Goal: Transaction & Acquisition: Purchase product/service

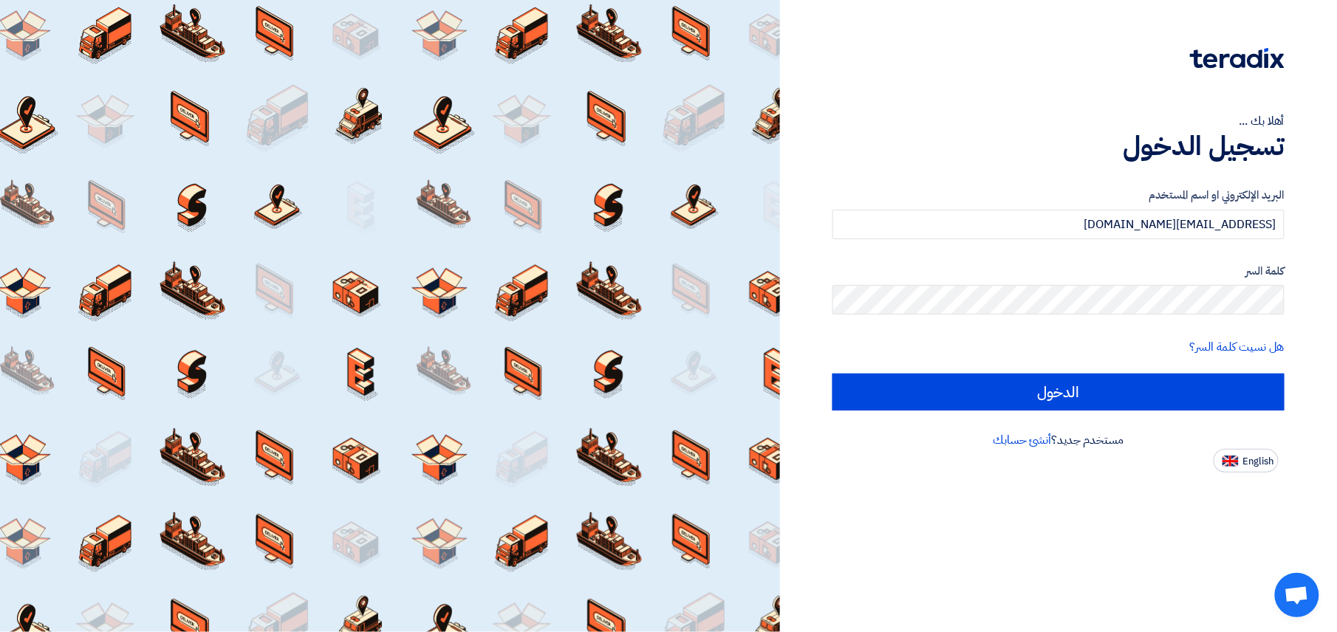
click at [972, 383] on input "الدخول" at bounding box center [1058, 392] width 452 height 37
type input "Sign in"
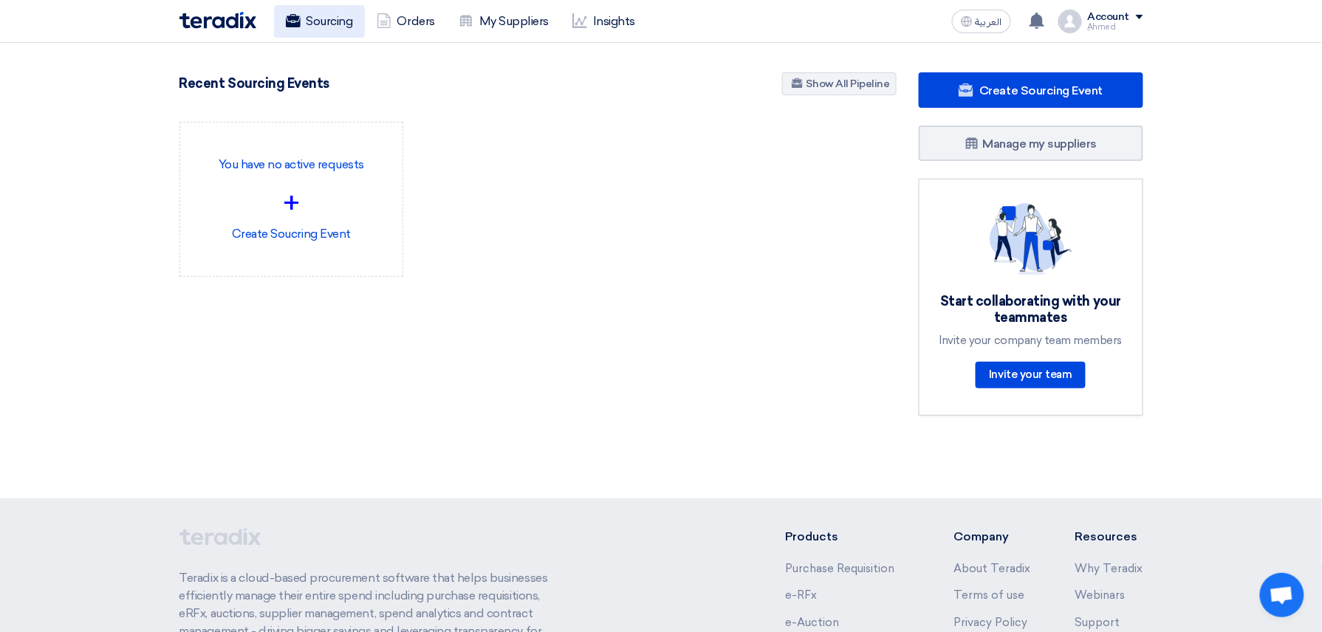
click at [325, 31] on link "Sourcing" at bounding box center [319, 21] width 91 height 32
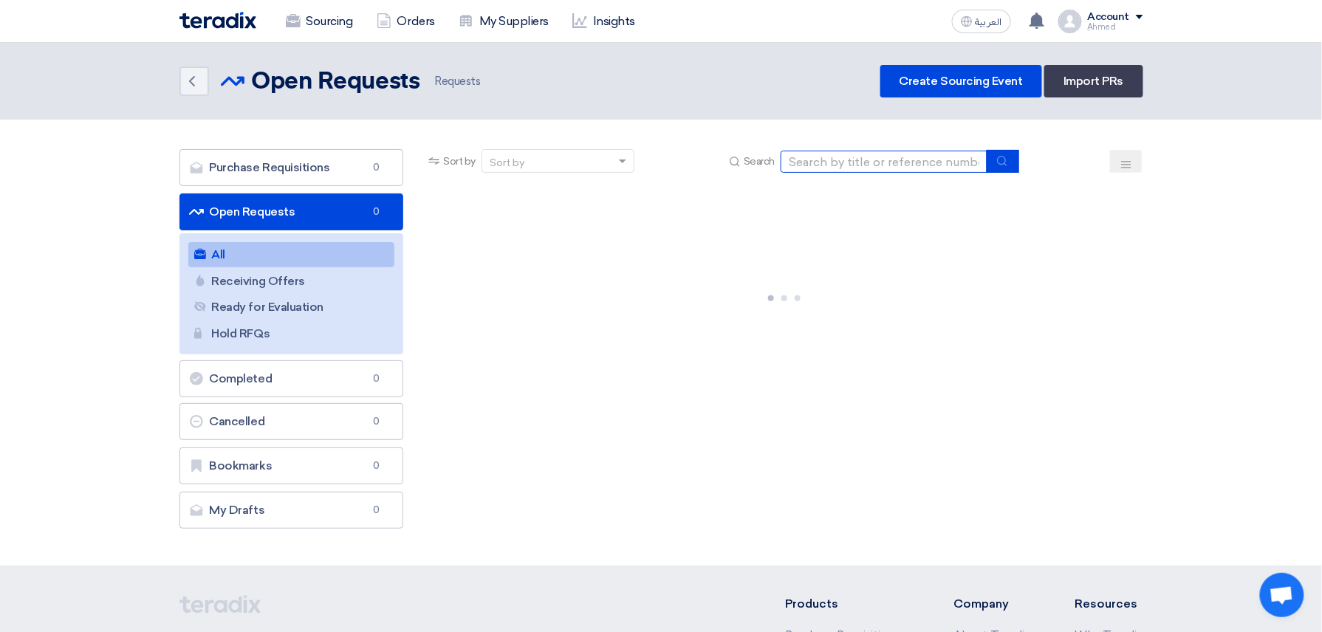
click at [889, 171] on input at bounding box center [884, 162] width 207 height 22
paste input "10007770"
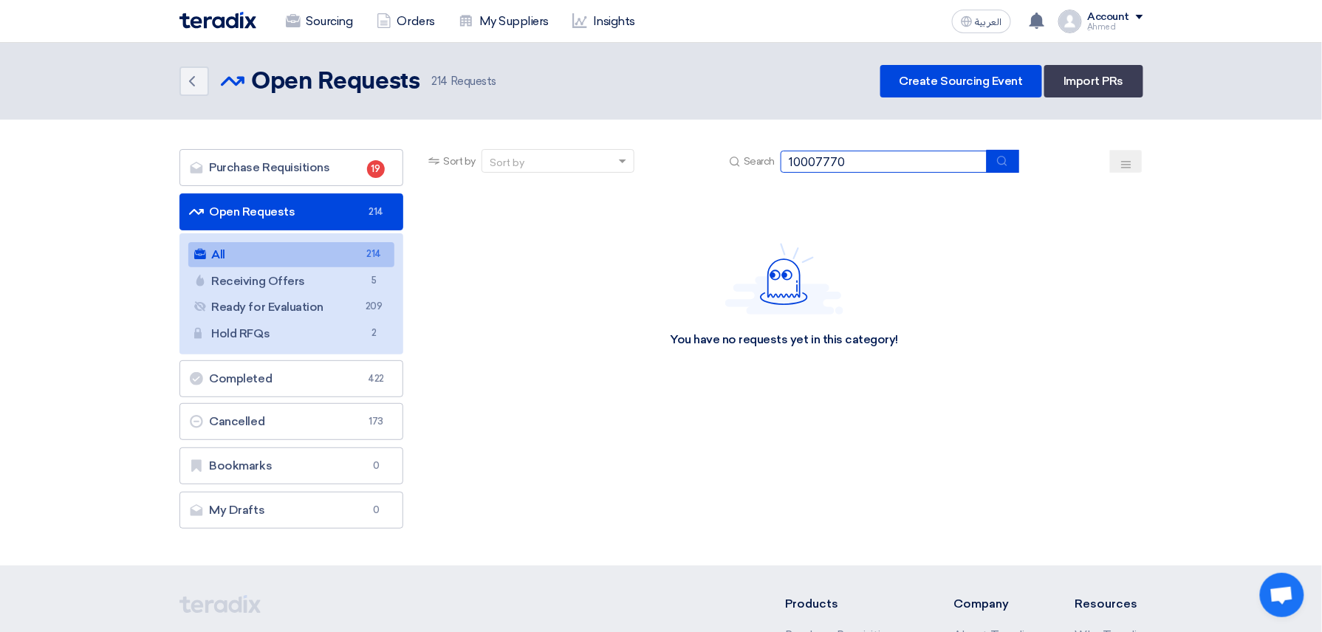
type input "10007770"
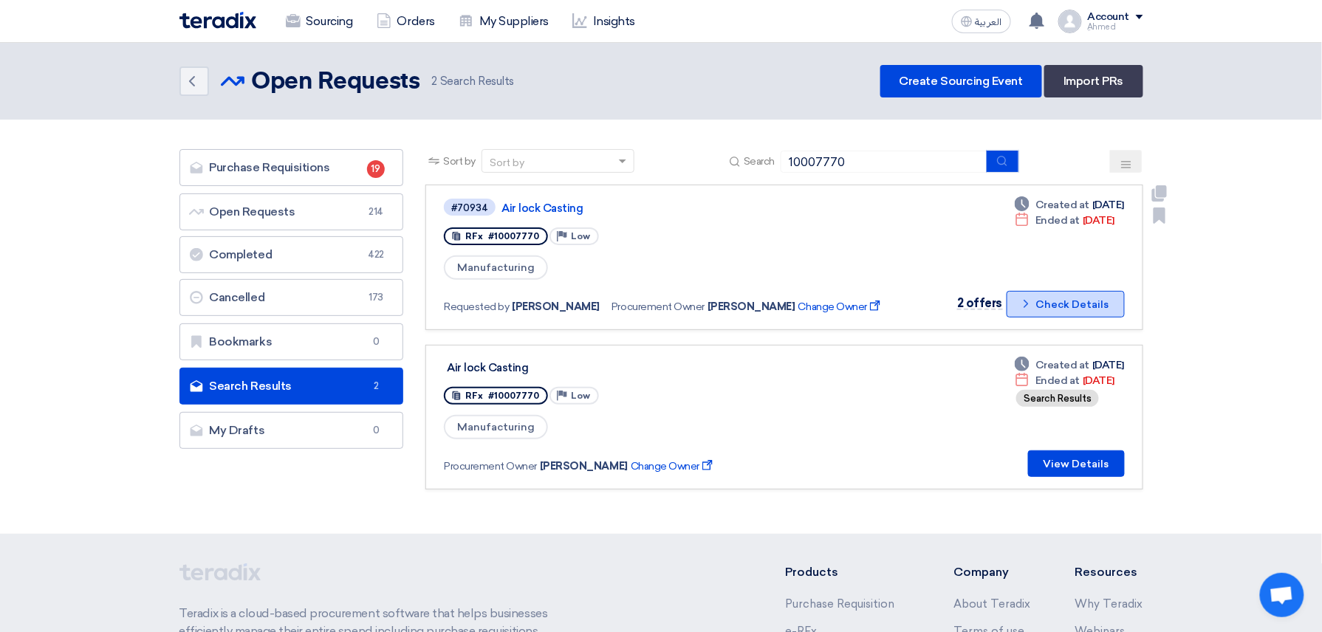
click at [1061, 297] on button "Check details Check Details" at bounding box center [1066, 304] width 118 height 27
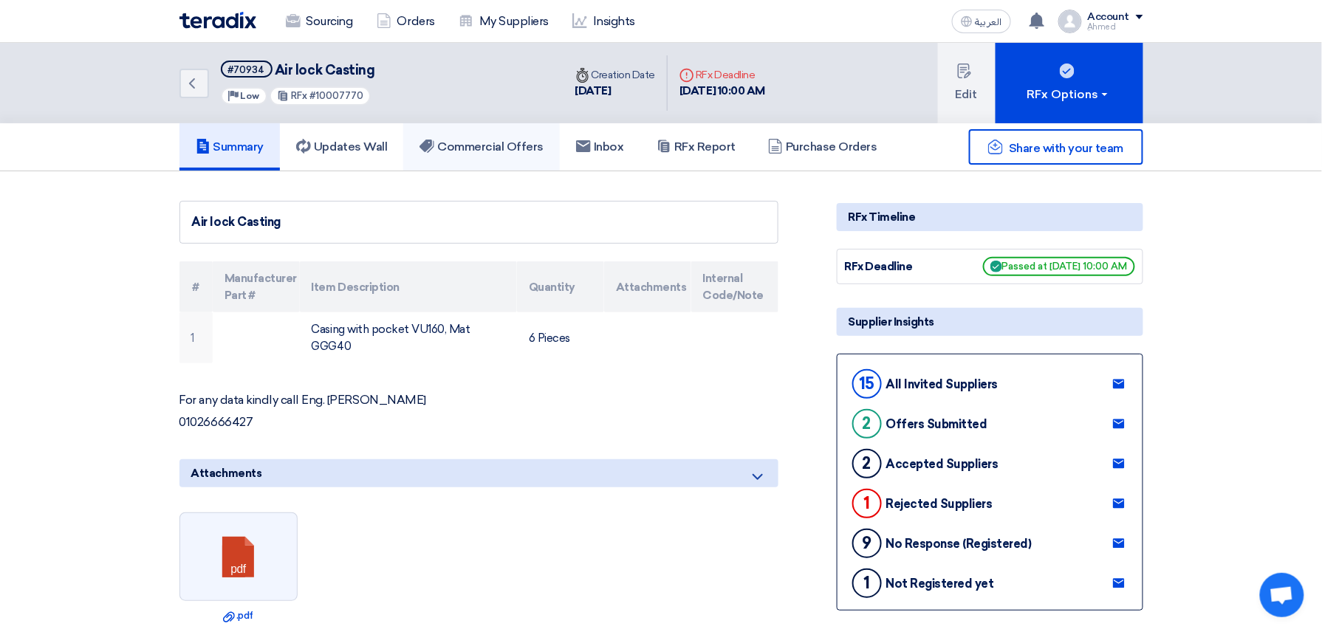
click at [518, 140] on h5 "Commercial Offers" at bounding box center [482, 147] width 124 height 15
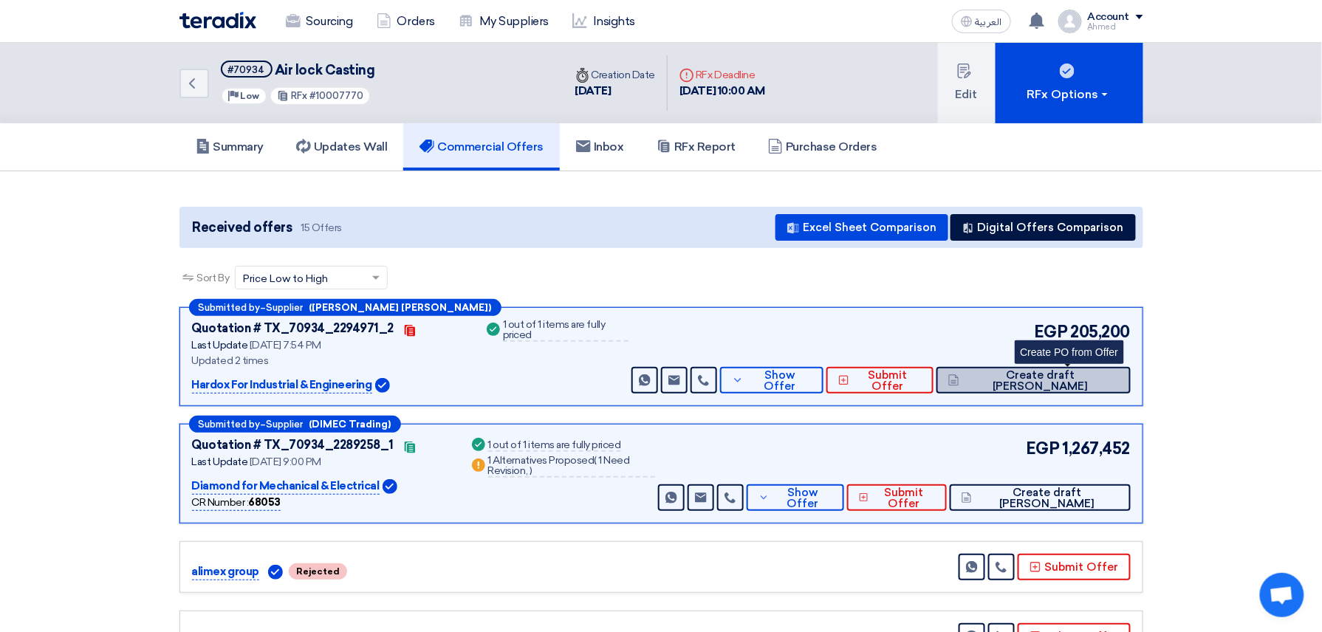
click at [1111, 373] on span "Create draft [PERSON_NAME]" at bounding box center [1040, 381] width 155 height 22
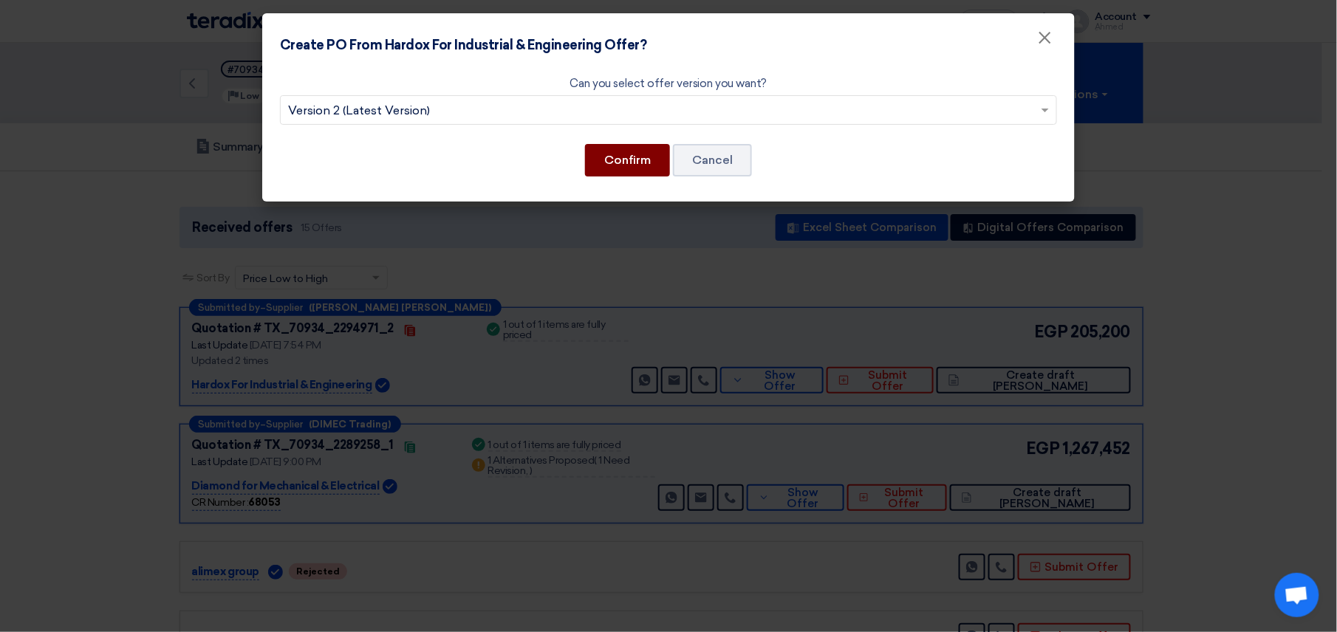
click at [612, 151] on button "Confirm" at bounding box center [627, 160] width 85 height 32
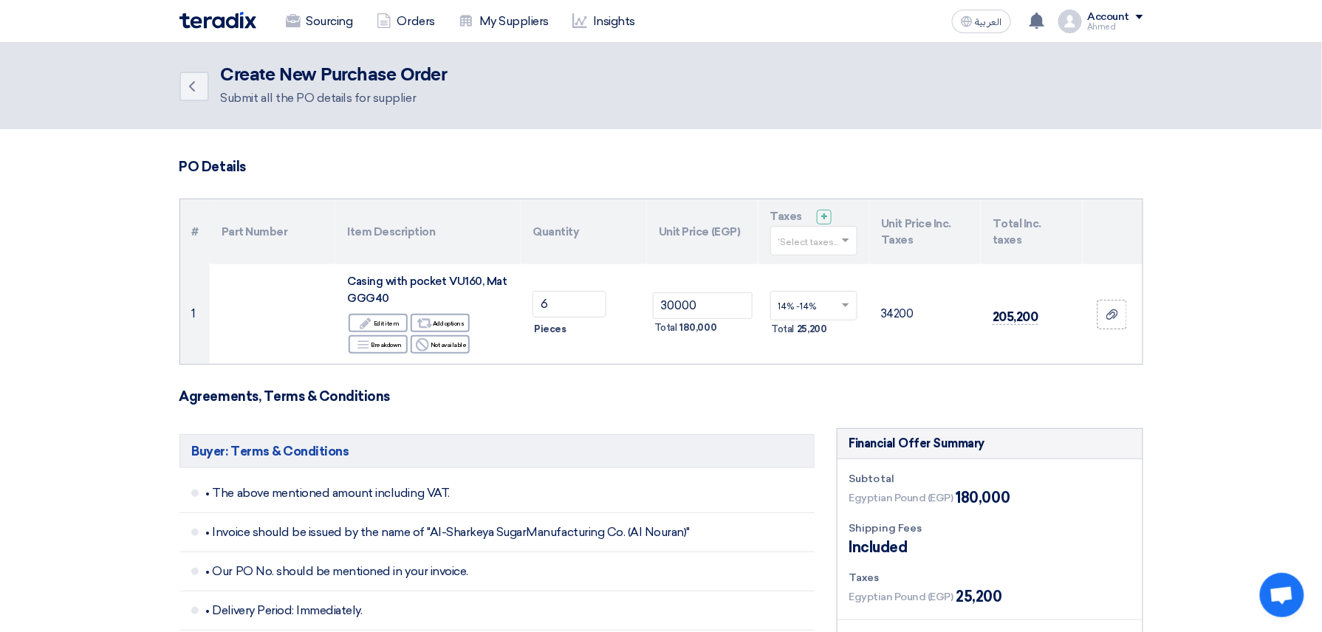
scroll to position [689, 0]
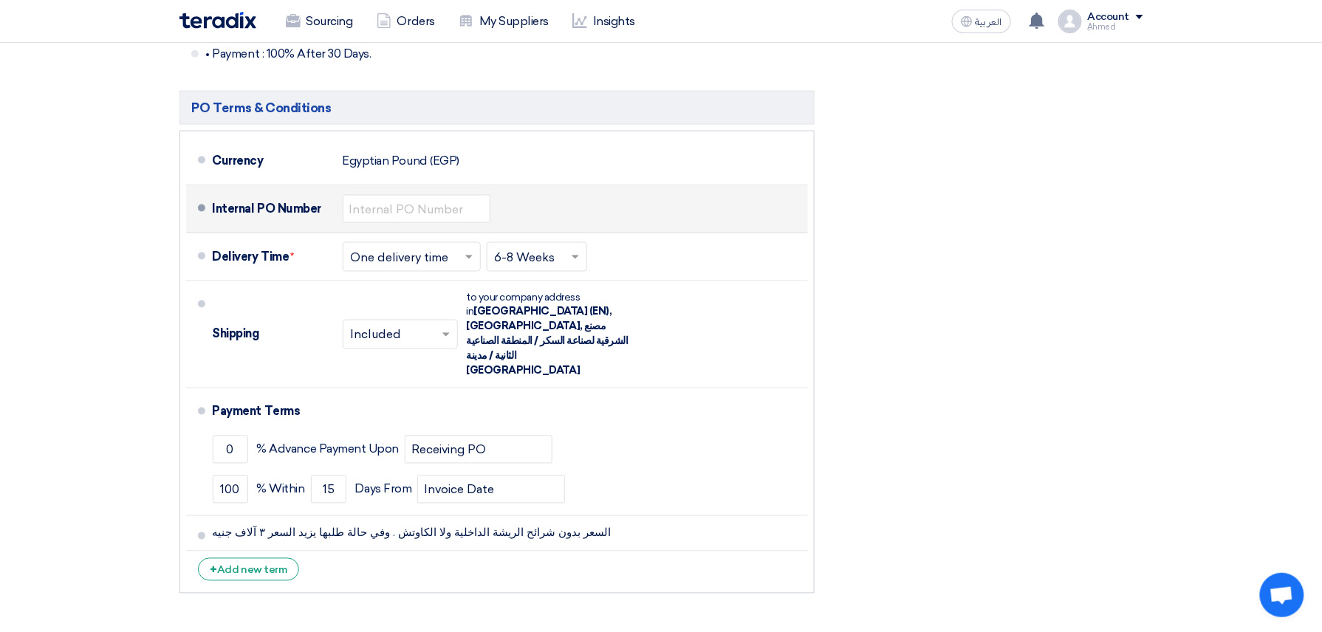
click at [405, 191] on div "Internal PO Number" at bounding box center [507, 208] width 589 height 35
click at [428, 205] on input "text" at bounding box center [417, 209] width 148 height 28
paste input "4500009429"
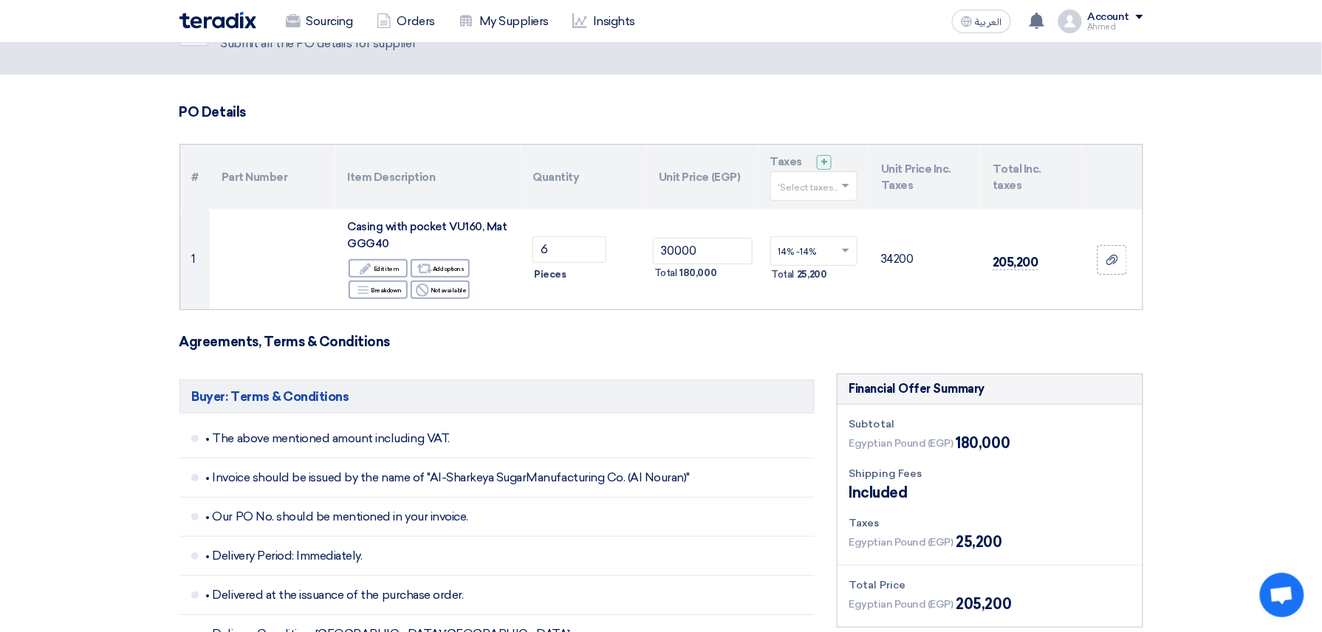
scroll to position [0, 0]
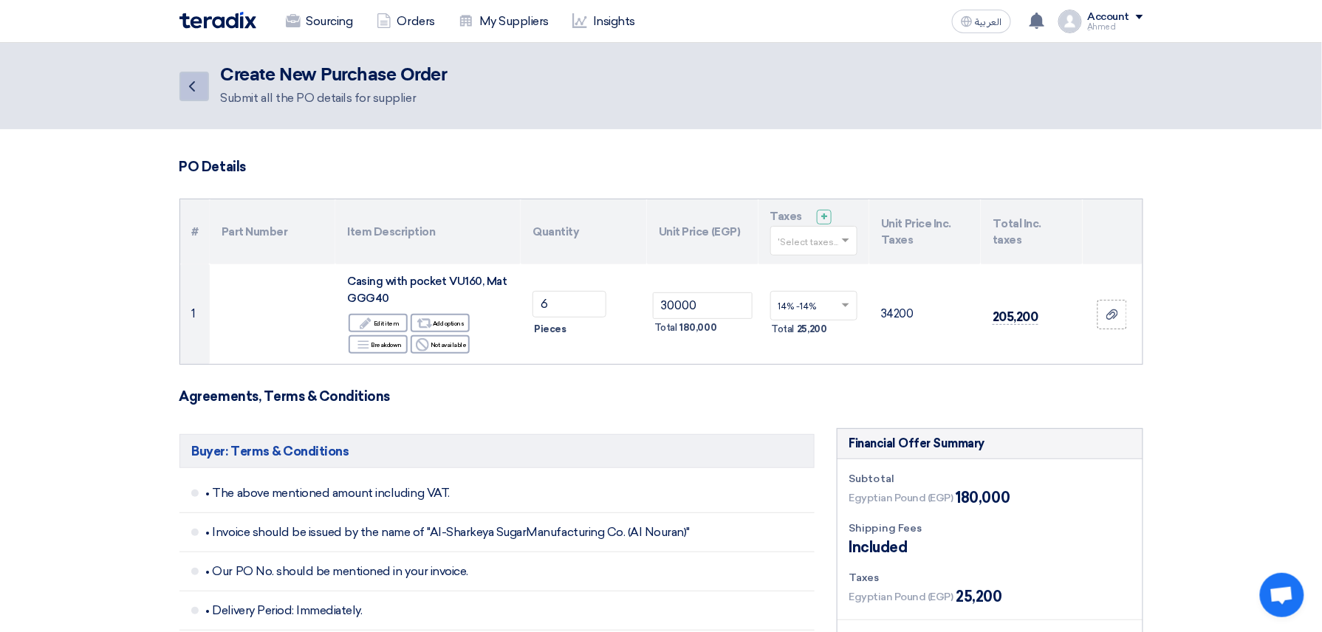
type input "4500009429"
click at [202, 72] on link "Back" at bounding box center [194, 87] width 30 height 30
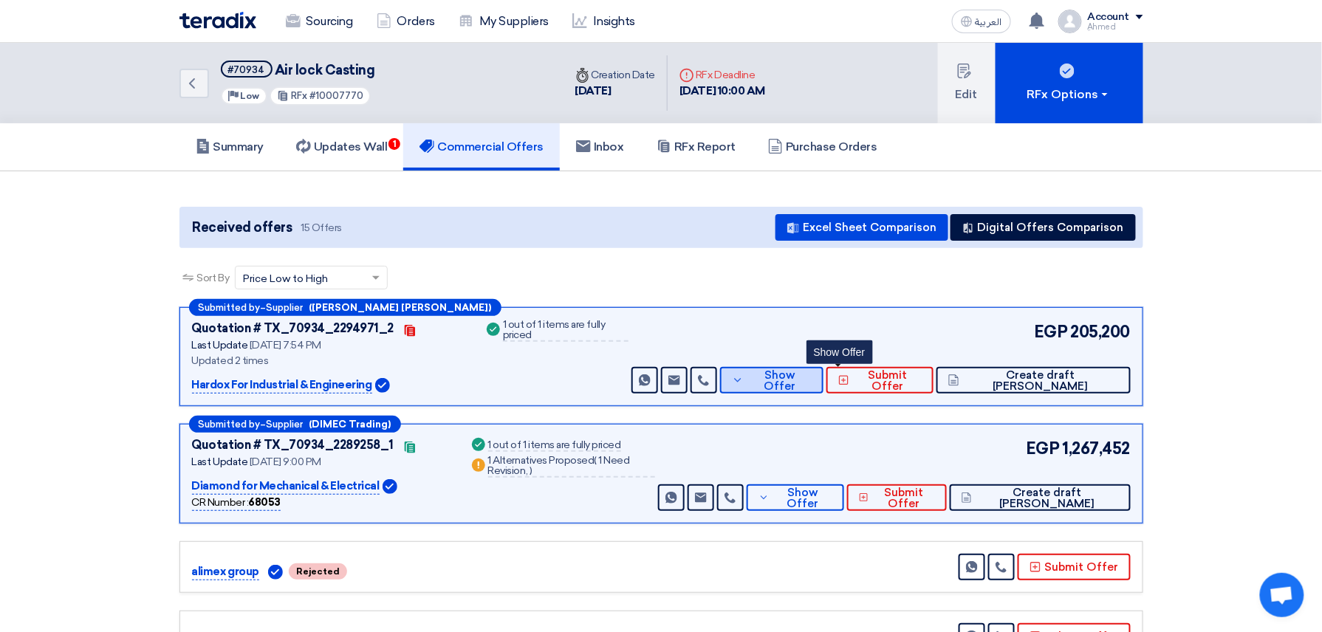
click at [812, 376] on span "Show Offer" at bounding box center [779, 381] width 64 height 22
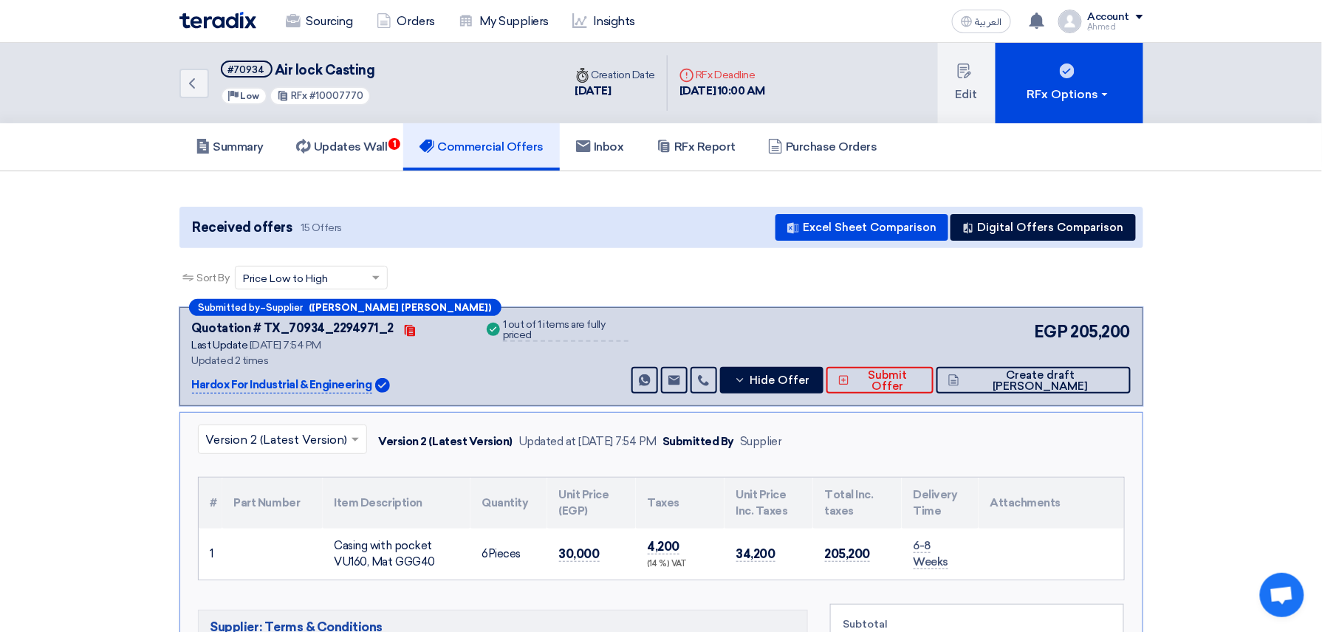
click at [316, 432] on input "text" at bounding box center [275, 441] width 138 height 24
click at [264, 505] on div "Version 1" at bounding box center [283, 505] width 168 height 30
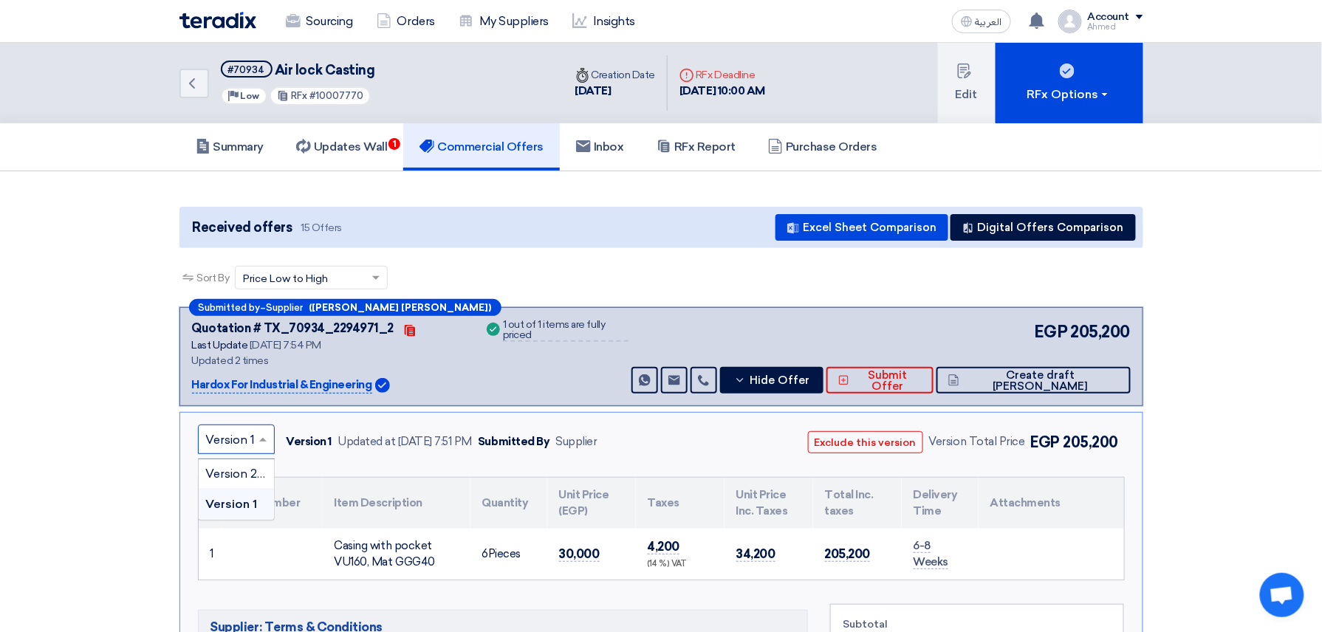
click at [257, 444] on span at bounding box center [265, 440] width 18 height 18
click at [248, 468] on span "Version 2 (Latest Version)" at bounding box center [277, 474] width 142 height 14
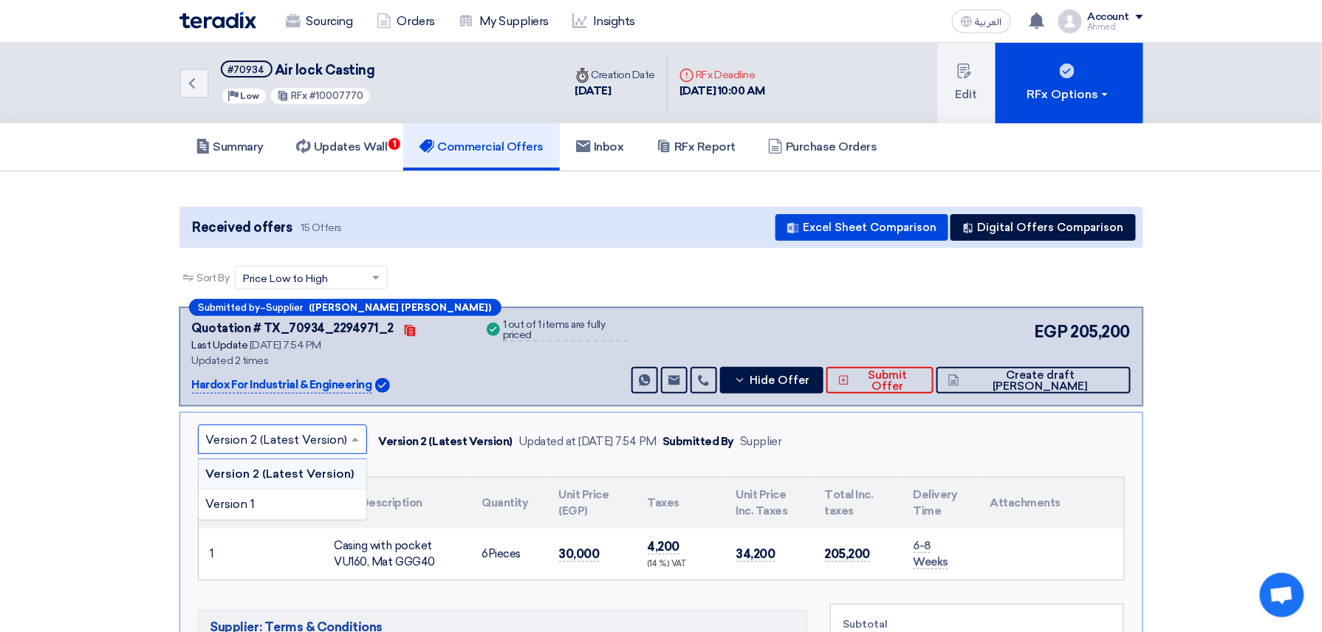
click at [244, 425] on div "× Version 2 (Latest Version)" at bounding box center [282, 440] width 169 height 30
click at [257, 495] on div "Version 1" at bounding box center [283, 505] width 168 height 30
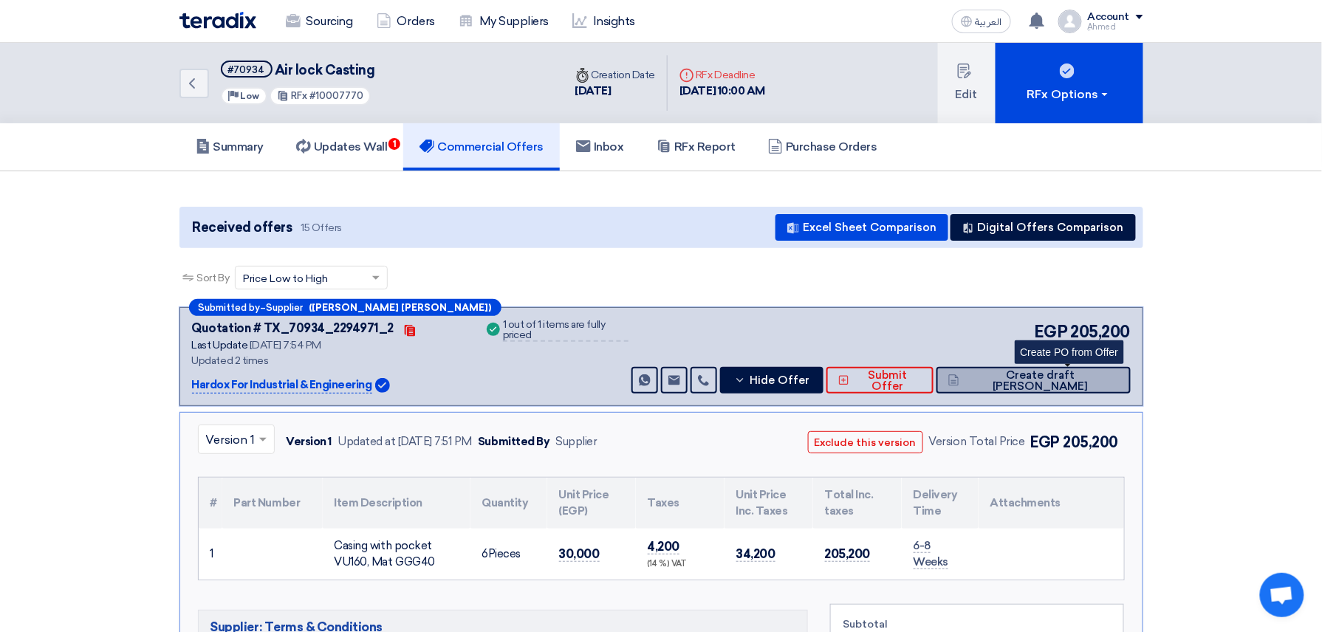
click at [1084, 379] on span "Create draft [PERSON_NAME]" at bounding box center [1040, 381] width 155 height 22
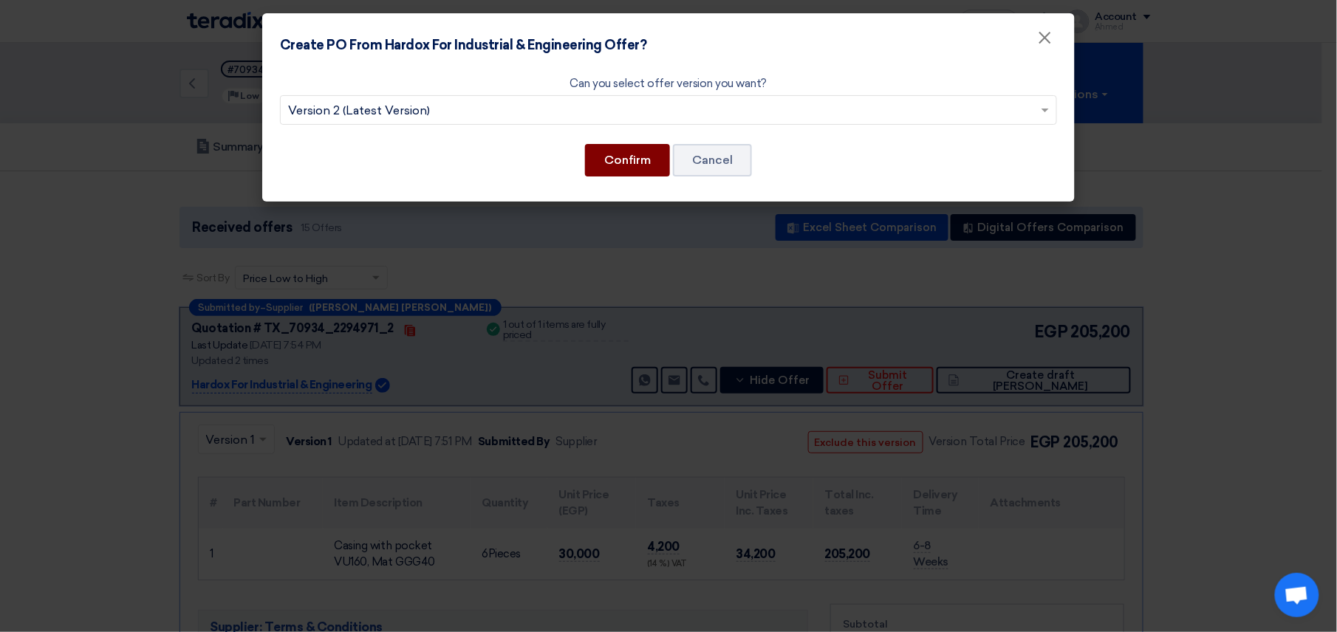
click at [653, 167] on button "Confirm" at bounding box center [627, 160] width 85 height 32
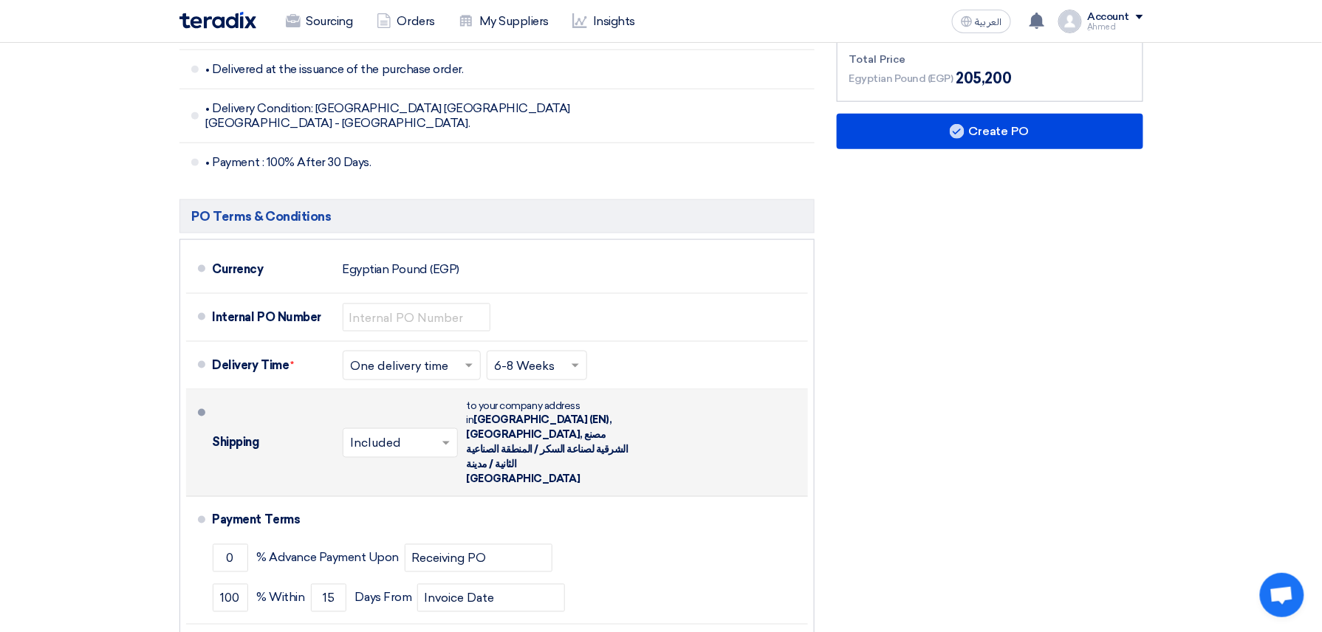
scroll to position [591, 0]
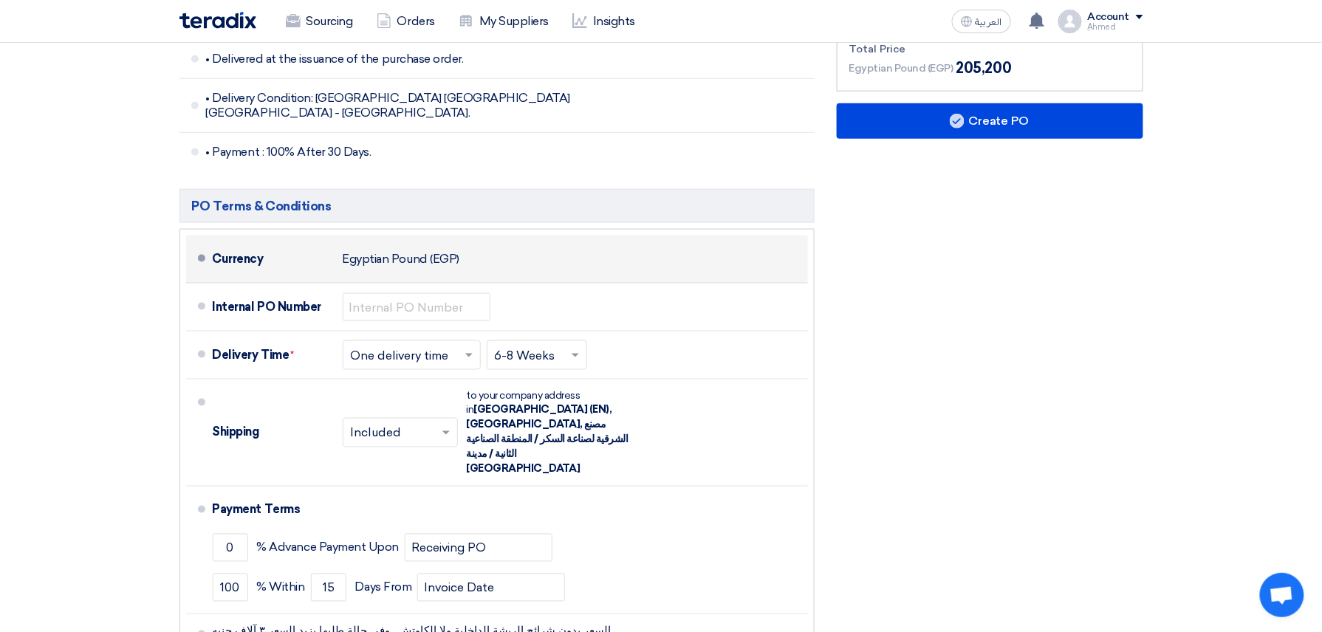
click at [409, 269] on li "Currency Egyptian Pound (EGP)" at bounding box center [497, 260] width 622 height 48
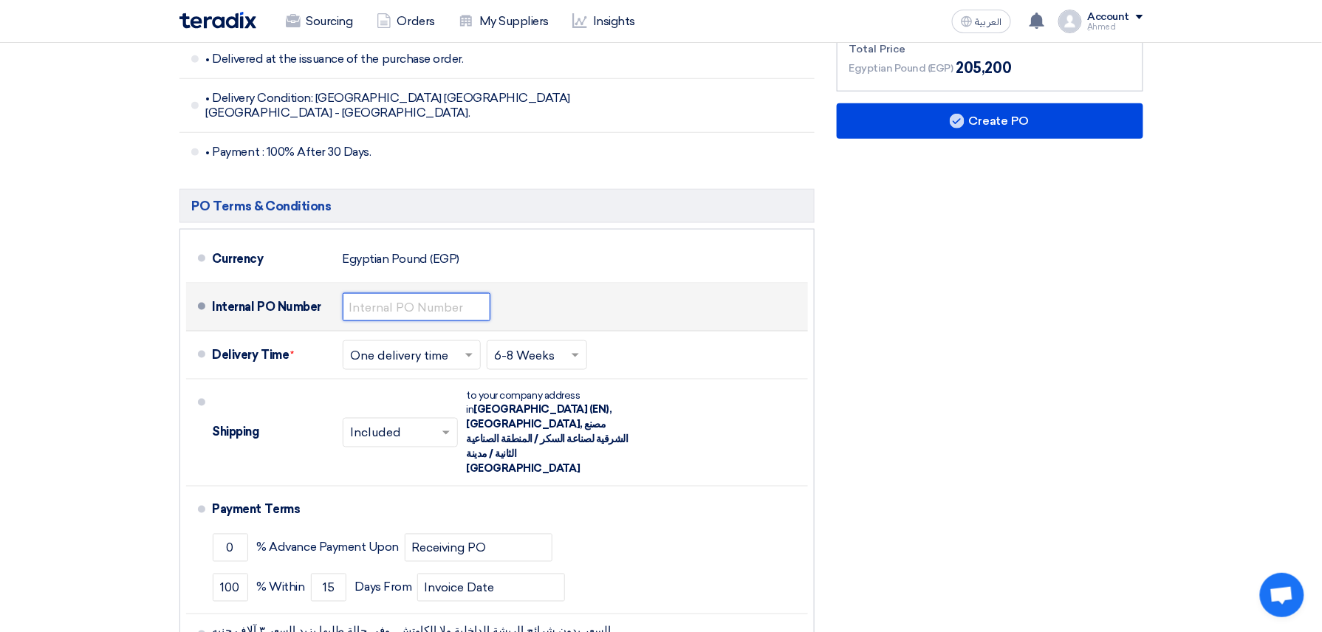
click at [409, 297] on input "text" at bounding box center [417, 307] width 148 height 28
paste input "4500009429"
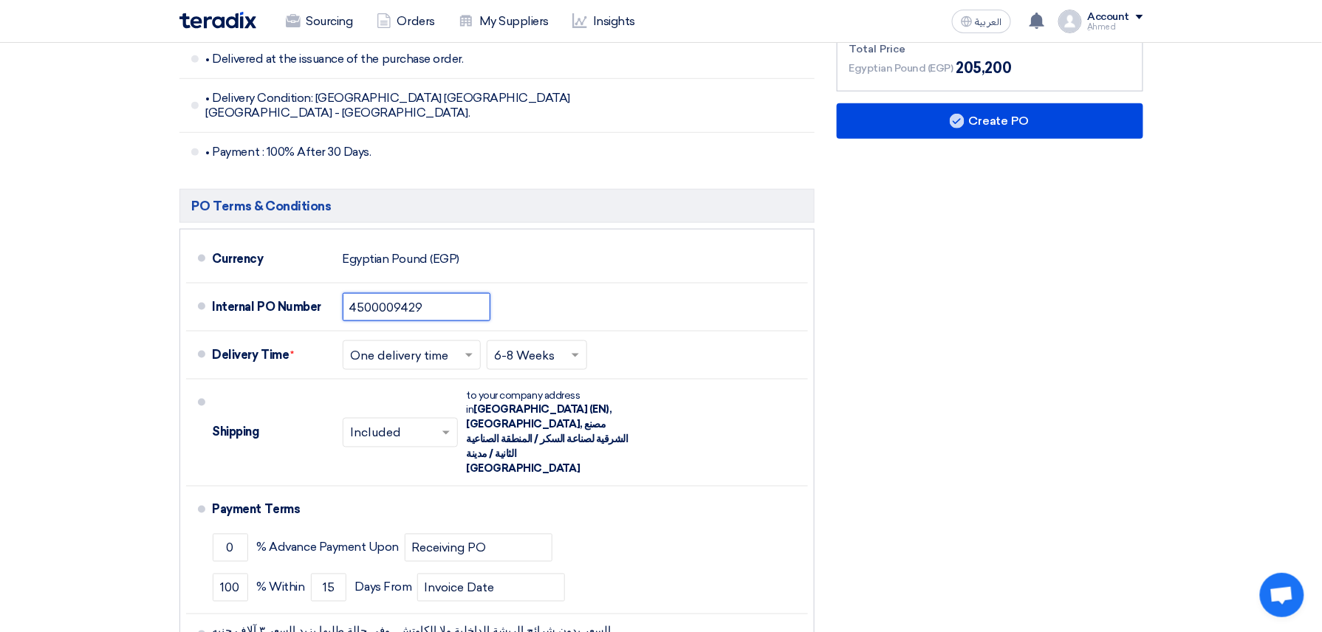
type input "4500009429"
click at [941, 184] on div "Financial Offer Summary Subtotal Egyptian Pound (EGP) 180,000 Shipping Fees" at bounding box center [990, 269] width 329 height 862
click at [971, 102] on div "Financial Offer Summary Subtotal Egyptian Pound (EGP) 180,000 Shipping Fees" at bounding box center [990, 269] width 329 height 862
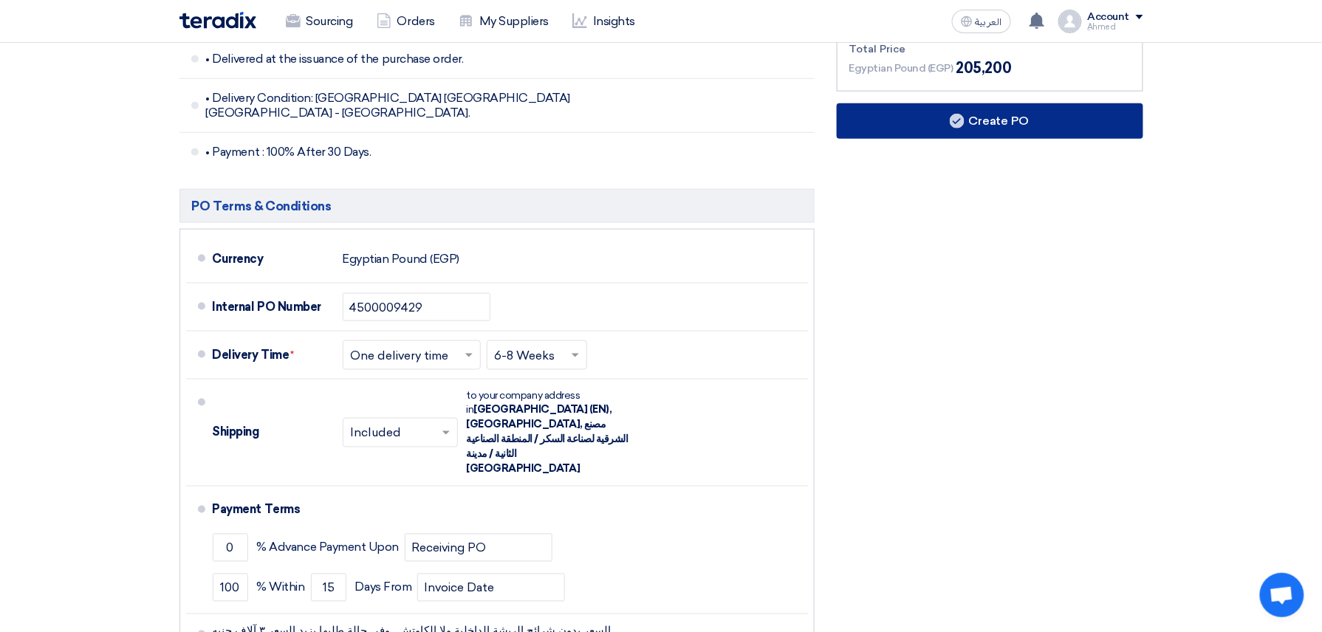
click at [966, 126] on button "Create PO" at bounding box center [990, 120] width 307 height 35
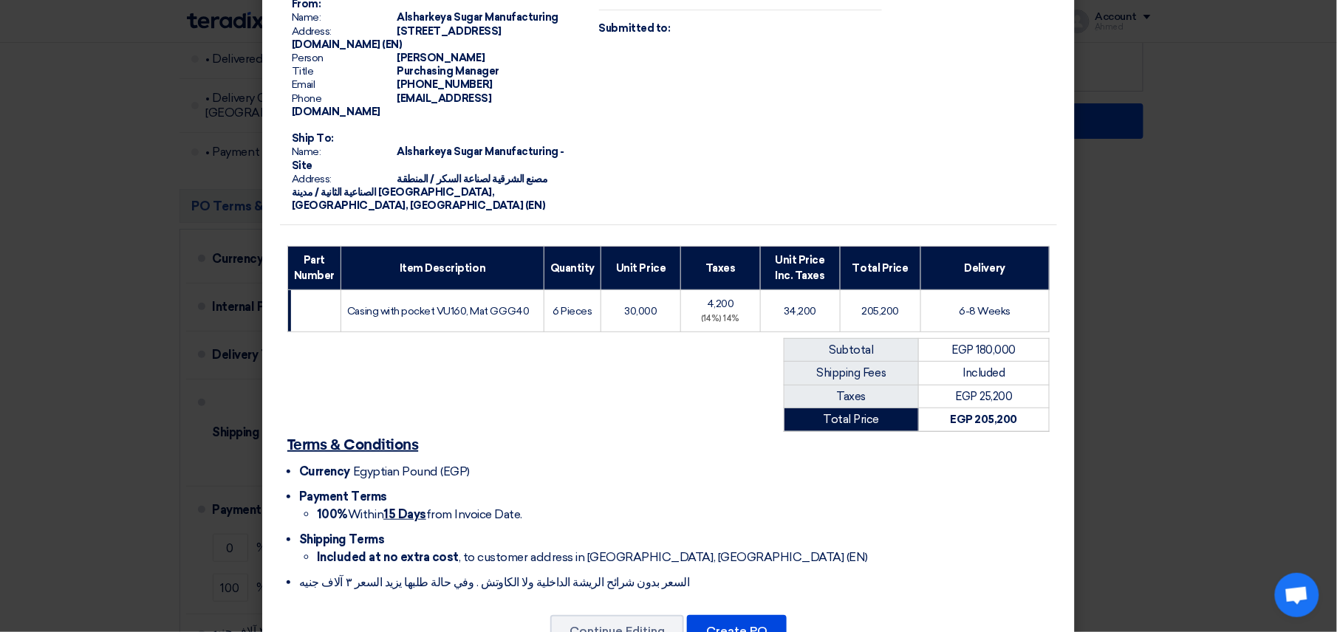
scroll to position [146, 0]
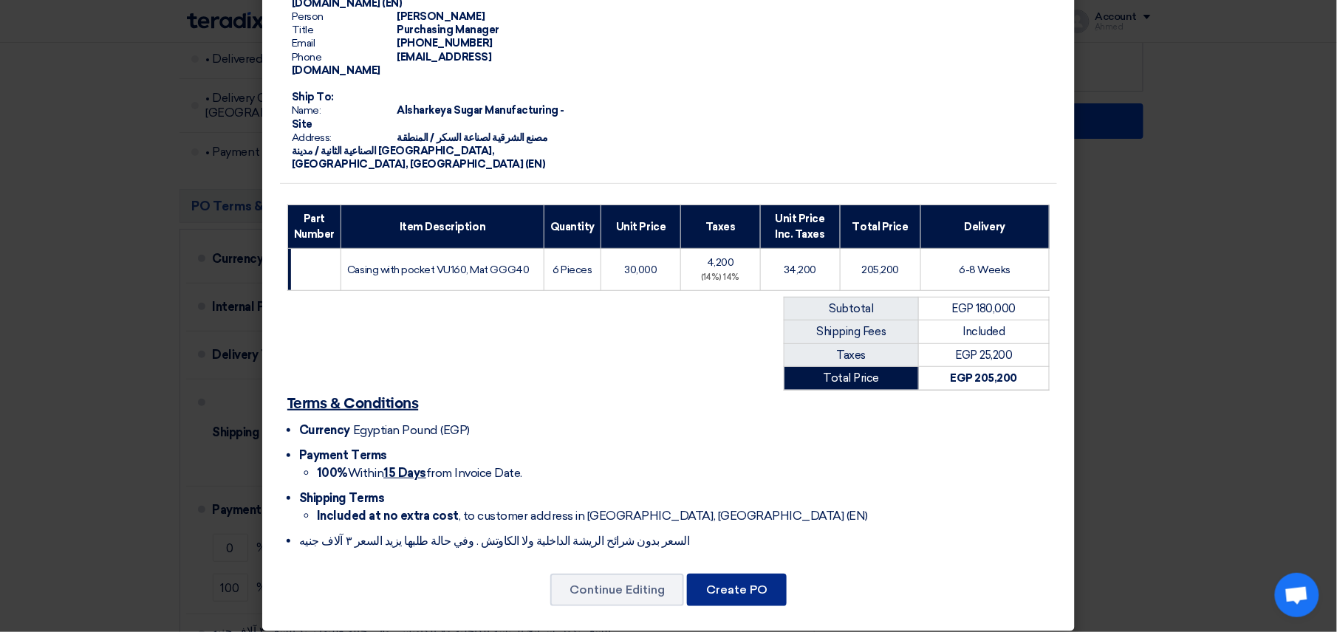
click at [746, 574] on button "Create PO" at bounding box center [737, 590] width 100 height 32
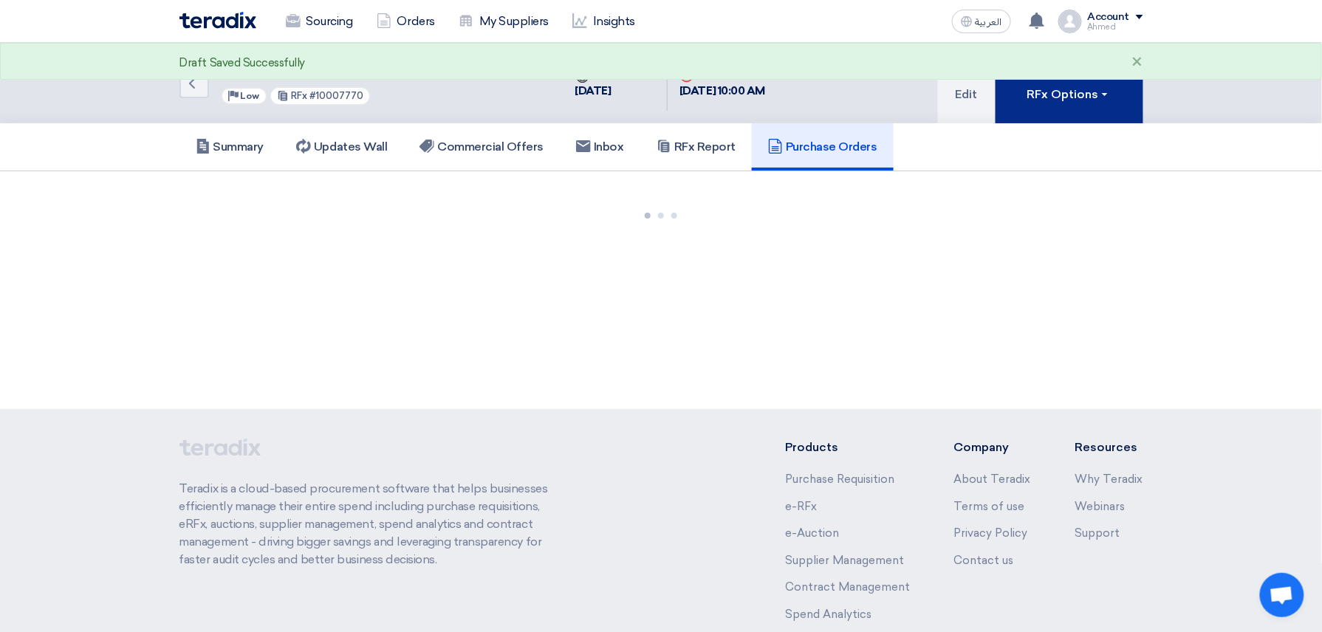
click at [1052, 66] on div "Draft Saved Successfully ×" at bounding box center [661, 61] width 1322 height 37
click at [1052, 89] on div "RFx Options" at bounding box center [1068, 95] width 83 height 18
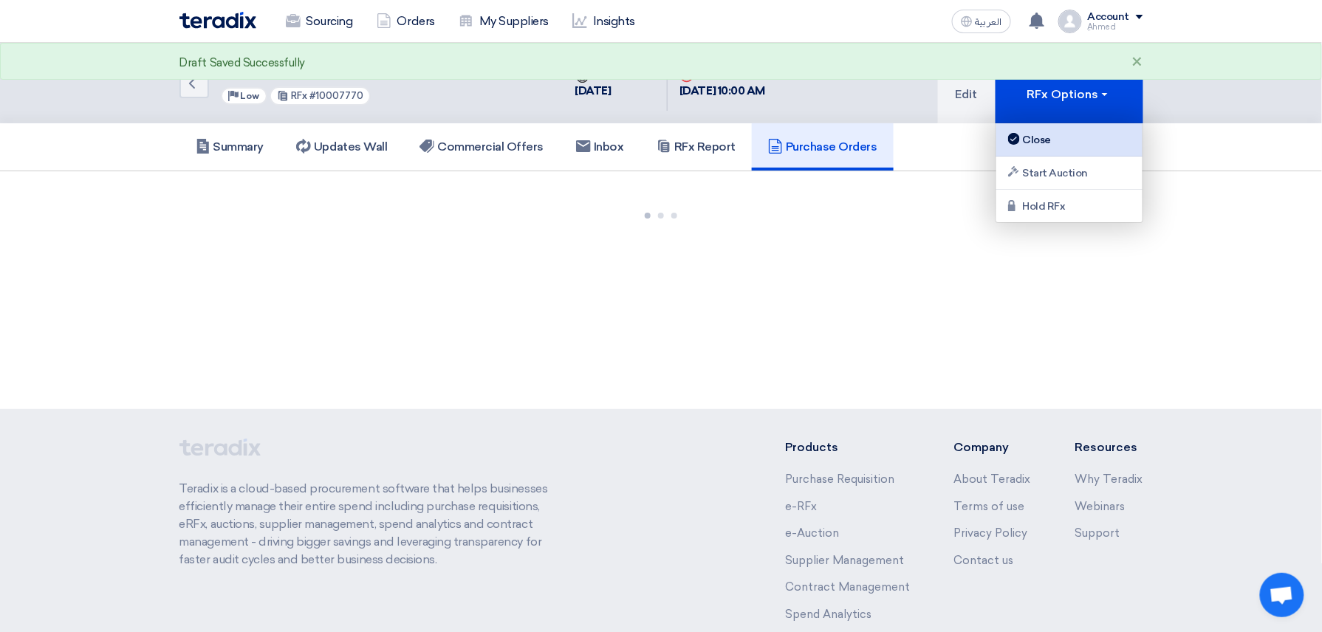
click at [1024, 140] on div "Close" at bounding box center [1069, 140] width 129 height 18
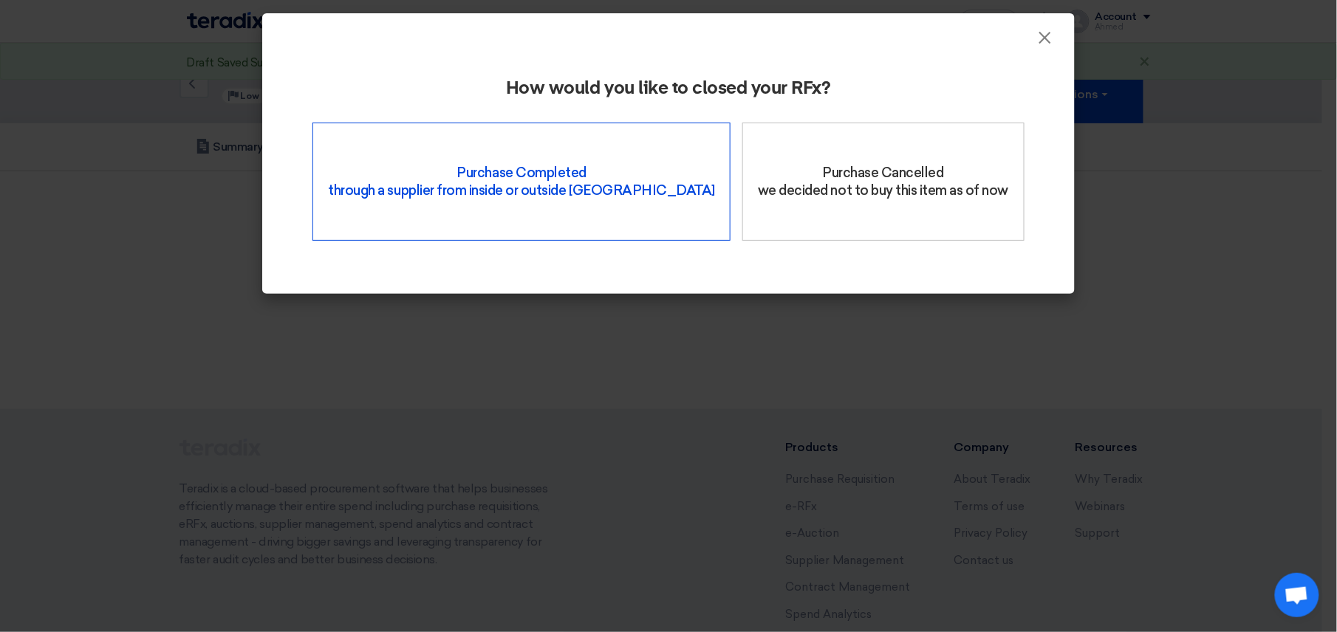
click at [554, 146] on div "Purchase Completed through a supplier from inside or outside Teradix" at bounding box center [521, 182] width 418 height 118
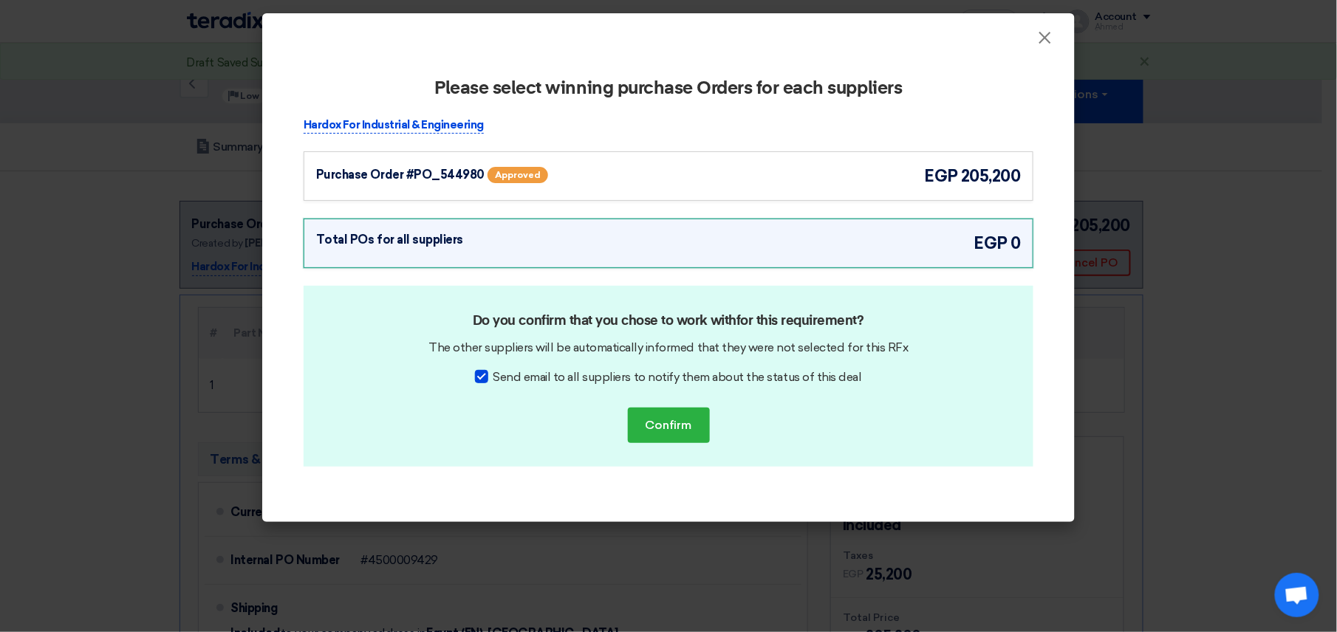
click at [403, 176] on div "Purchase Order #PO_544980" at bounding box center [400, 175] width 168 height 18
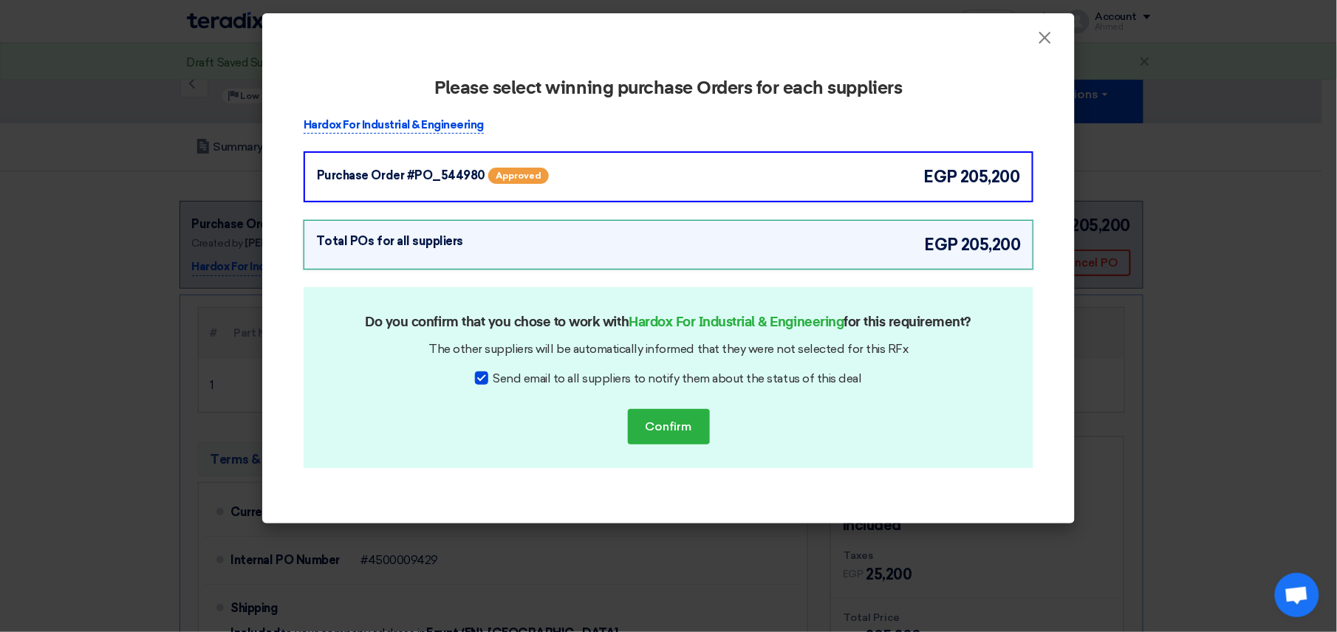
click at [487, 380] on div at bounding box center [481, 378] width 13 height 13
click at [493, 380] on input "Send email to all suppliers to notify them about the status of this deal" at bounding box center [498, 375] width 10 height 10
checkbox input "false"
click at [666, 420] on button "Confirm" at bounding box center [669, 426] width 82 height 35
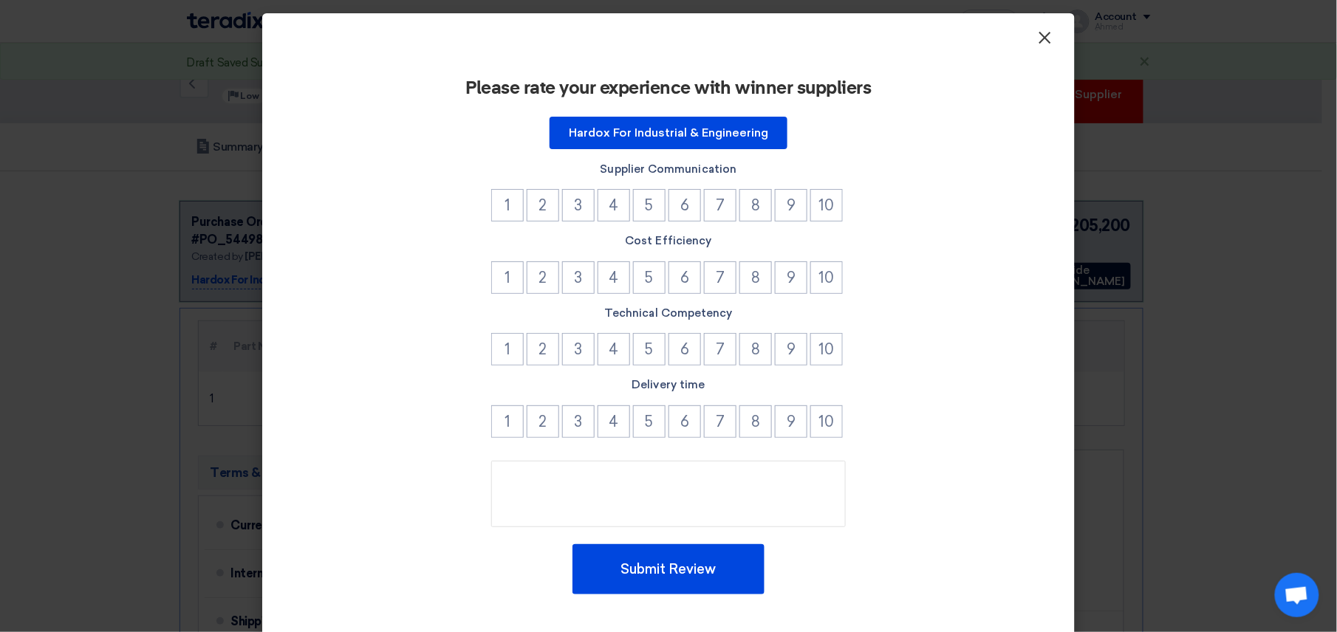
click at [1044, 35] on span "×" at bounding box center [1045, 42] width 15 height 30
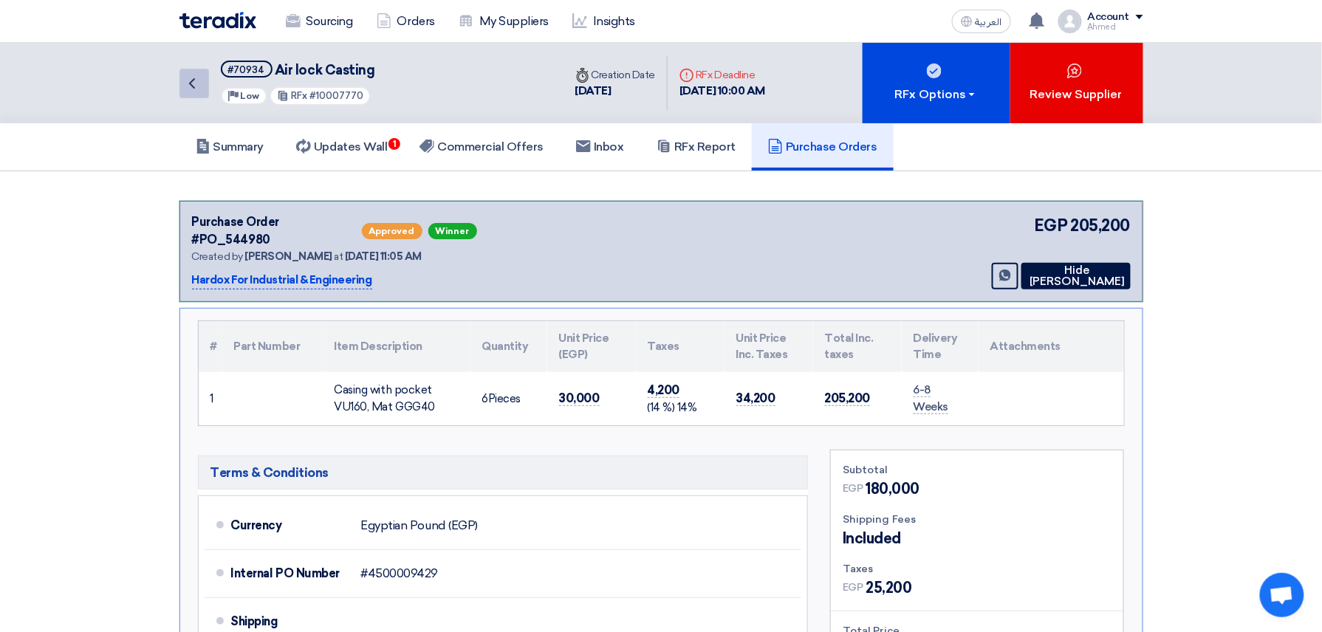
click at [184, 81] on icon "Back" at bounding box center [192, 84] width 18 height 18
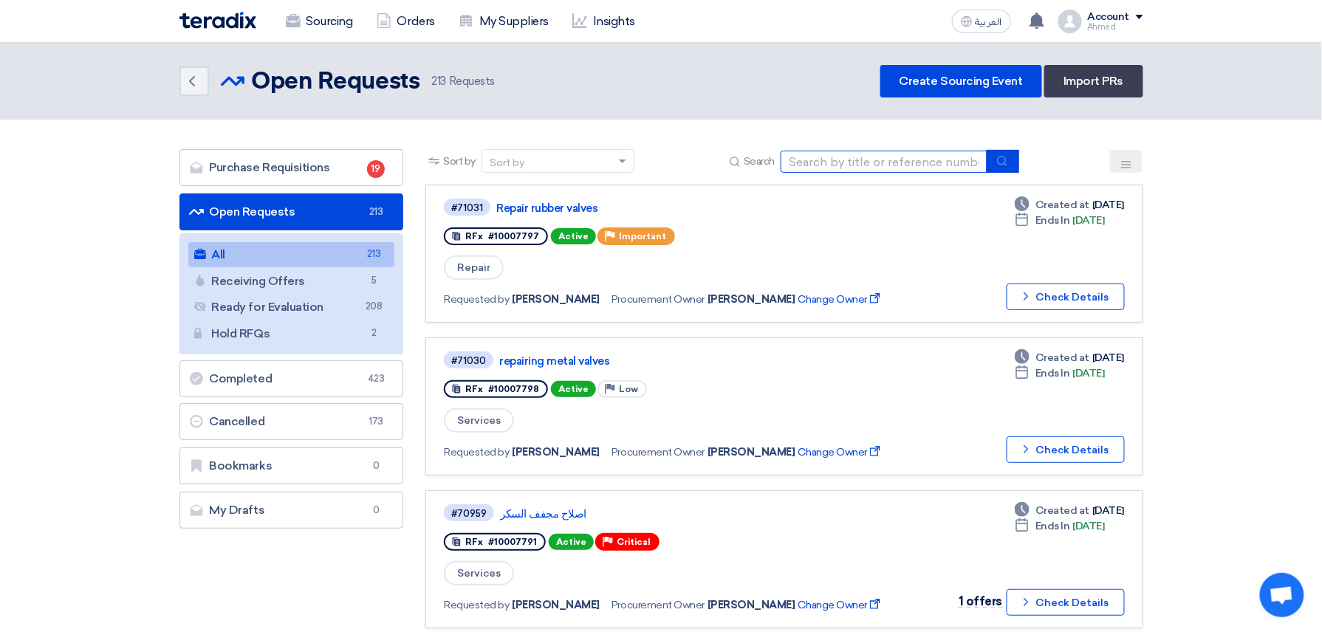
click at [885, 165] on input at bounding box center [884, 162] width 207 height 22
paste input "10007774"
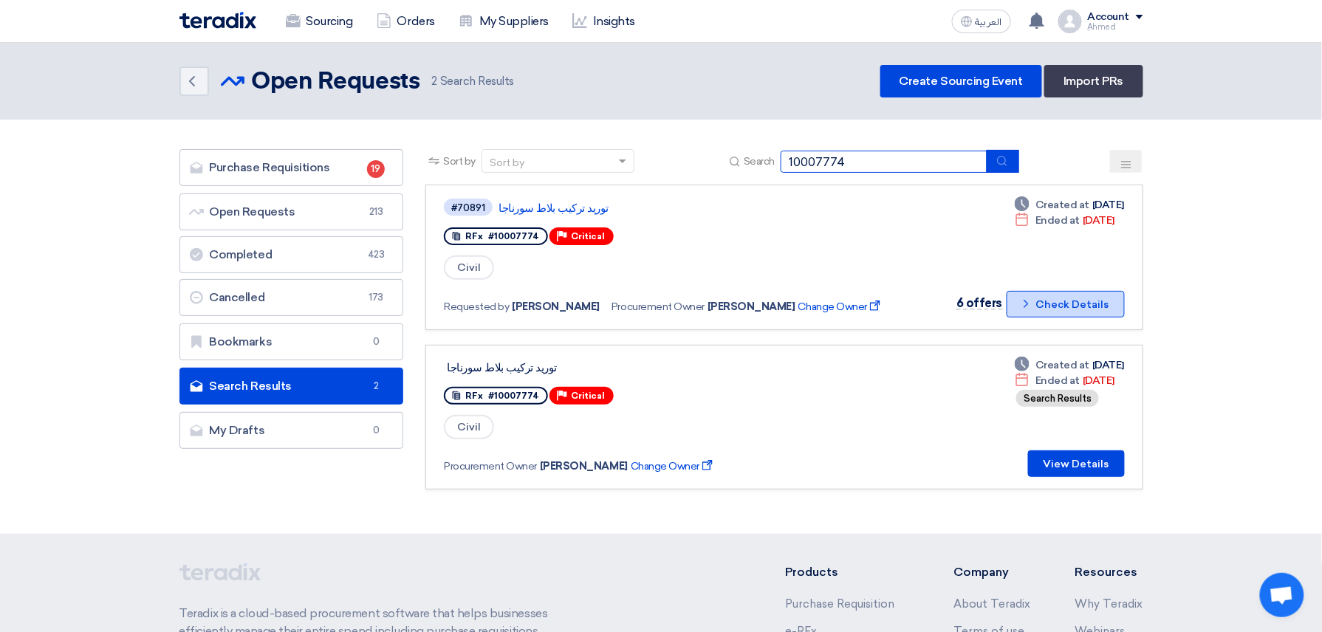
type input "10007774"
click at [1031, 292] on button "Check details Check Details" at bounding box center [1066, 304] width 118 height 27
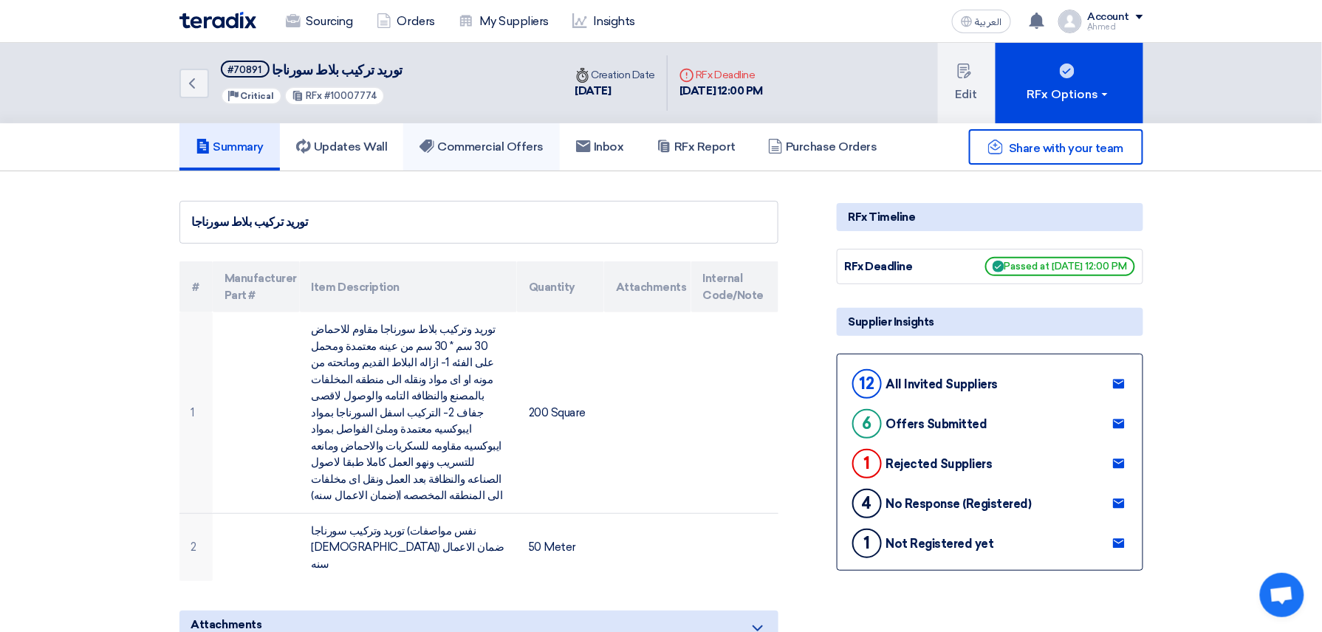
click at [486, 142] on h5 "Commercial Offers" at bounding box center [482, 147] width 124 height 15
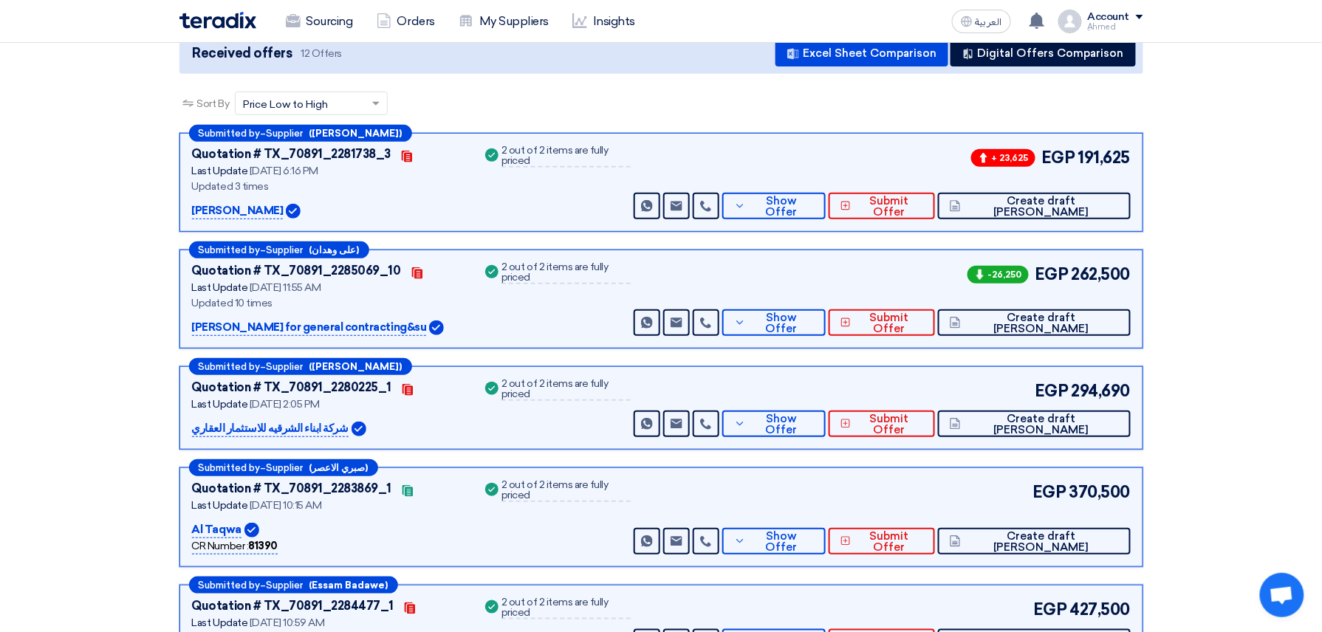
scroll to position [196, 0]
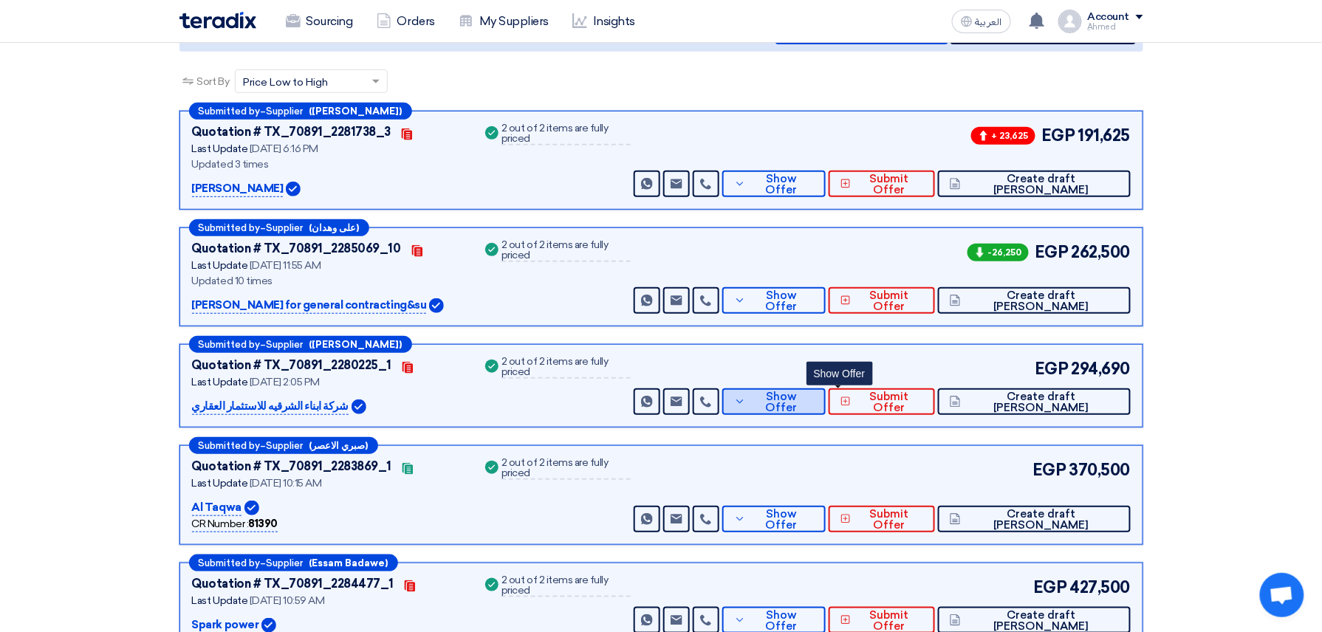
click at [814, 399] on span "Show Offer" at bounding box center [782, 402] width 64 height 22
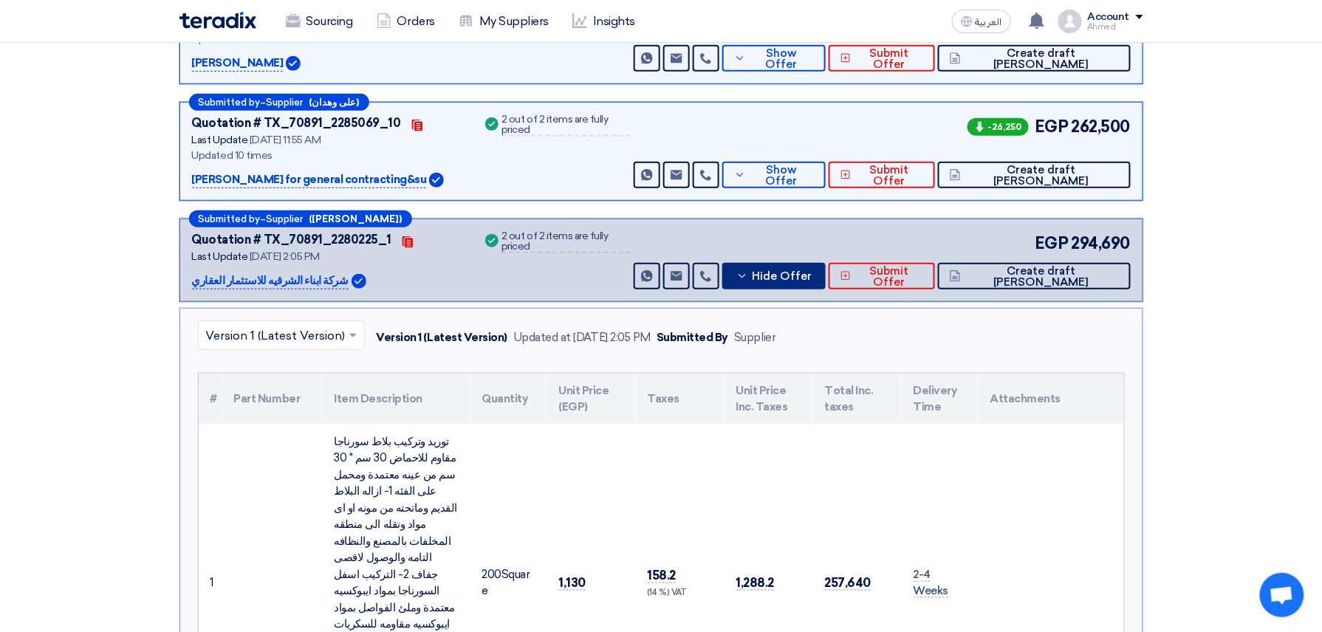
scroll to position [295, 0]
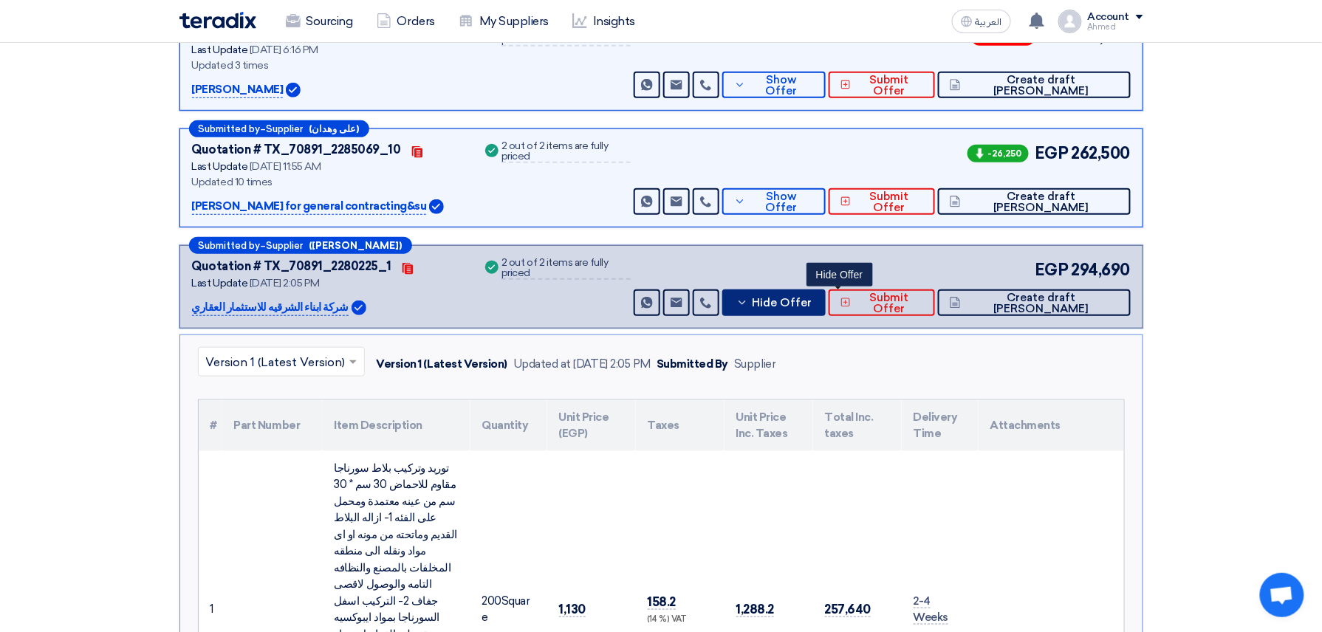
click at [822, 314] on button "Hide Offer" at bounding box center [773, 303] width 103 height 27
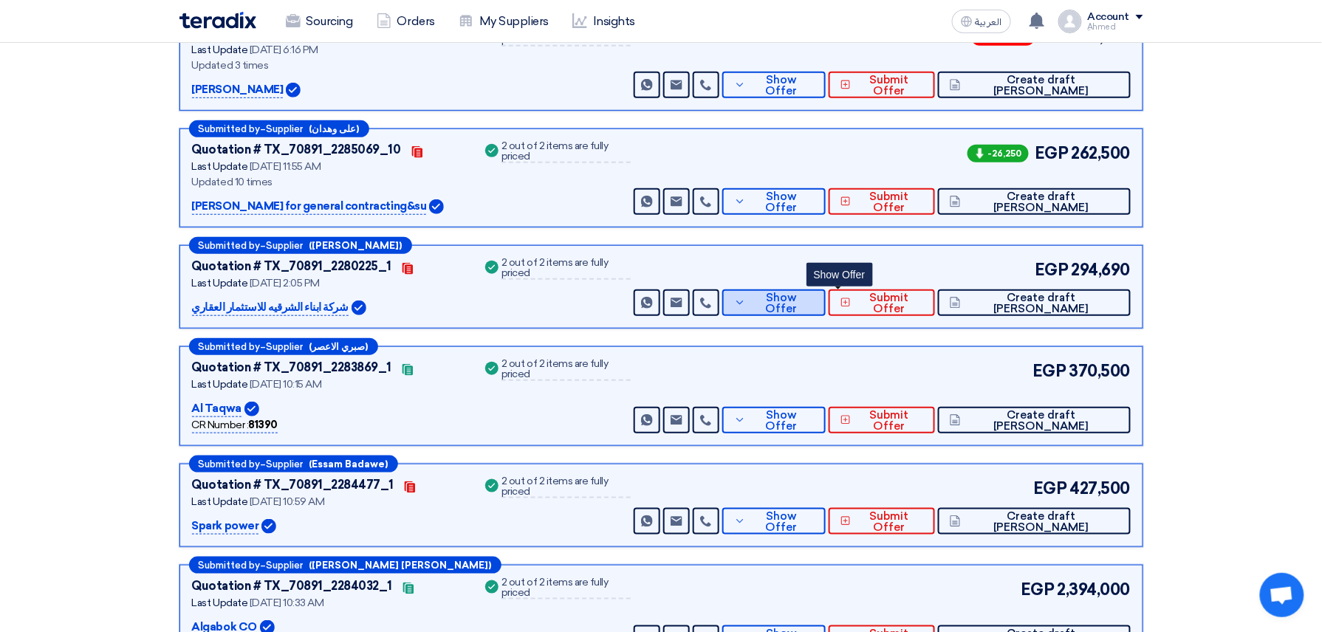
click at [814, 295] on span "Show Offer" at bounding box center [782, 303] width 64 height 22
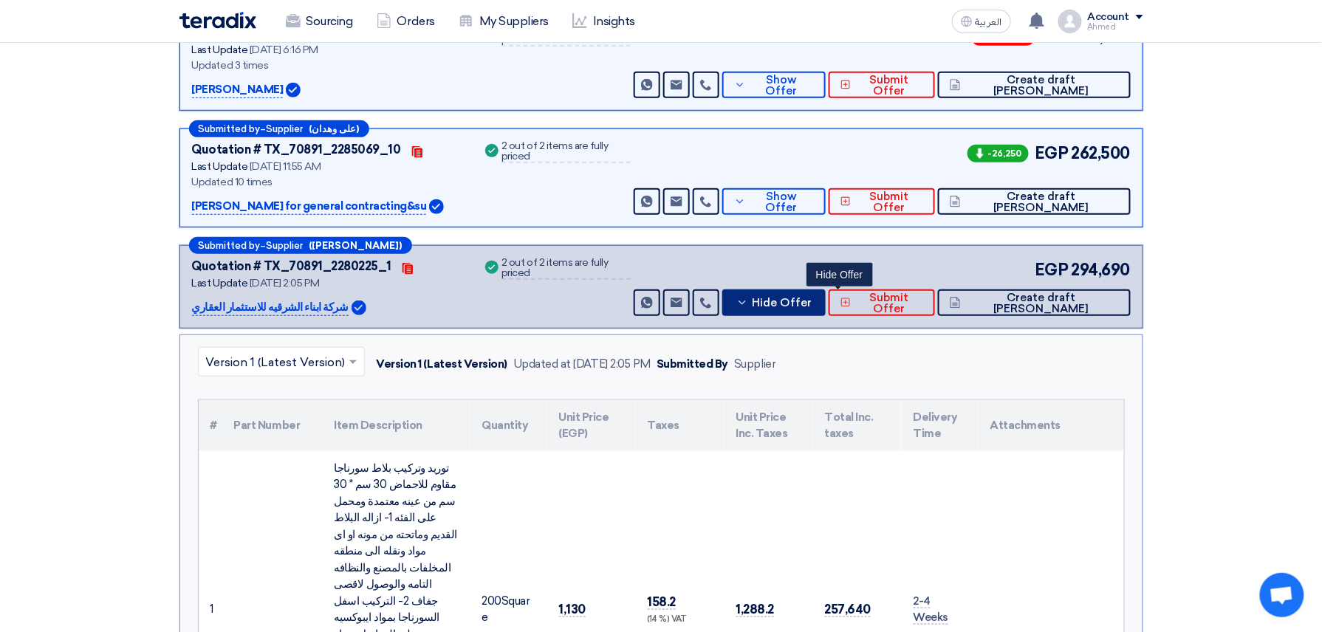
click at [812, 298] on span "Hide Offer" at bounding box center [782, 303] width 60 height 11
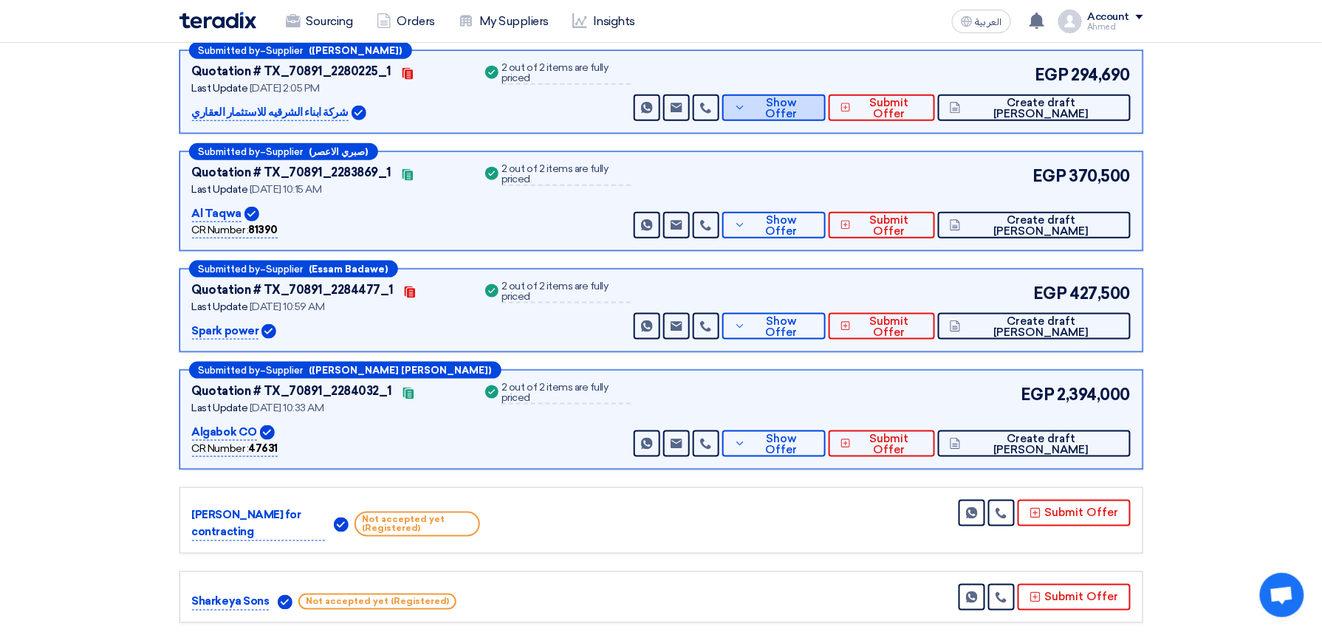
scroll to position [492, 0]
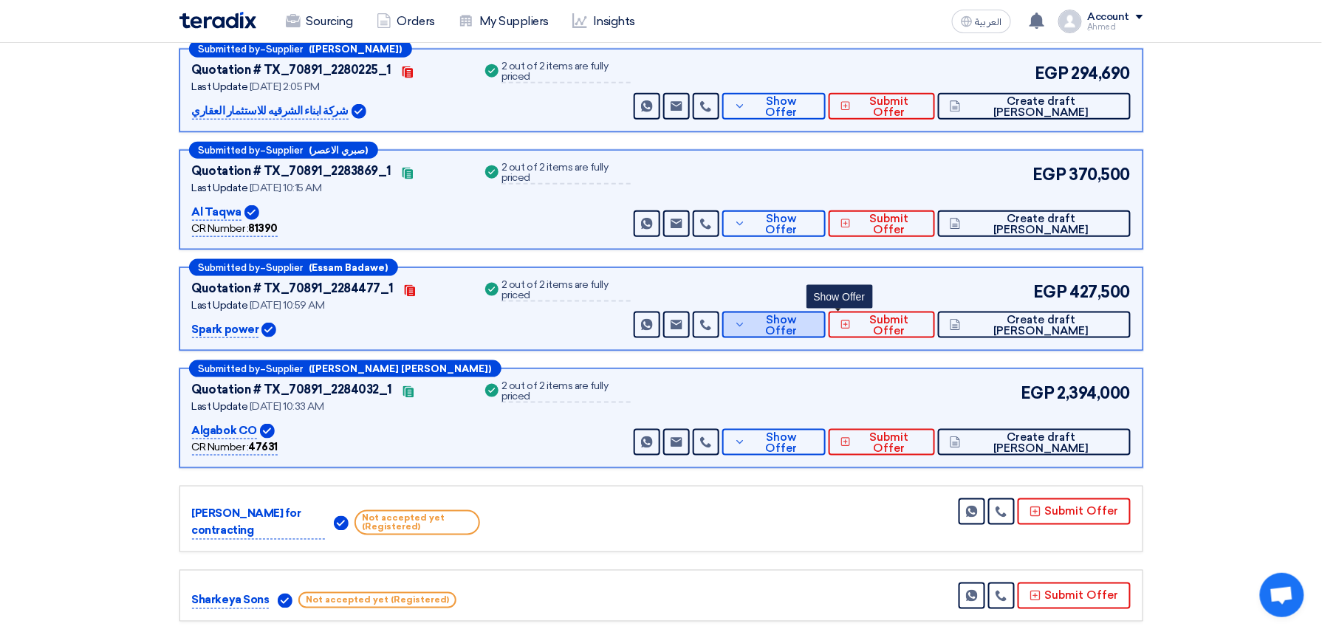
click at [814, 325] on span "Show Offer" at bounding box center [782, 326] width 64 height 22
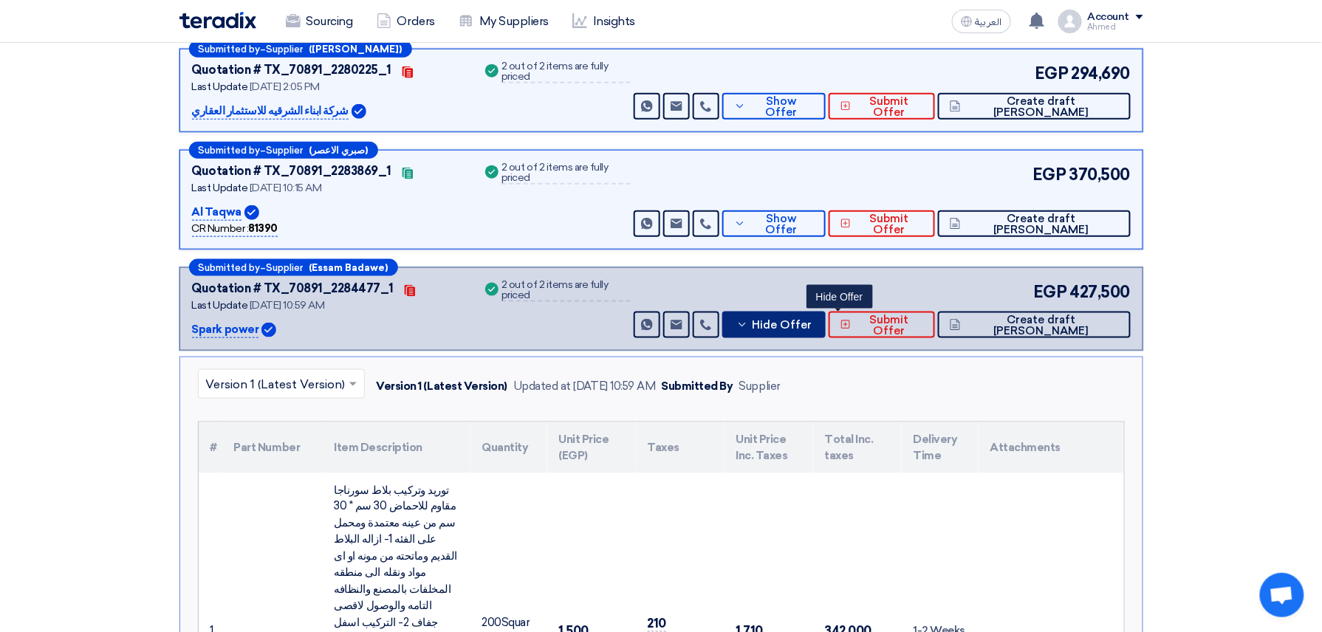
click at [812, 325] on span "Hide Offer" at bounding box center [782, 325] width 60 height 11
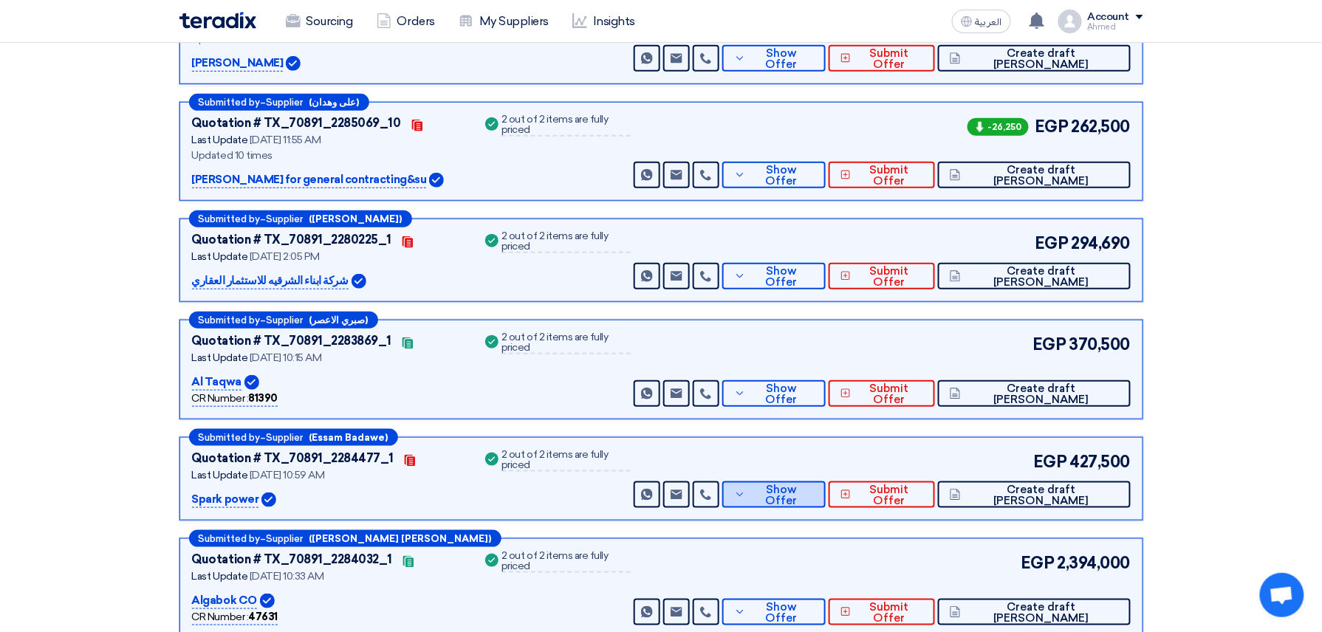
scroll to position [295, 0]
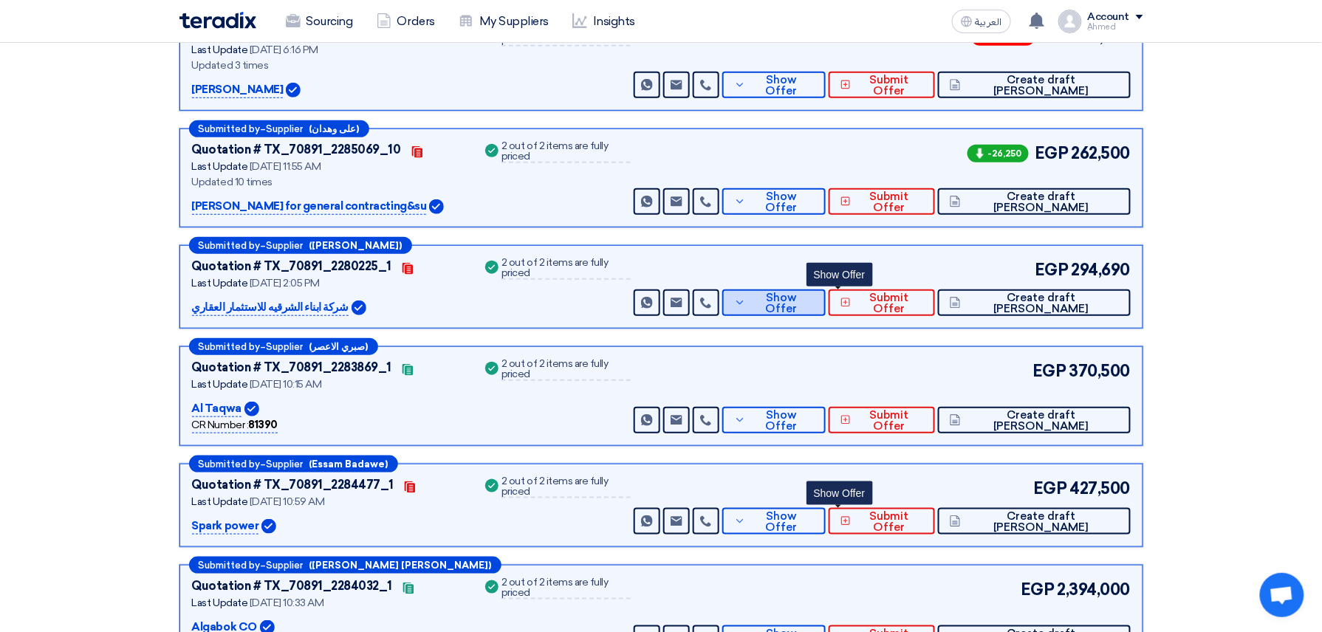
click at [814, 300] on span "Show Offer" at bounding box center [782, 303] width 64 height 22
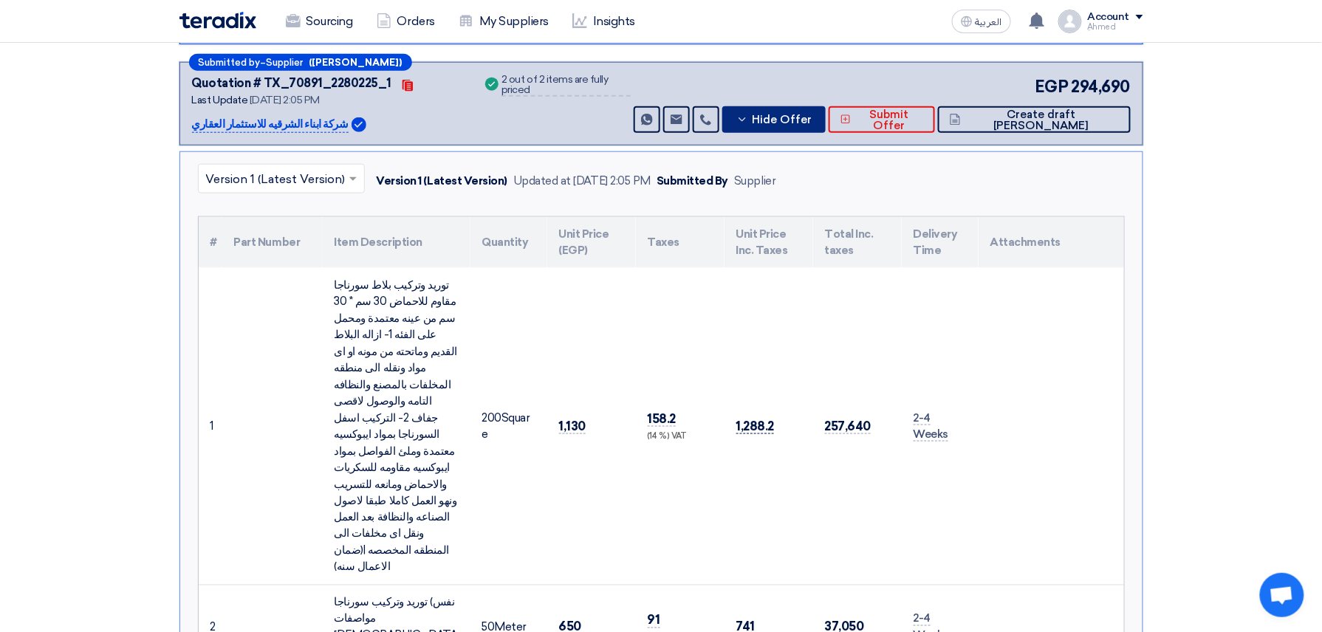
scroll to position [492, 0]
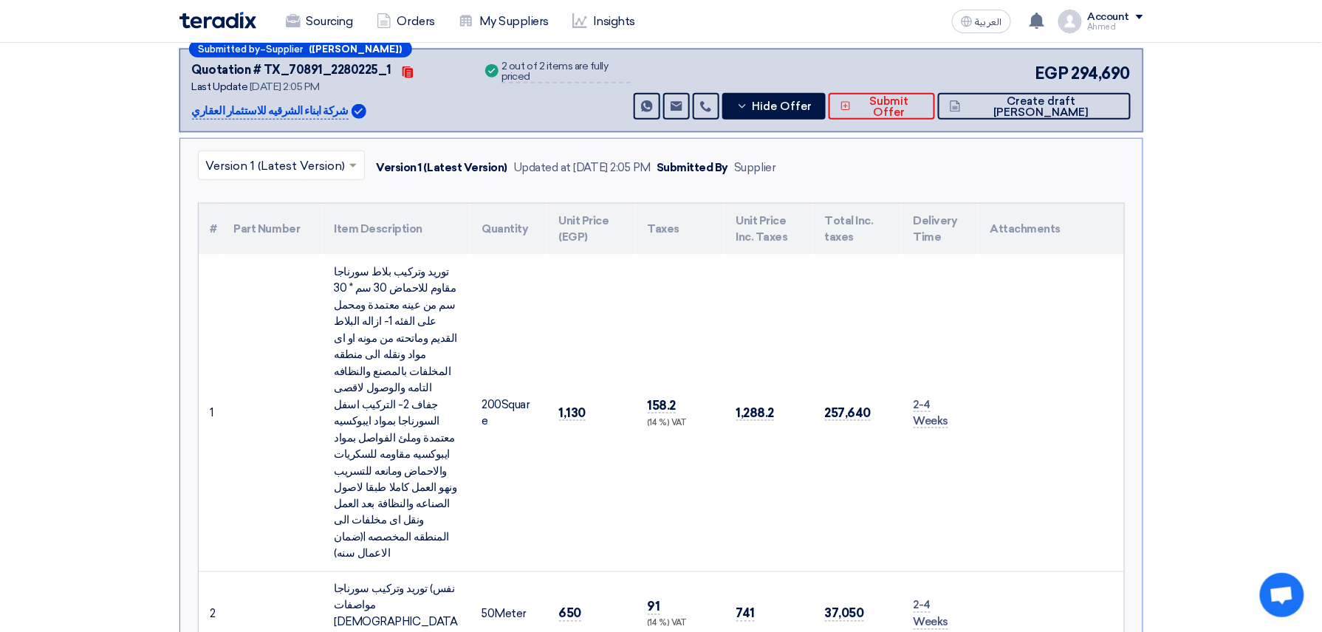
drag, startPoint x: 592, startPoint y: 383, endPoint x: 539, endPoint y: 386, distance: 52.5
click at [539, 386] on tr "1 توريد وتركيب بلاط سورناجا مقاوم للاحماض 30 سم * 30 سم من عينه معتمدة ومحمل عل…" at bounding box center [661, 414] width 925 height 318
click at [583, 431] on td "1,130" at bounding box center [591, 414] width 89 height 318
click at [573, 405] on span "1,130" at bounding box center [572, 413] width 27 height 16
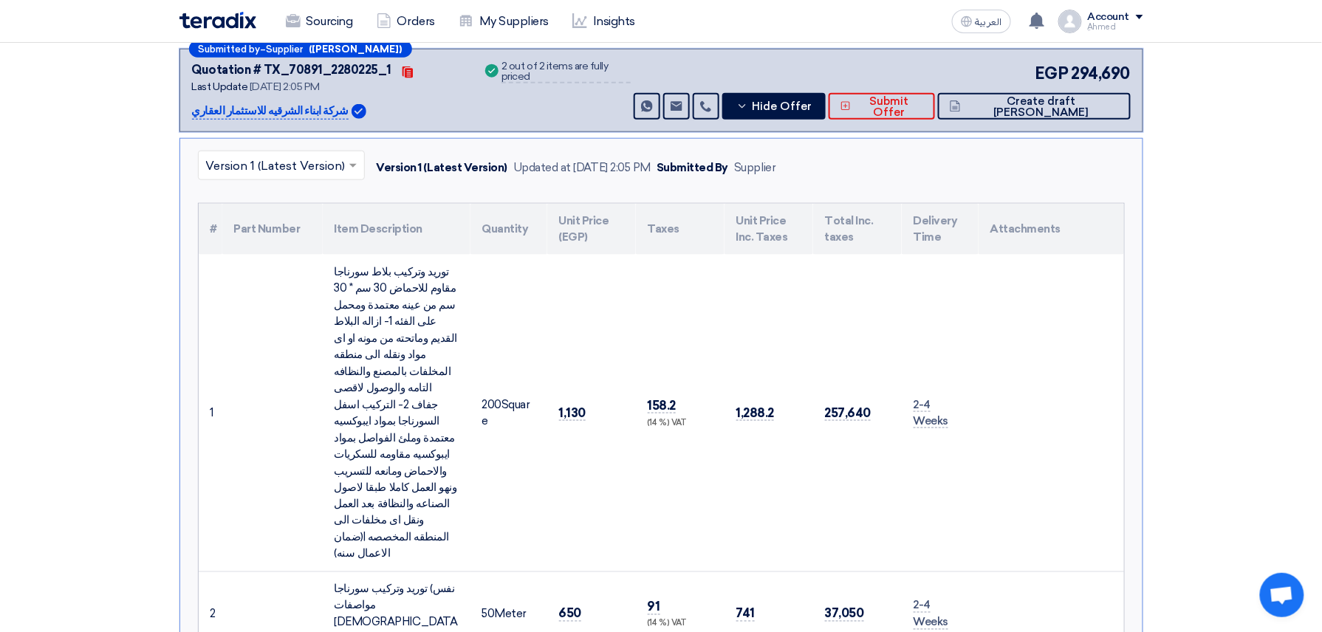
copy span "1,130"
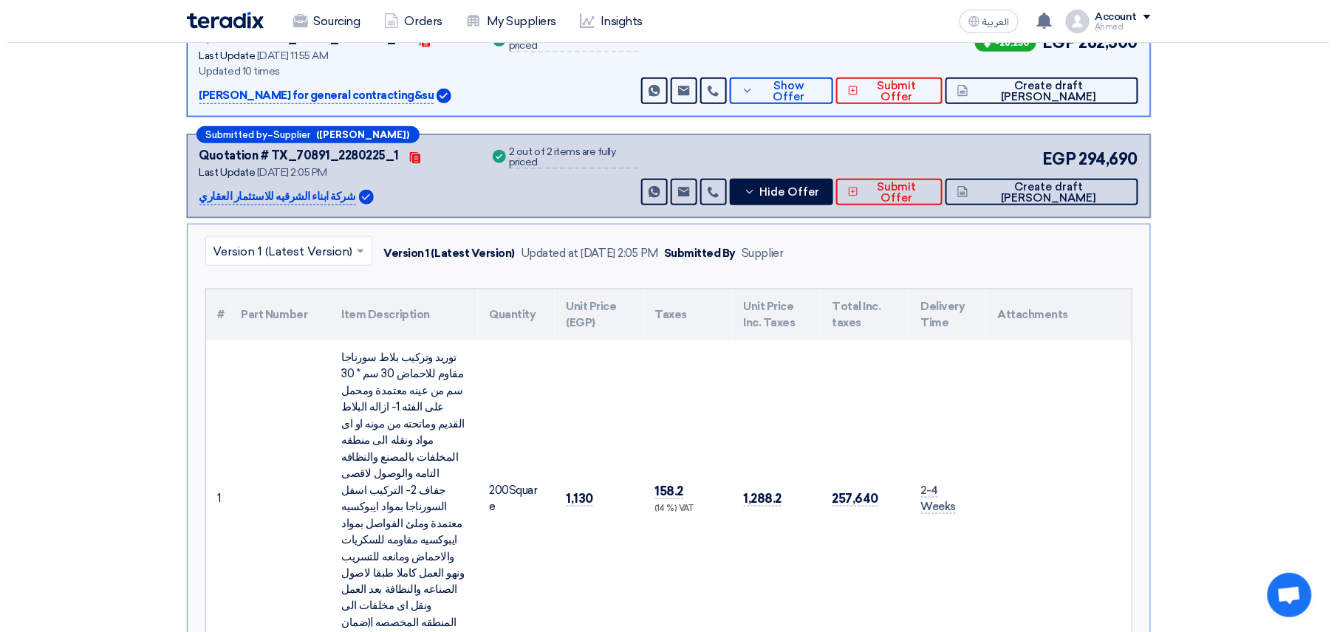
scroll to position [98, 0]
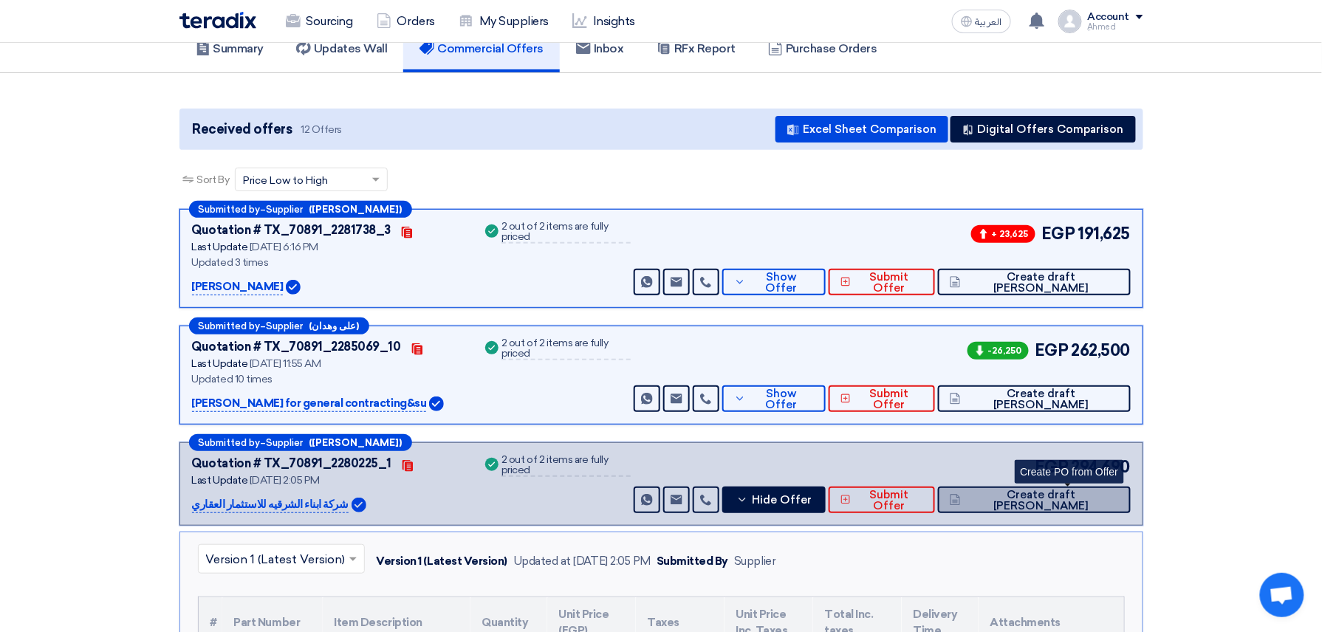
click at [1068, 494] on span "Create draft [PERSON_NAME]" at bounding box center [1042, 501] width 154 height 22
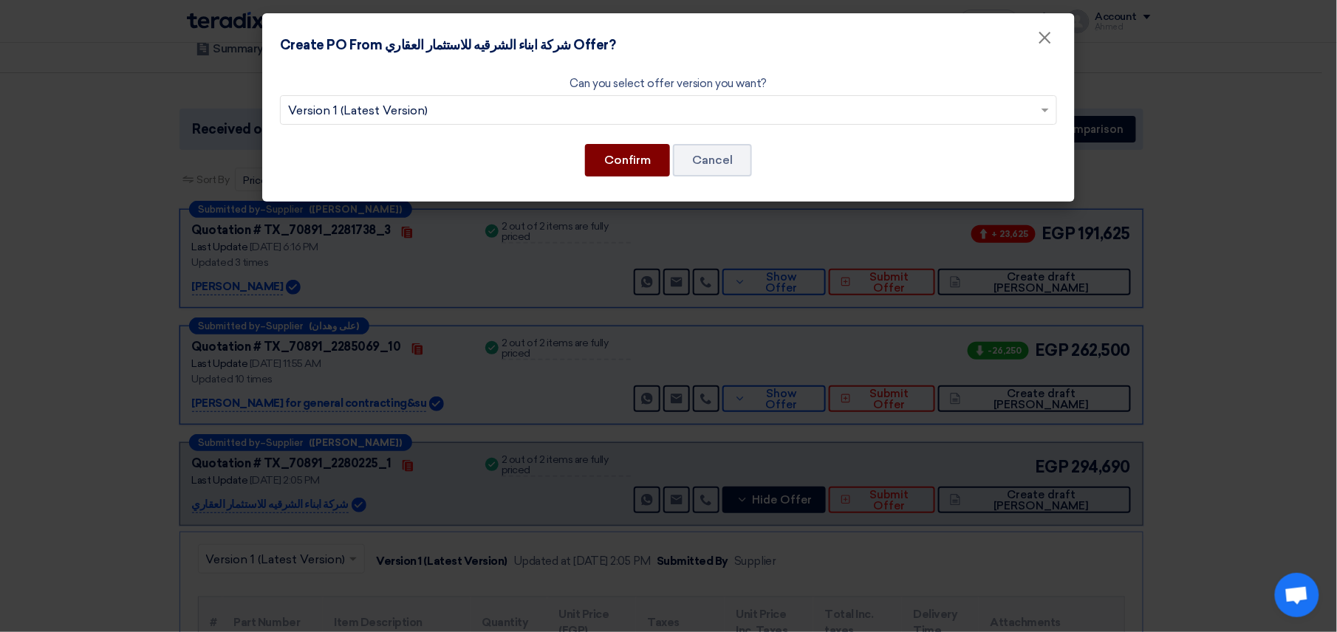
click at [653, 152] on button "Confirm" at bounding box center [627, 160] width 85 height 32
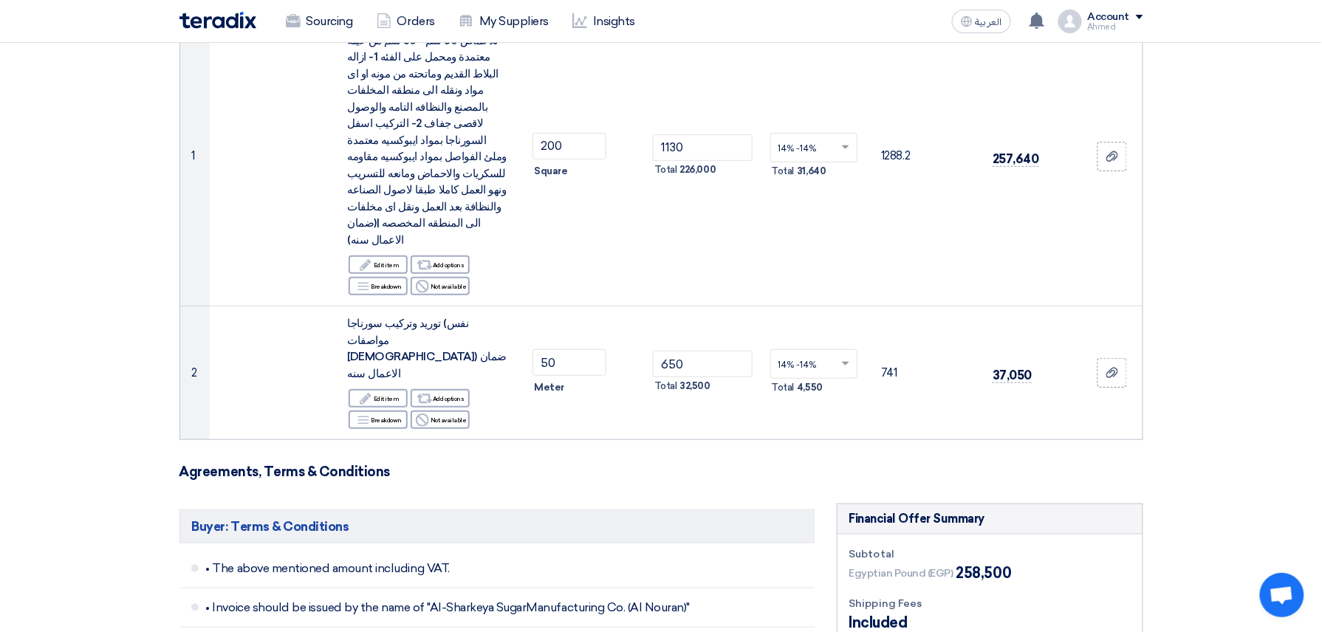
scroll to position [689, 0]
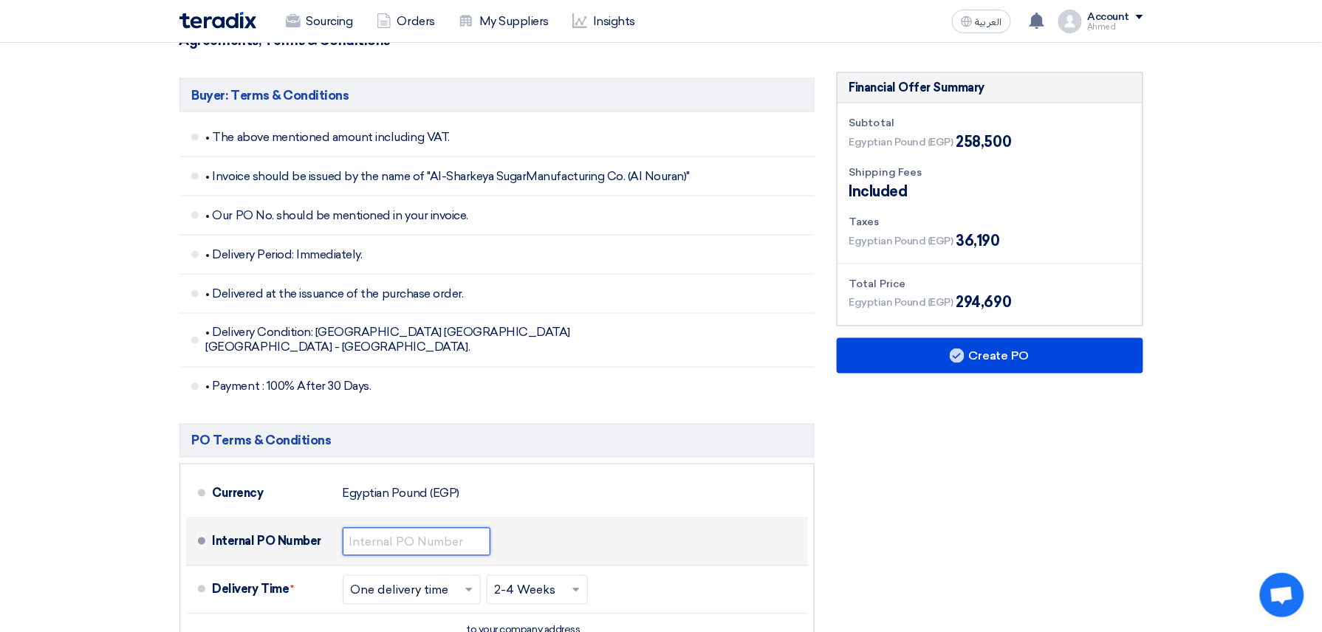
click at [412, 528] on input "text" at bounding box center [417, 542] width 148 height 28
paste input "4500009430"
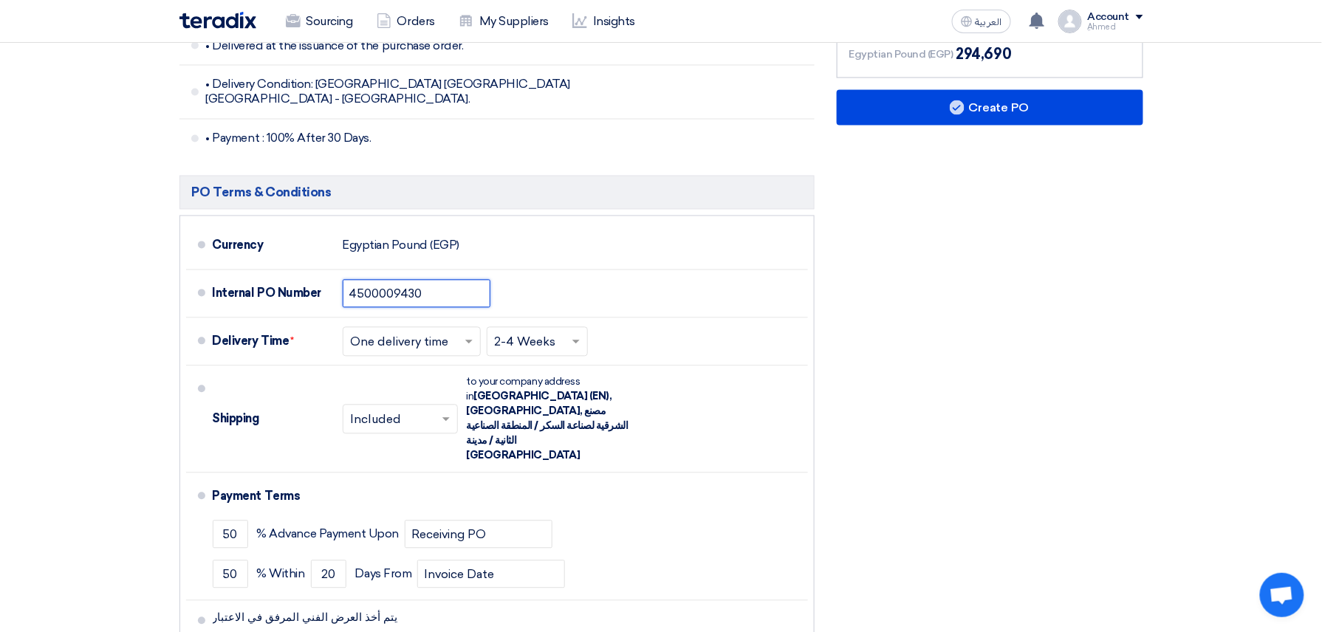
scroll to position [955, 0]
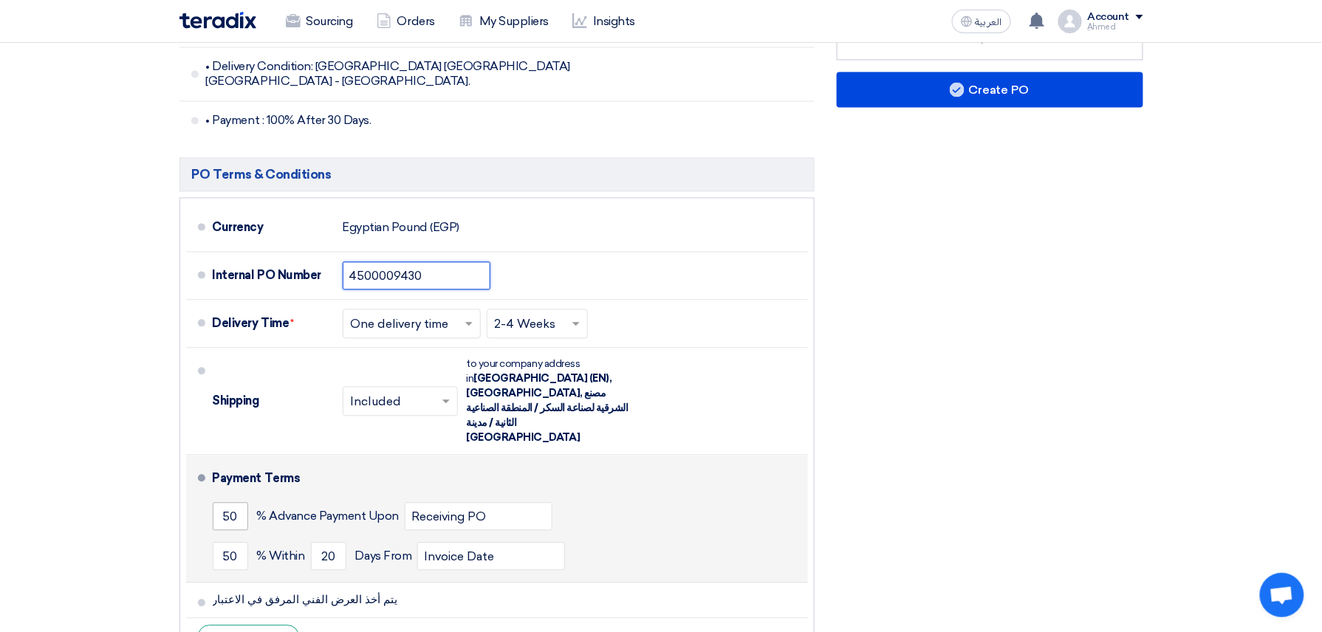
type input "4500009430"
drag, startPoint x: 223, startPoint y: 396, endPoint x: 429, endPoint y: 387, distance: 206.3
click at [435, 497] on div "50 % Advance Payment Upon Receiving PO" at bounding box center [507, 517] width 589 height 40
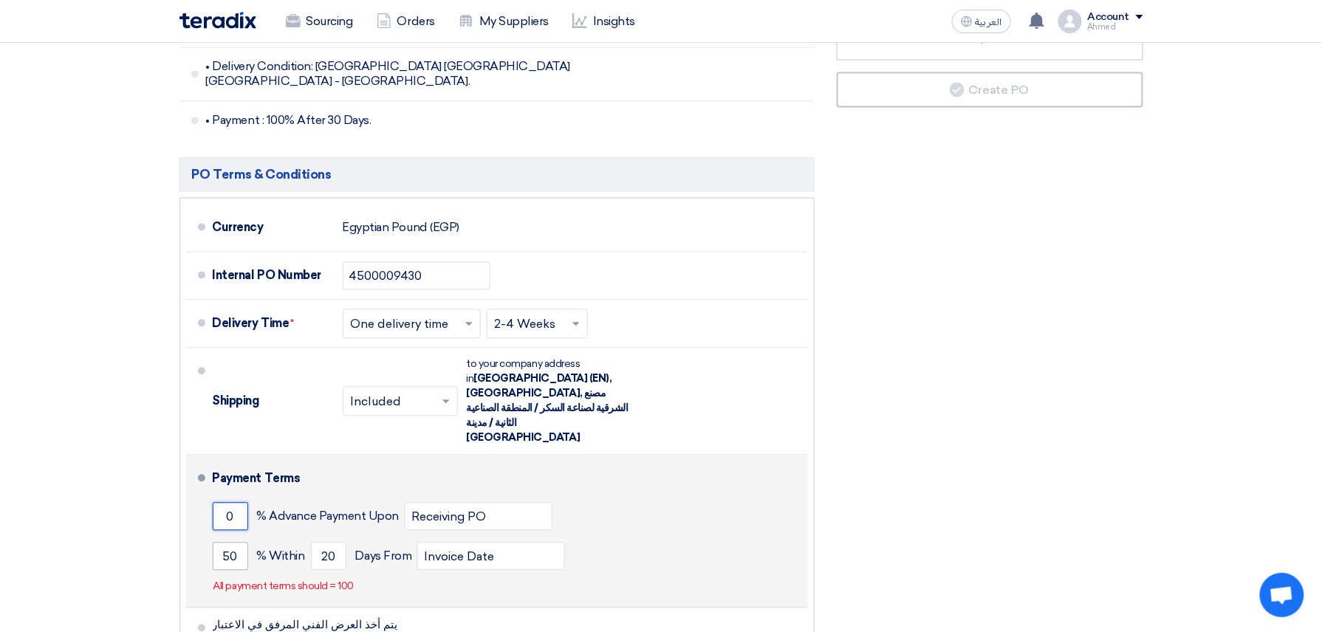
type input "0"
drag, startPoint x: 223, startPoint y: 426, endPoint x: 560, endPoint y: 440, distance: 337.1
click at [559, 537] on div "50 % [DATE] From Invoice Date" at bounding box center [507, 557] width 589 height 40
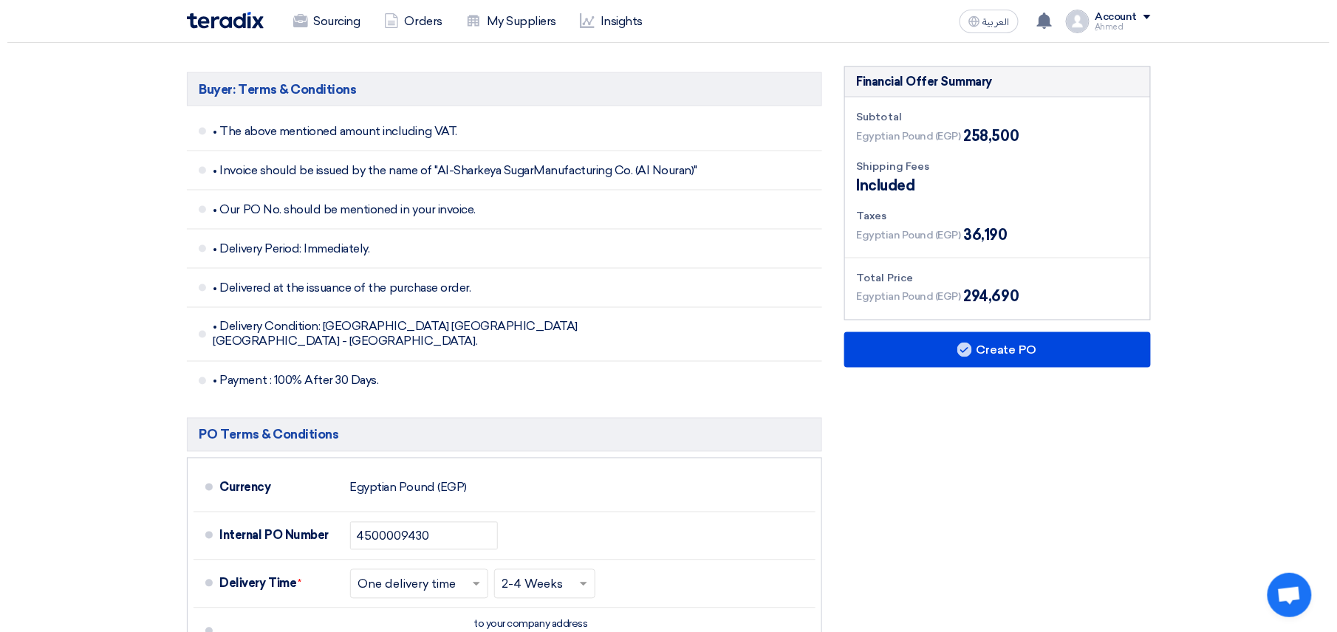
scroll to position [787, 0]
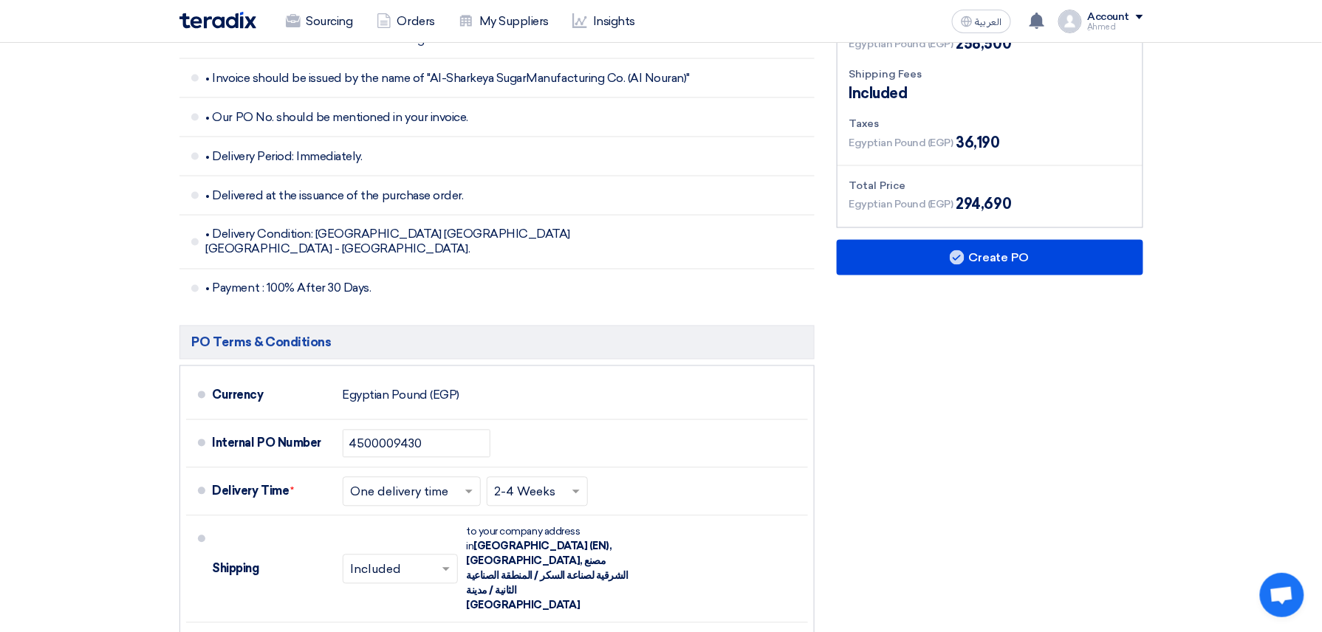
type input "100"
click at [948, 146] on div "Financial Offer Summary Subtotal Egyptian Pound (EGP) 258,500 Shipping Fees" at bounding box center [990, 405] width 329 height 862
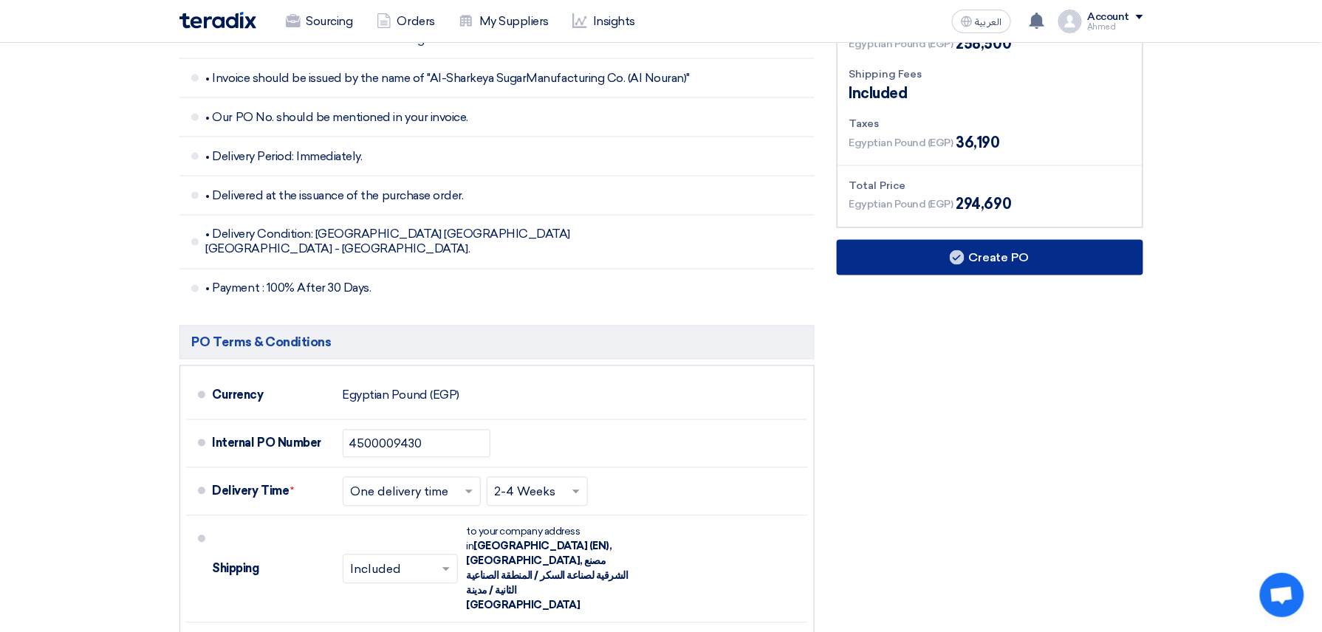
click at [955, 240] on button "Create PO" at bounding box center [990, 257] width 307 height 35
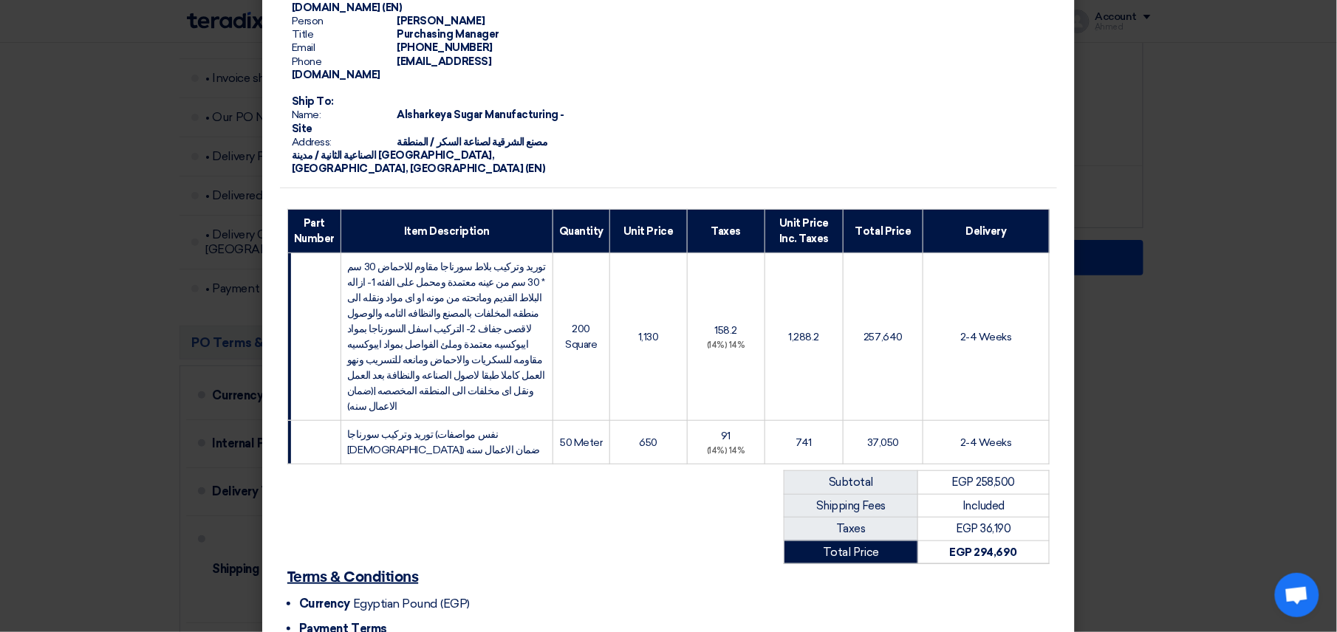
scroll to position [300, 0]
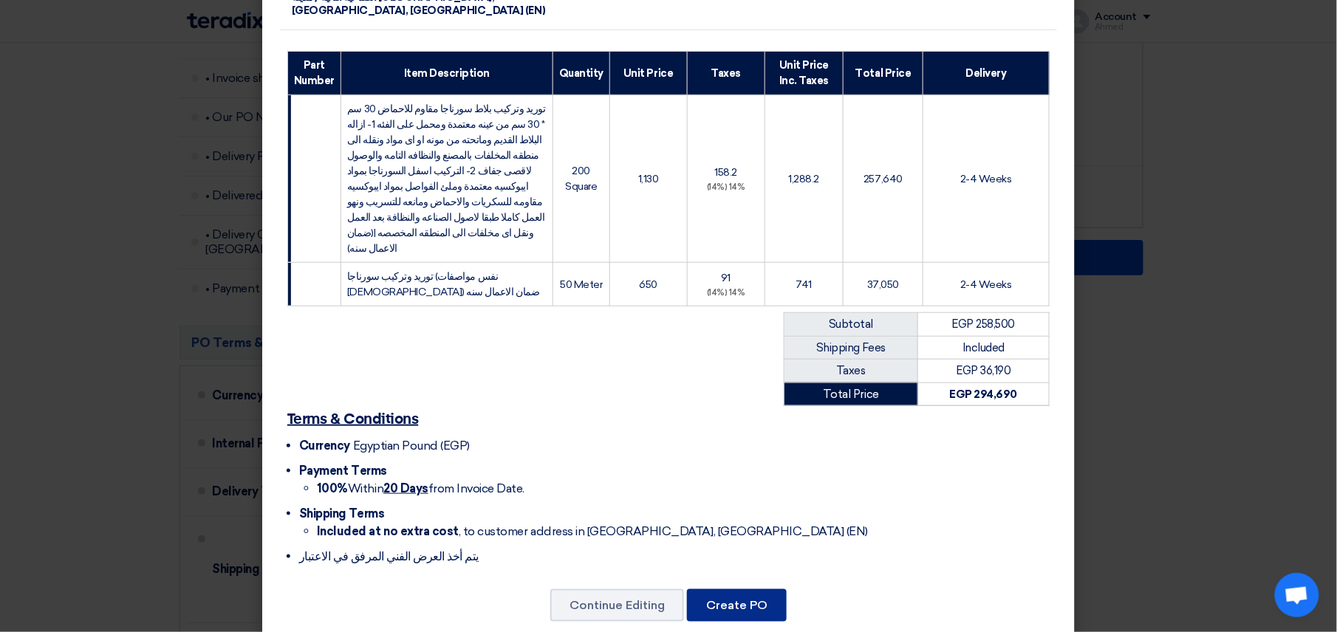
click at [754, 589] on button "Create PO" at bounding box center [737, 605] width 100 height 32
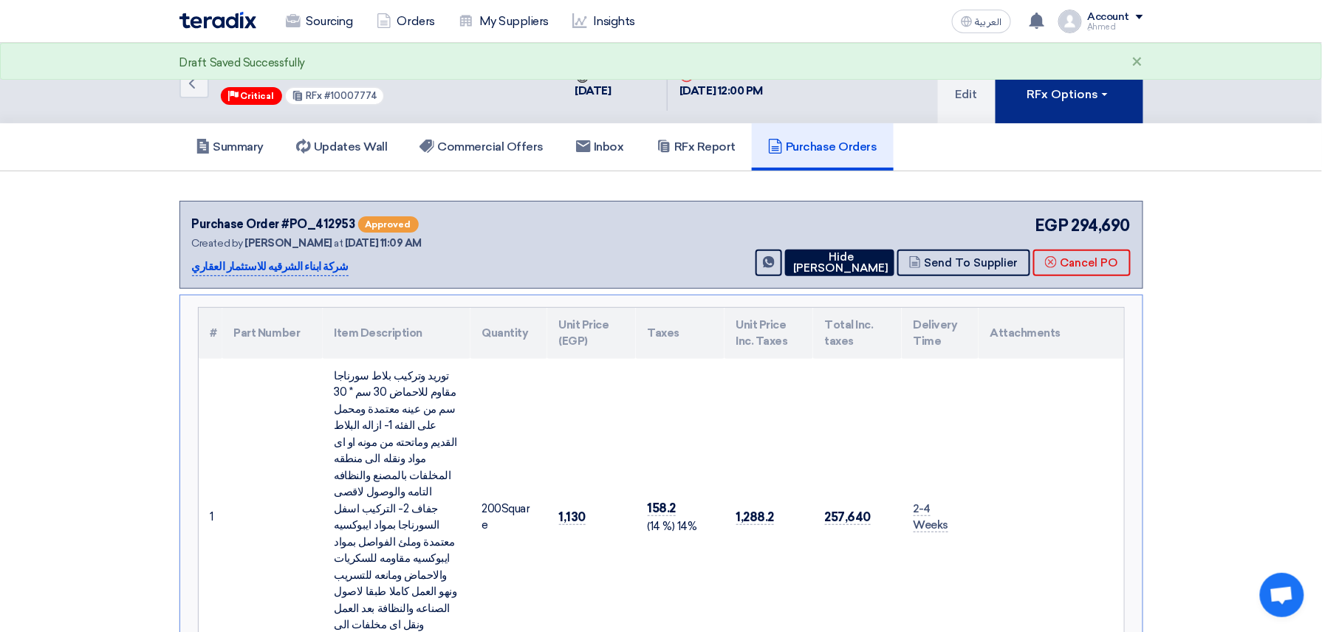
click at [1052, 97] on div "RFx Options" at bounding box center [1068, 95] width 83 height 18
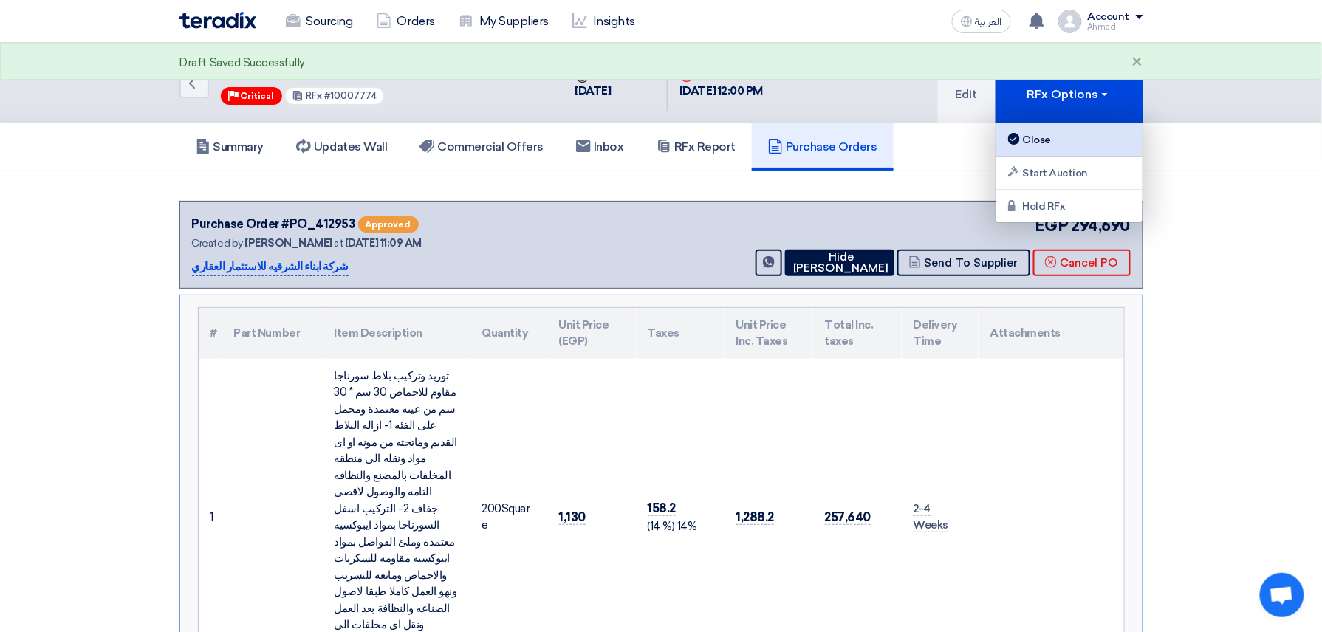
click at [1069, 137] on div "Close" at bounding box center [1069, 140] width 129 height 18
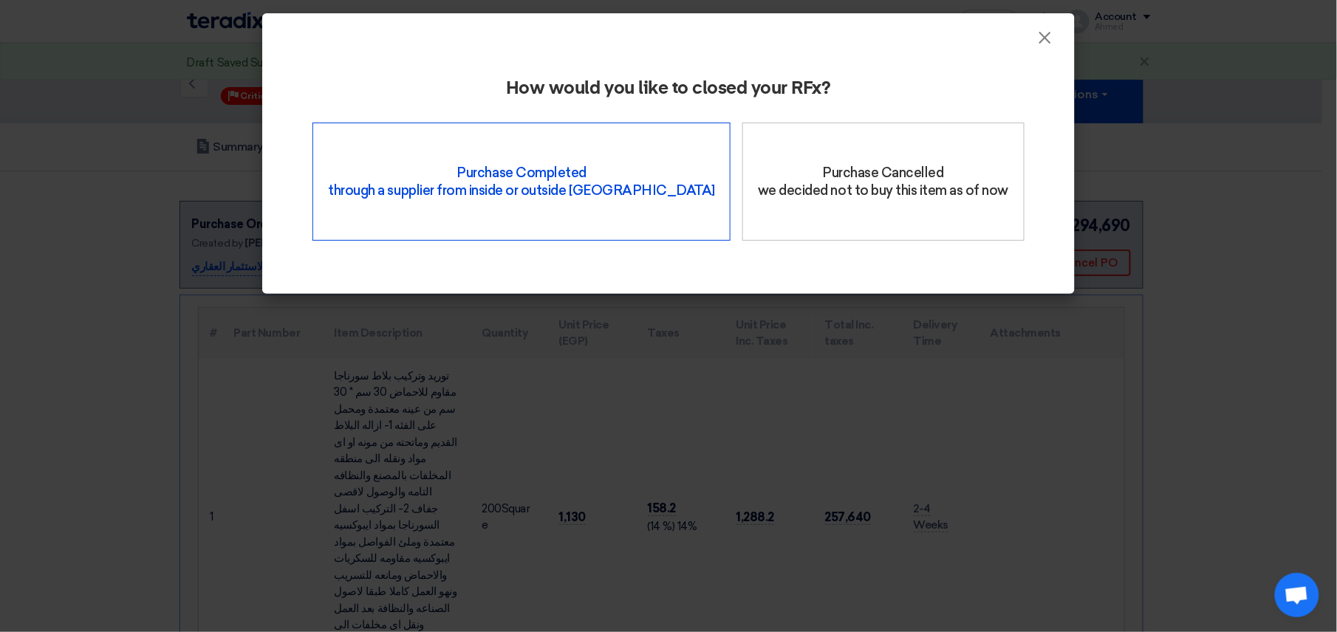
click at [465, 157] on div "Purchase Completed through a supplier from inside or outside Teradix" at bounding box center [521, 182] width 418 height 118
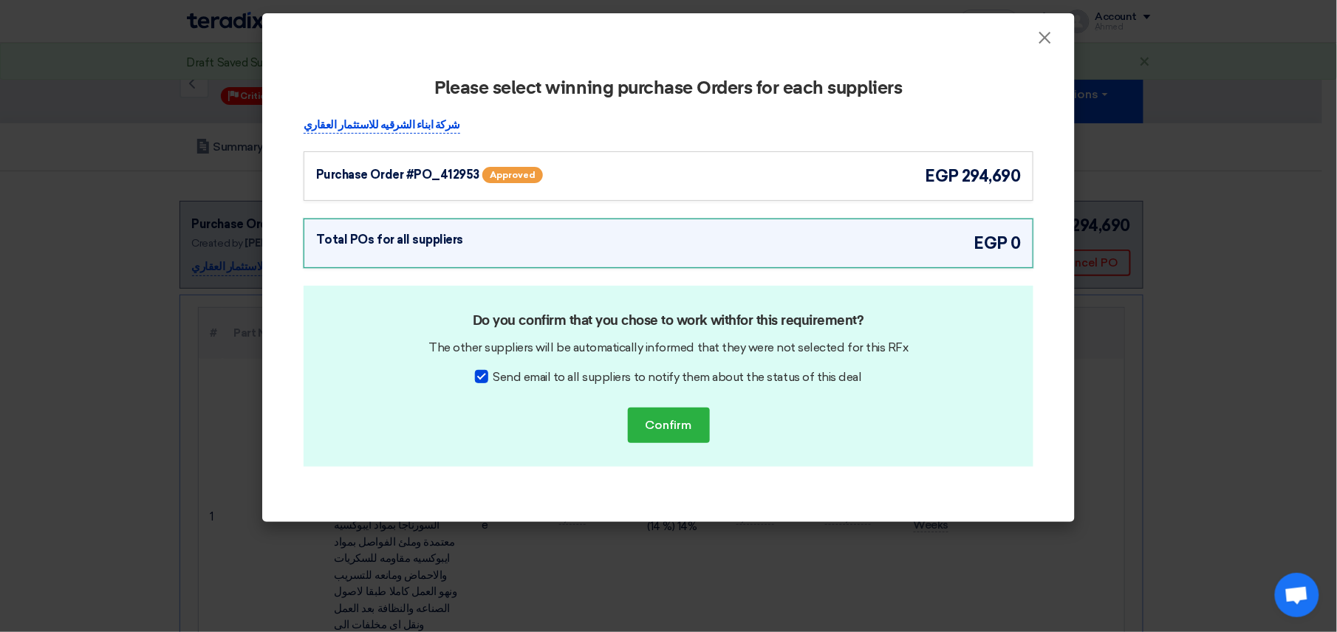
click at [356, 160] on div "Purchase Order #PO_412953 Approved egp 294,690" at bounding box center [669, 175] width 730 height 49
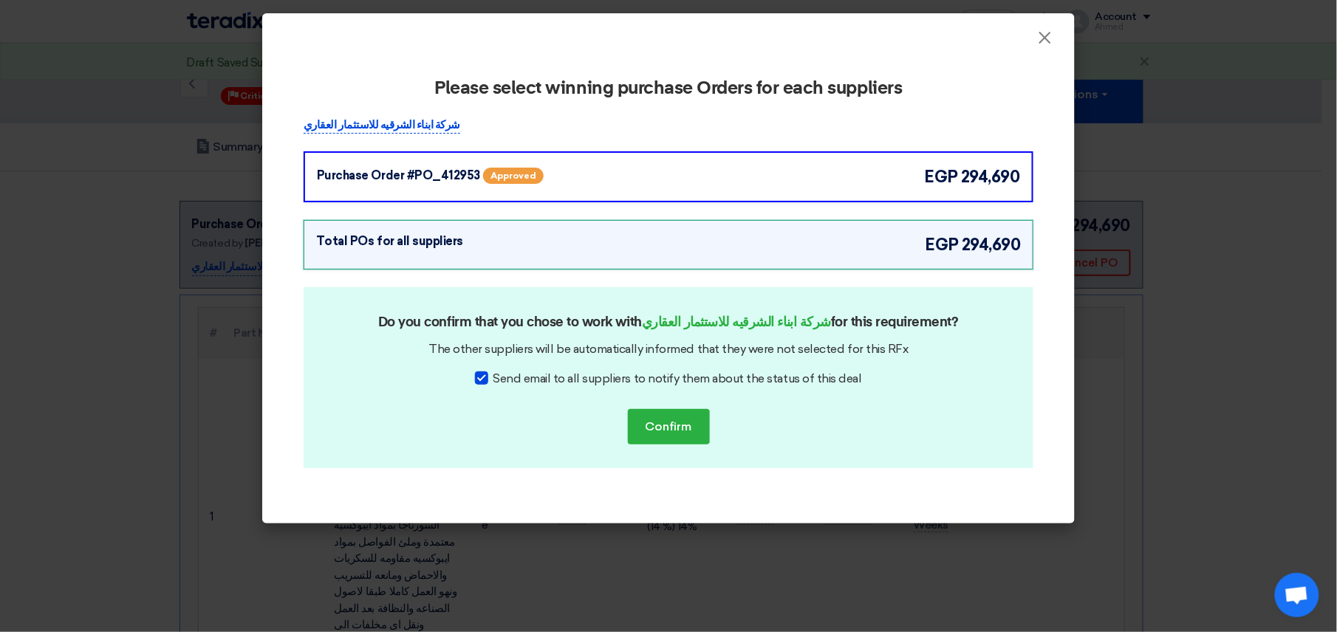
click at [482, 376] on div at bounding box center [481, 378] width 13 height 13
click at [493, 376] on input "Send email to all suppliers to notify them about the status of this deal" at bounding box center [498, 375] width 10 height 10
checkbox input "false"
click at [642, 431] on button "Confirm" at bounding box center [669, 426] width 82 height 35
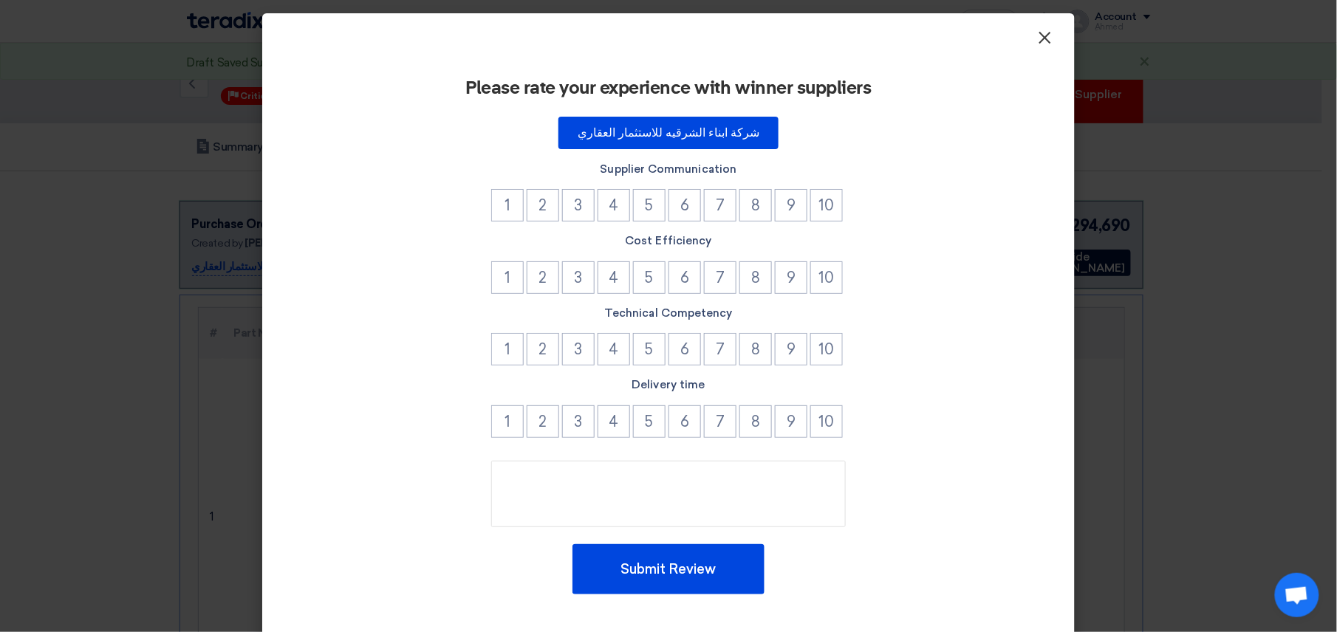
click at [1038, 35] on span "×" at bounding box center [1045, 42] width 15 height 30
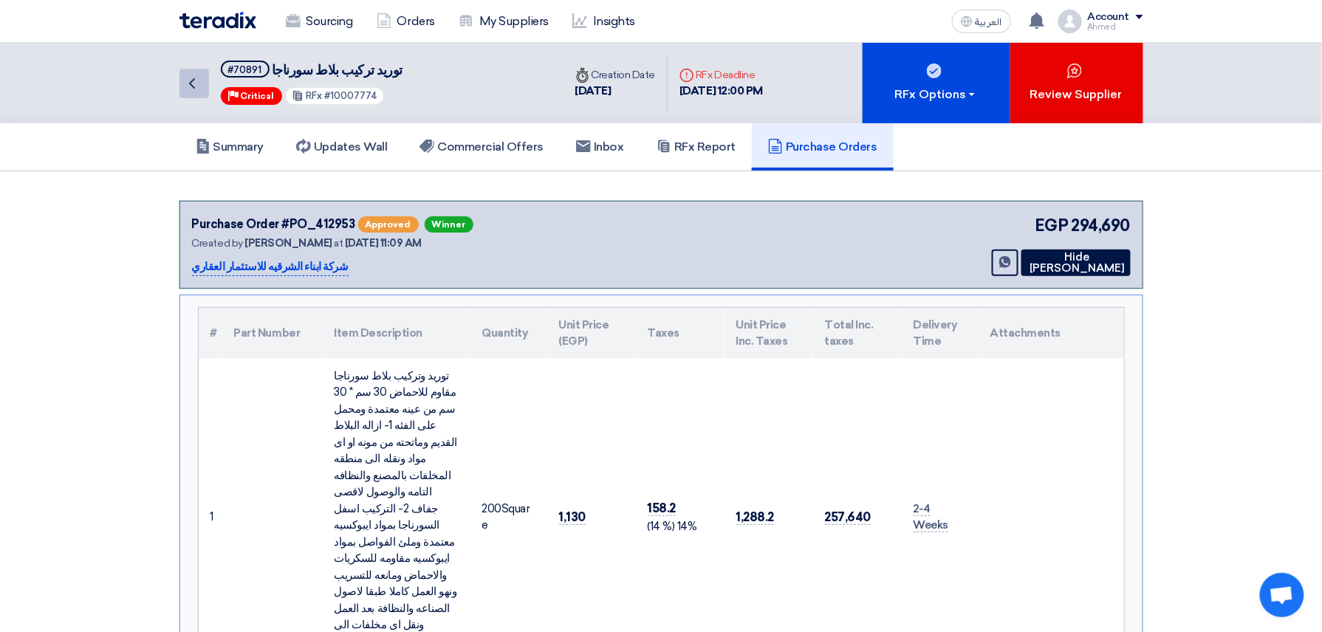
click at [188, 83] on icon "Back" at bounding box center [192, 84] width 18 height 18
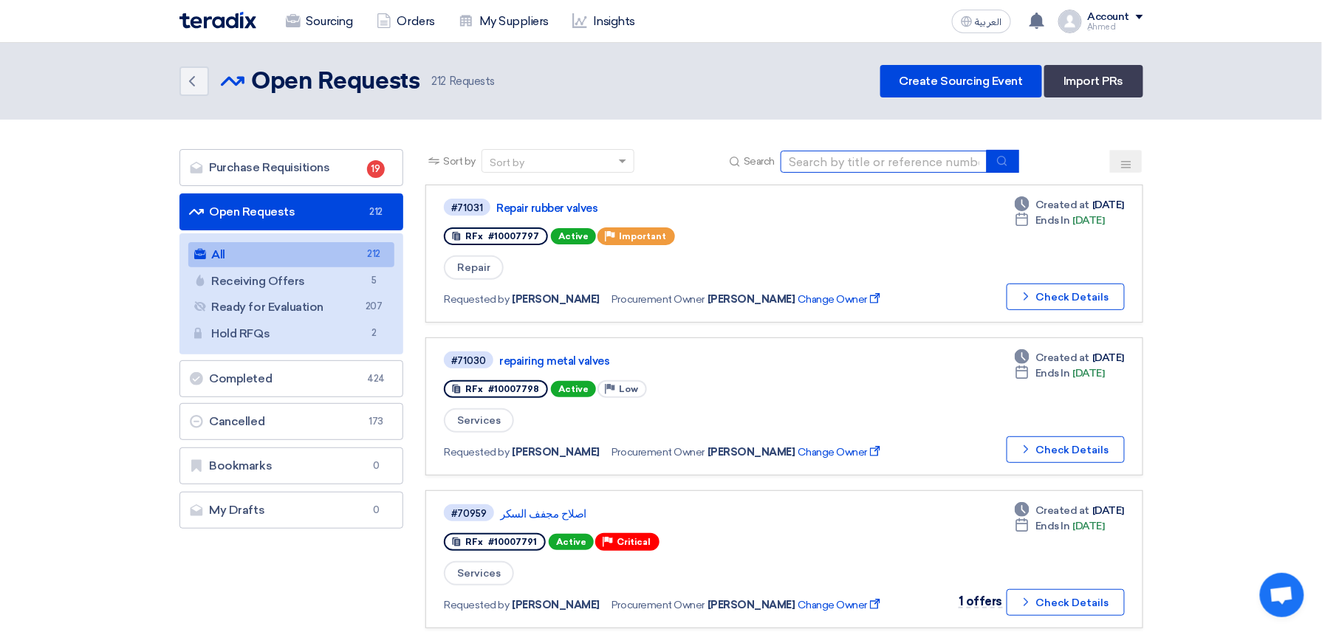
click at [914, 161] on input at bounding box center [884, 162] width 207 height 22
paste input "10007636"
type input "10007636"
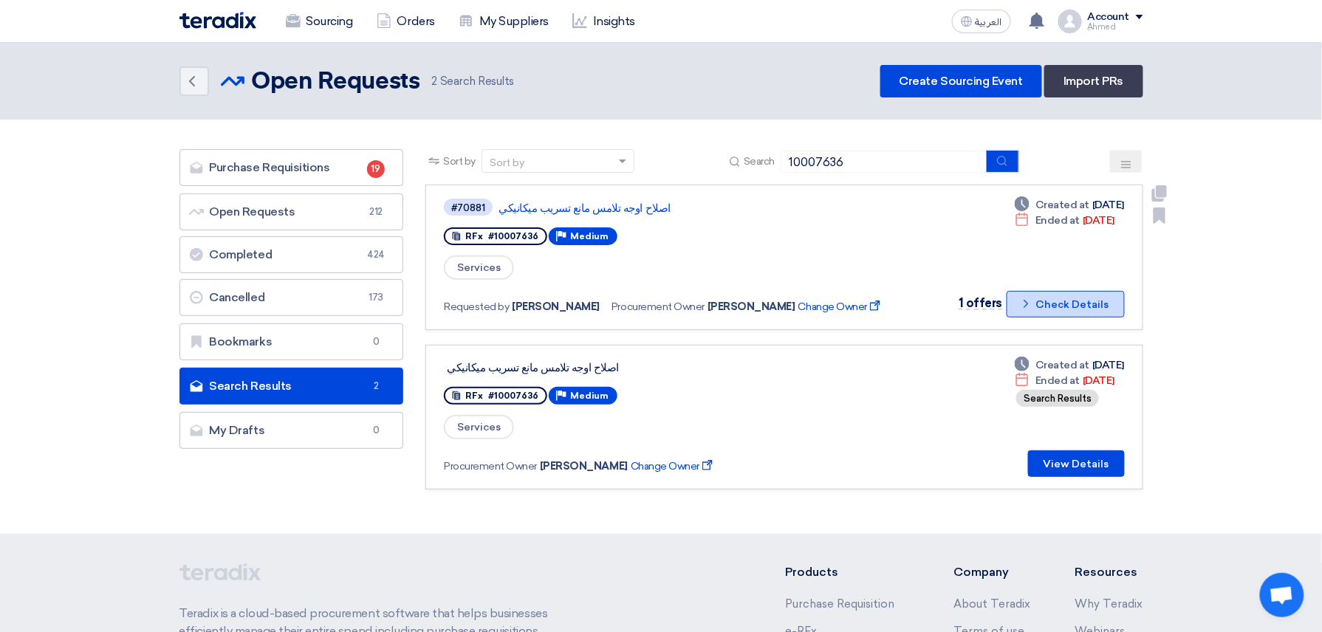
click at [1050, 295] on button "Check details Check Details" at bounding box center [1066, 304] width 118 height 27
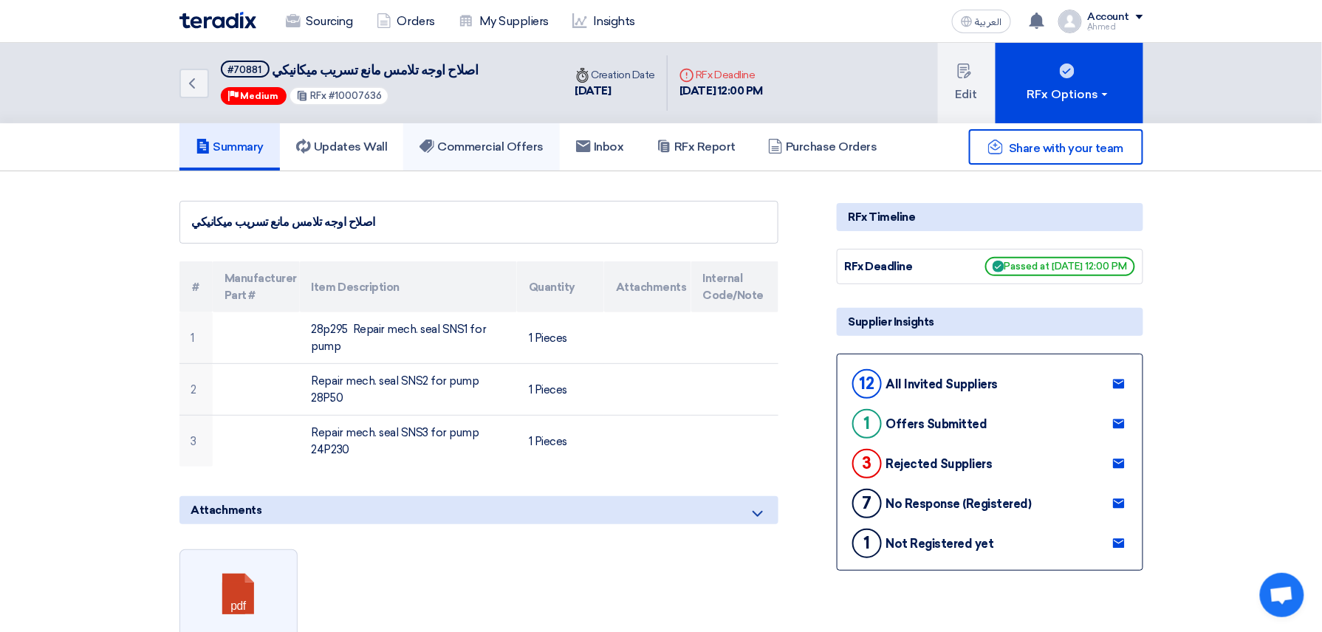
click at [530, 152] on h5 "Commercial Offers" at bounding box center [482, 147] width 124 height 15
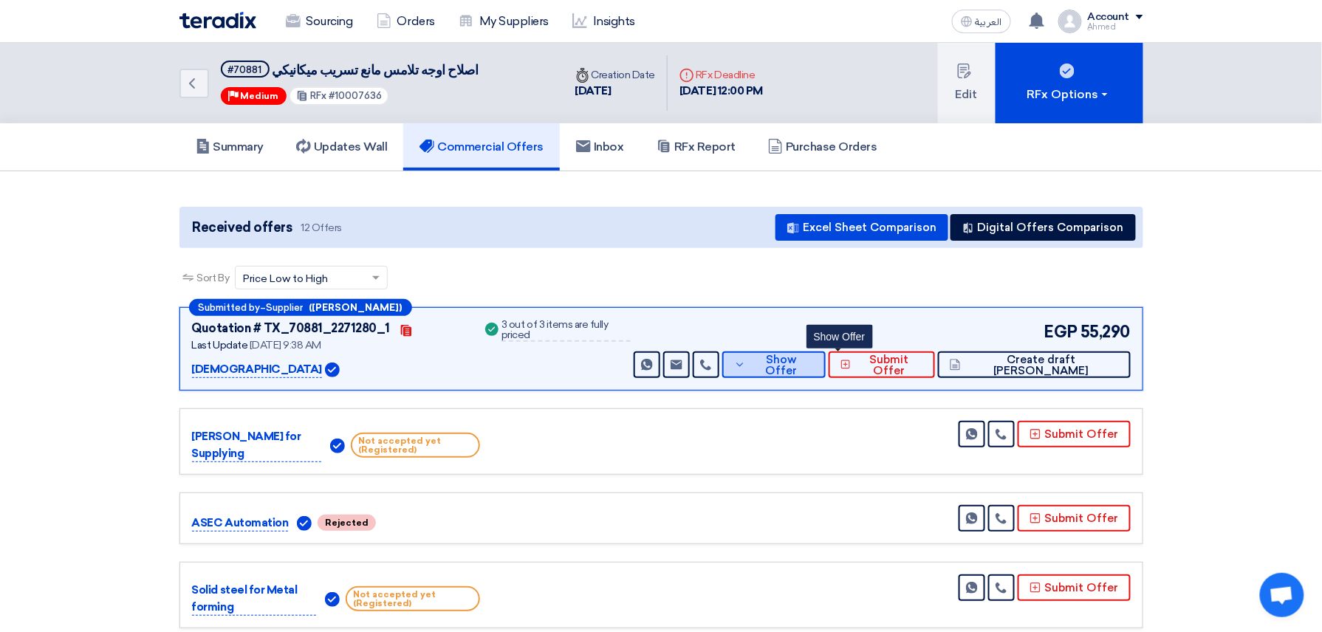
click at [814, 362] on span "Show Offer" at bounding box center [782, 366] width 64 height 22
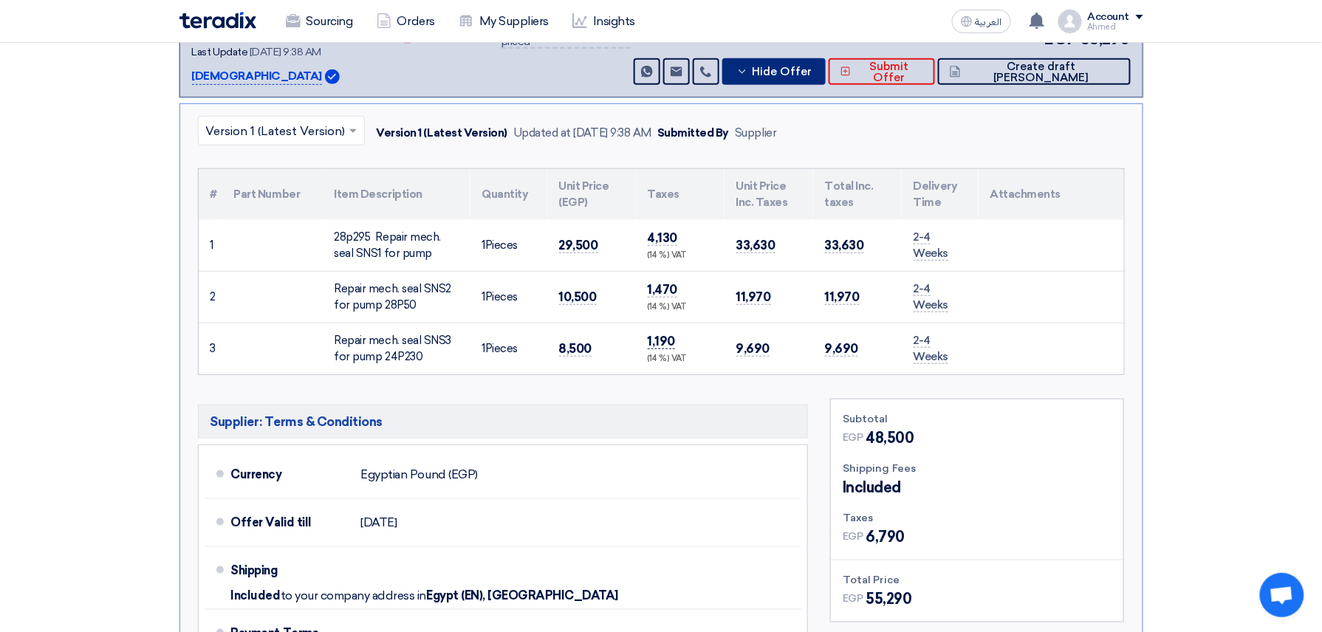
scroll to position [295, 0]
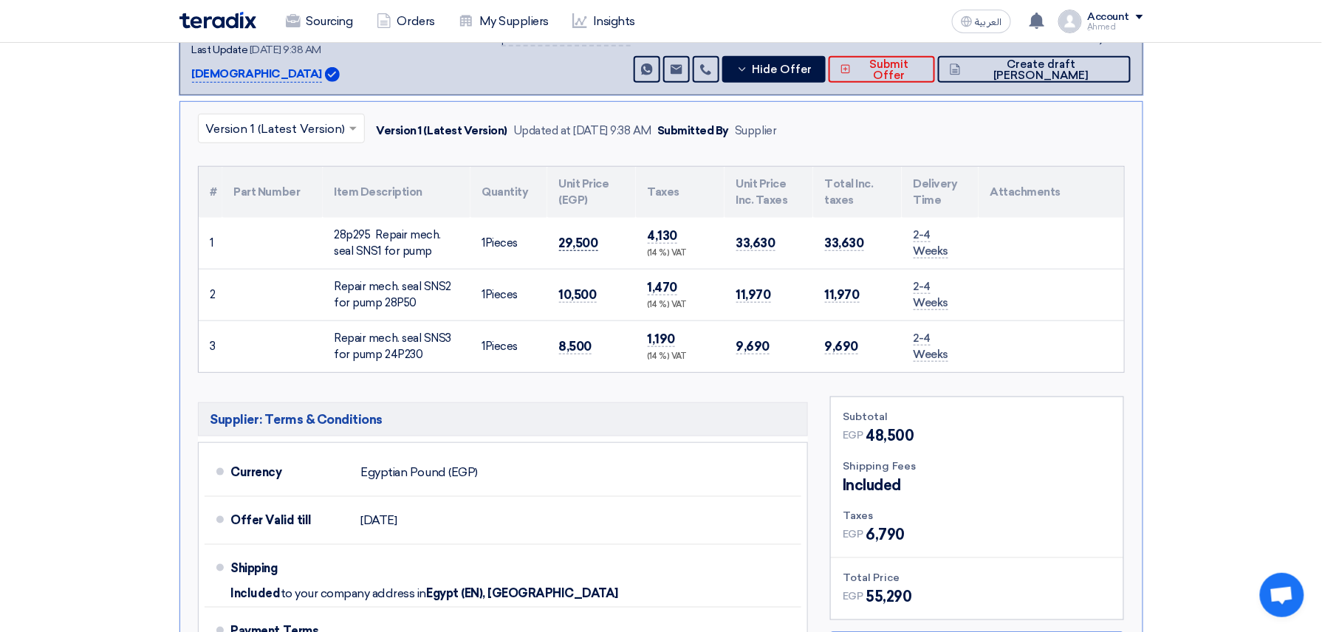
click at [566, 243] on span "29,500" at bounding box center [578, 244] width 39 height 16
copy span "29,500"
click at [581, 298] on span "10,500" at bounding box center [578, 295] width 38 height 16
click at [580, 299] on span "10,500" at bounding box center [578, 295] width 38 height 16
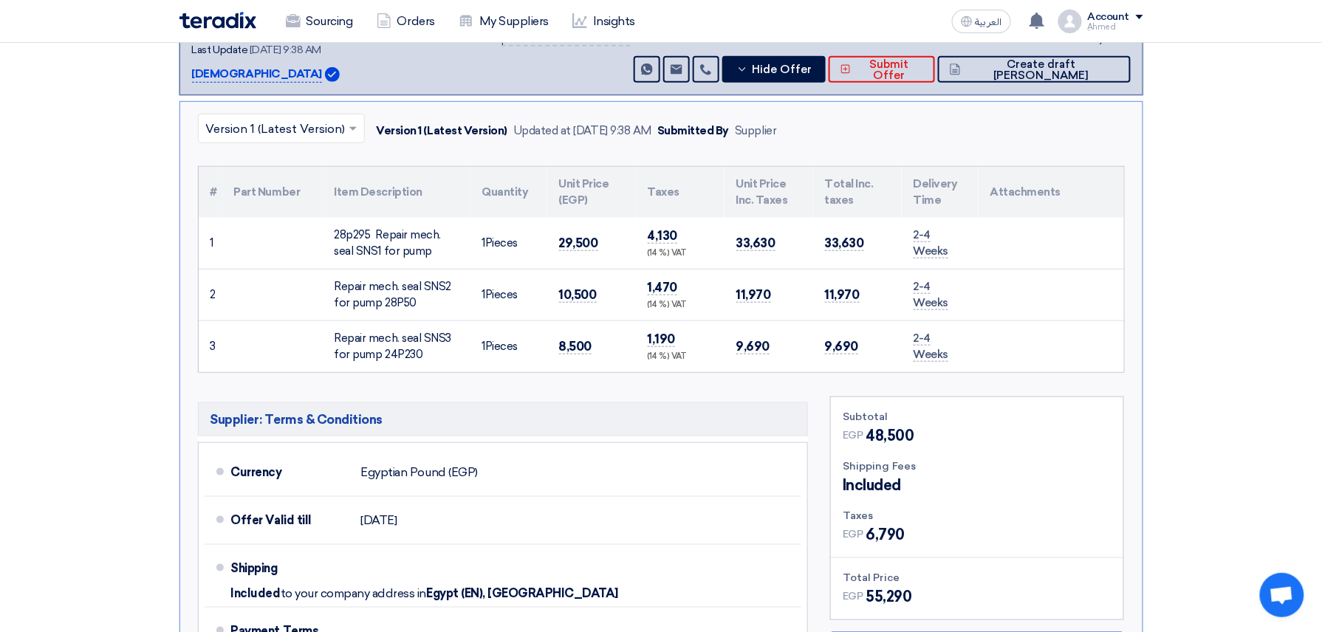
copy span "10,500"
click at [571, 346] on span "8,500" at bounding box center [575, 347] width 33 height 16
click at [574, 346] on span "8,500" at bounding box center [575, 347] width 33 height 16
copy span "8,500"
click at [516, 400] on div "Supplier: Terms & Conditions Currency Egyptian Pound (EGP) Offer Valid till [DA…" at bounding box center [503, 591] width 633 height 389
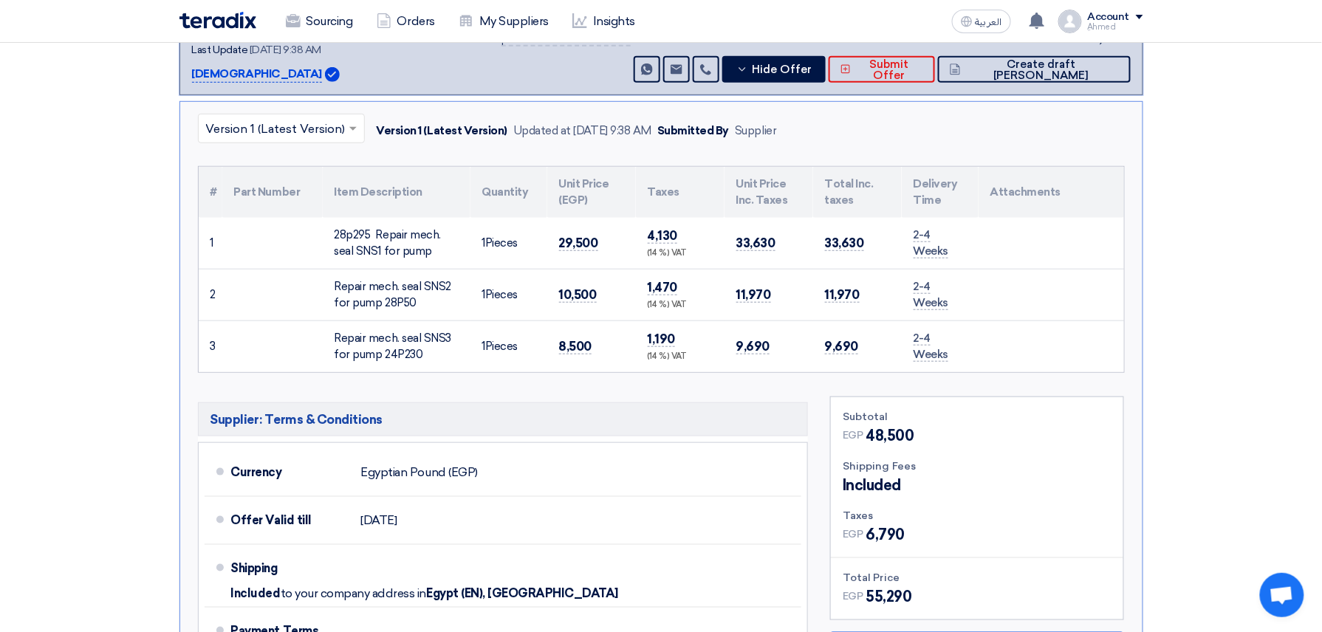
scroll to position [196, 0]
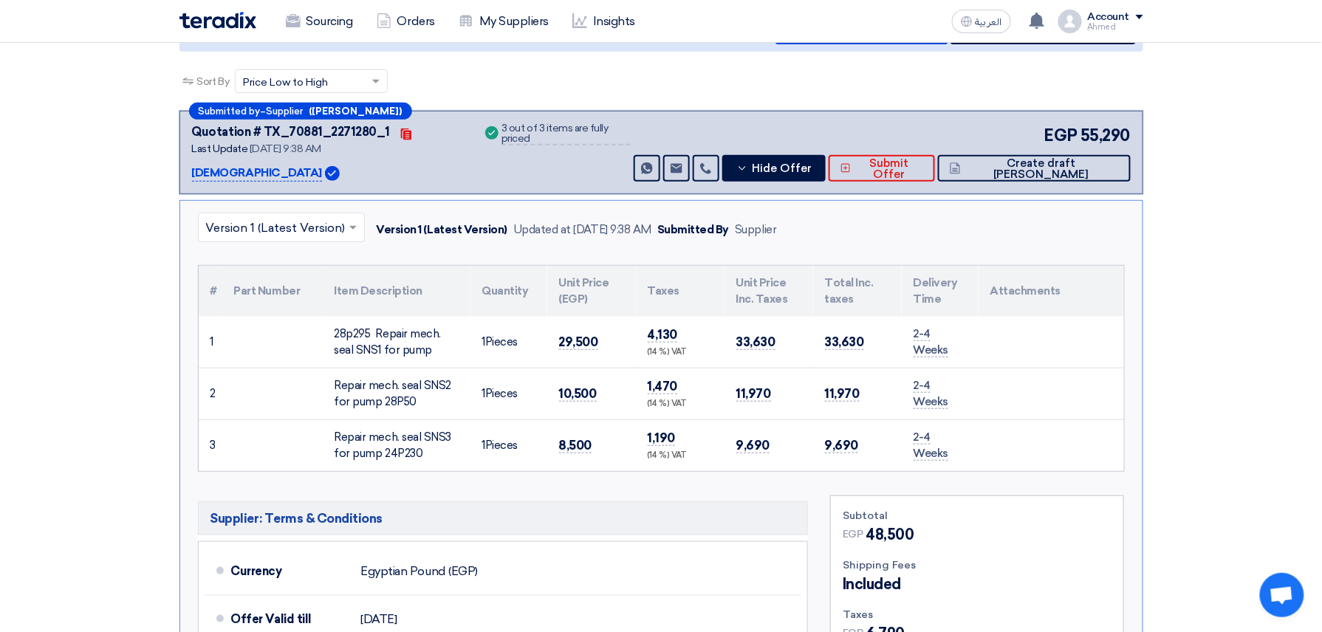
click at [313, 222] on input "text" at bounding box center [274, 229] width 136 height 24
click at [316, 222] on input "text" at bounding box center [274, 229] width 136 height 24
click at [639, 299] on th "Taxes" at bounding box center [680, 291] width 89 height 51
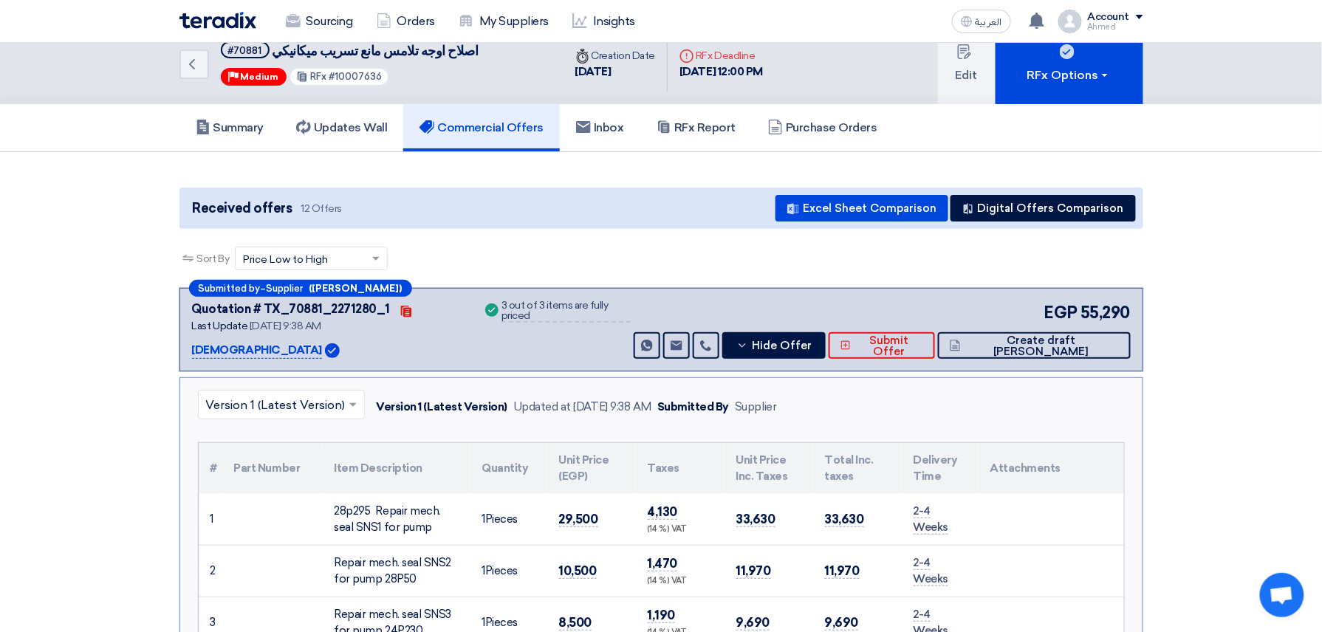
scroll to position [0, 0]
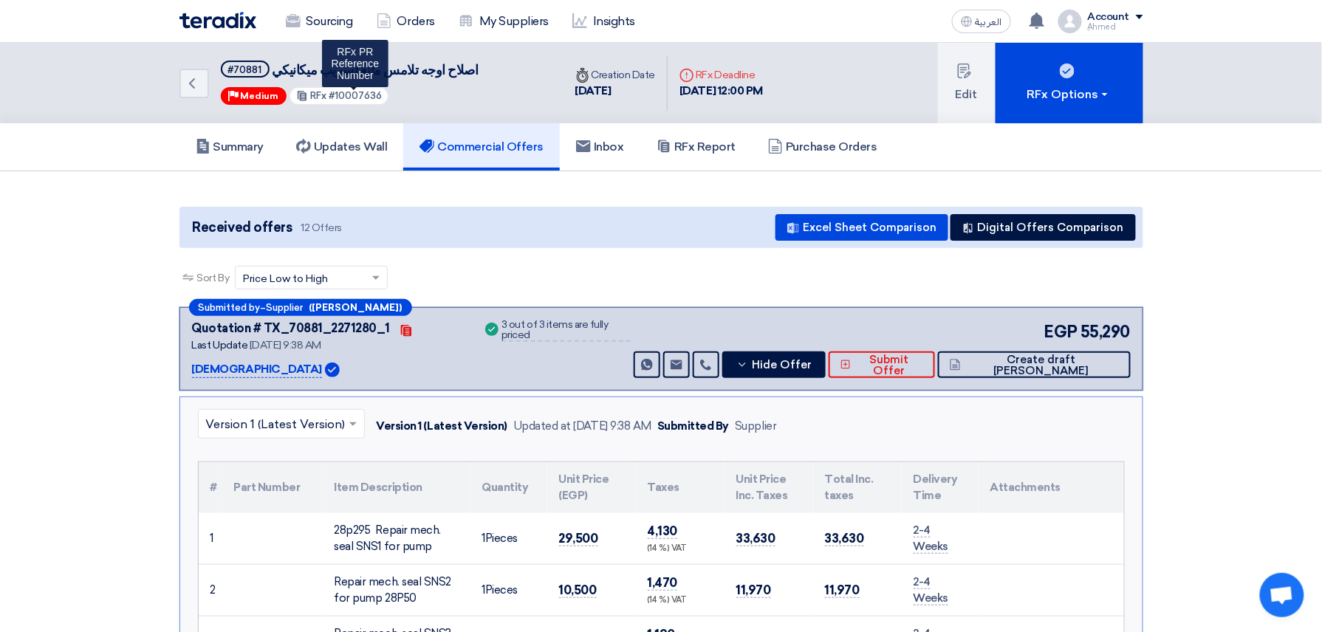
click at [356, 90] on span "#10007636" at bounding box center [355, 95] width 53 height 11
copy span "10007636"
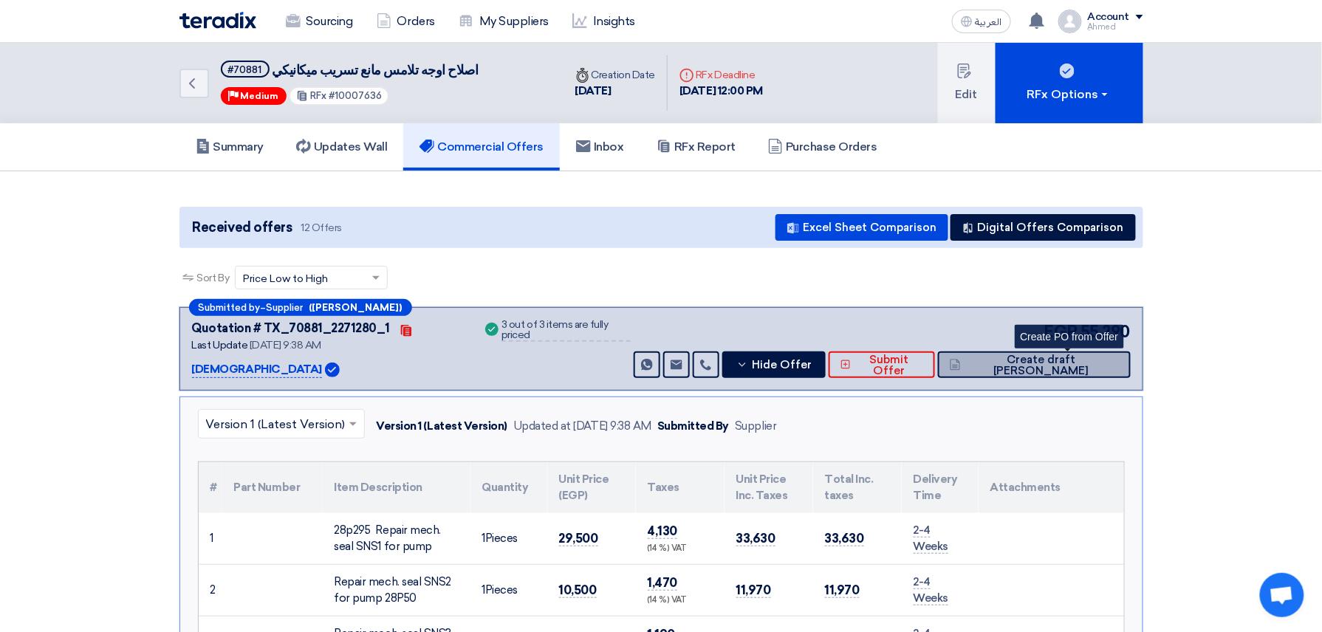
click at [1094, 371] on button "Create draft [PERSON_NAME]" at bounding box center [1034, 365] width 193 height 27
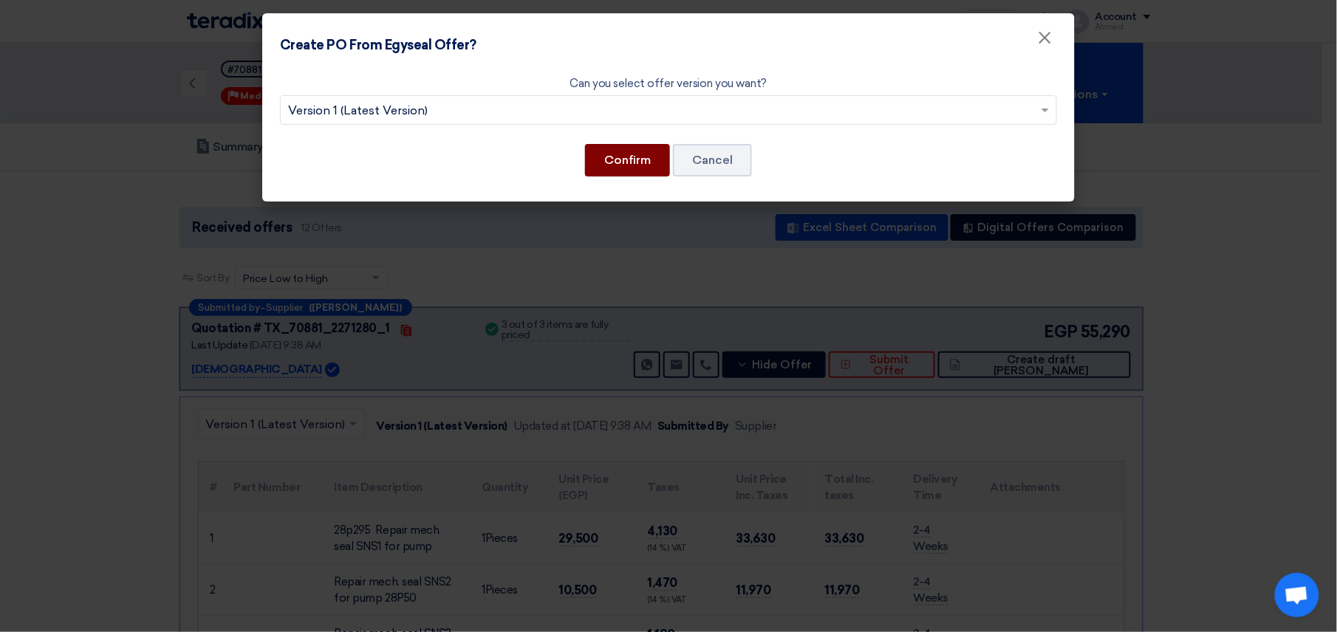
click at [626, 160] on button "Confirm" at bounding box center [627, 160] width 85 height 32
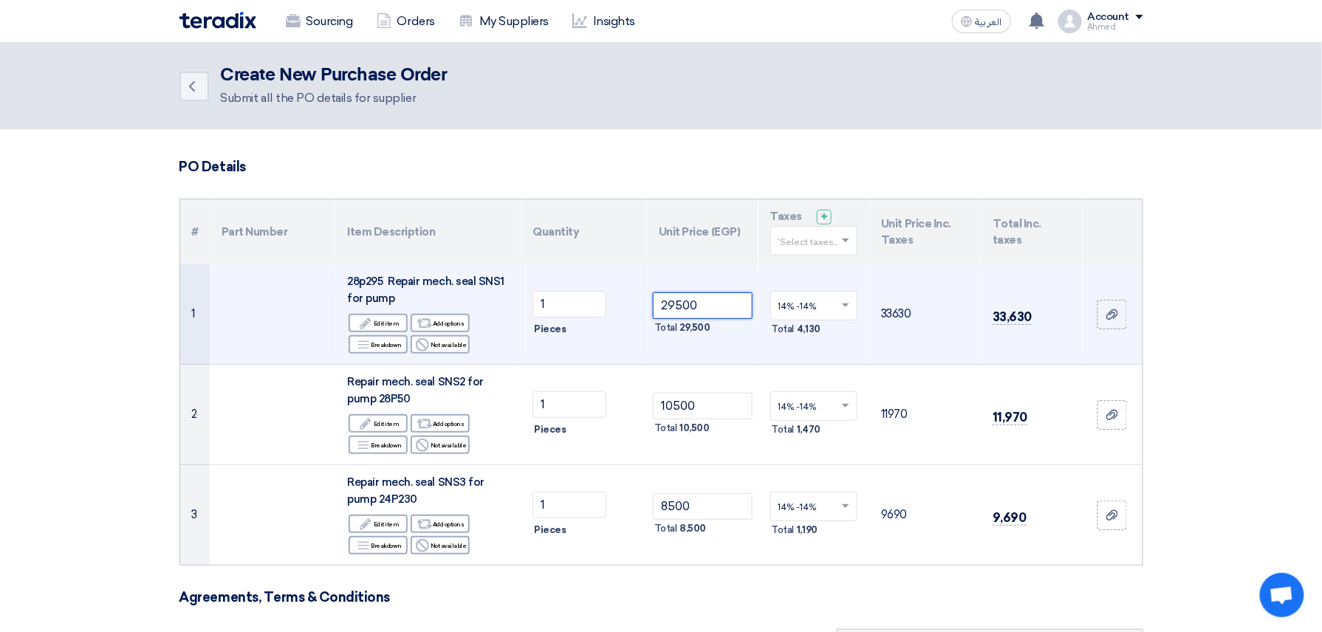
drag, startPoint x: 708, startPoint y: 309, endPoint x: 521, endPoint y: 322, distance: 187.3
click at [521, 322] on tr "1 28p295 Repair mech. seal SNS1 for pump Edit Edit item Alternative Add options…" at bounding box center [661, 314] width 962 height 100
paste input "8025."
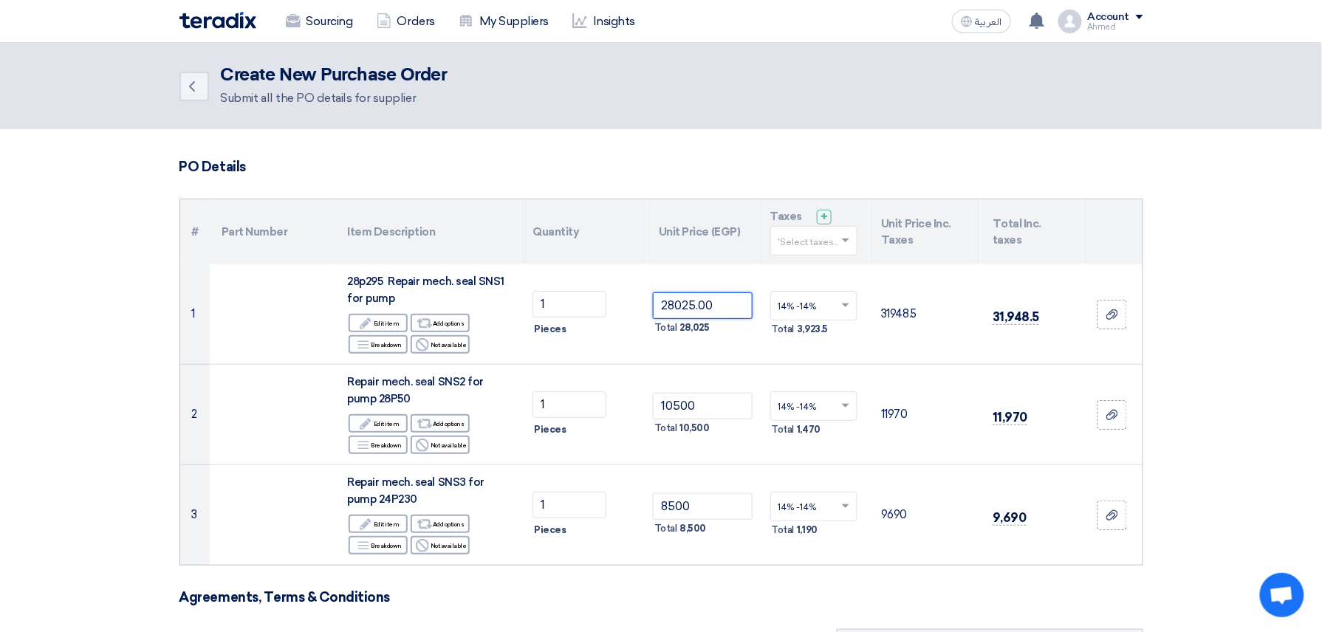
type input "28025.00"
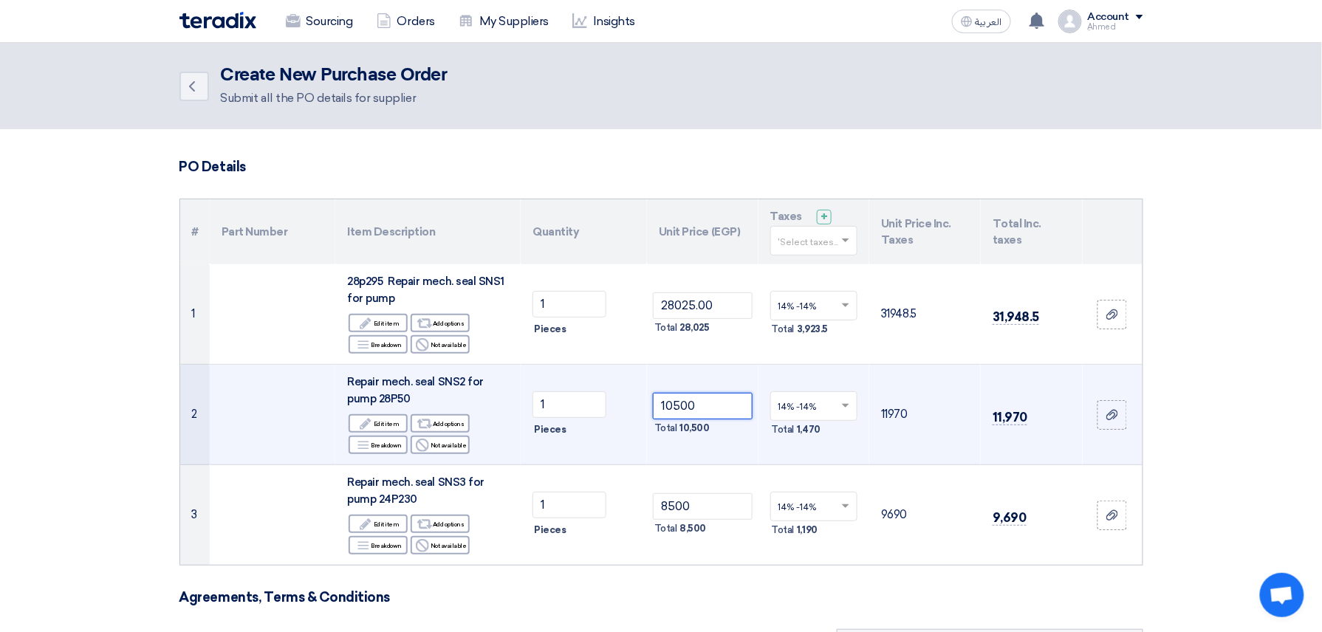
drag, startPoint x: 711, startPoint y: 402, endPoint x: 560, endPoint y: 424, distance: 152.3
click at [560, 424] on tr "2 Repair mech. seal SNS2 for pump 28P50 Edit Edit item Alternative Add options …" at bounding box center [661, 415] width 962 height 100
paste input "9975."
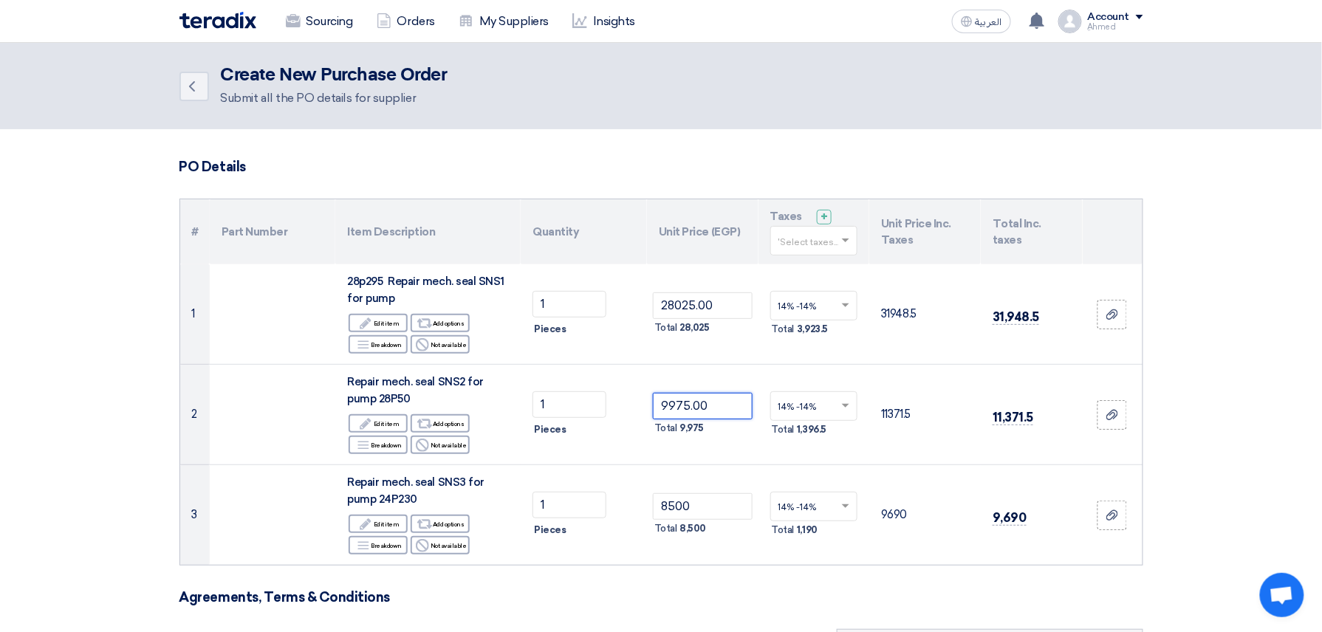
type input "9975.00"
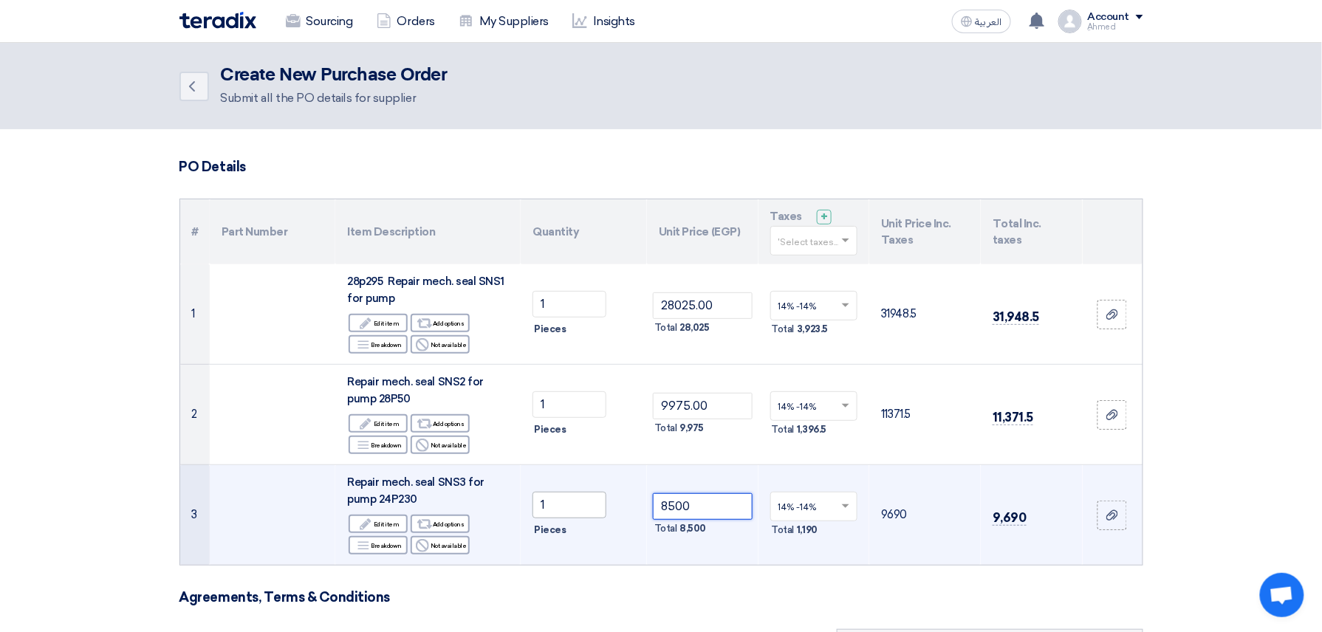
drag, startPoint x: 736, startPoint y: 496, endPoint x: 606, endPoint y: 503, distance: 130.9
click at [606, 503] on tr "3 Repair mech. seal SNS3 for pump 24P230 Edit Edit item Alternative Add options…" at bounding box center [661, 515] width 962 height 100
paste input "075."
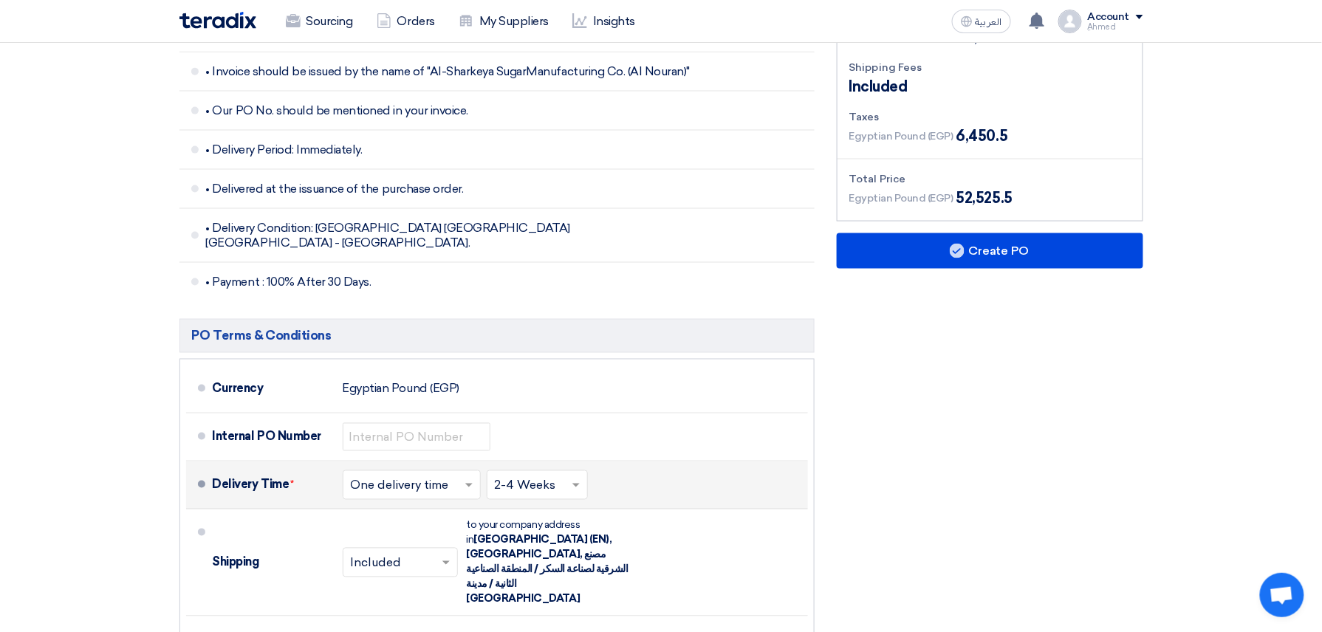
scroll to position [689, 0]
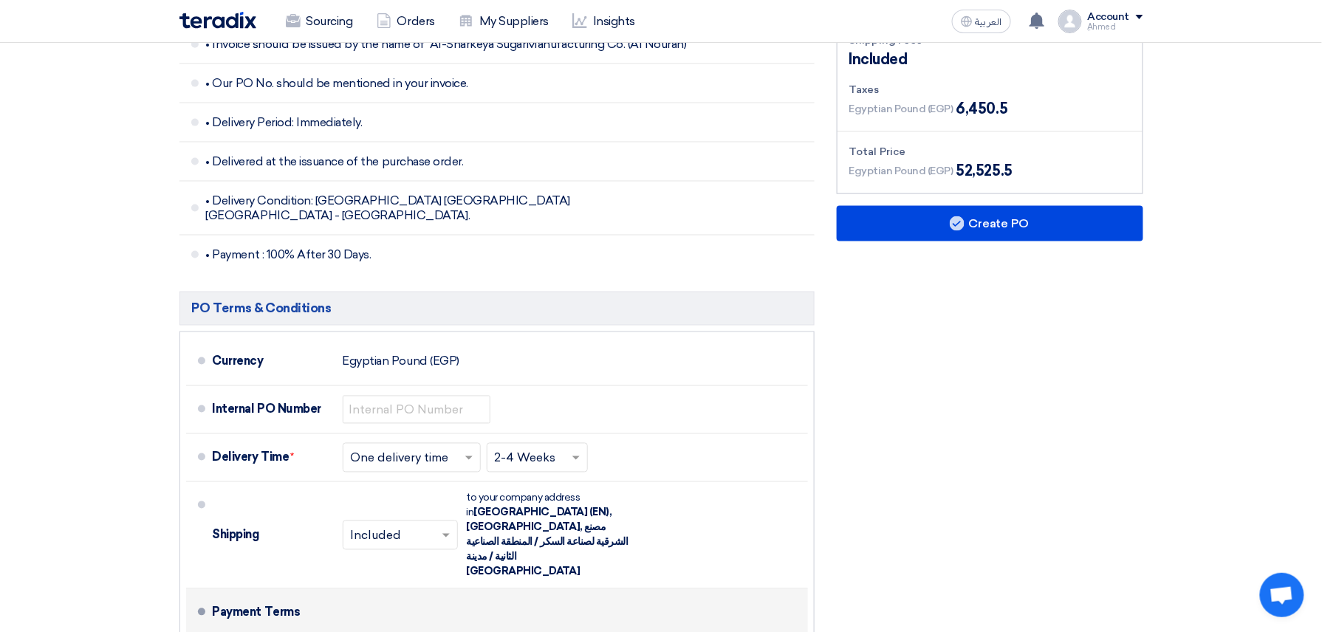
type input "8075.00"
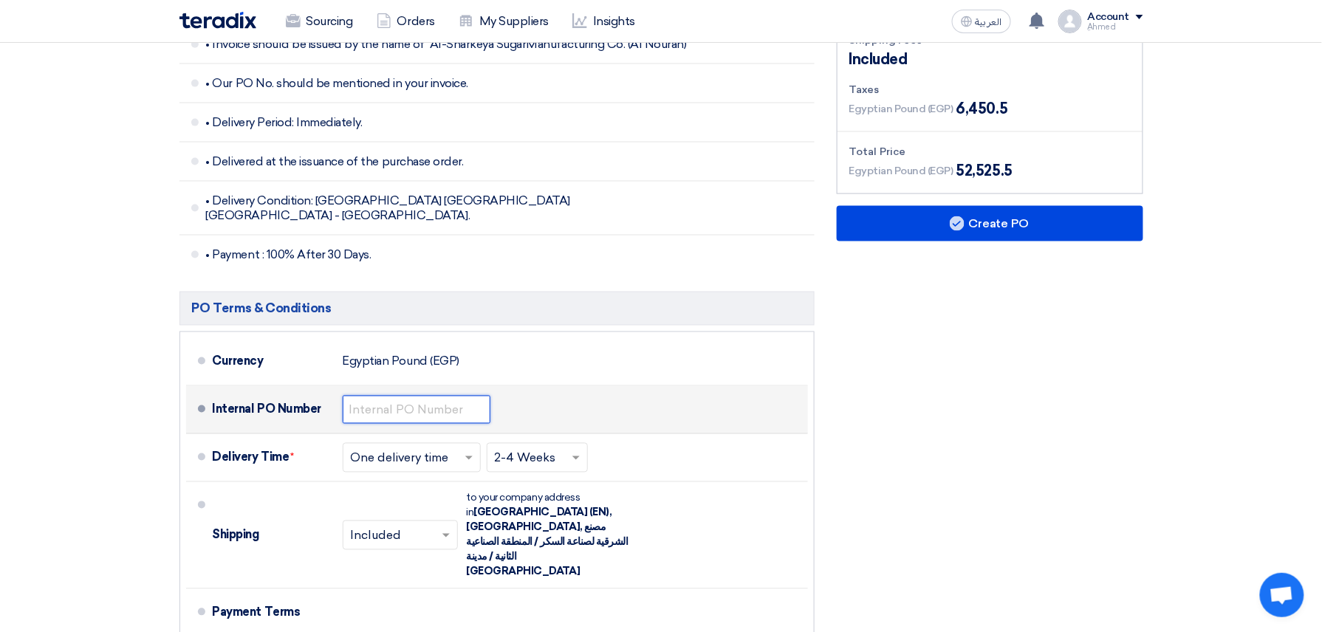
click at [434, 406] on input "text" at bounding box center [417, 410] width 148 height 28
paste input "4500009431"
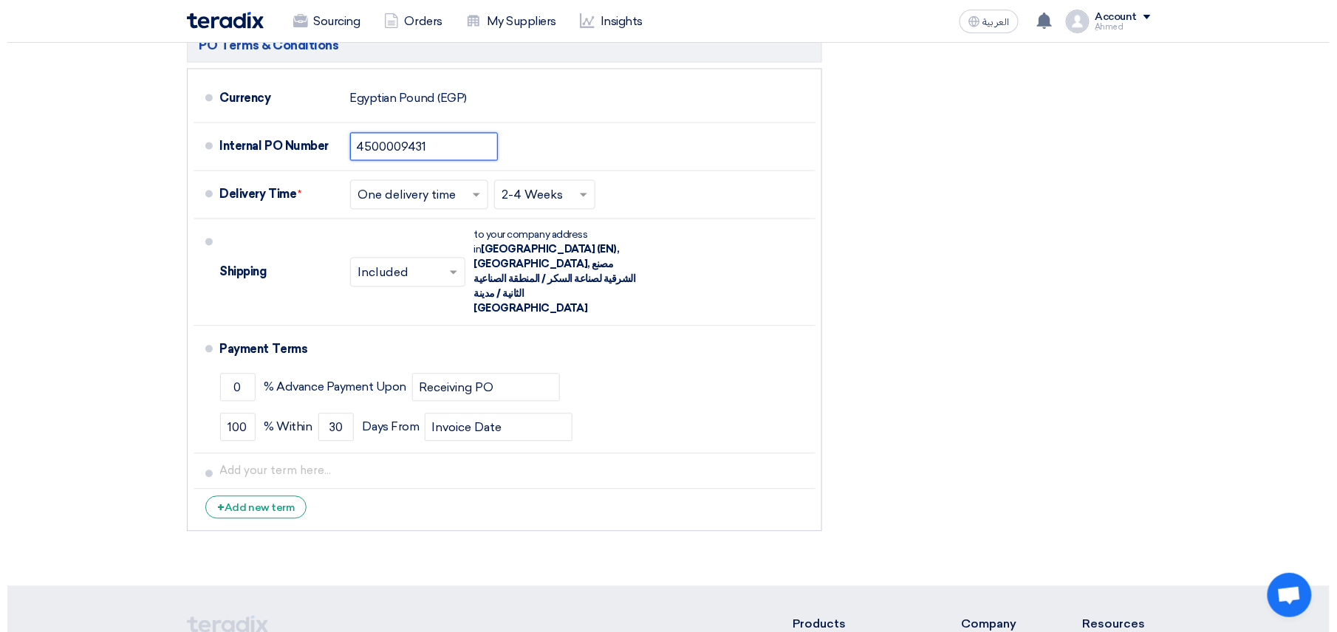
scroll to position [394, 0]
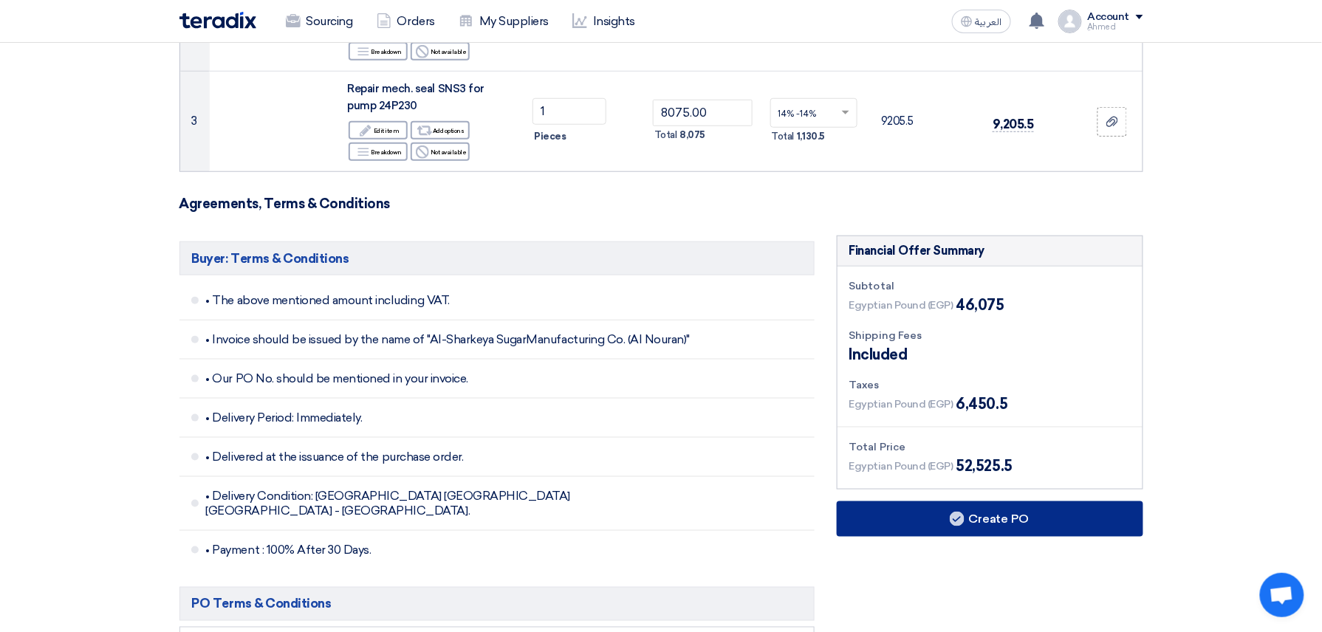
type input "4500009431"
click at [981, 514] on button "Create PO" at bounding box center [990, 519] width 307 height 35
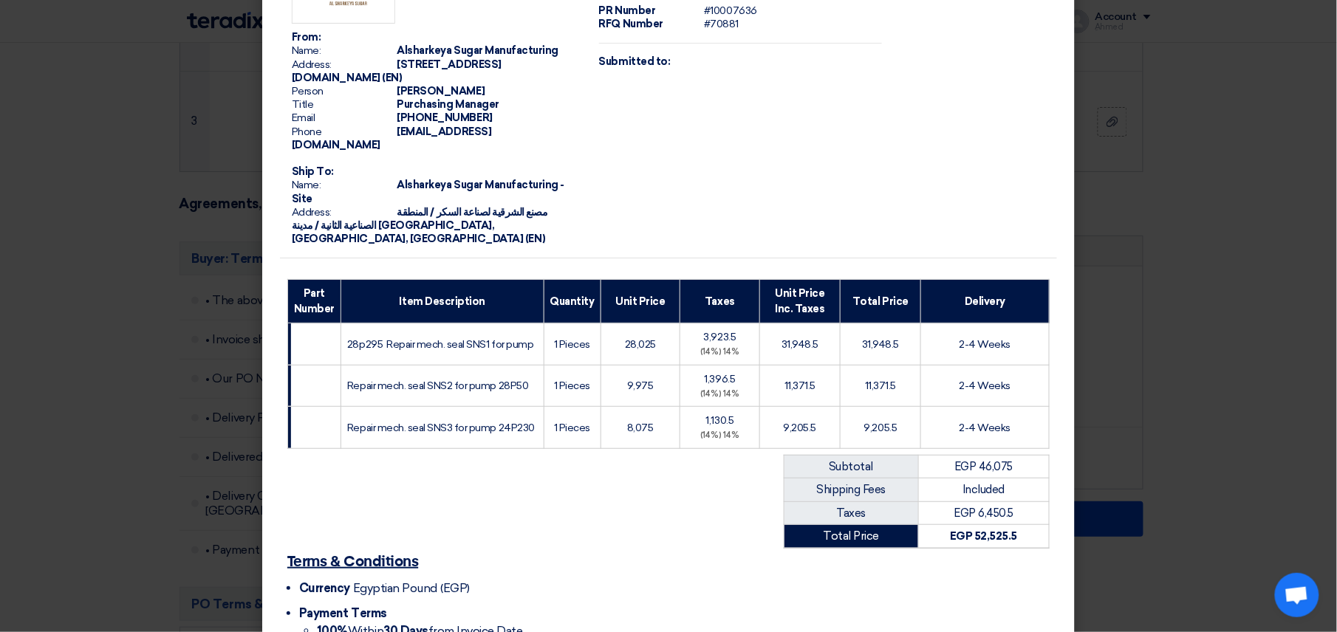
scroll to position [207, 0]
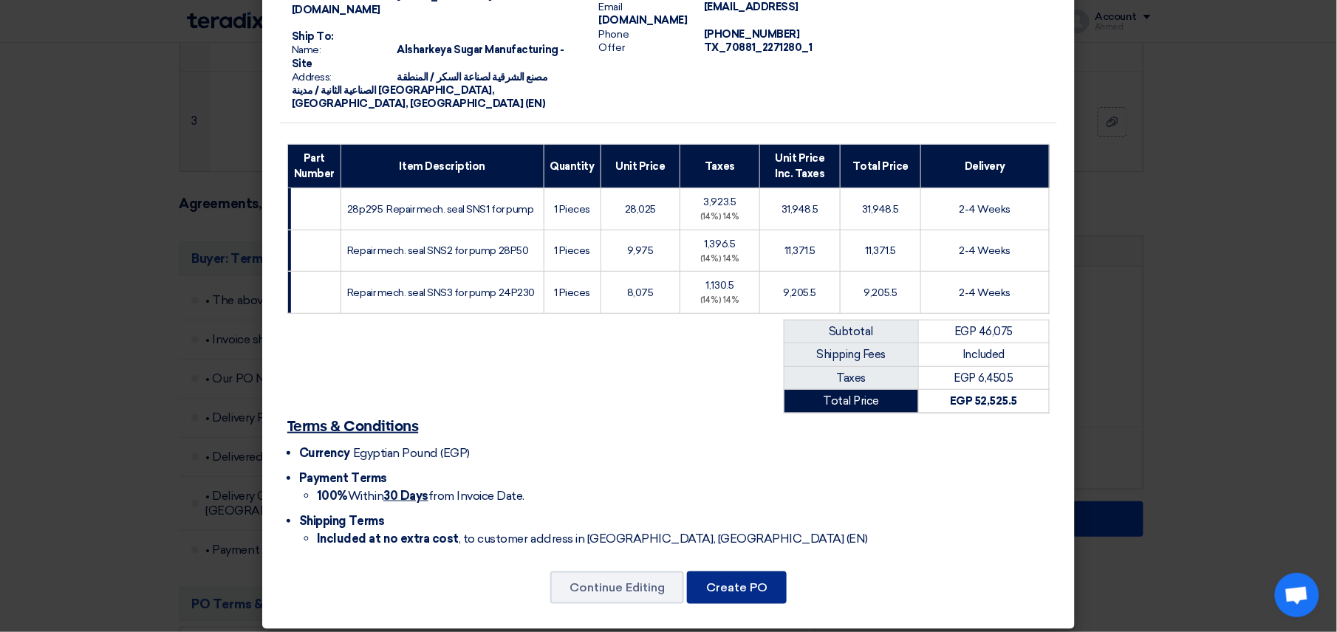
click at [736, 572] on button "Create PO" at bounding box center [737, 588] width 100 height 32
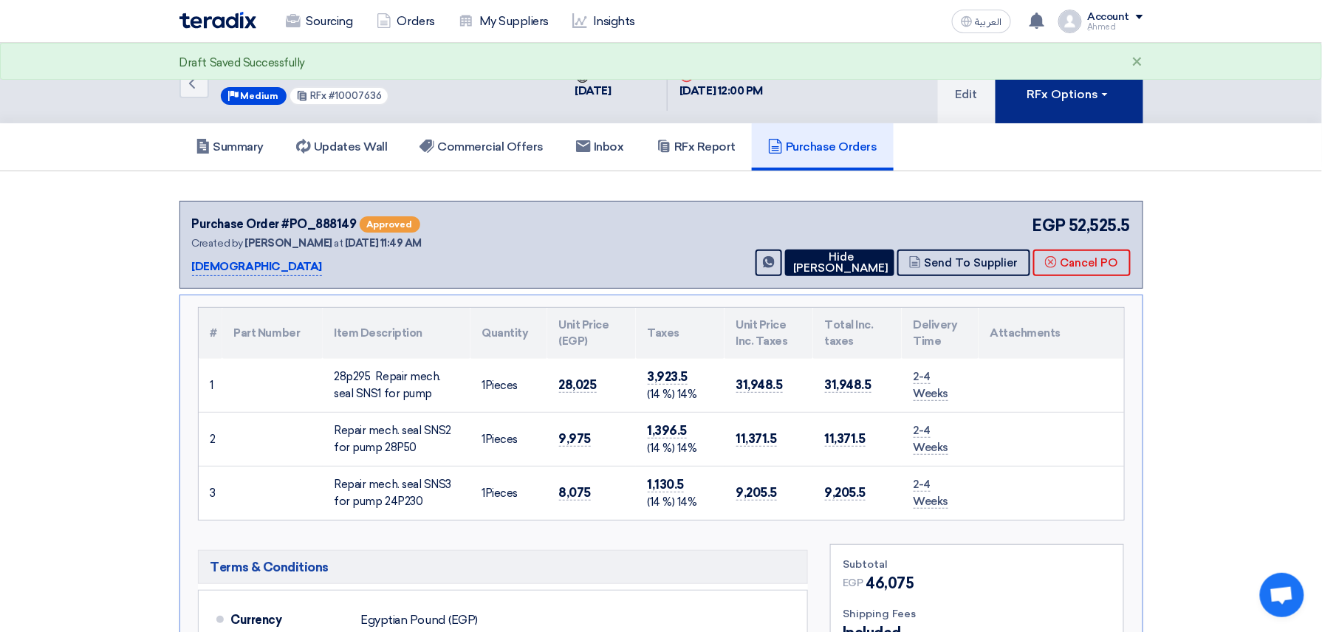
click at [1052, 103] on button "RFx Options" at bounding box center [1070, 83] width 148 height 81
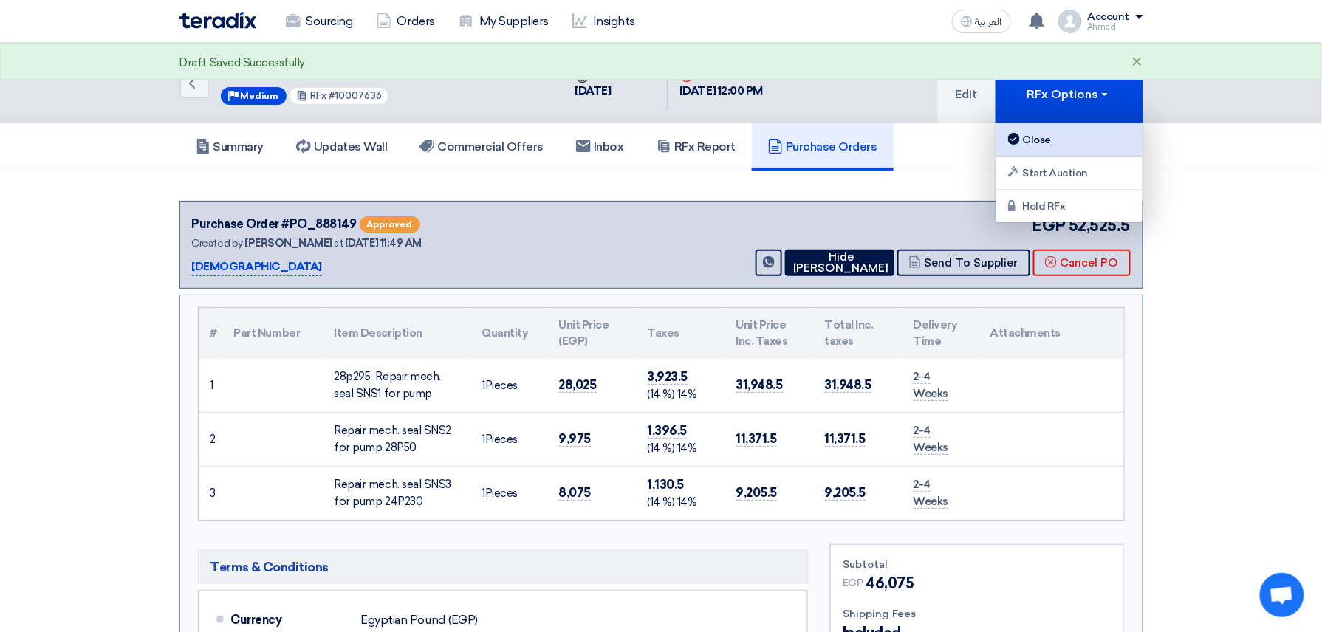
click at [1065, 137] on div "Close" at bounding box center [1069, 140] width 129 height 18
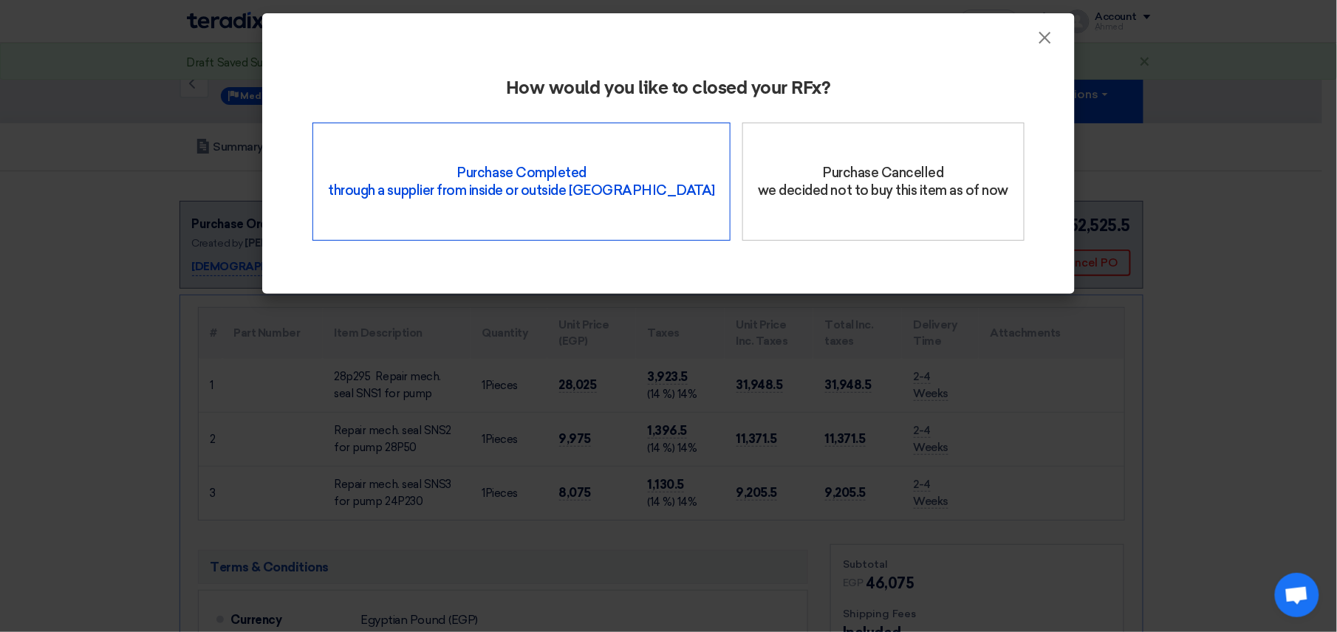
click at [615, 160] on div "Purchase Completed through a supplier from inside or outside Teradix" at bounding box center [521, 182] width 418 height 118
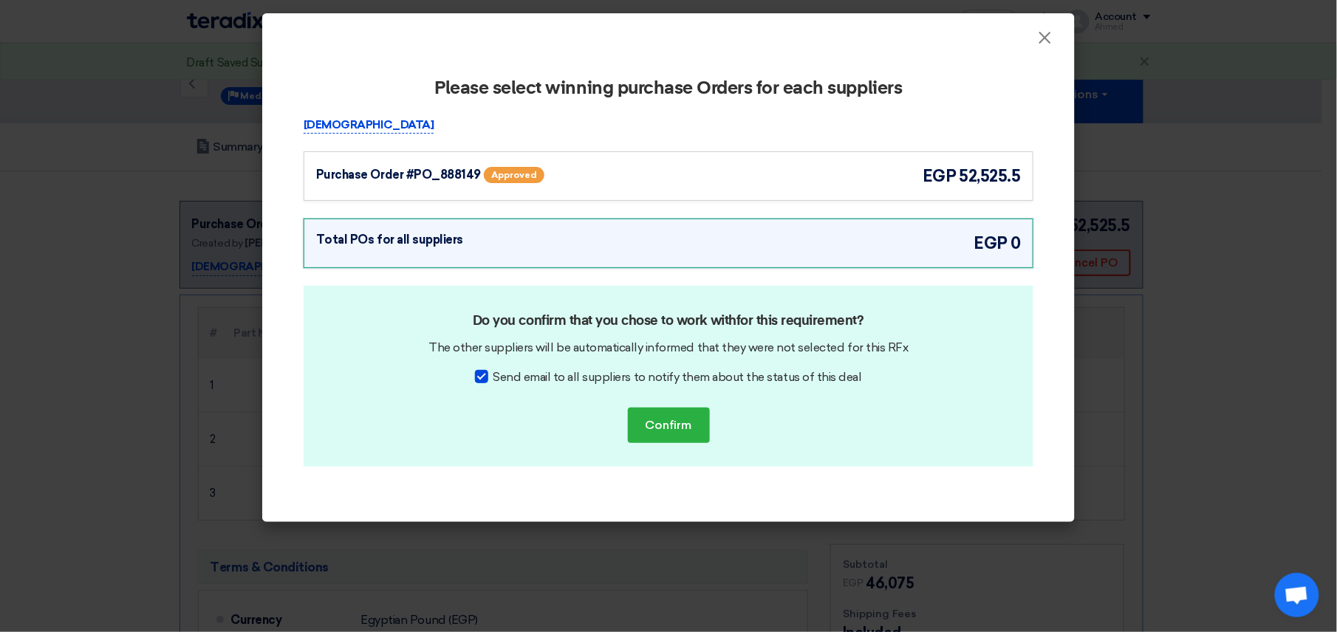
click at [447, 174] on div "Purchase Order #PO_888149" at bounding box center [398, 175] width 165 height 18
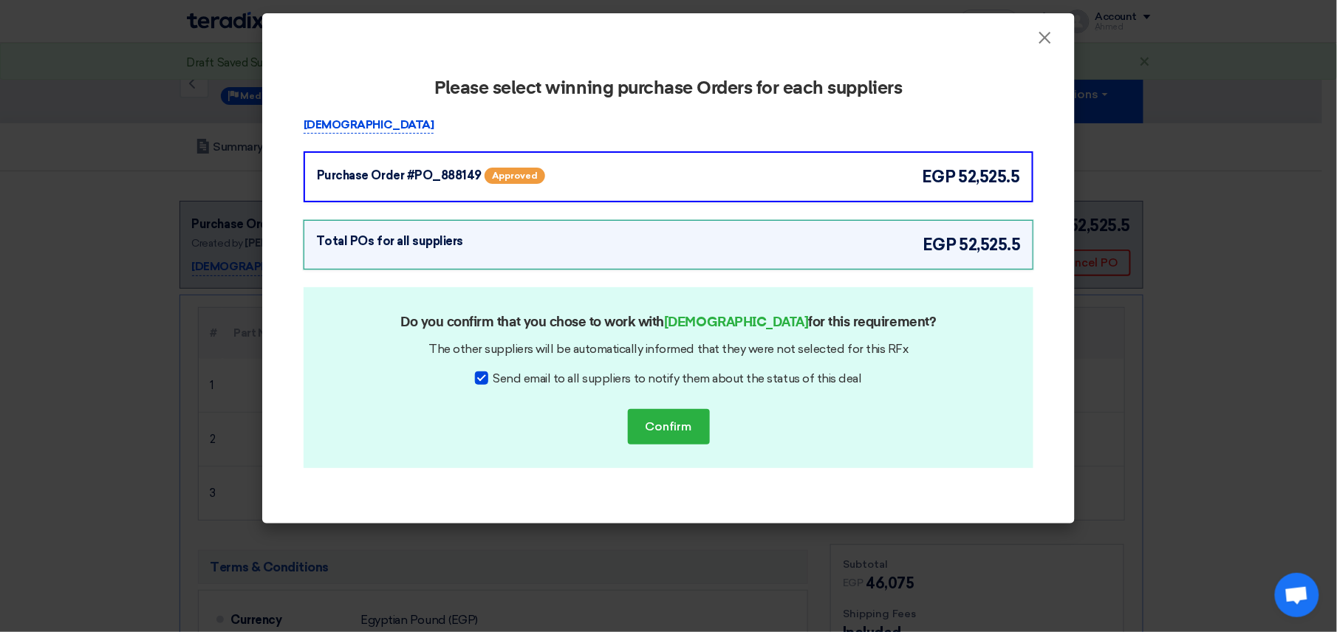
drag, startPoint x: 485, startPoint y: 374, endPoint x: 497, endPoint y: 382, distance: 14.3
click at [485, 373] on div at bounding box center [481, 378] width 13 height 13
click at [493, 373] on input "Send email to all suppliers to notify them about the status of this deal" at bounding box center [498, 375] width 10 height 10
checkbox input "false"
click at [657, 417] on button "Confirm" at bounding box center [669, 426] width 82 height 35
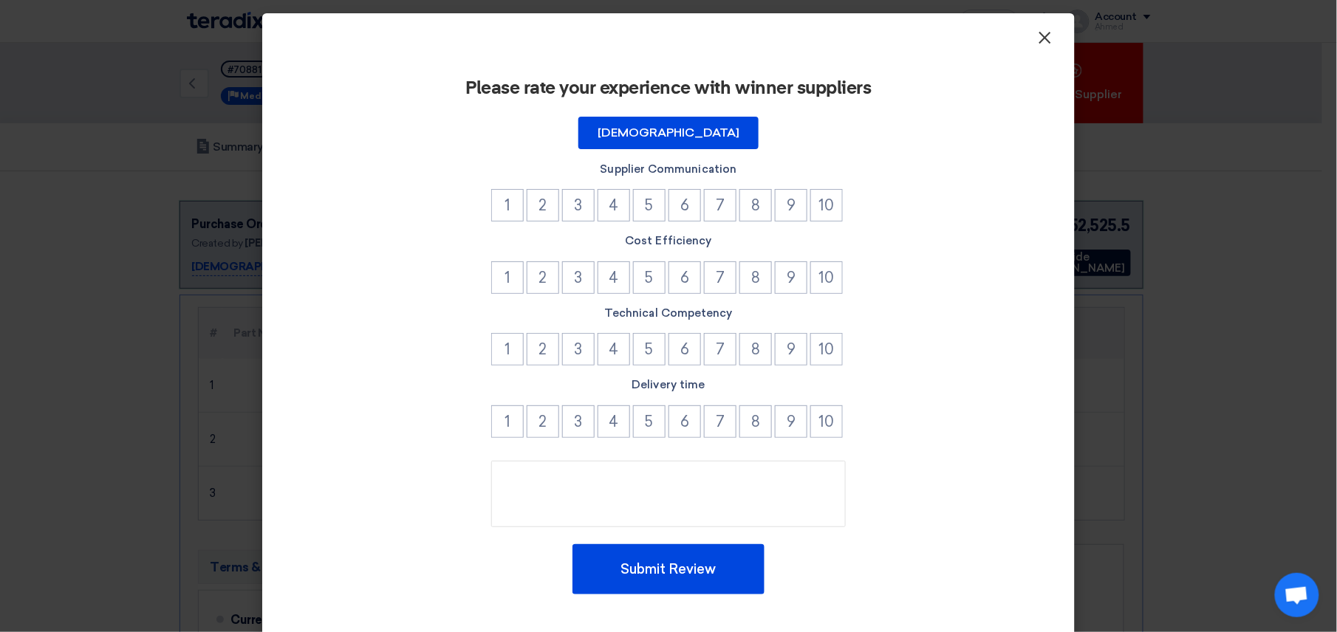
click at [1038, 27] on span "×" at bounding box center [1045, 42] width 15 height 30
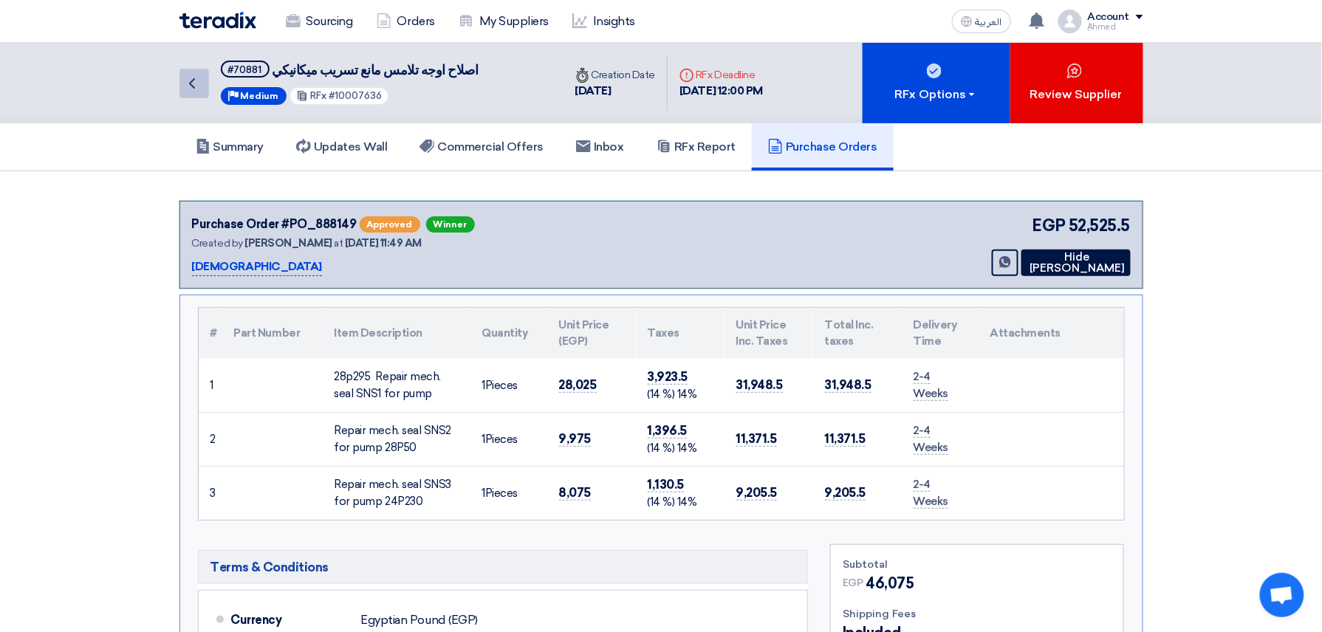
click at [201, 80] on icon "Back" at bounding box center [192, 84] width 18 height 18
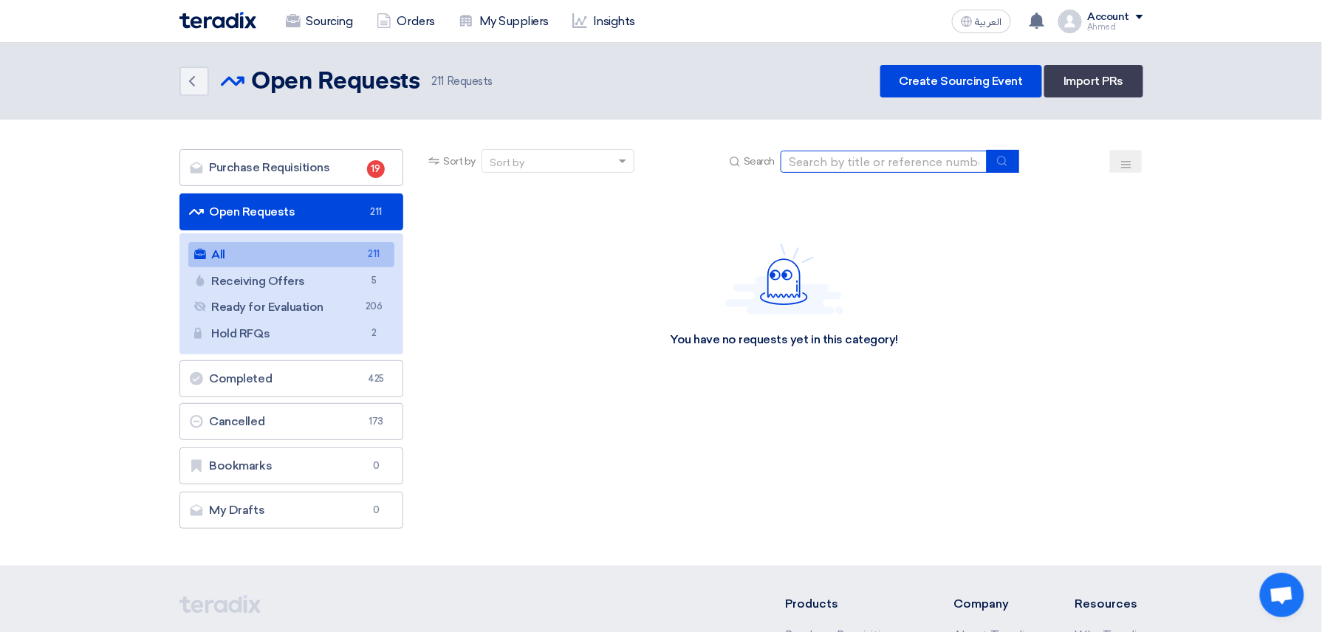
click at [914, 154] on input at bounding box center [884, 162] width 207 height 22
paste input "10007772"
type input "10007772"
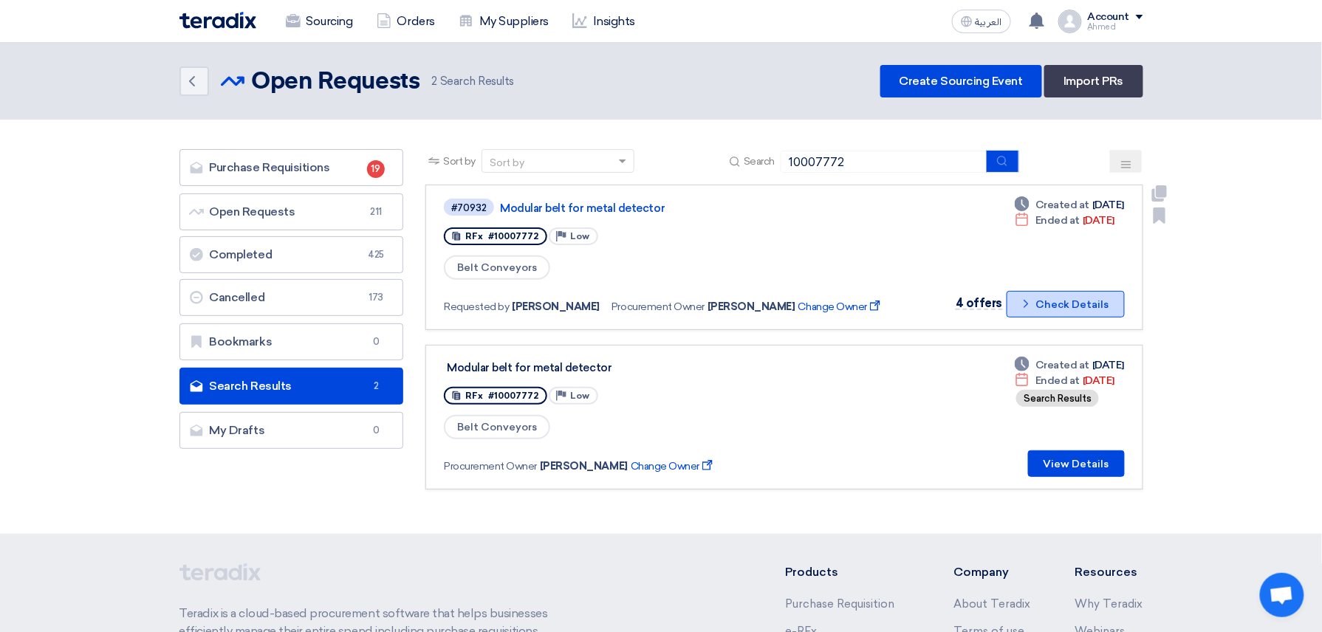
click at [1082, 297] on button "Check details Check Details" at bounding box center [1066, 304] width 118 height 27
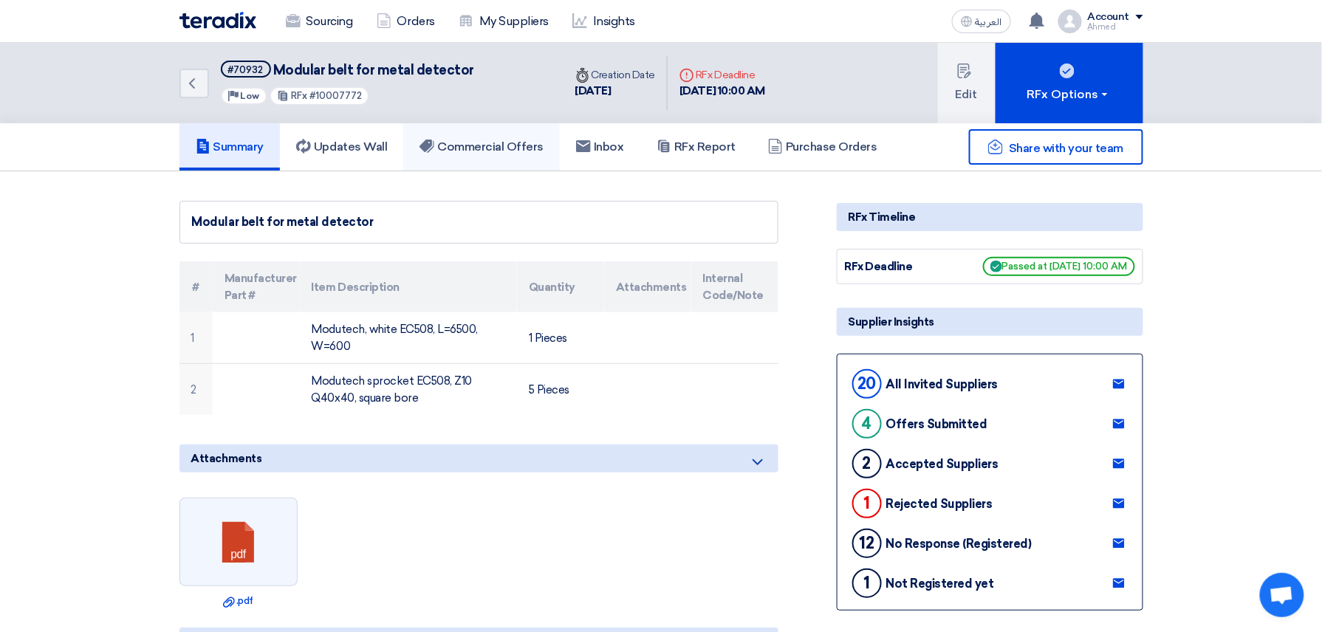
click at [514, 151] on h5 "Commercial Offers" at bounding box center [482, 147] width 124 height 15
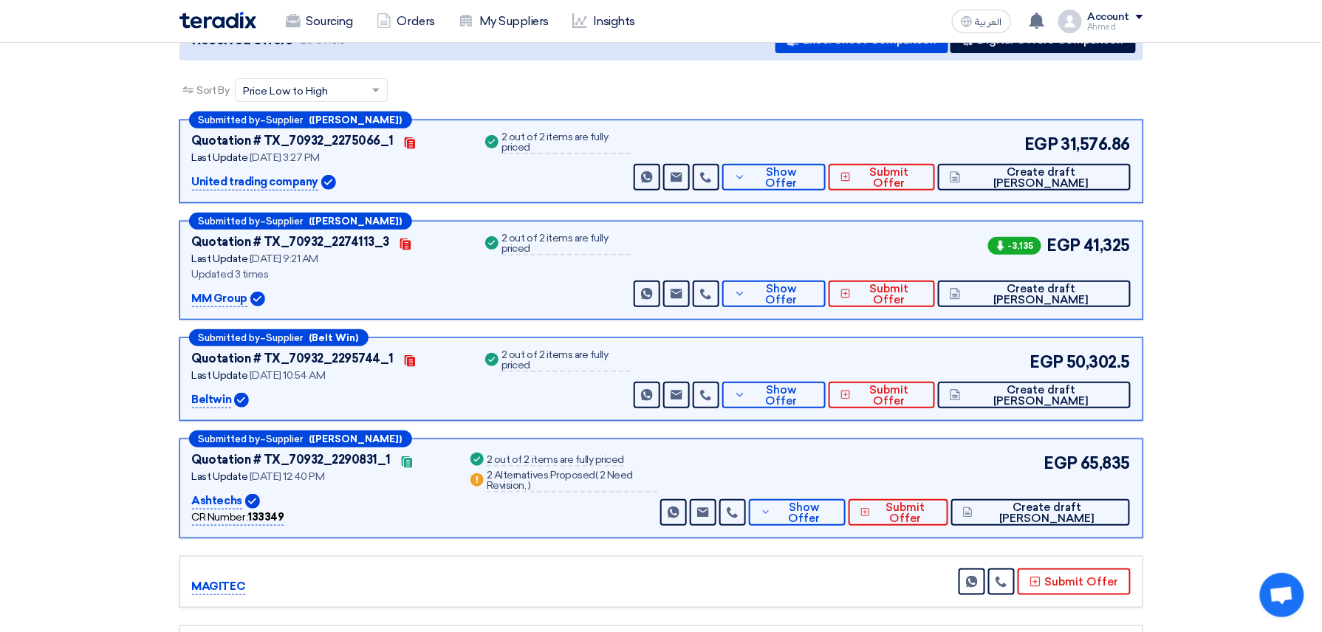
scroll to position [196, 0]
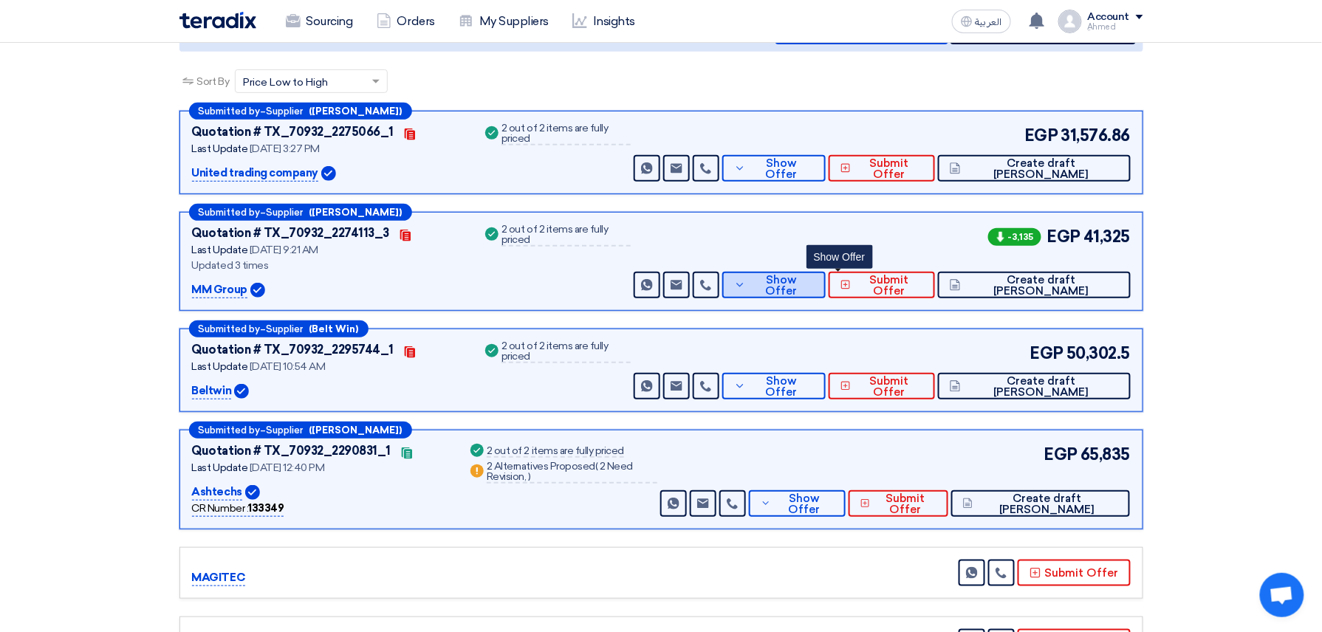
click at [825, 284] on button "Show Offer" at bounding box center [773, 285] width 103 height 27
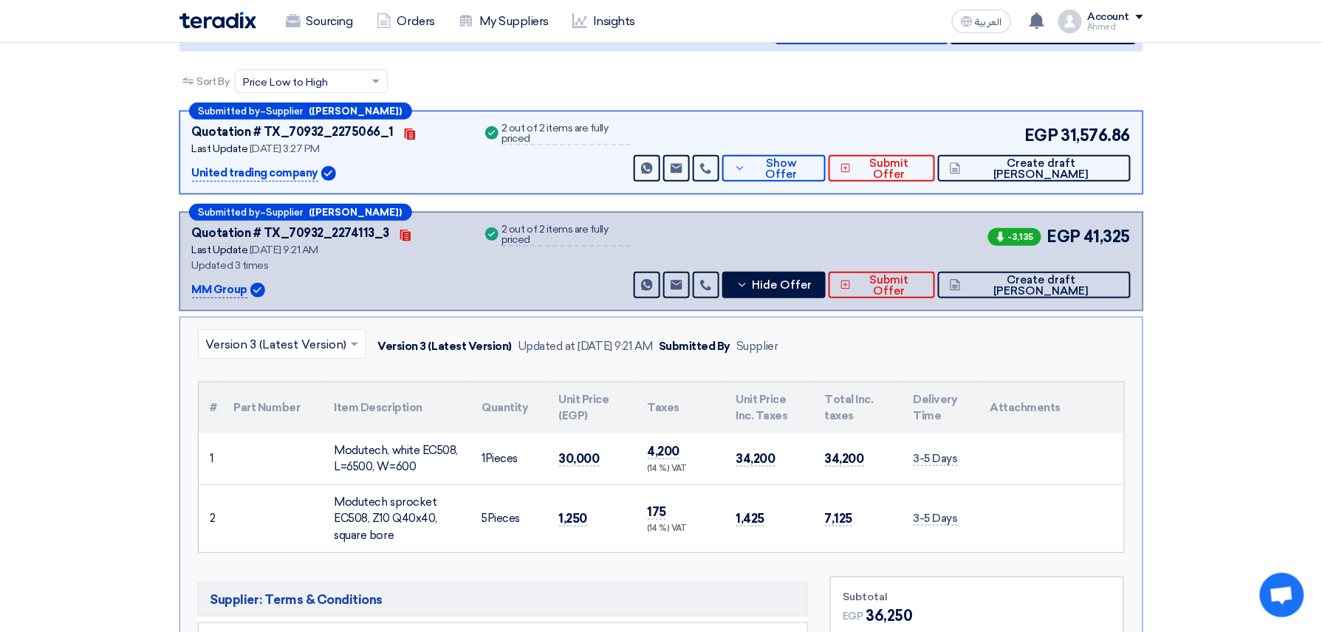
drag, startPoint x: 601, startPoint y: 449, endPoint x: 544, endPoint y: 453, distance: 57.0
click at [544, 453] on tr "1 Modutech, white EC508, L=6500, W=600 1" at bounding box center [661, 460] width 925 height 52
click at [299, 338] on input "text" at bounding box center [274, 346] width 137 height 24
click at [276, 432] on div "Version 1" at bounding box center [282, 440] width 167 height 30
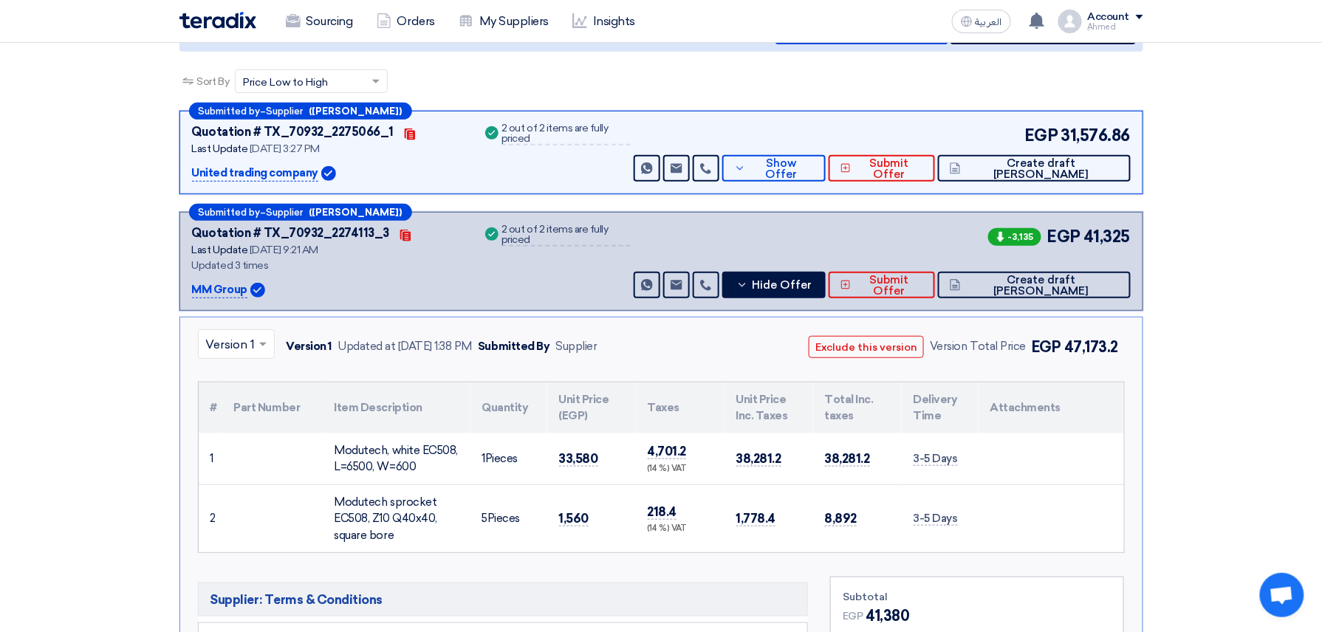
drag, startPoint x: 607, startPoint y: 459, endPoint x: 529, endPoint y: 459, distance: 78.3
click at [529, 459] on tr "1 Modutech, white EC508, L=6500, W=600 1" at bounding box center [661, 460] width 925 height 52
copy tr "33,580"
click at [236, 335] on input "text" at bounding box center [229, 346] width 46 height 24
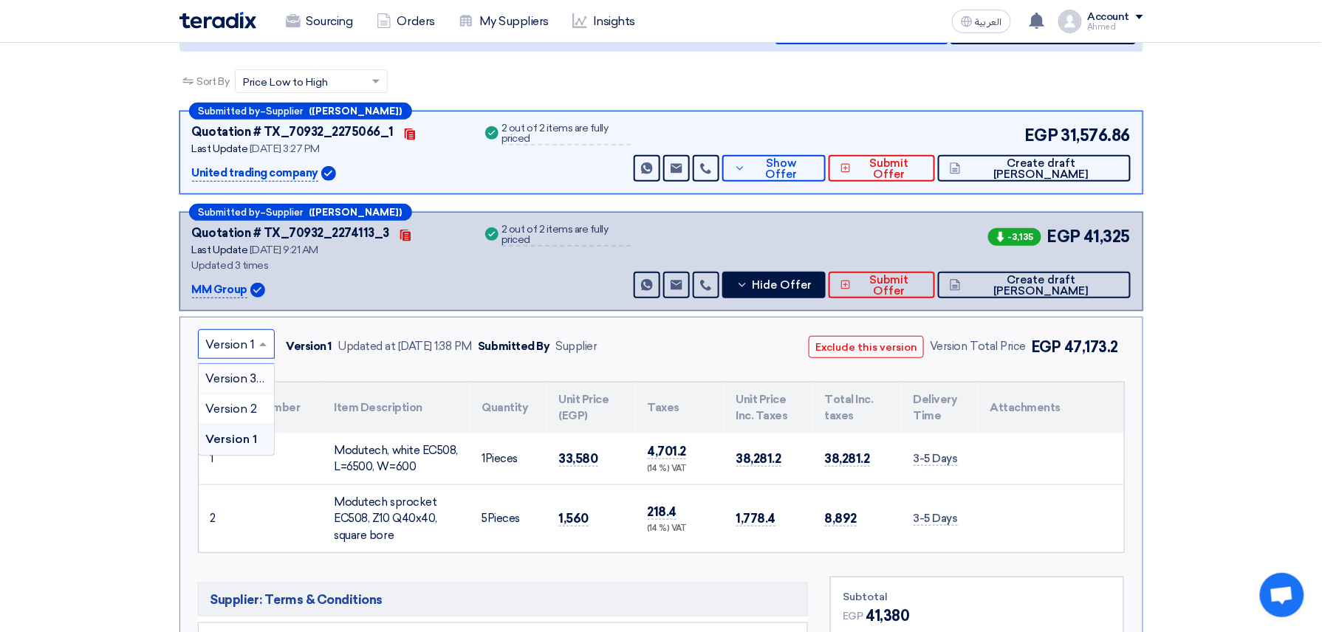
click at [247, 381] on span "Version 3 (Latest Version)" at bounding box center [276, 379] width 141 height 14
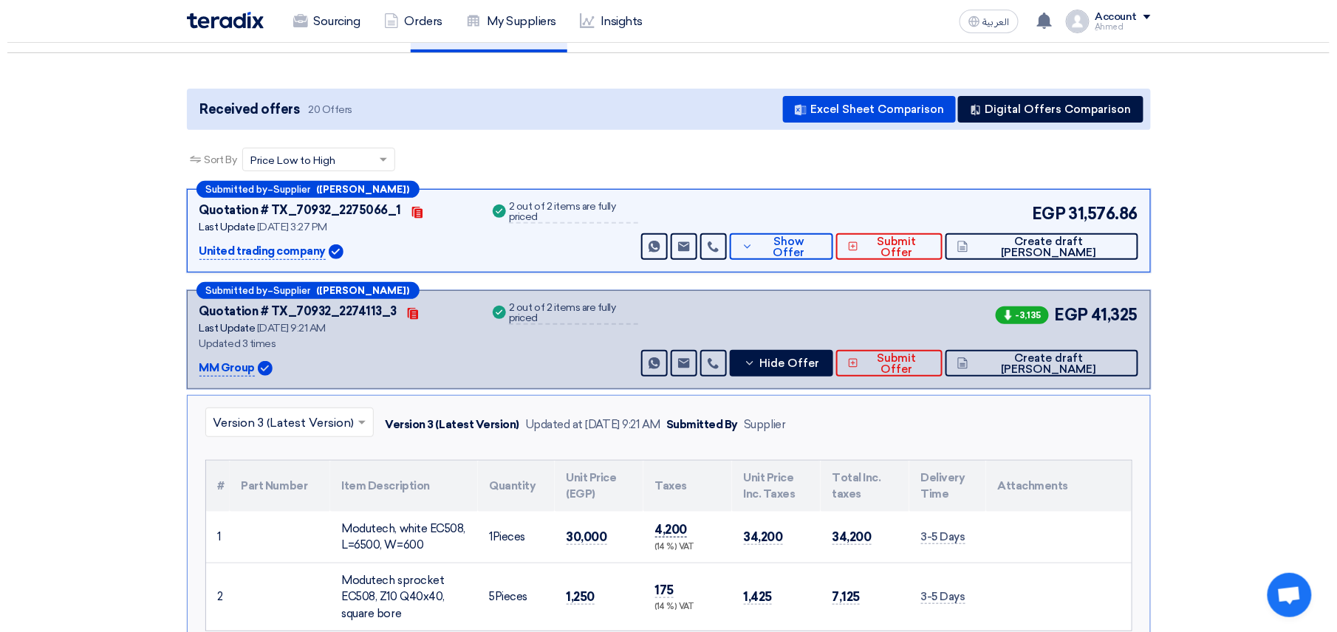
scroll to position [98, 0]
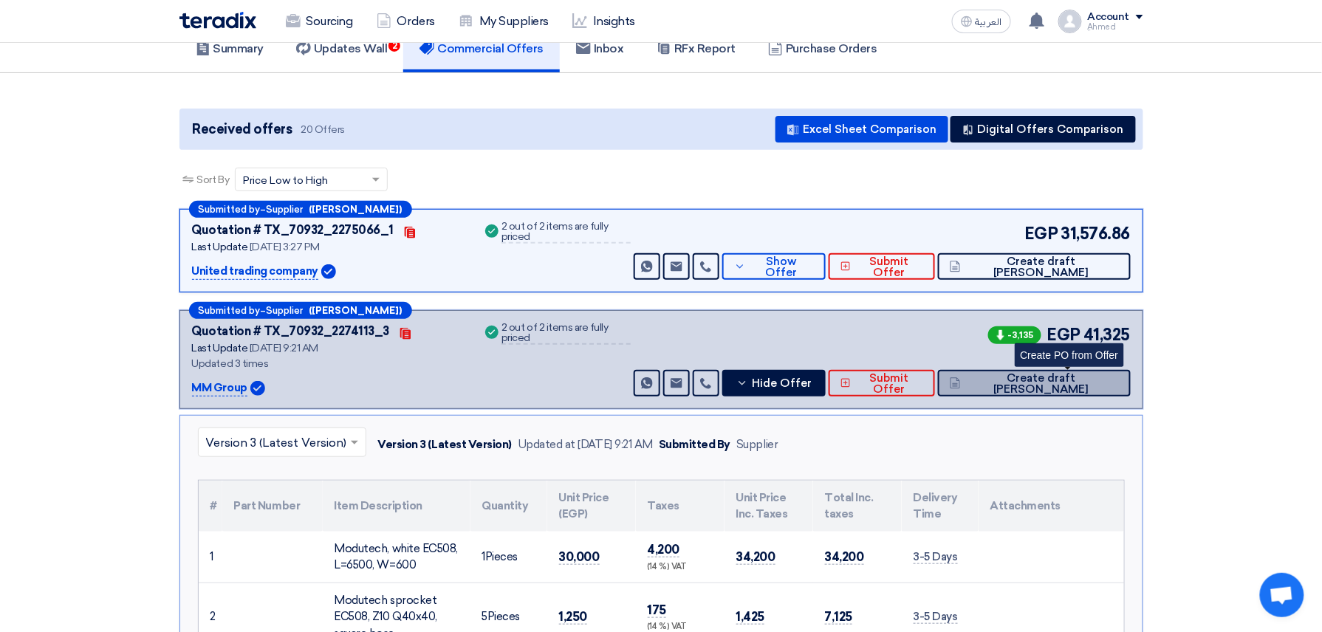
click at [1109, 391] on button "Create draft [PERSON_NAME]" at bounding box center [1034, 383] width 193 height 27
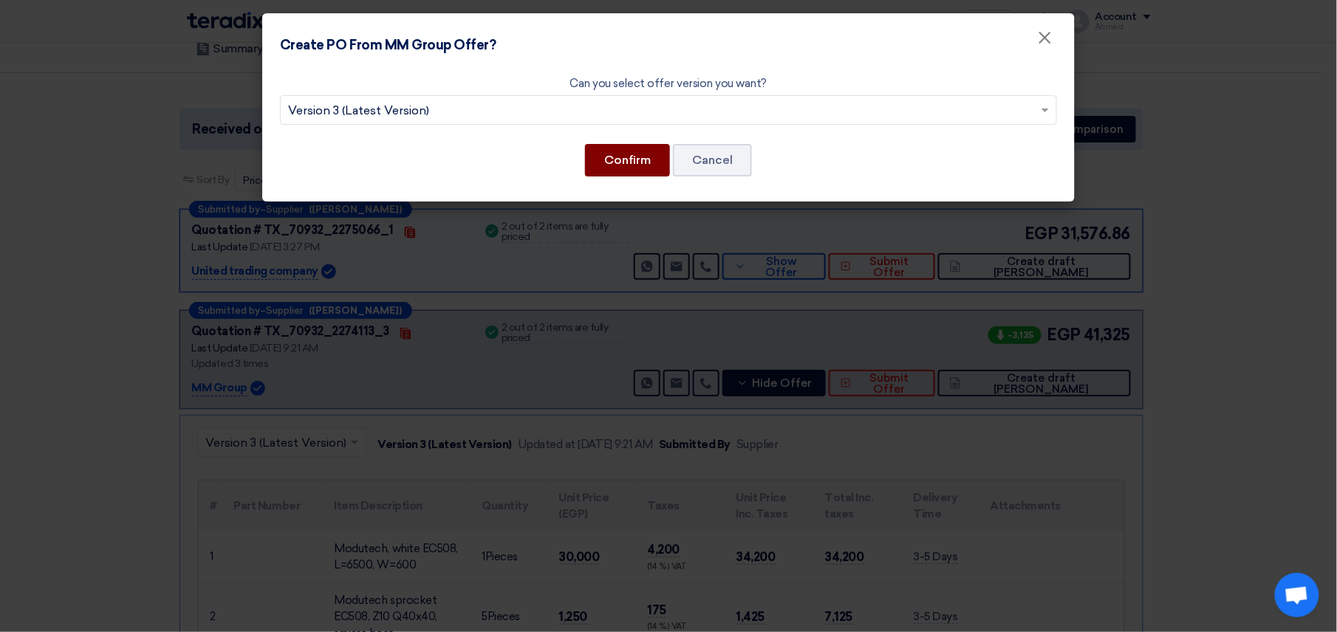
click at [621, 151] on button "Confirm" at bounding box center [627, 160] width 85 height 32
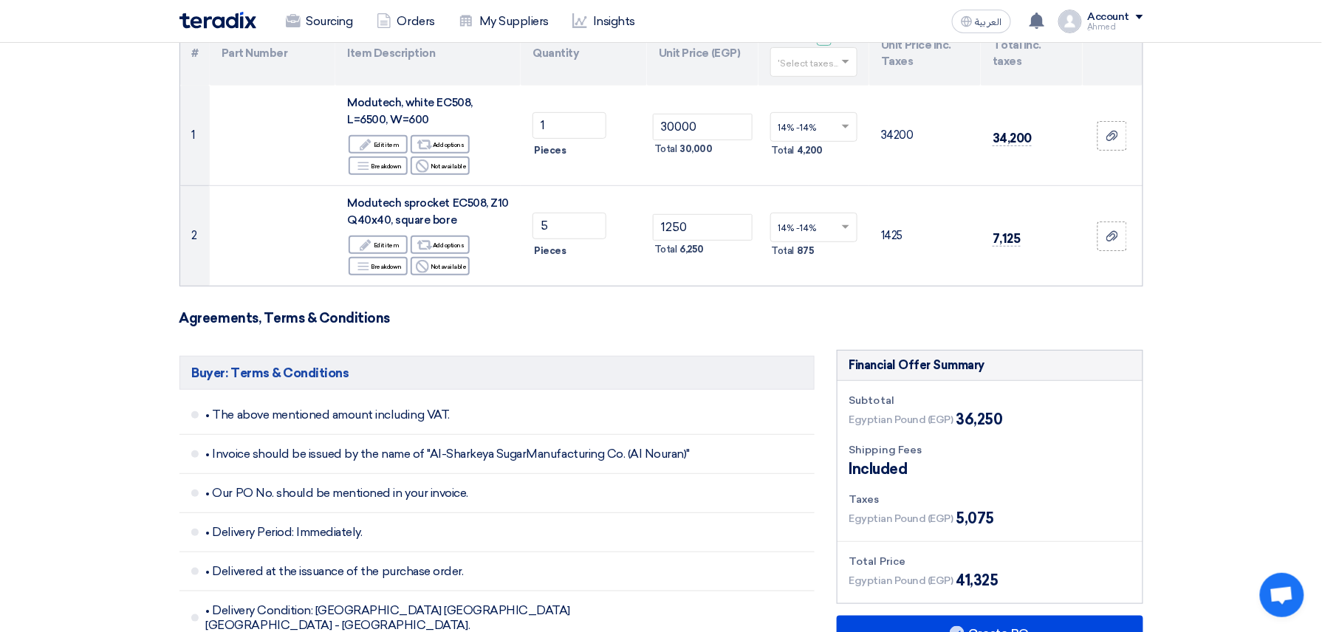
scroll to position [492, 0]
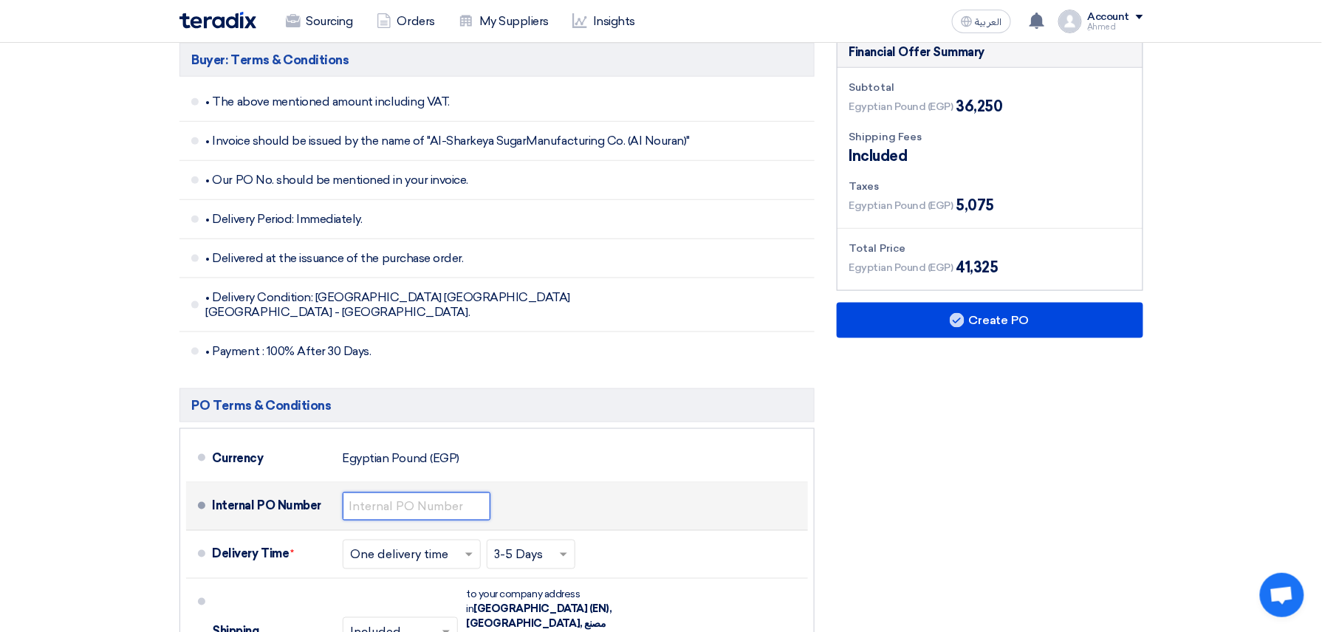
click at [412, 493] on input "text" at bounding box center [417, 507] width 148 height 28
paste input "4500009432"
type input "4500009432"
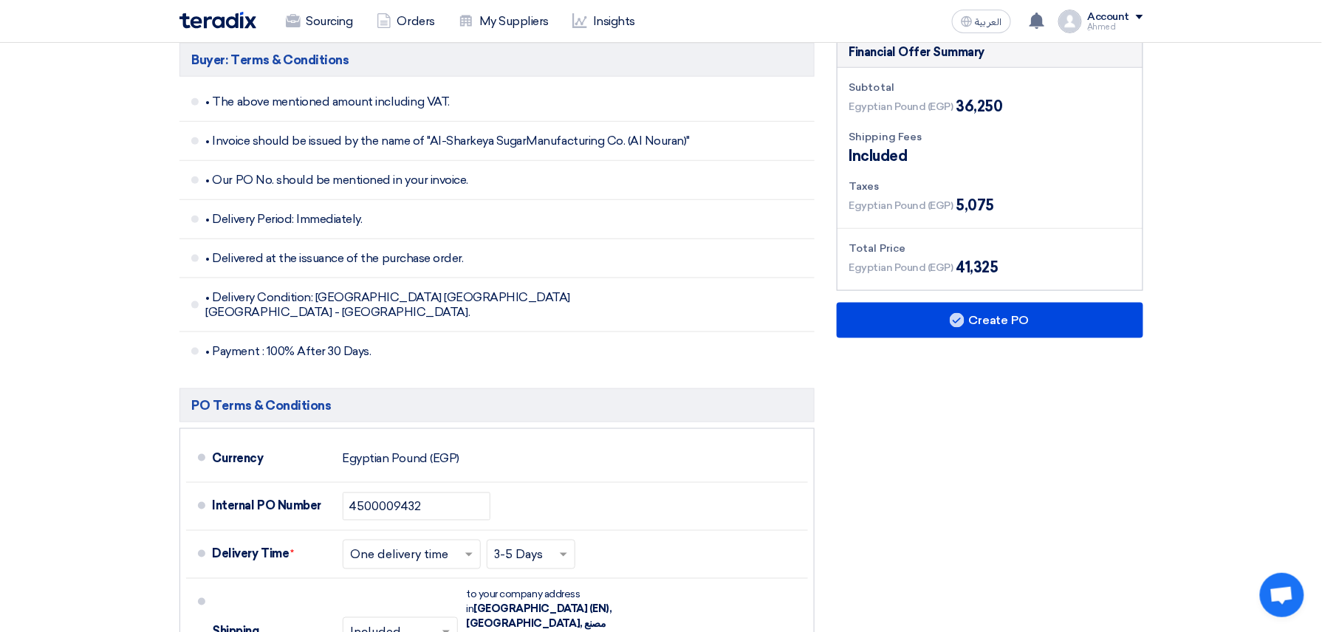
click at [1012, 298] on div "Financial Offer Summary Subtotal Egyptian Pound (EGP) 36,250 Shipping Fees" at bounding box center [990, 468] width 329 height 862
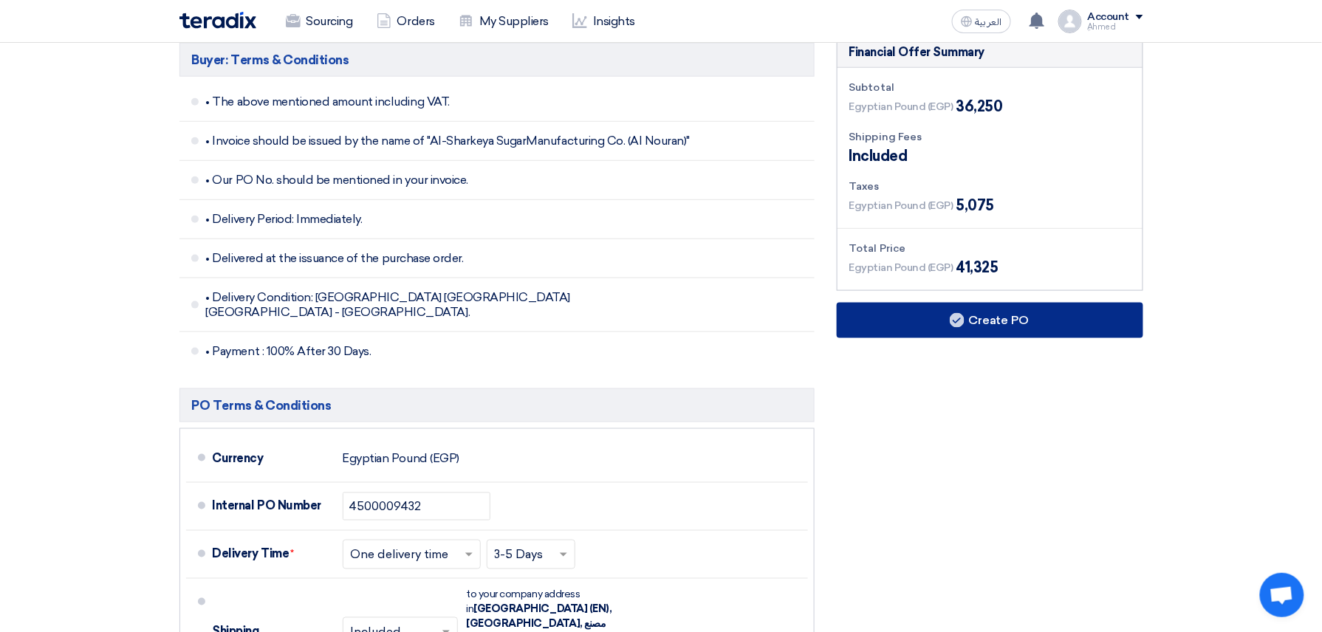
click at [1016, 317] on button "Create PO" at bounding box center [990, 320] width 307 height 35
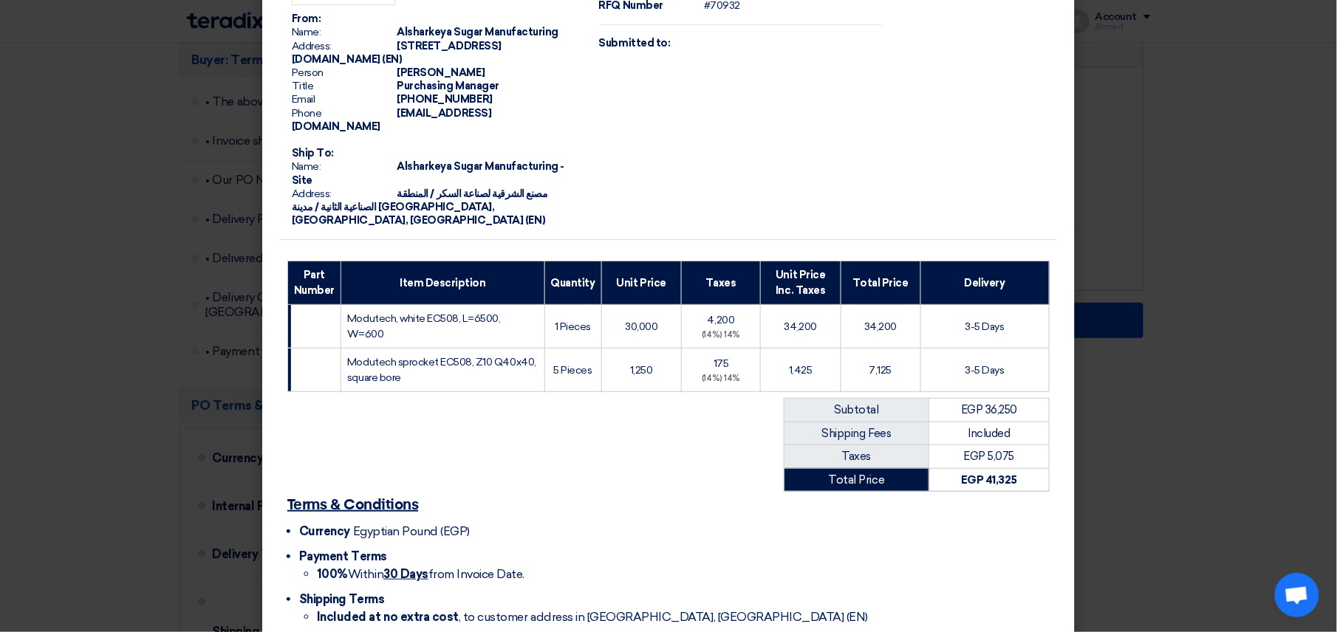
scroll to position [165, 0]
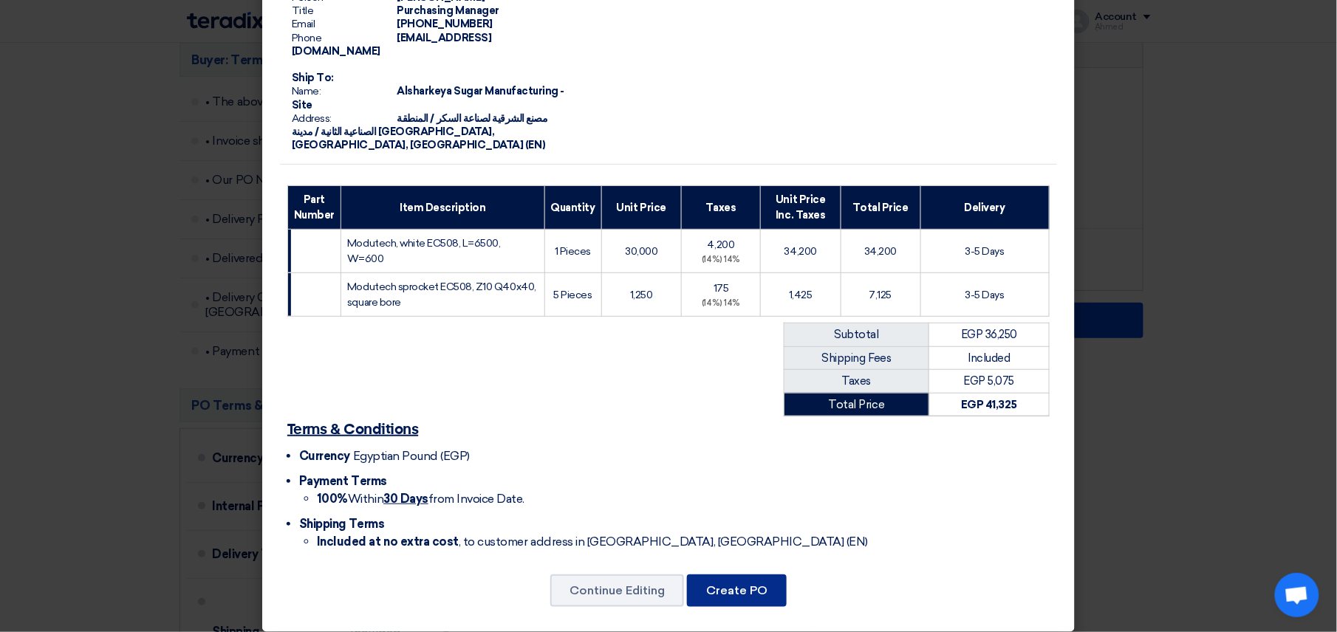
click at [752, 575] on button "Create PO" at bounding box center [737, 591] width 100 height 32
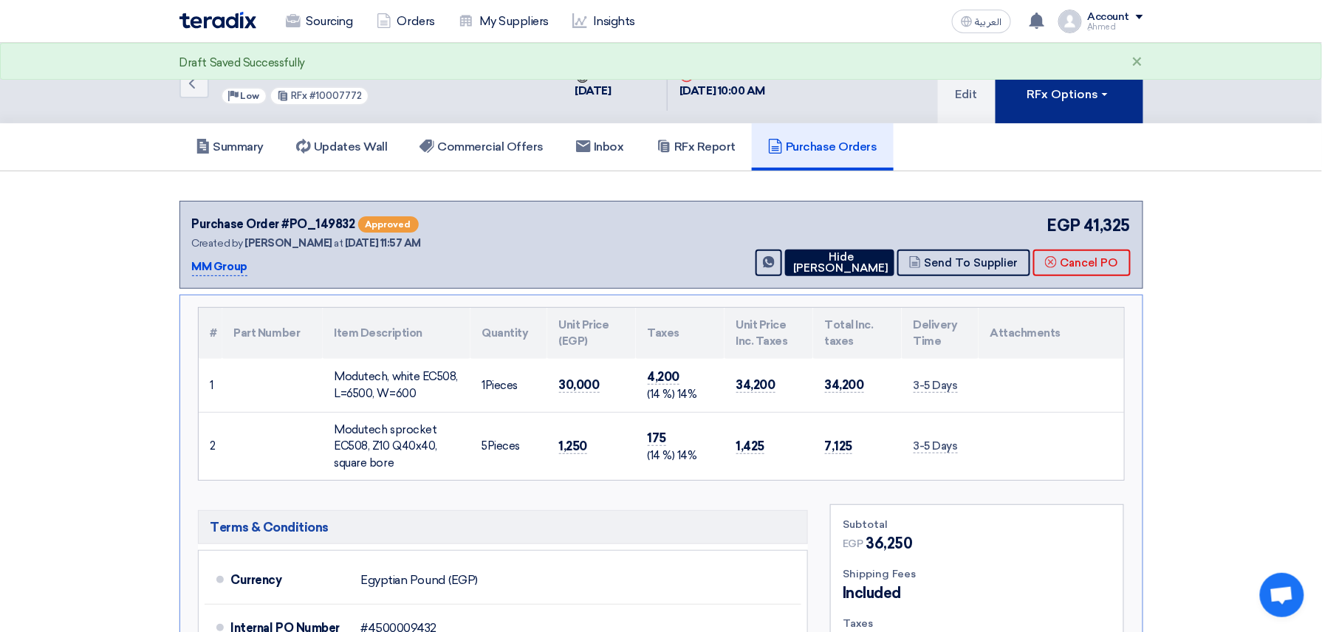
click at [1037, 105] on button "RFx Options" at bounding box center [1070, 83] width 148 height 81
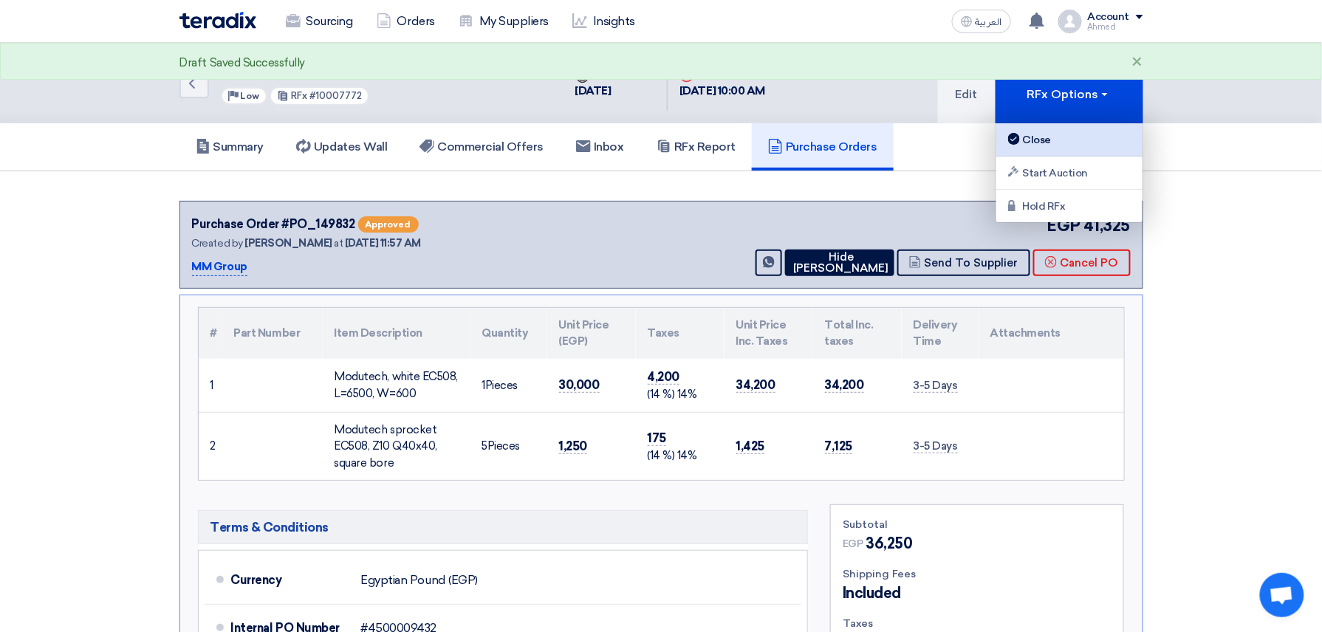
click at [1036, 126] on link "Close" at bounding box center [1069, 139] width 146 height 33
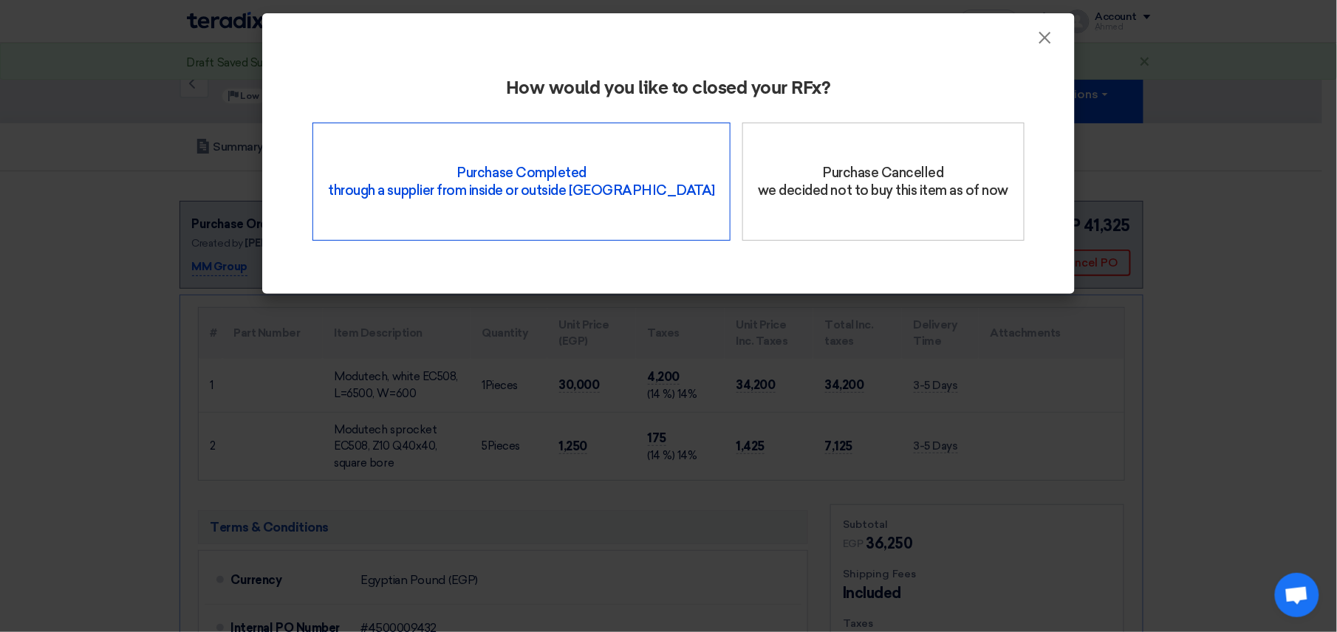
click at [480, 185] on div "Purchase Completed through a supplier from inside or outside Teradix" at bounding box center [521, 182] width 418 height 118
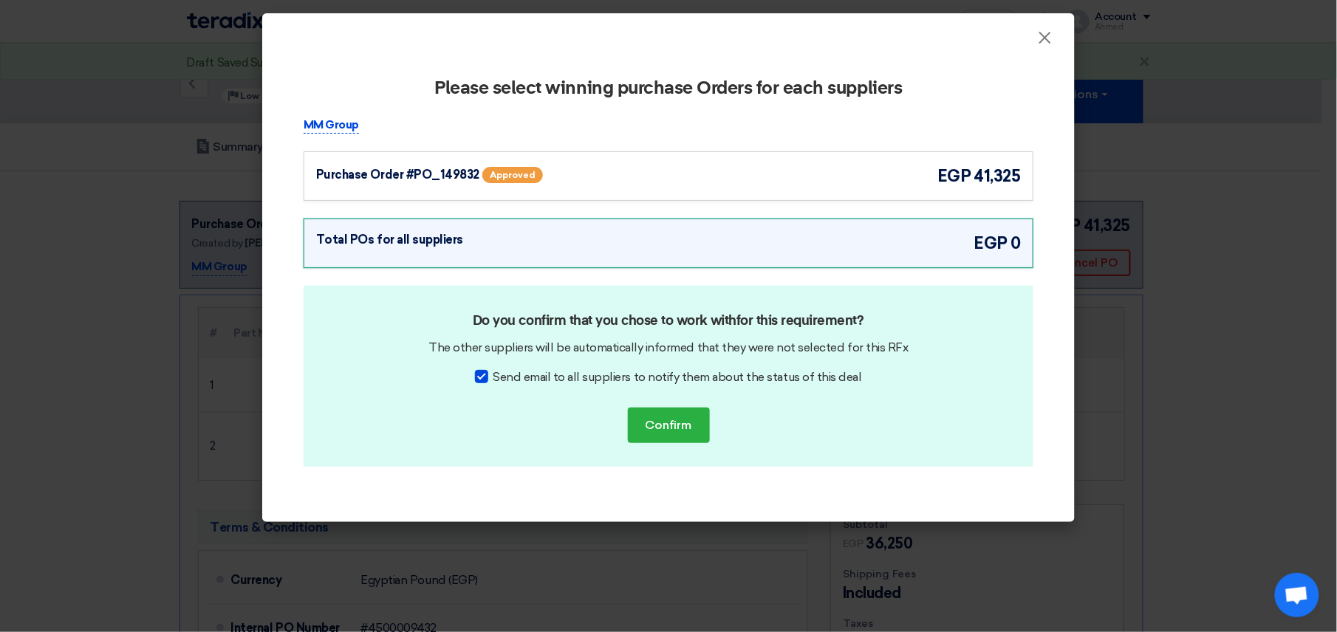
click at [382, 177] on div "Purchase Order #PO_149832" at bounding box center [397, 175] width 163 height 18
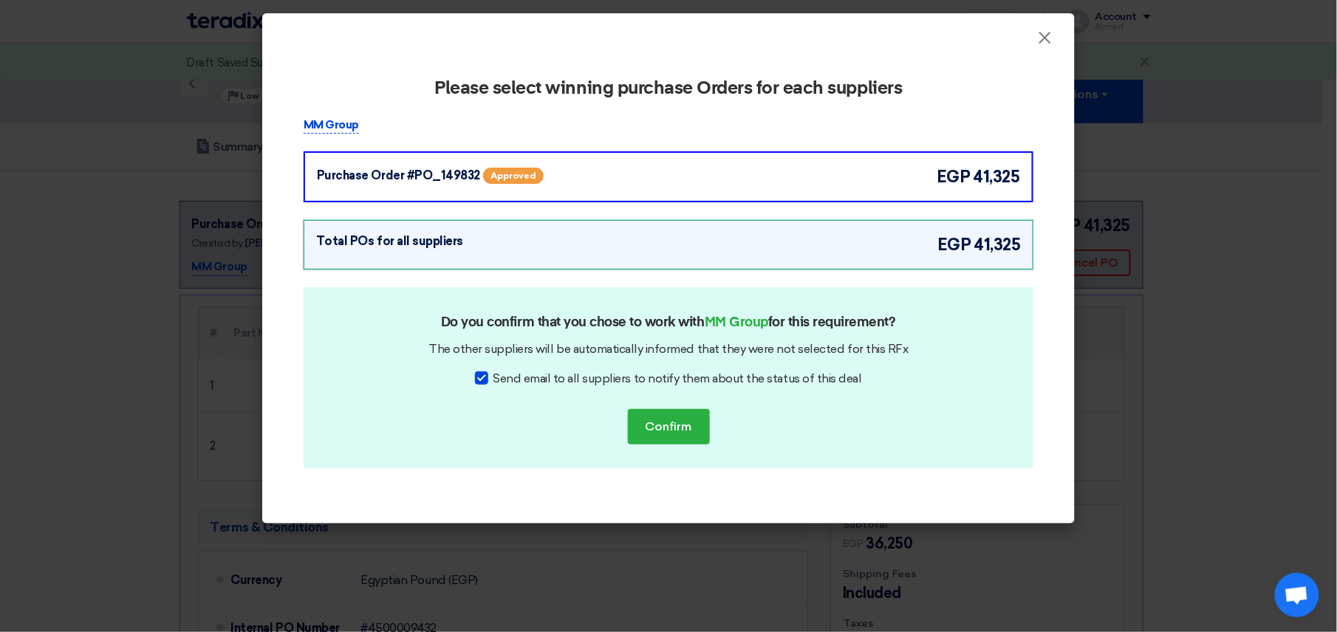
click at [488, 380] on div at bounding box center [481, 378] width 13 height 13
click at [493, 380] on input "Send email to all suppliers to notify them about the status of this deal" at bounding box center [498, 375] width 10 height 10
checkbox input "false"
click at [650, 423] on button "Confirm" at bounding box center [669, 426] width 82 height 35
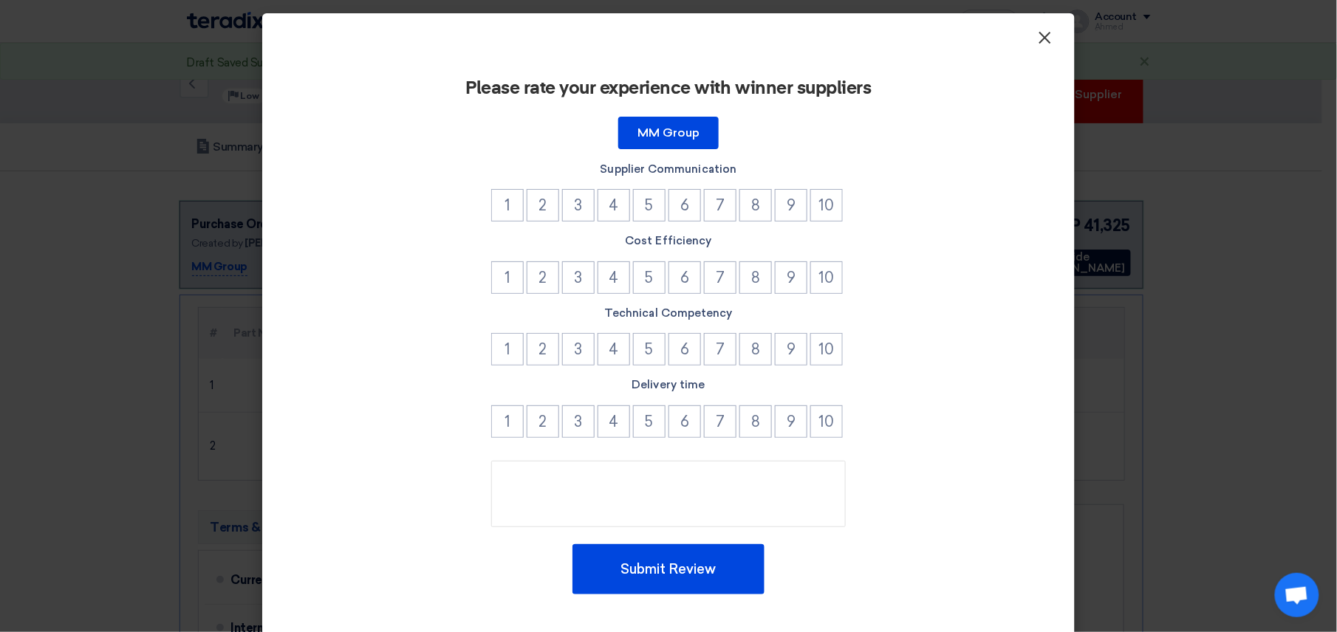
click at [1038, 39] on span "×" at bounding box center [1045, 42] width 15 height 30
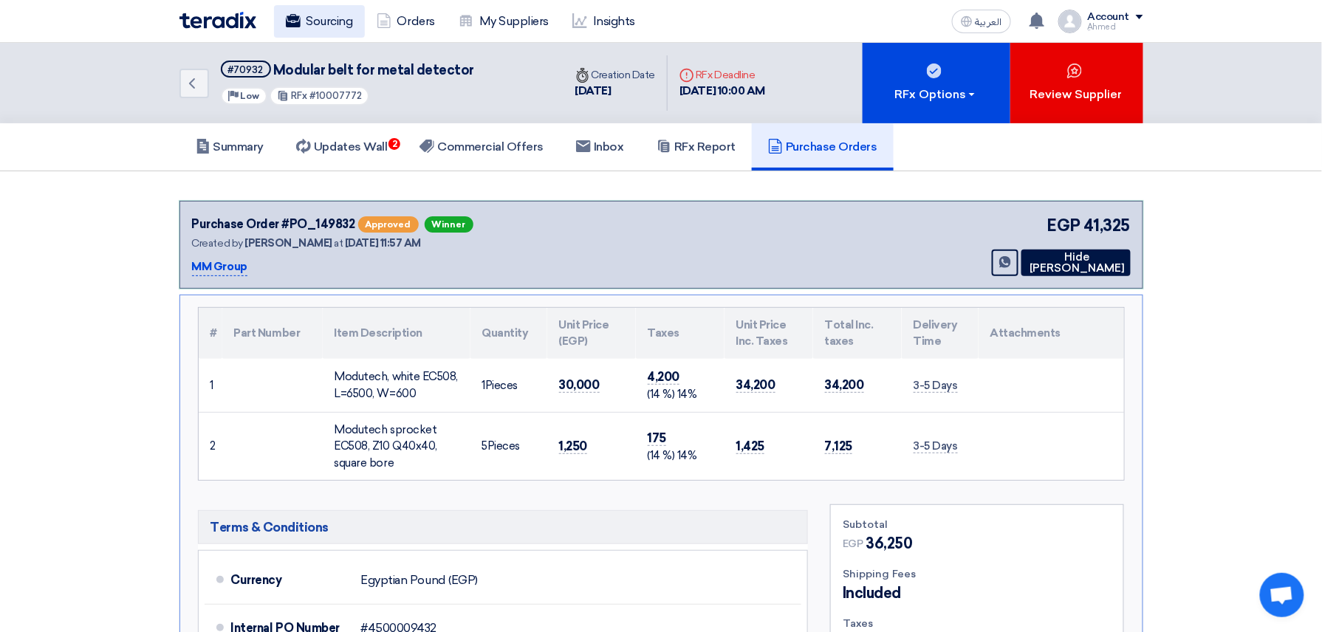
click at [310, 27] on link "Sourcing" at bounding box center [319, 21] width 91 height 32
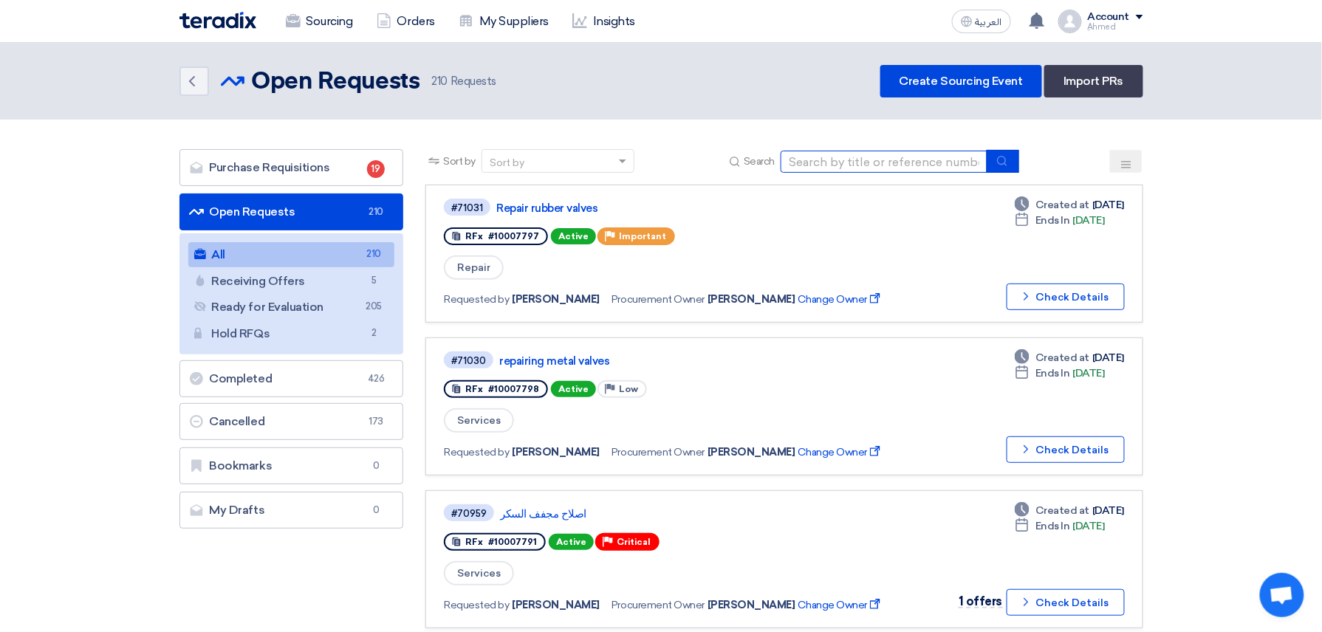
click at [876, 161] on input at bounding box center [884, 162] width 207 height 22
paste input "10007772"
type input "10007772"
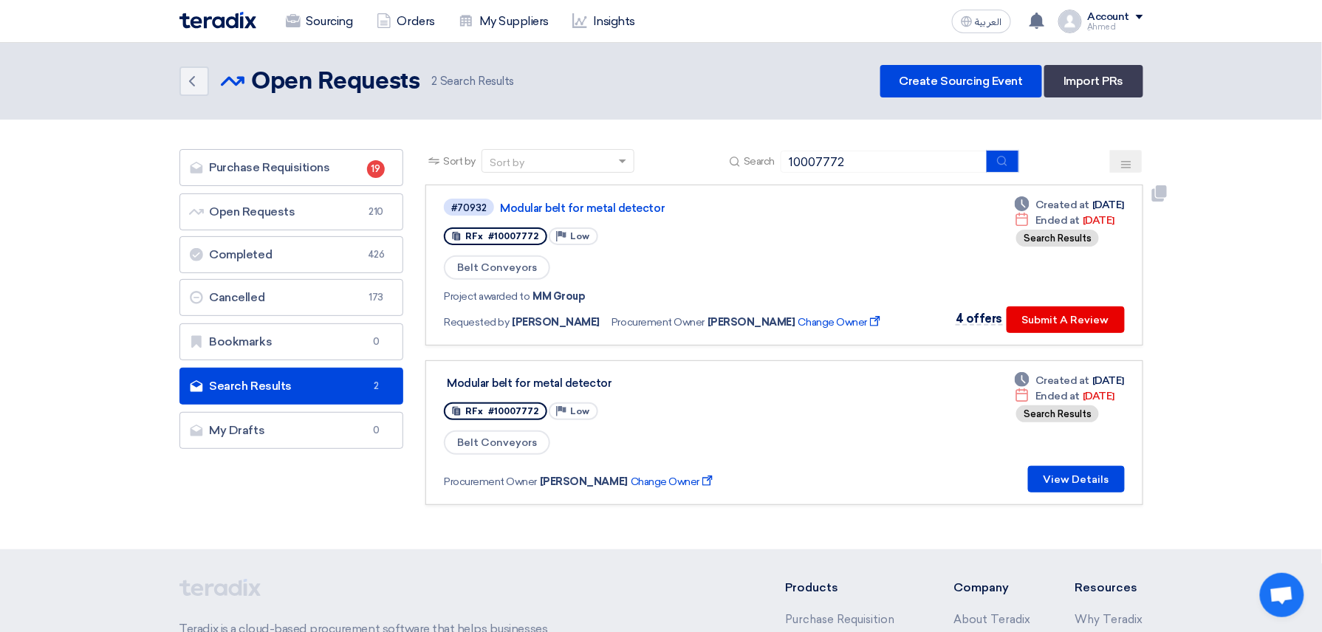
click at [568, 204] on link "Modular belt for metal detector" at bounding box center [684, 208] width 369 height 13
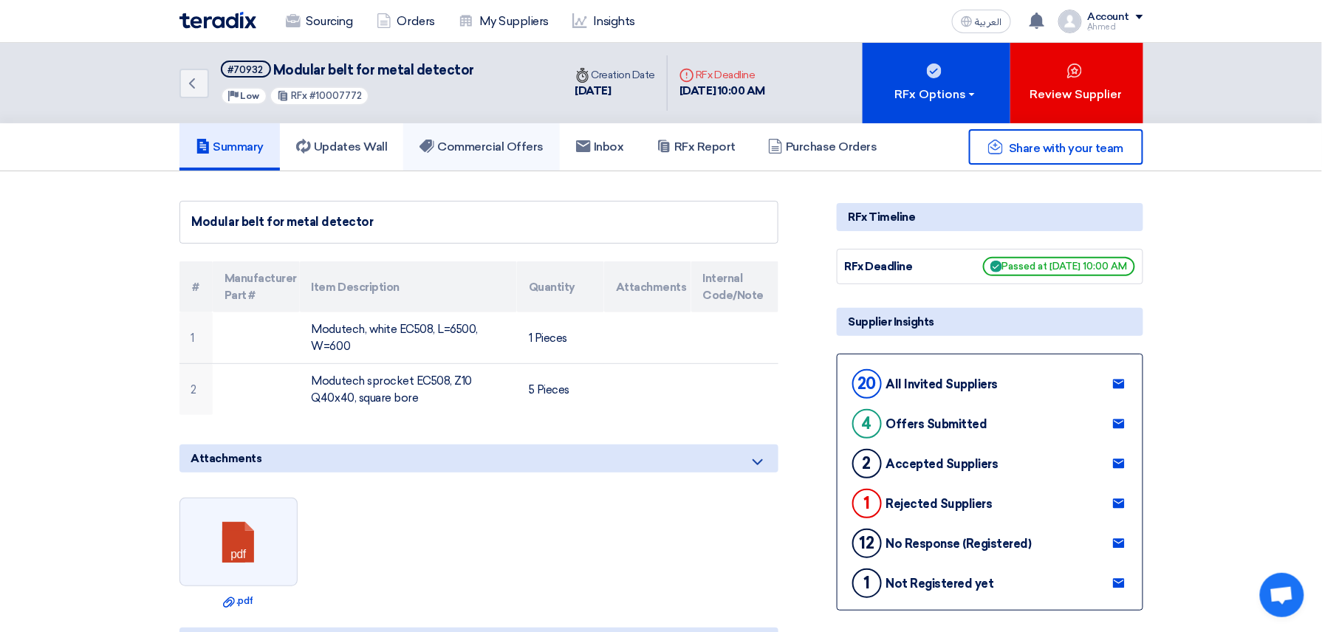
click at [536, 140] on h5 "Commercial Offers" at bounding box center [482, 147] width 124 height 15
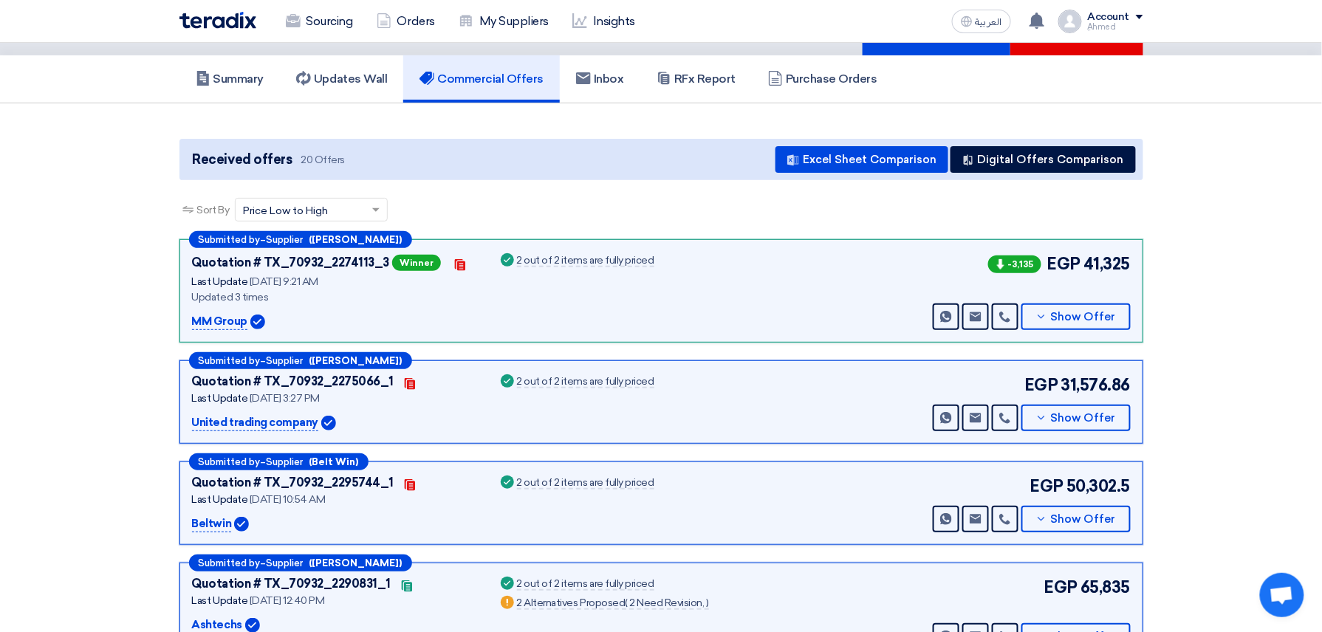
scroll to position [98, 0]
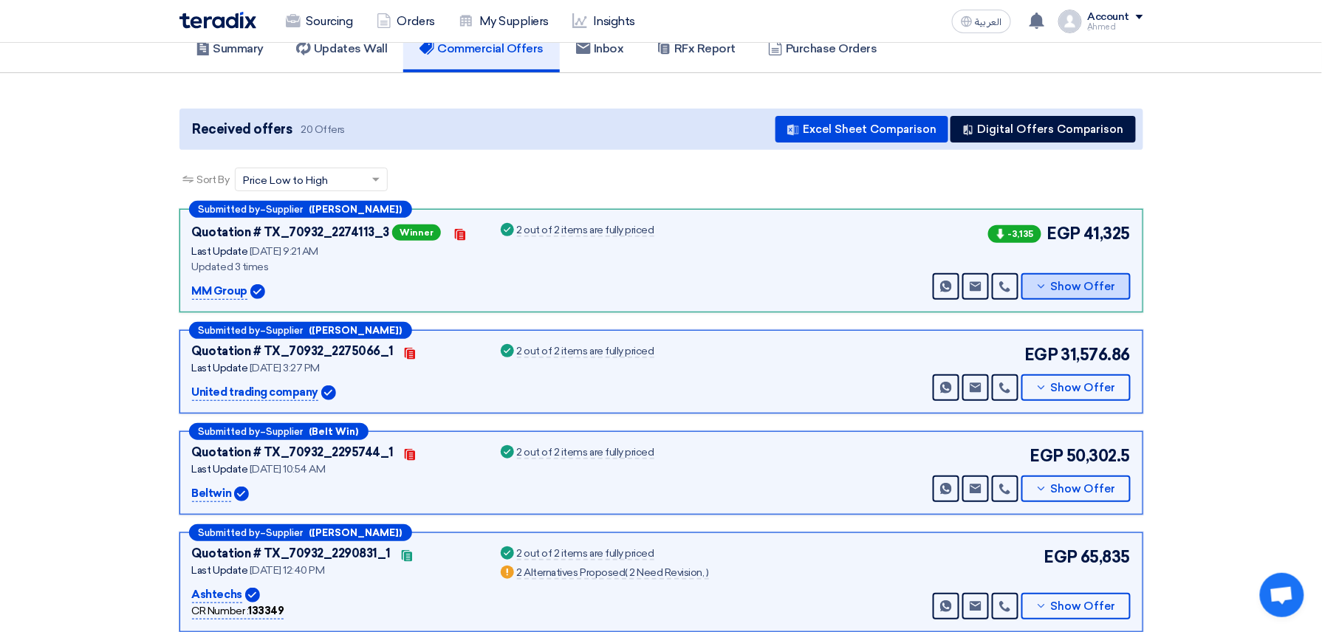
click at [1111, 282] on span "Show Offer" at bounding box center [1083, 286] width 65 height 11
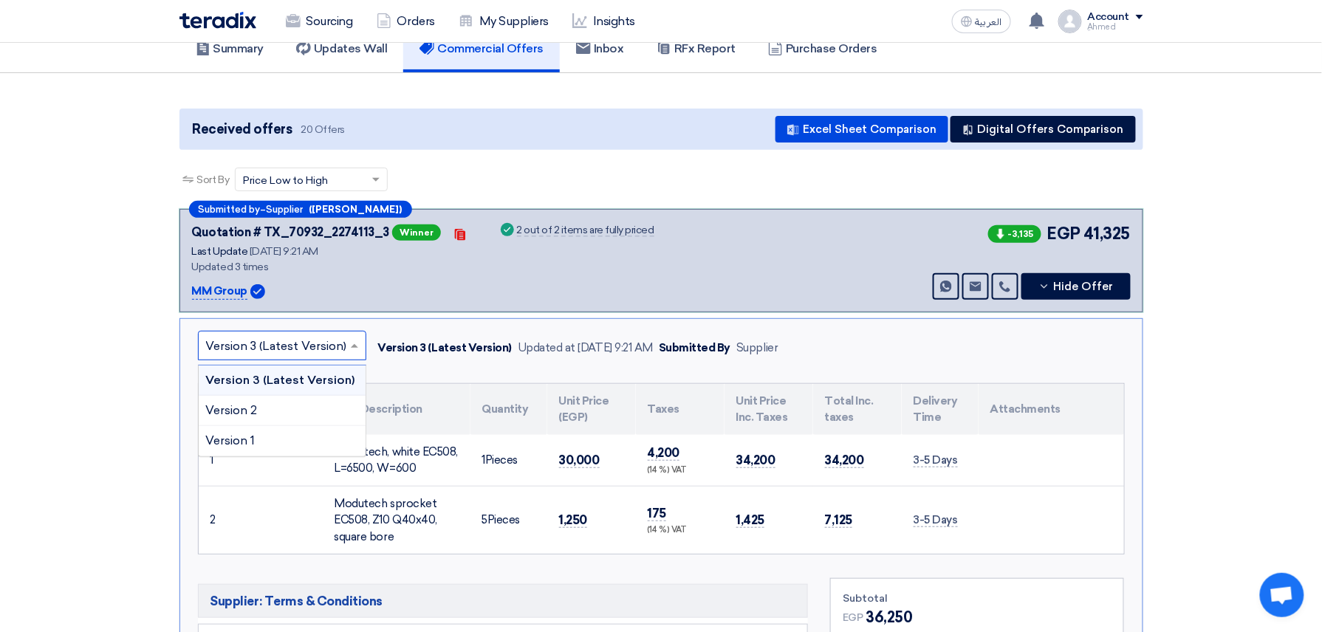
click at [323, 343] on input "text" at bounding box center [274, 347] width 137 height 24
click at [293, 435] on div "Version 1" at bounding box center [282, 441] width 167 height 30
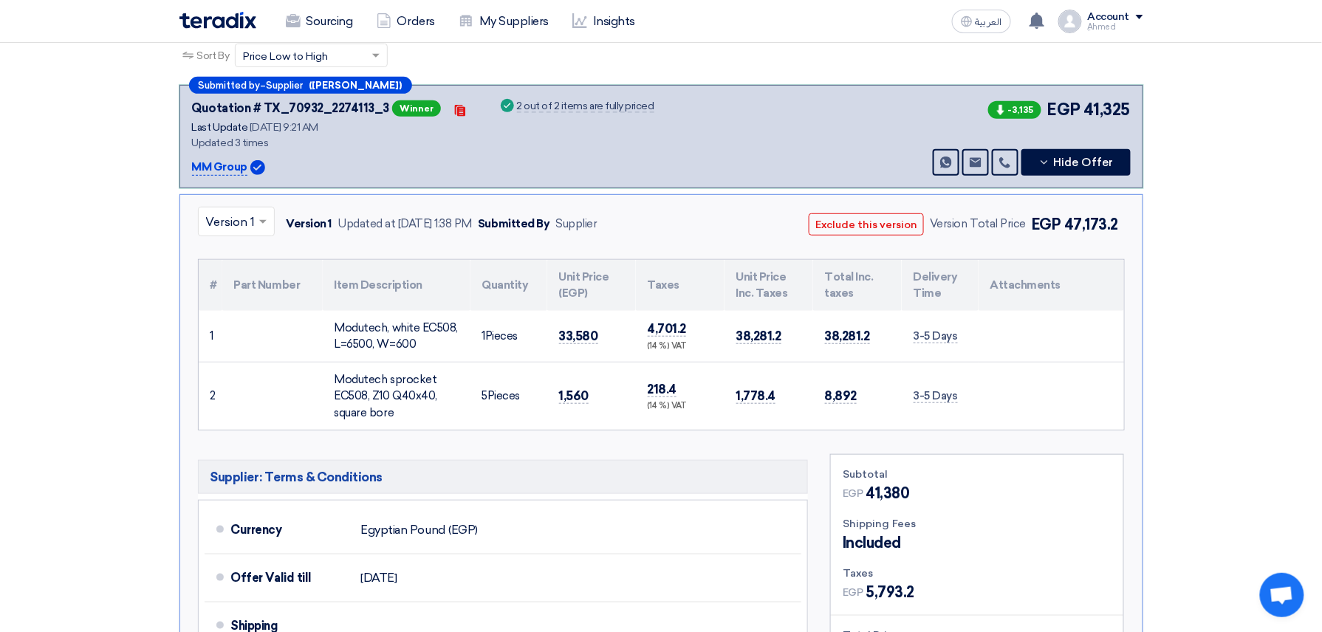
scroll to position [394, 0]
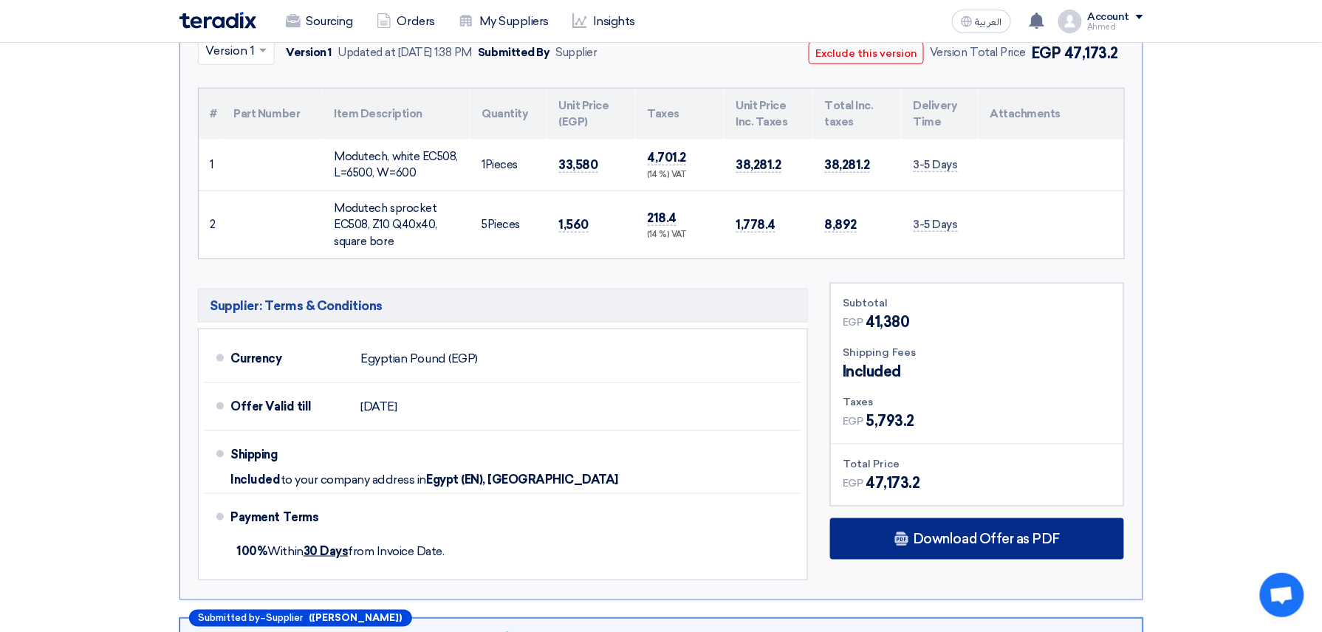
click at [953, 548] on div "Download Offer as PDF" at bounding box center [977, 538] width 294 height 41
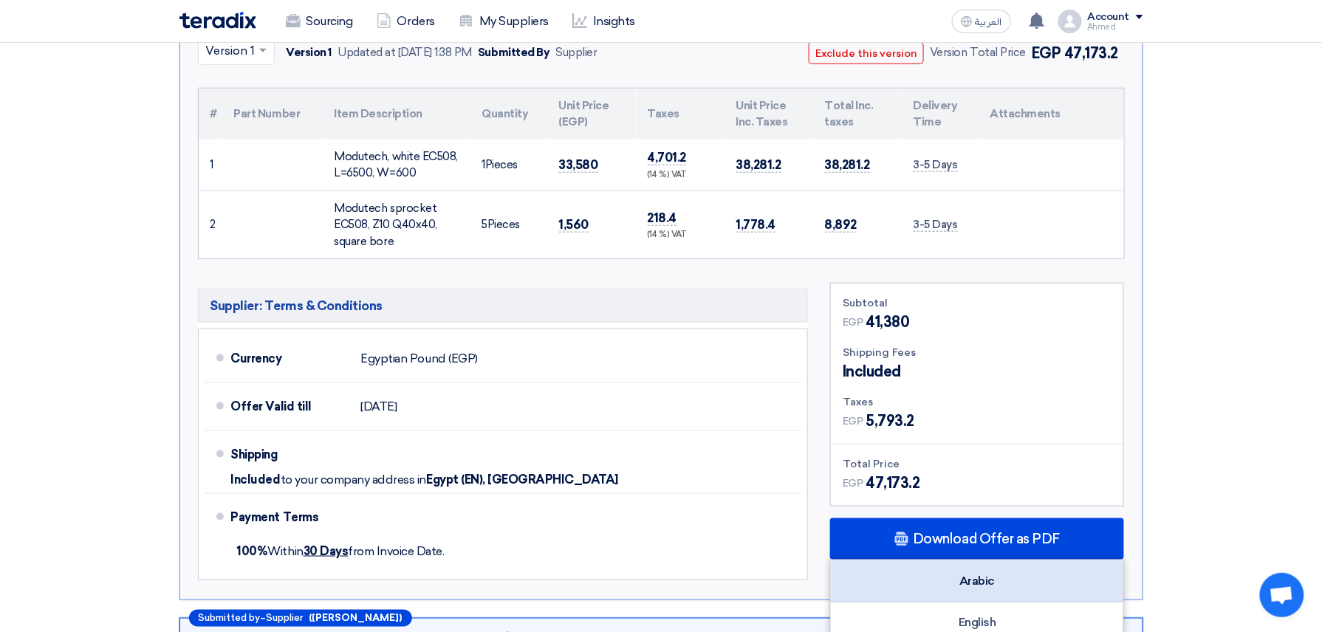
click at [922, 571] on div "Arabic" at bounding box center [977, 582] width 292 height 42
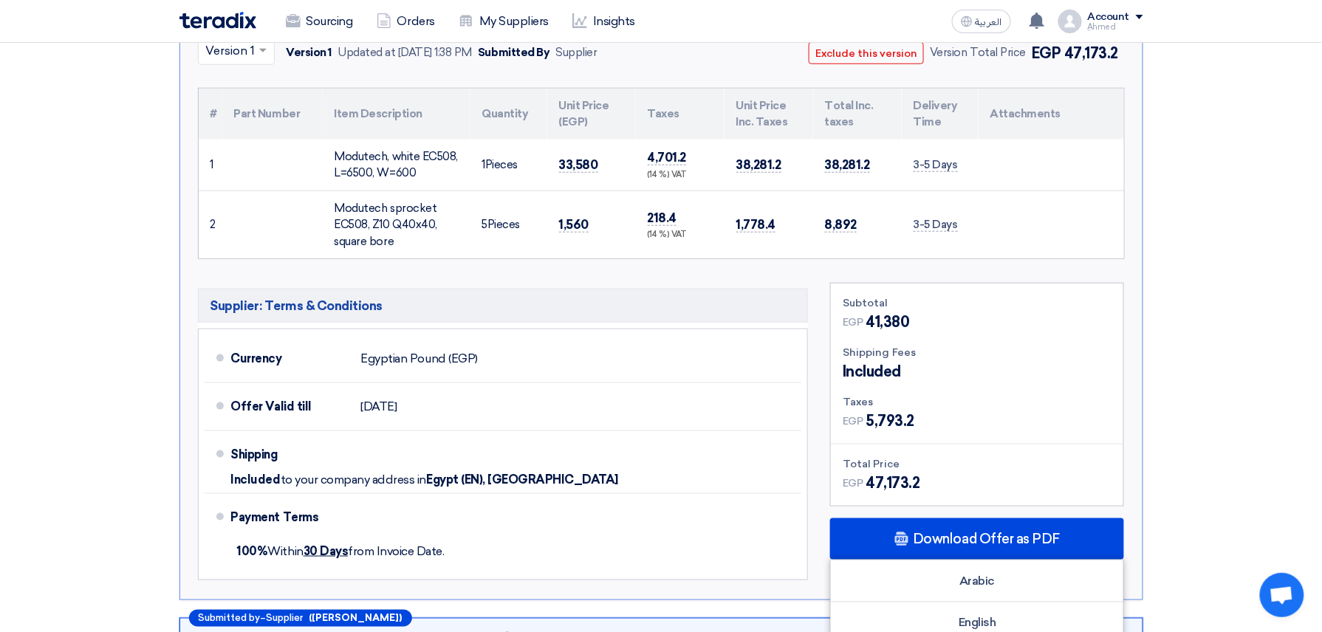
scroll to position [0, 0]
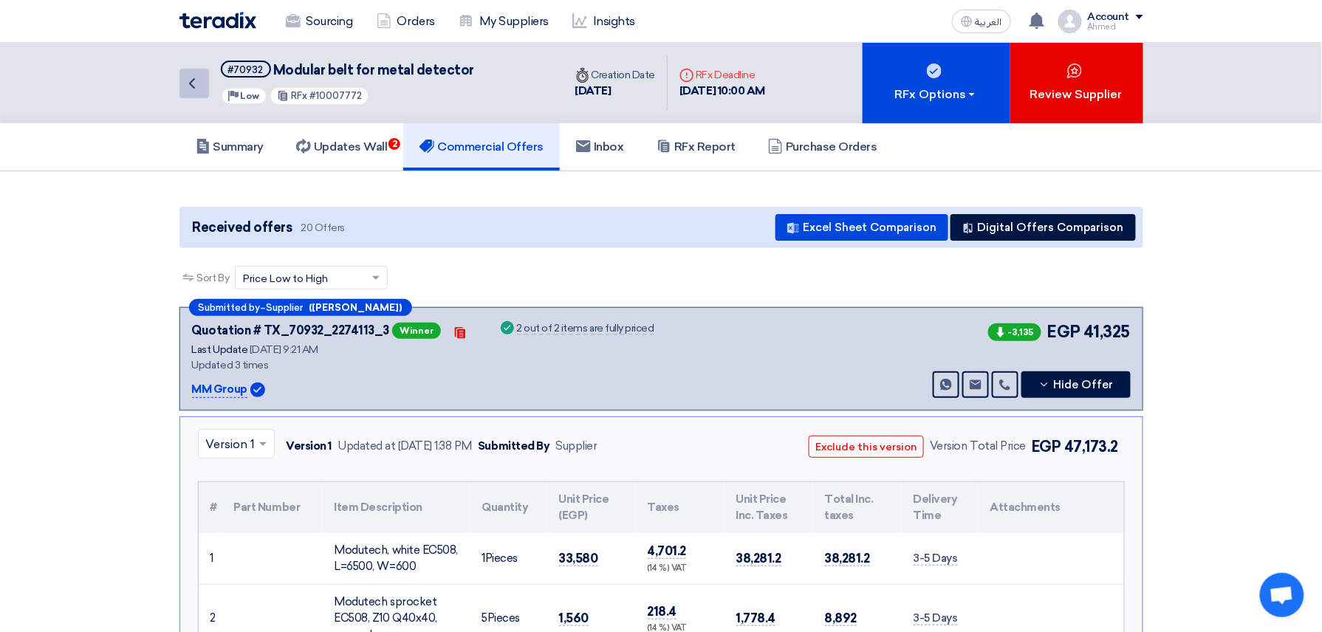
click at [187, 75] on icon "Back" at bounding box center [192, 84] width 18 height 18
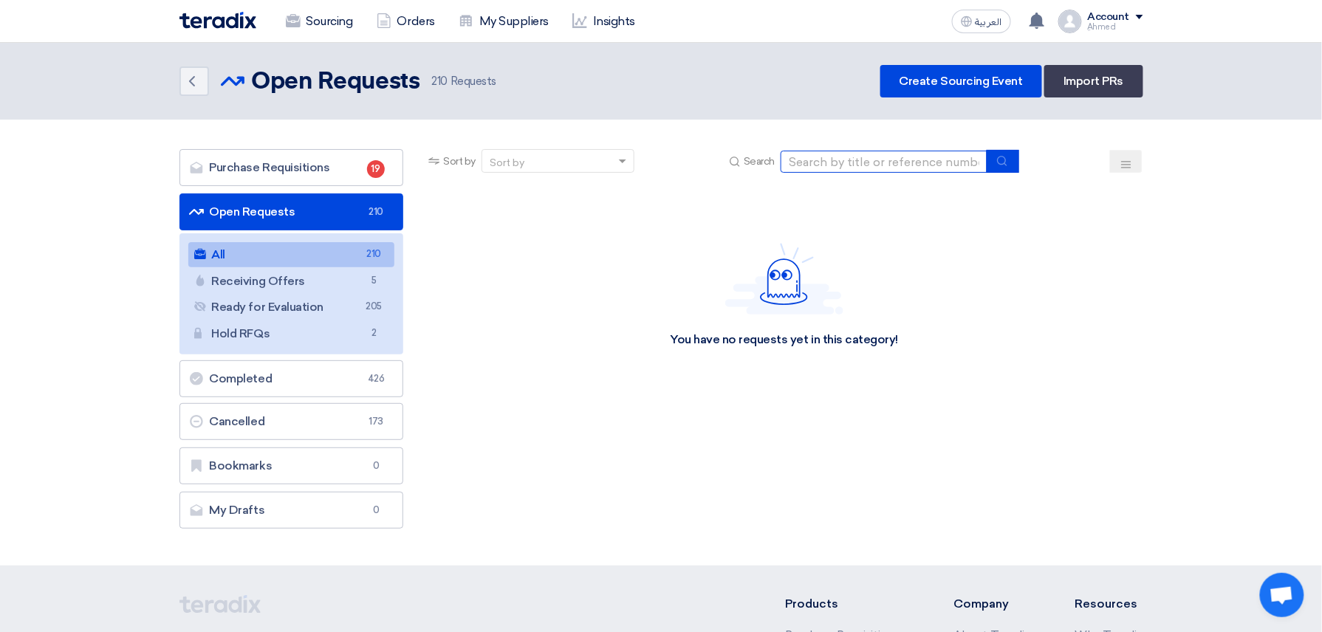
click at [922, 160] on input at bounding box center [884, 162] width 207 height 22
paste input "10007691"
type input "10007691"
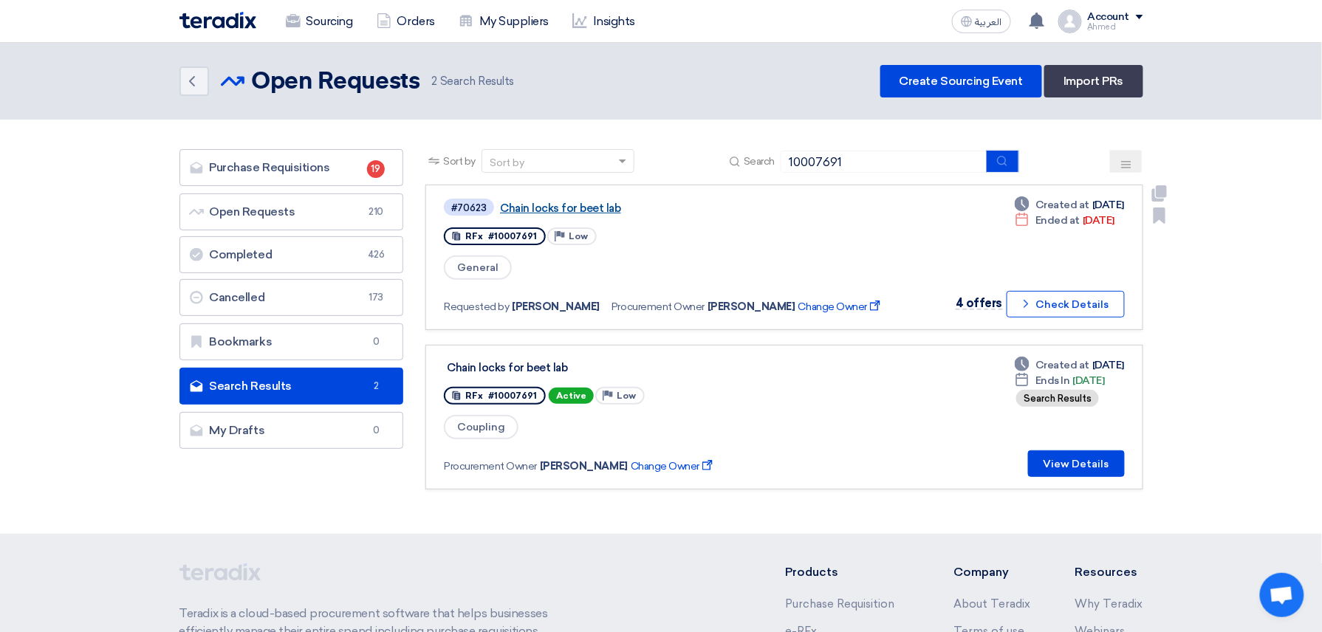
click at [574, 207] on link "Chain locks for beet lab" at bounding box center [684, 208] width 369 height 13
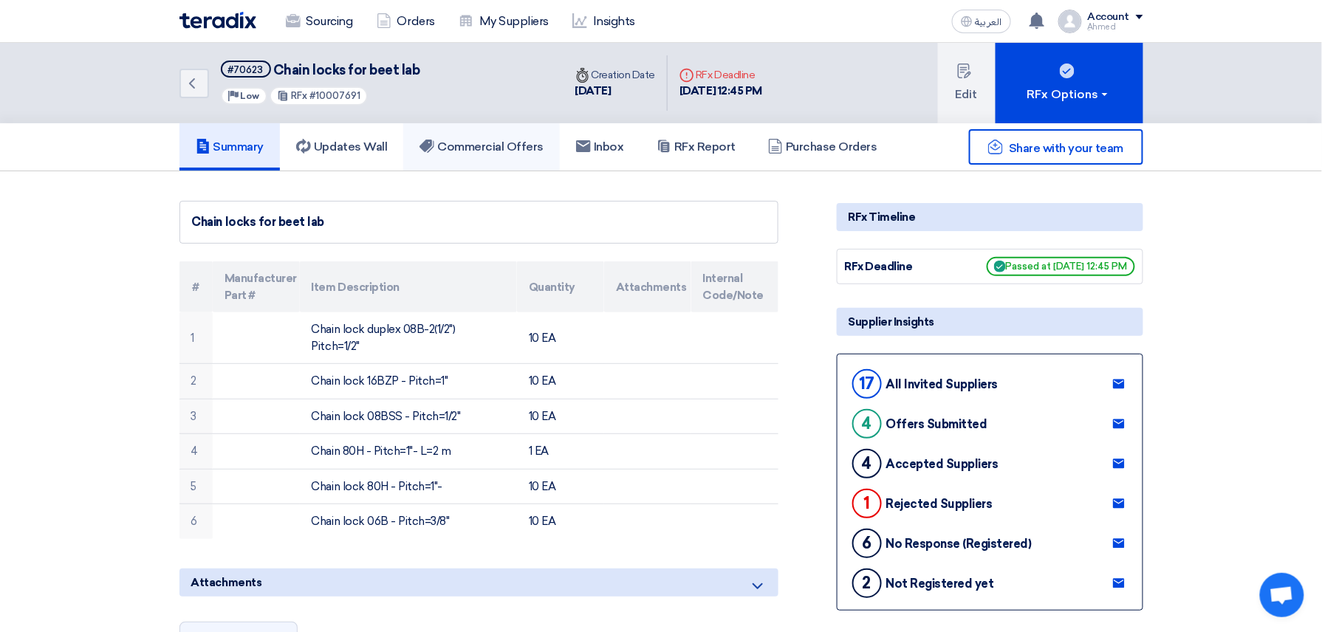
click at [474, 154] on link "Commercial Offers" at bounding box center [481, 146] width 157 height 47
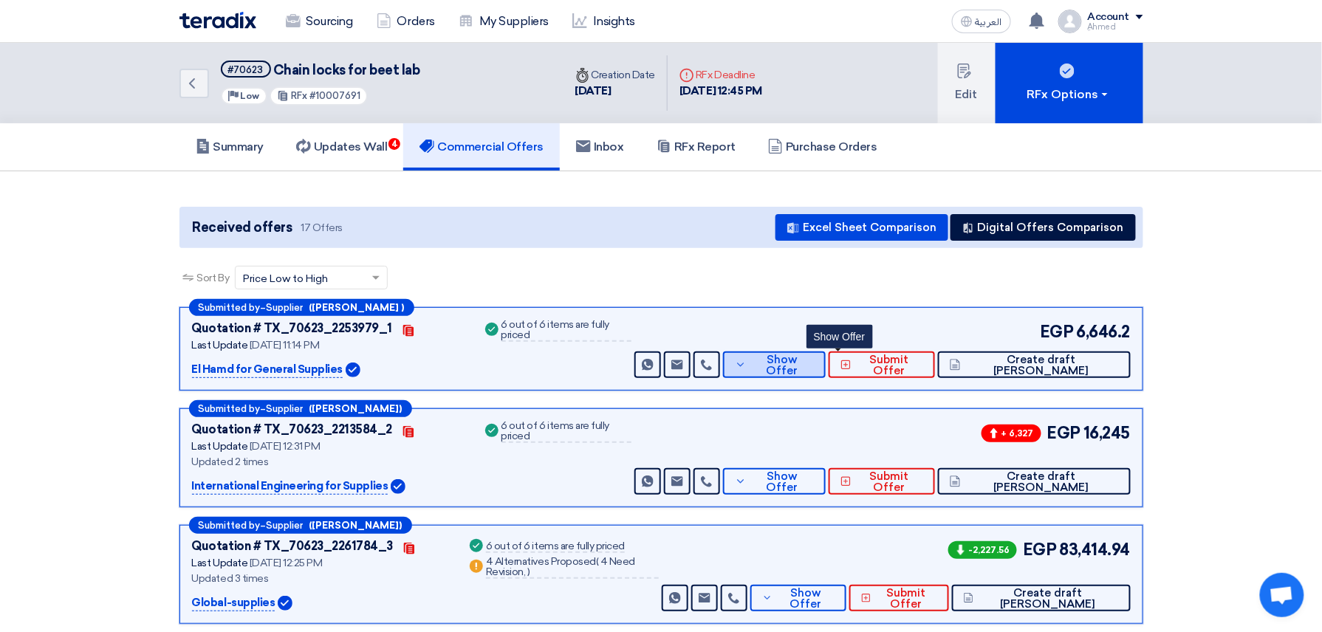
click at [814, 357] on span "Show Offer" at bounding box center [782, 366] width 64 height 22
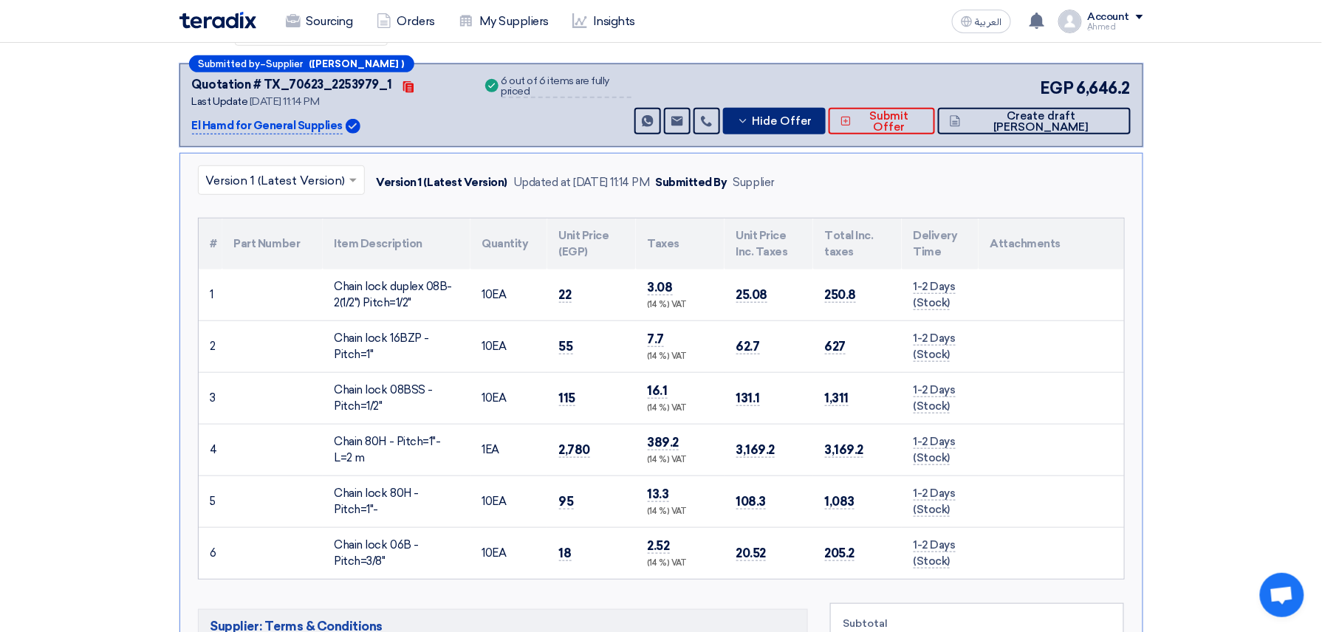
scroll to position [295, 0]
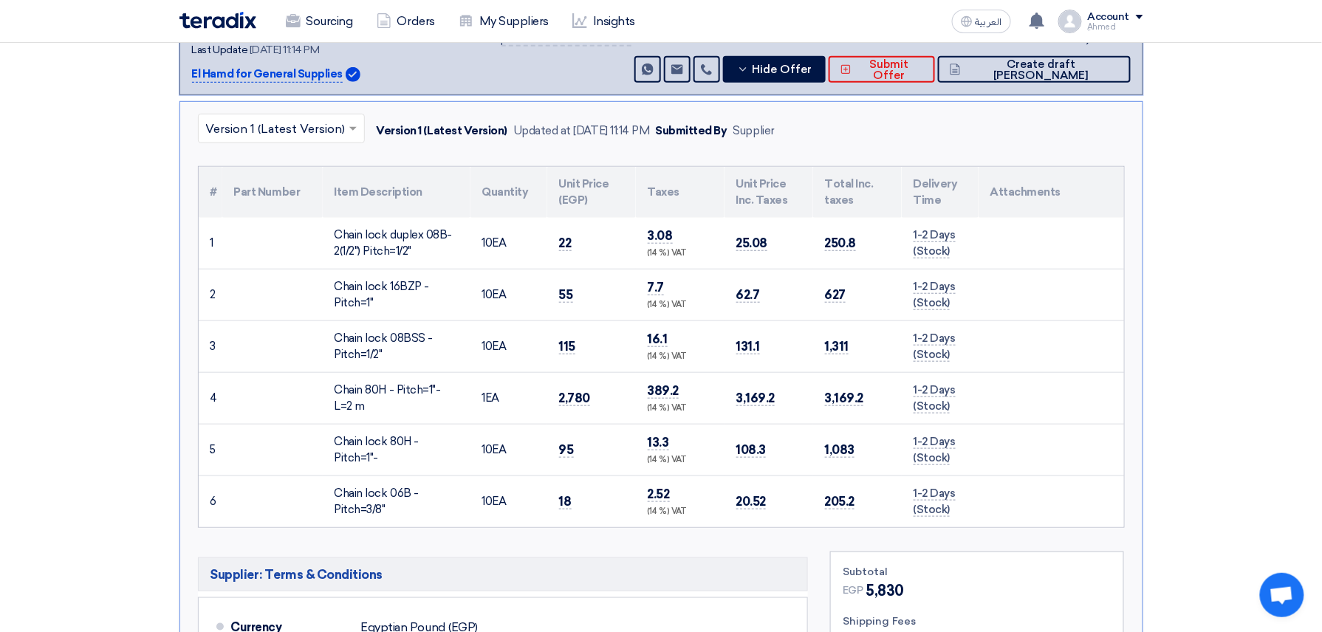
drag, startPoint x: 579, startPoint y: 243, endPoint x: 550, endPoint y: 241, distance: 28.9
click at [550, 241] on td "22" at bounding box center [591, 244] width 89 height 52
copy span "22"
drag, startPoint x: 574, startPoint y: 347, endPoint x: 547, endPoint y: 346, distance: 27.4
click at [547, 346] on tr "3 Chain lock 08BSS - Pitch=1/2" 10" at bounding box center [661, 347] width 925 height 52
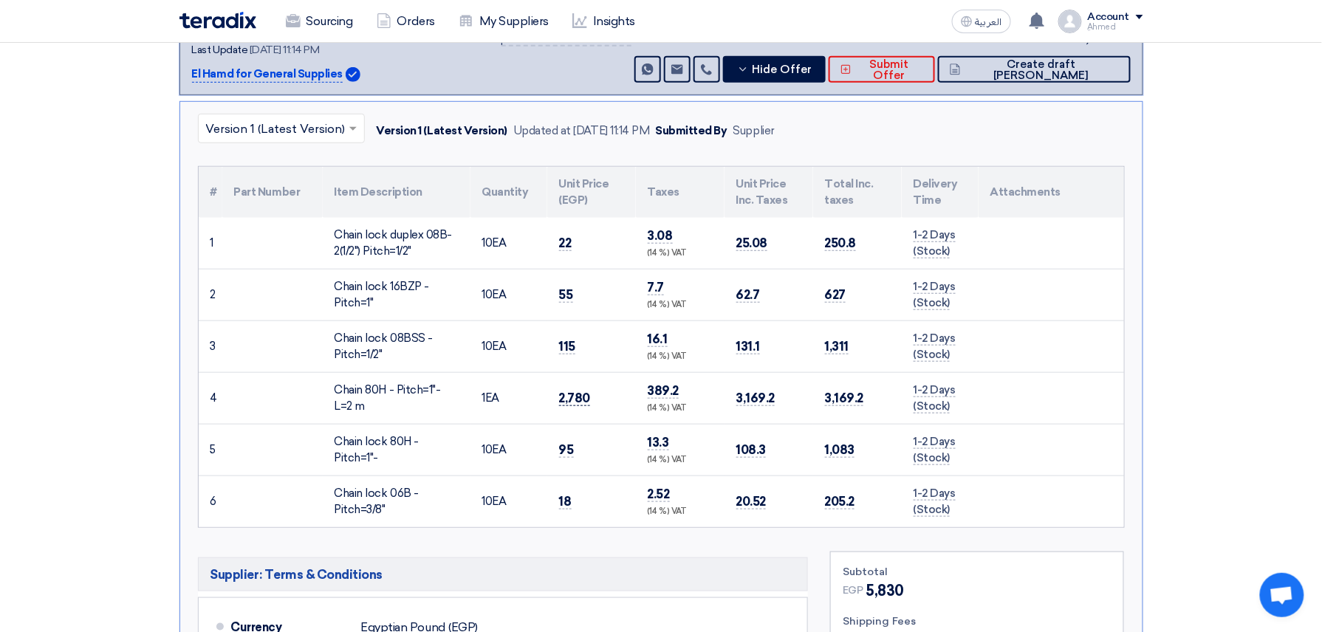
drag, startPoint x: 547, startPoint y: 347, endPoint x: 589, endPoint y: 399, distance: 66.2
click at [589, 399] on td "2,780" at bounding box center [591, 398] width 89 height 52
drag, startPoint x: 589, startPoint y: 397, endPoint x: 535, endPoint y: 399, distance: 53.9
click at [535, 399] on tr "4 Chain 80H - Pitch=1"- L=2 m 1" at bounding box center [661, 398] width 925 height 52
copy tr "2,780"
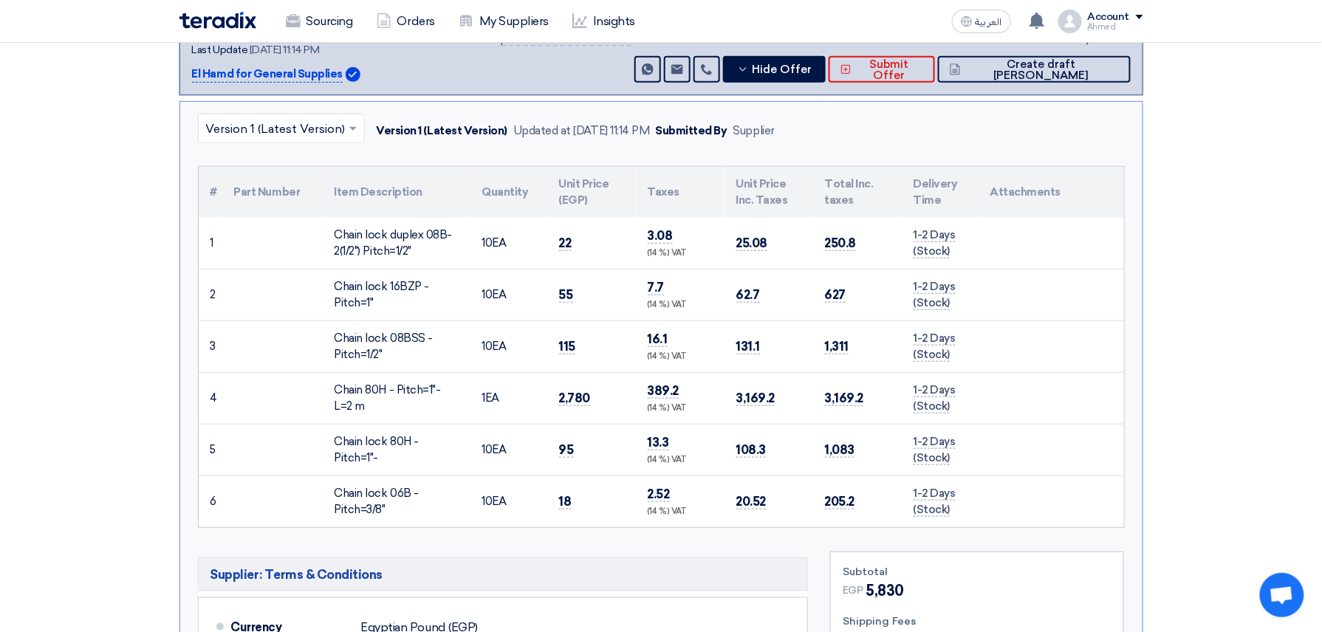
copy tr "2,780"
click at [557, 408] on td "2,780" at bounding box center [591, 398] width 89 height 52
click at [565, 402] on span "2,780" at bounding box center [575, 399] width 32 height 16
click at [560, 503] on span "18" at bounding box center [565, 502] width 13 height 16
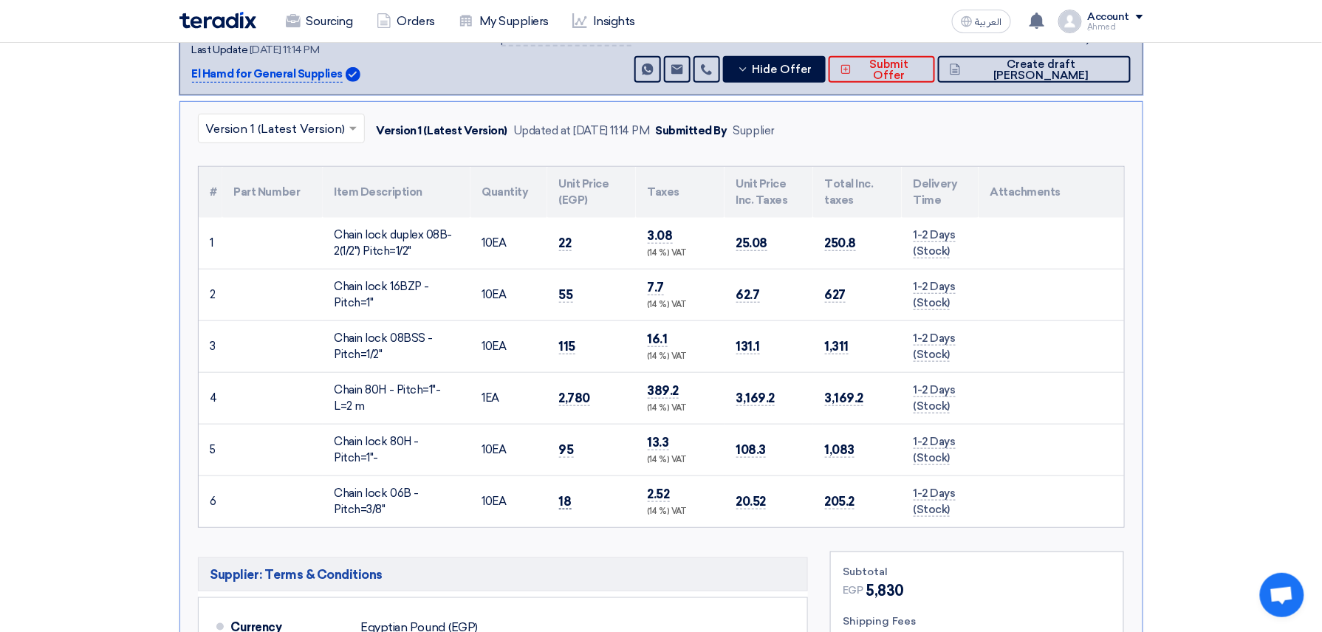
click at [560, 503] on span "18" at bounding box center [565, 502] width 13 height 16
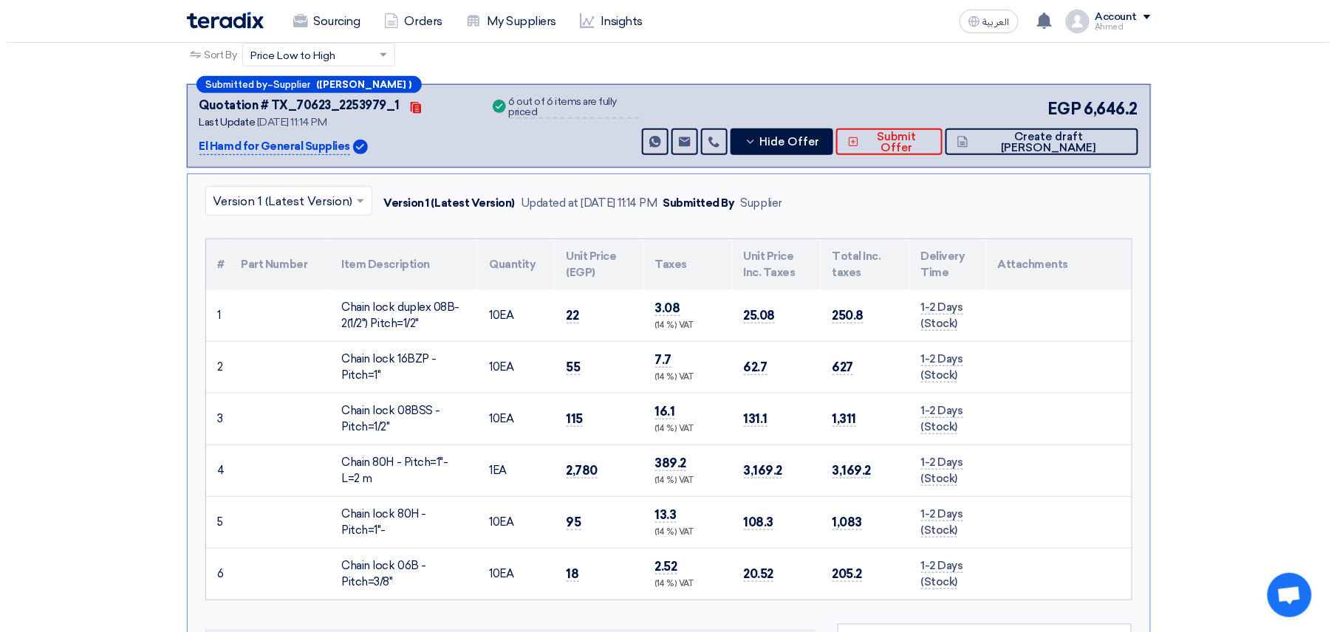
scroll to position [98, 0]
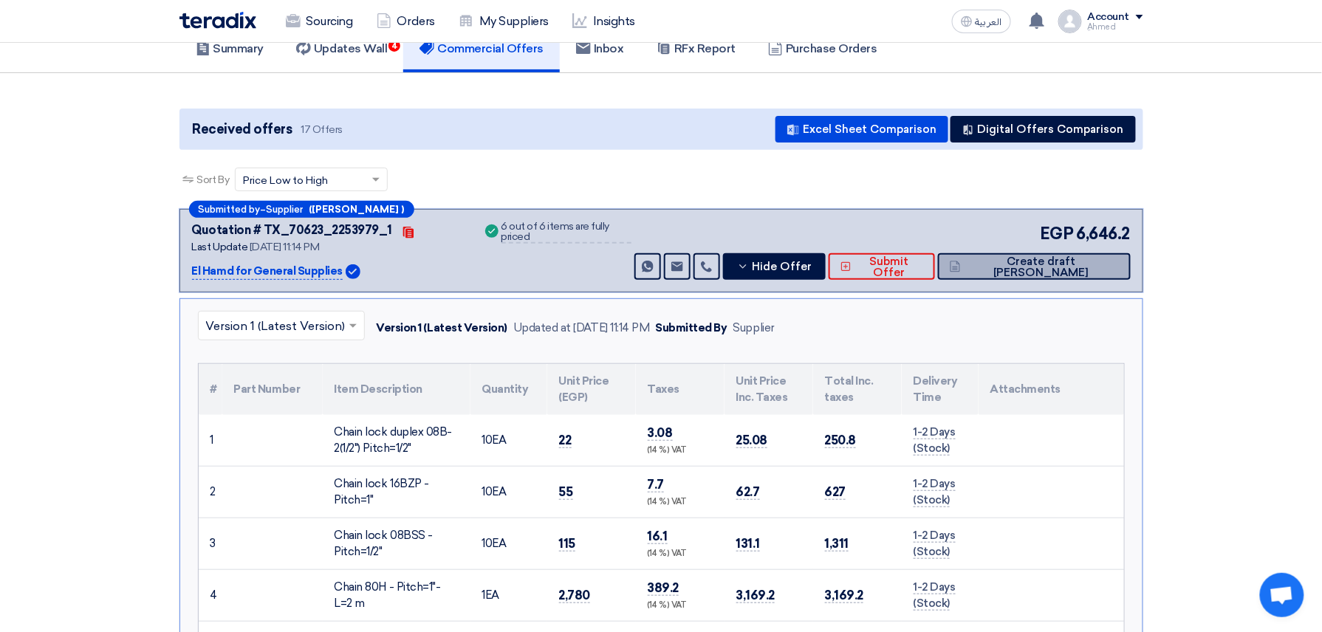
click at [1097, 269] on span "Create draft [PERSON_NAME]" at bounding box center [1042, 267] width 154 height 22
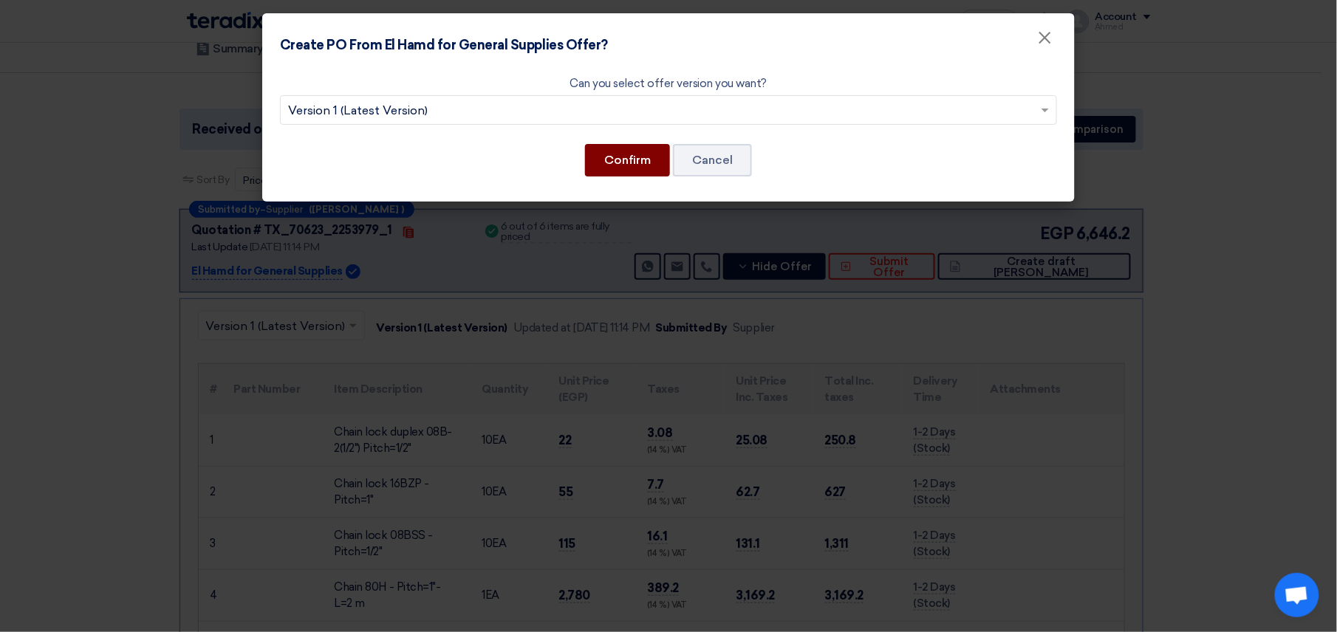
click at [646, 152] on button "Confirm" at bounding box center [627, 160] width 85 height 32
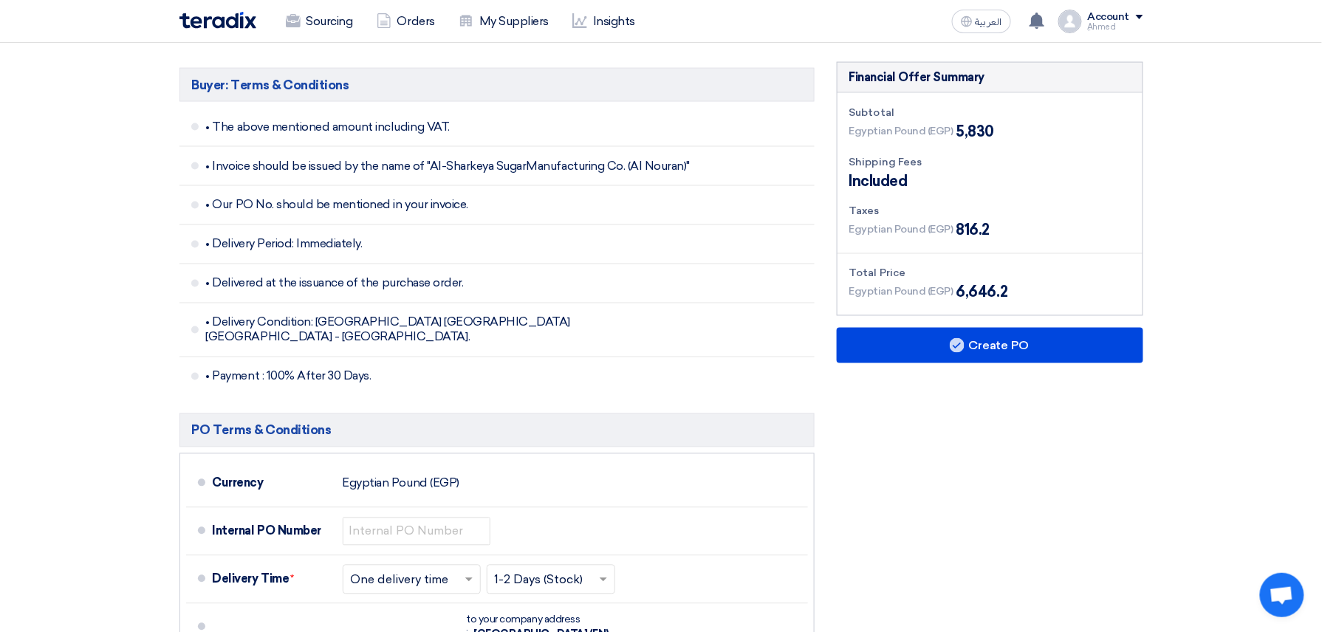
scroll to position [1096, 0]
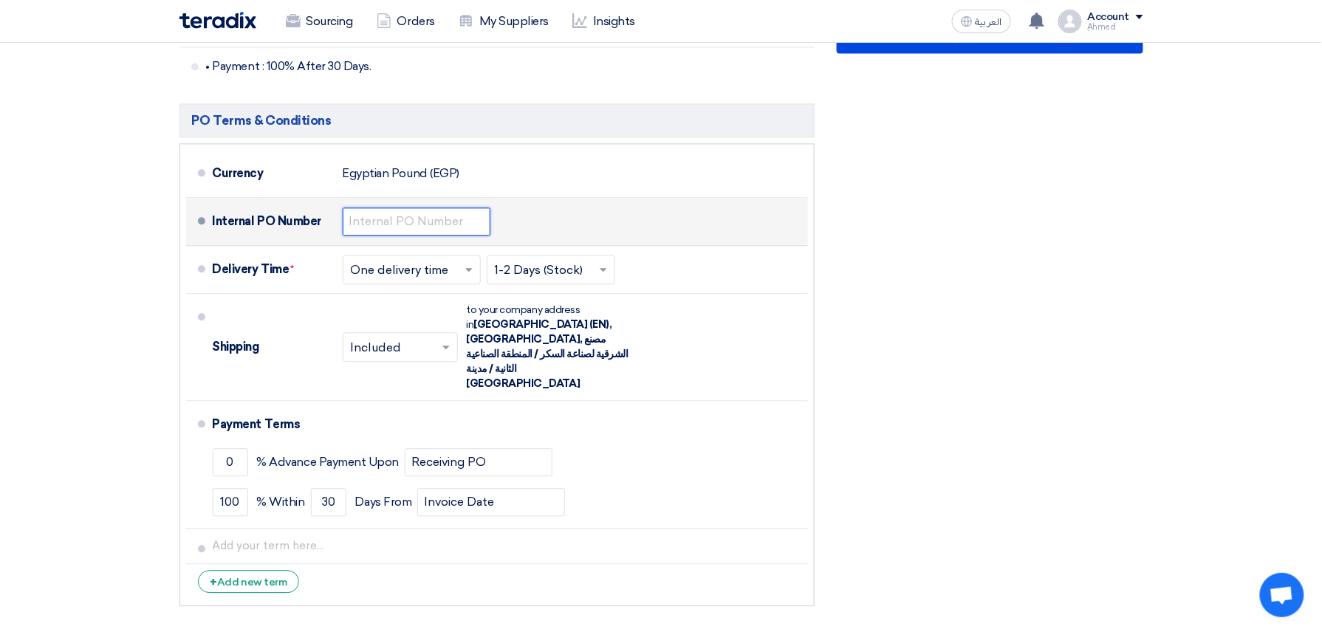
click at [400, 216] on input "text" at bounding box center [417, 222] width 148 height 28
paste input "4500009430"
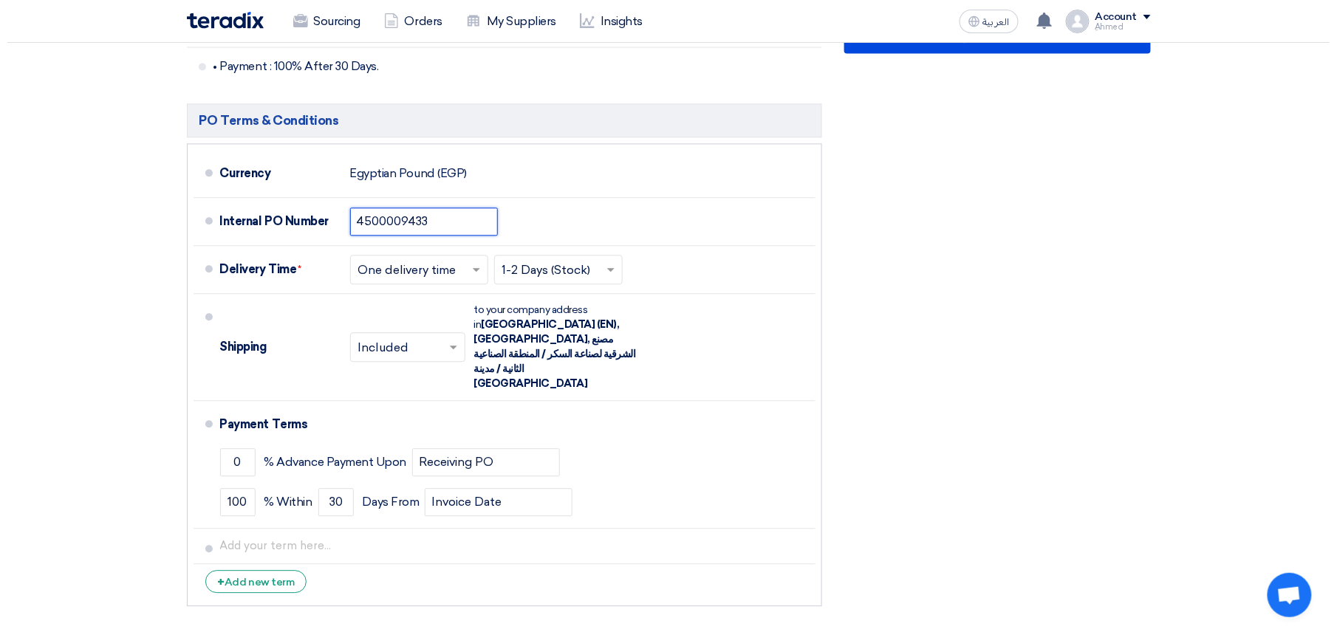
scroll to position [505, 0]
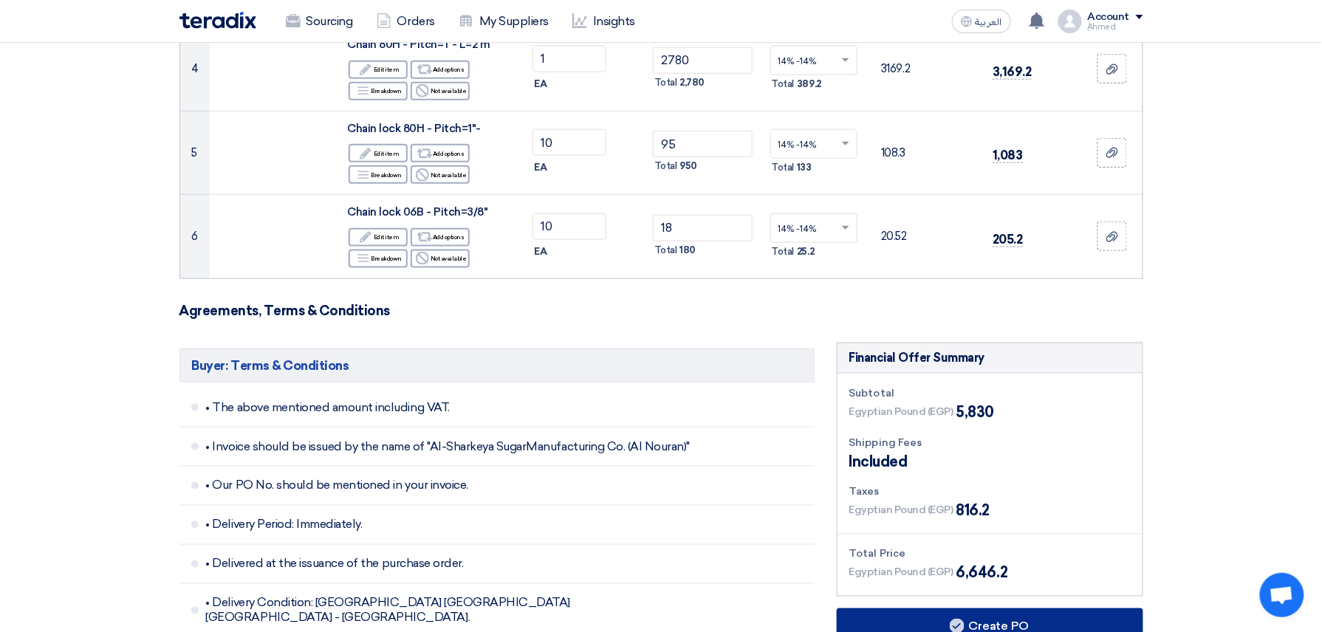
type input "4500009433"
click at [1052, 616] on button "Create PO" at bounding box center [990, 626] width 307 height 35
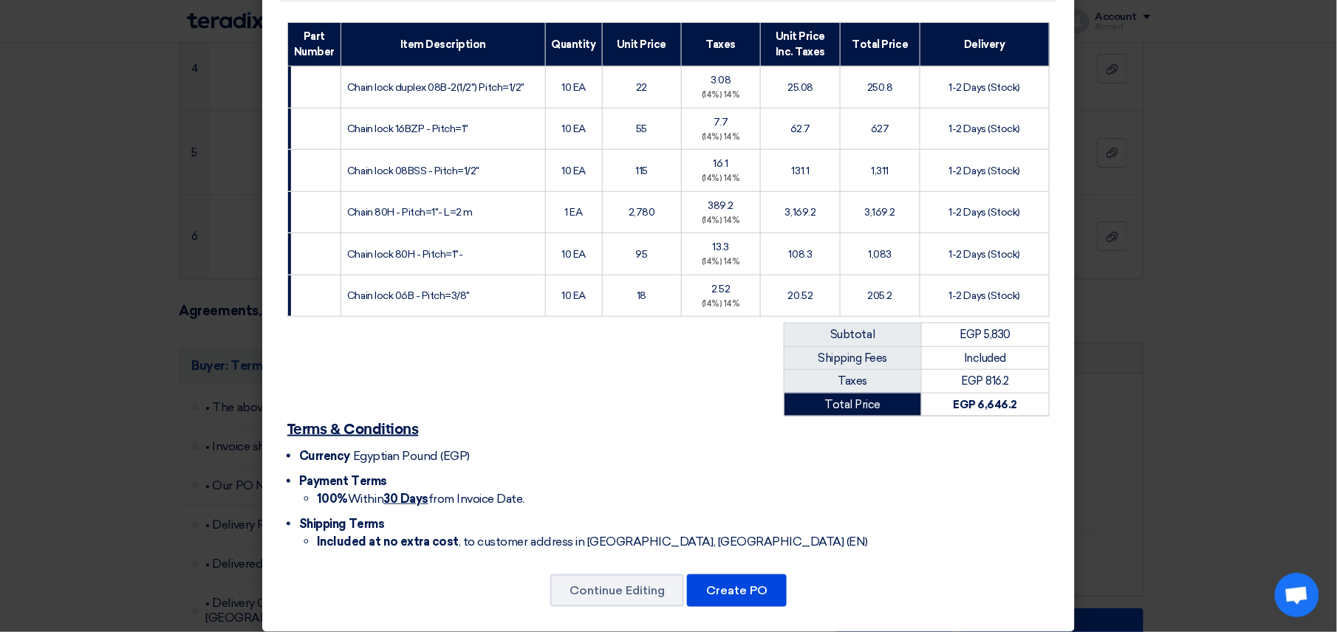
scroll to position [331, 0]
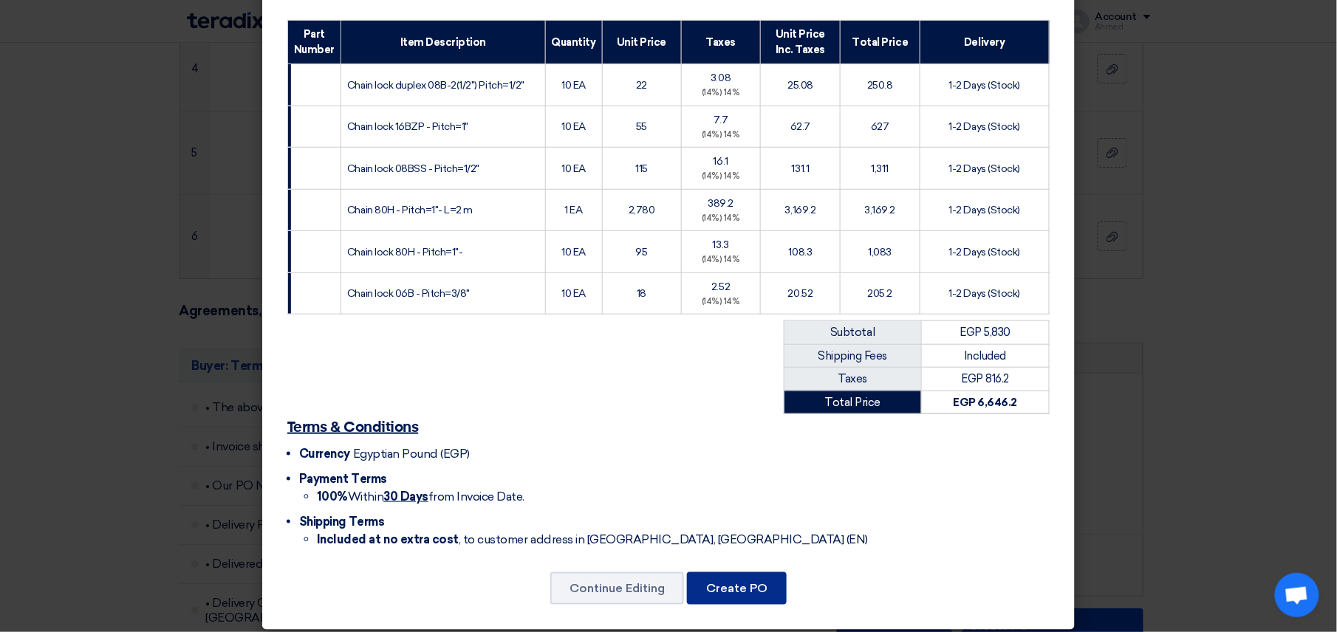
click at [760, 580] on button "Create PO" at bounding box center [737, 588] width 100 height 32
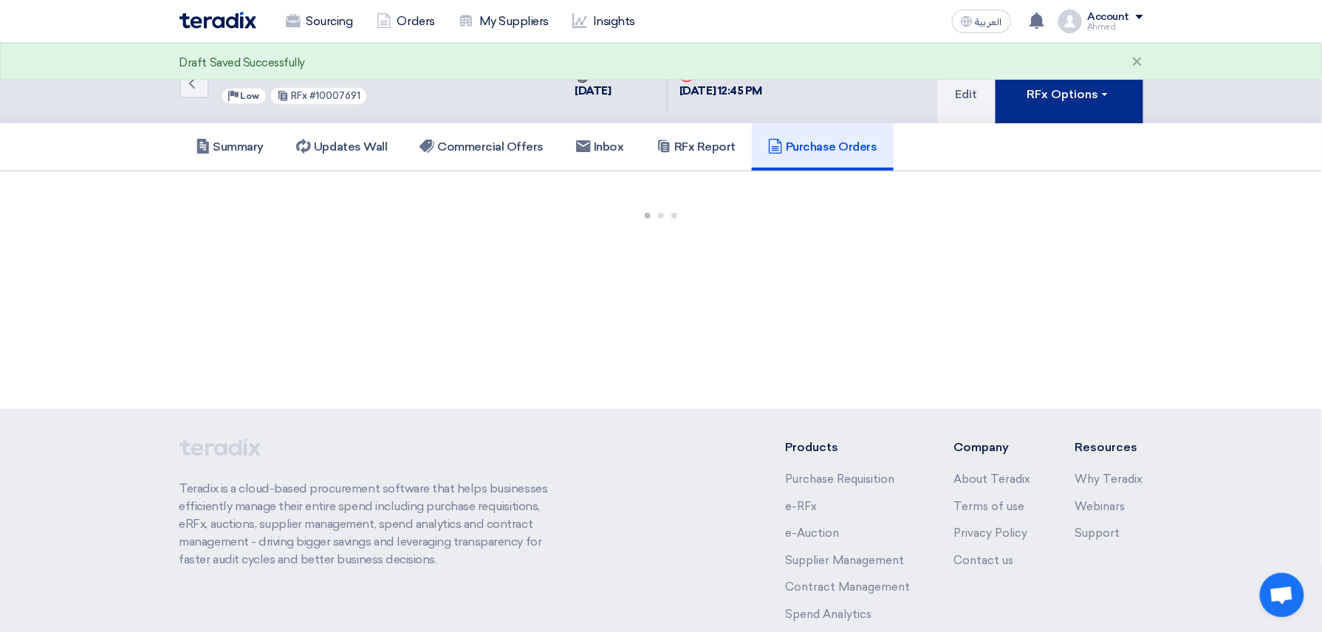
click at [1075, 108] on button "RFx Options" at bounding box center [1070, 83] width 148 height 81
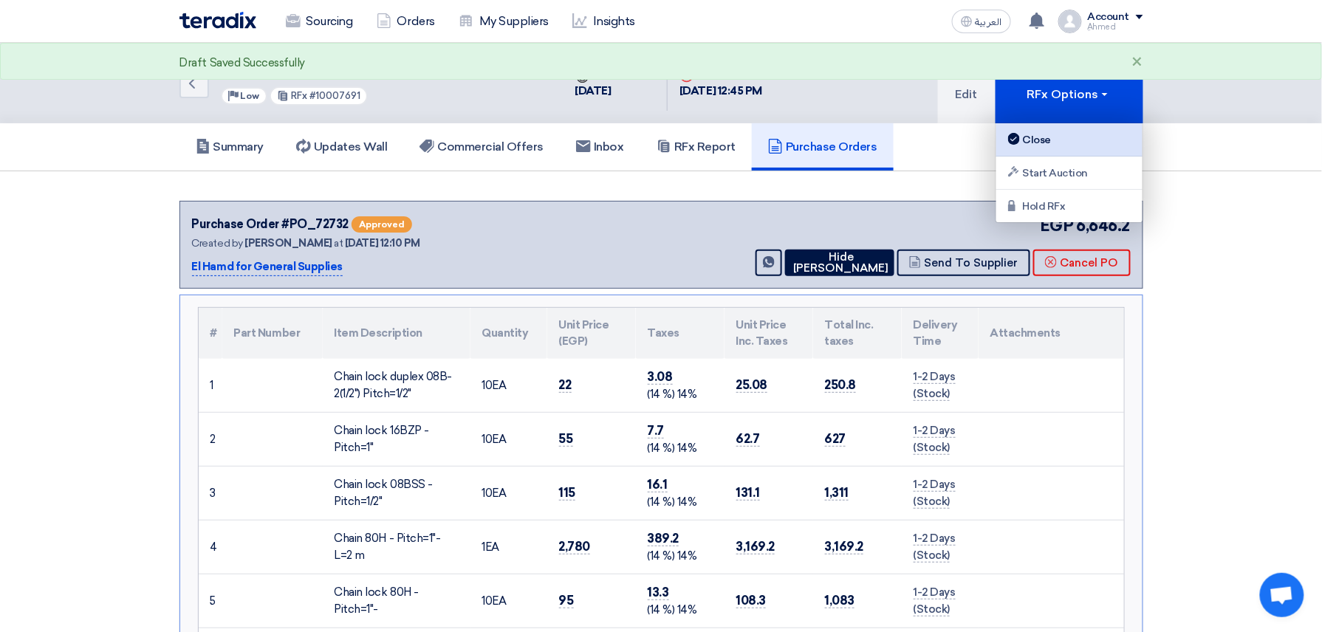
click at [1034, 143] on div "Close" at bounding box center [1069, 140] width 129 height 18
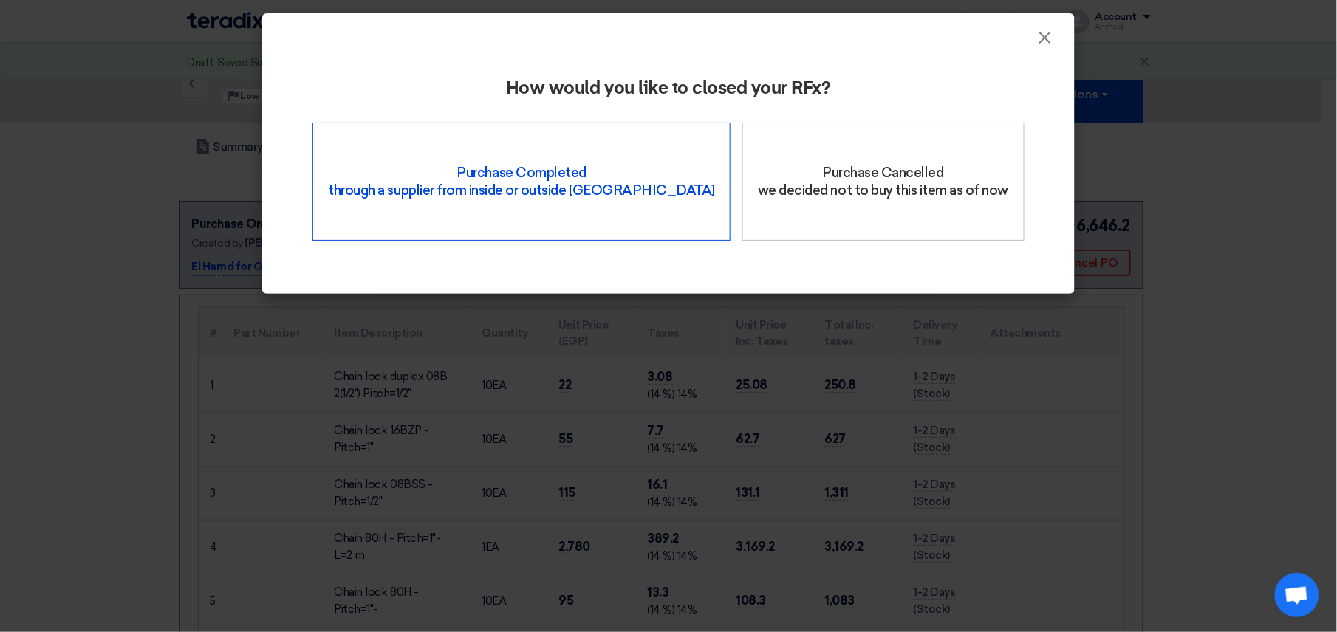
click at [559, 140] on div "Purchase Completed through a supplier from inside or outside Teradix" at bounding box center [521, 182] width 418 height 118
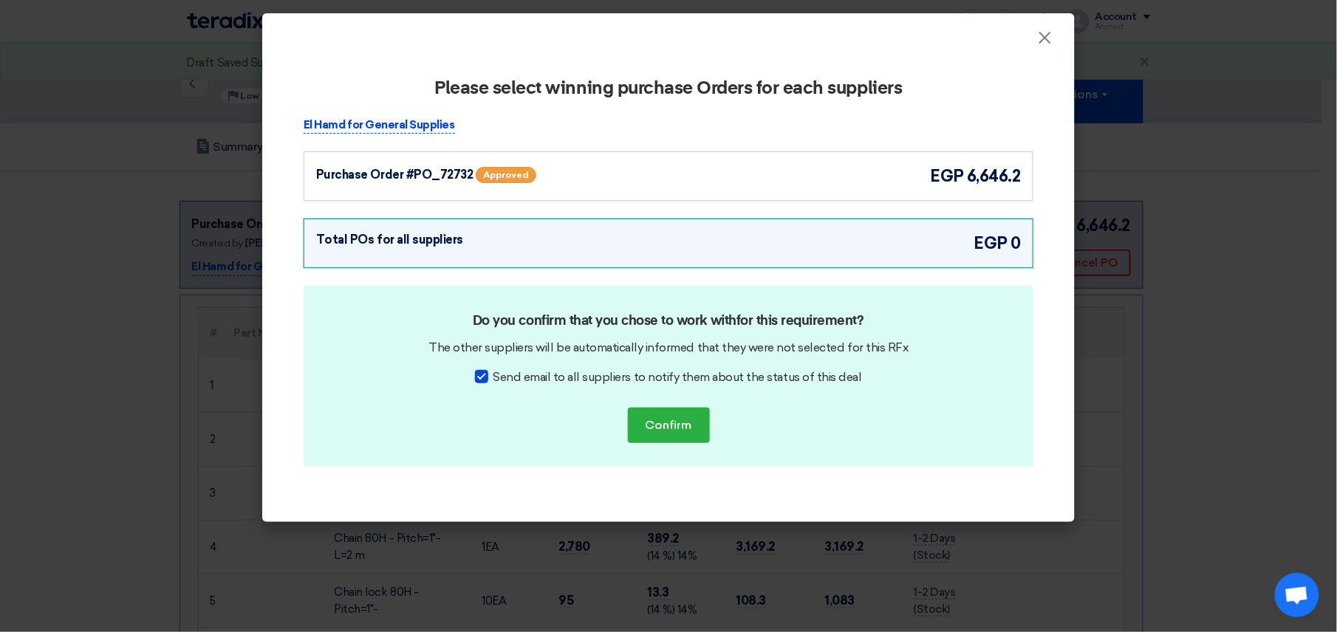
click at [369, 158] on div "Purchase Order #PO_72732 Approved egp 6,646.2" at bounding box center [669, 175] width 730 height 49
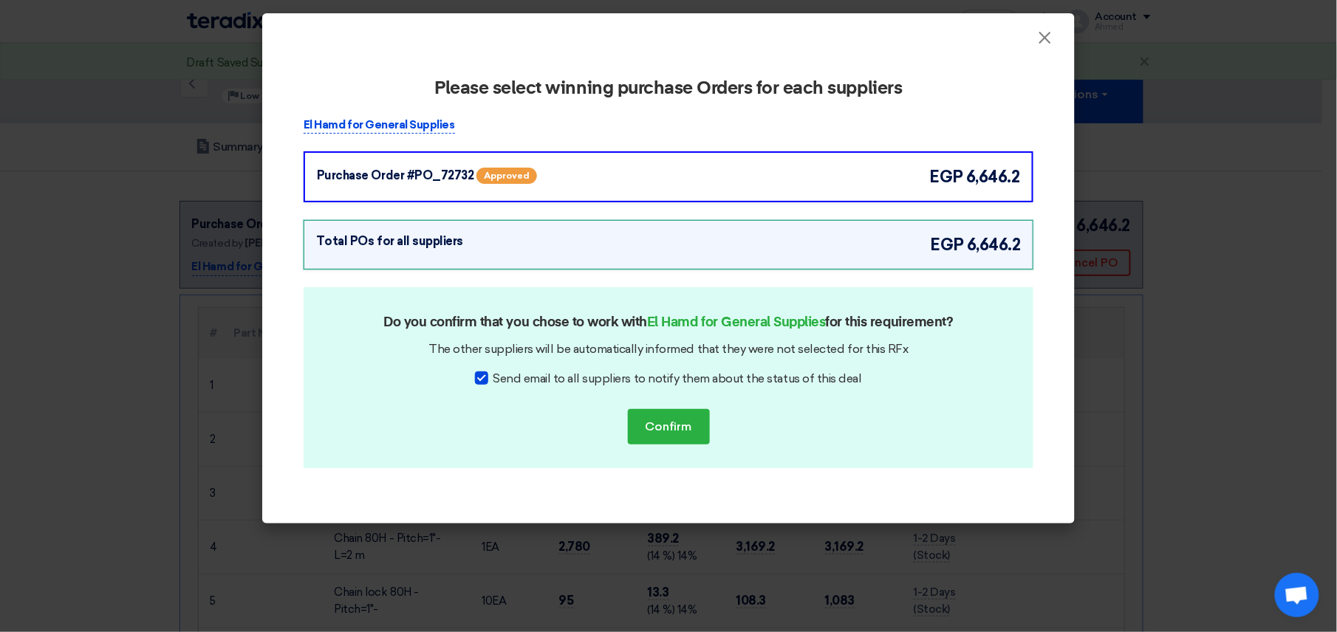
click at [486, 380] on div at bounding box center [481, 378] width 13 height 13
click at [493, 380] on input "Send email to all suppliers to notify them about the status of this deal" at bounding box center [498, 375] width 10 height 10
checkbox input "false"
click at [659, 414] on button "Confirm" at bounding box center [669, 426] width 82 height 35
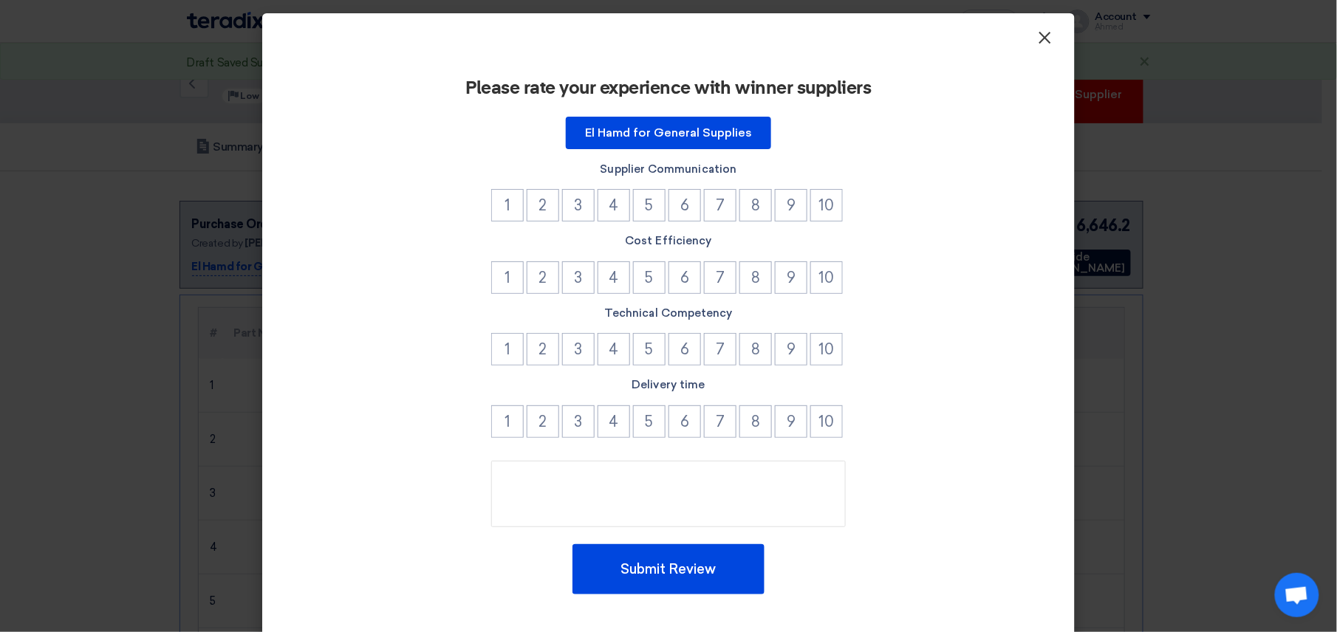
click at [1047, 36] on button "×" at bounding box center [1045, 39] width 38 height 30
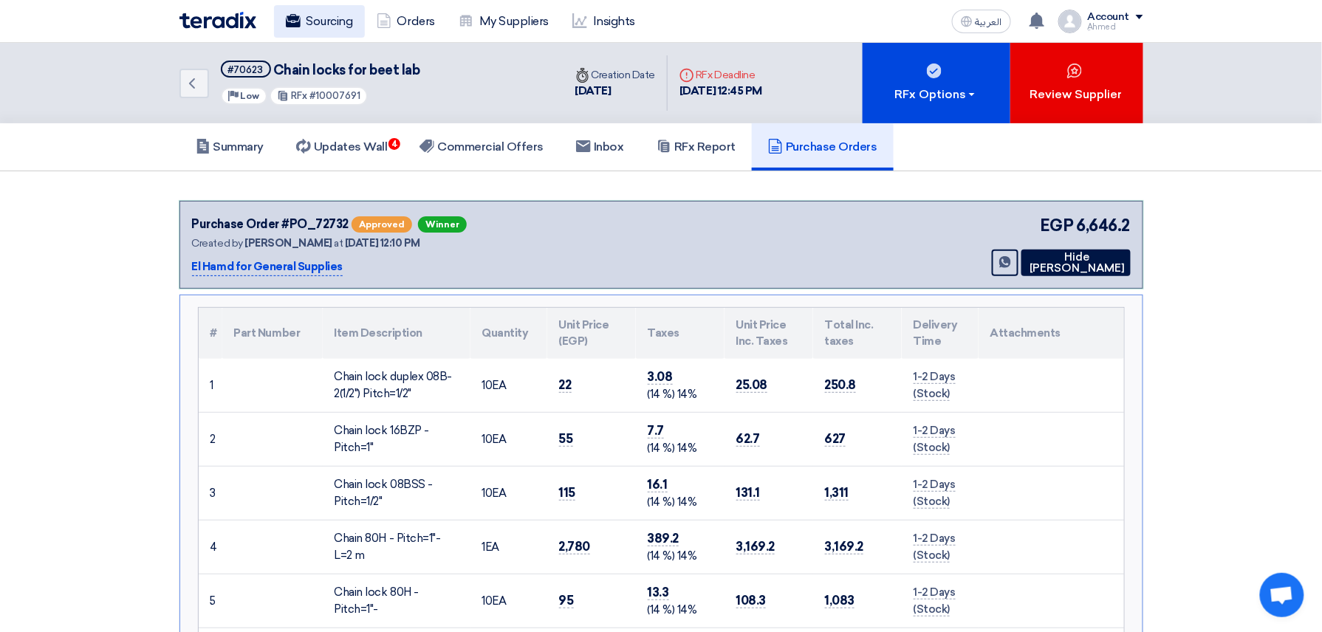
click at [335, 24] on link "Sourcing" at bounding box center [319, 21] width 91 height 32
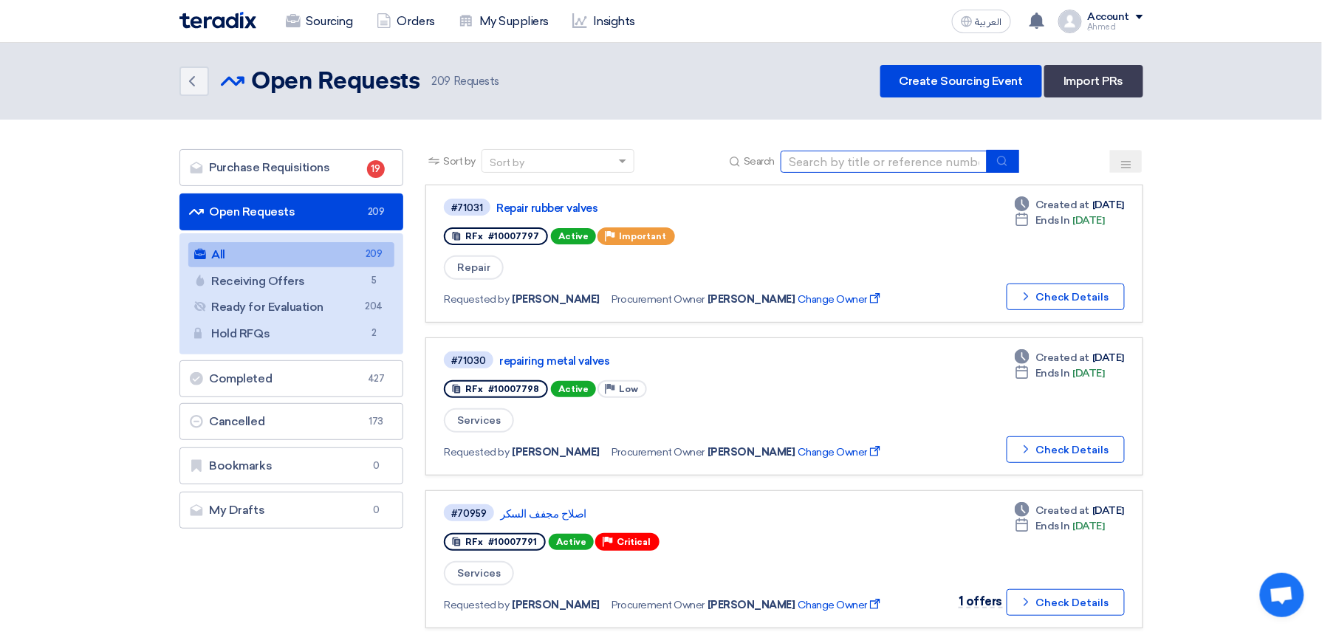
click at [934, 162] on input at bounding box center [884, 162] width 207 height 22
paste input "PR10007750"
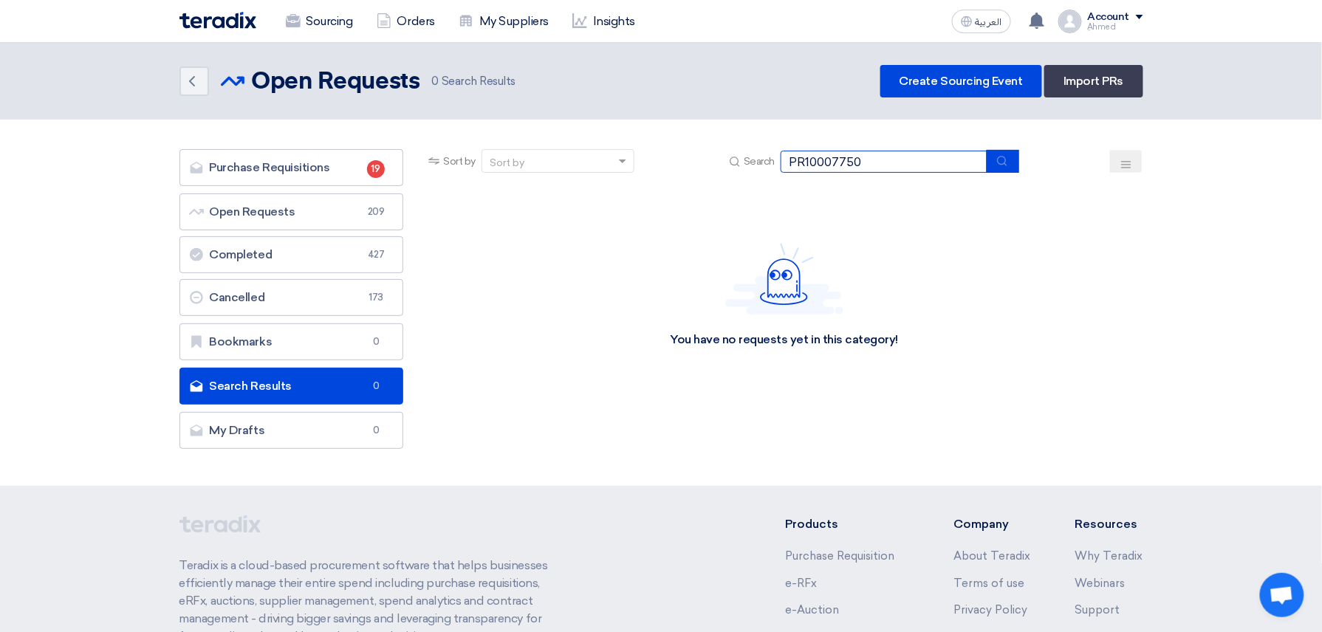
drag, startPoint x: 808, startPoint y: 158, endPoint x: 561, endPoint y: 192, distance: 249.0
click at [561, 192] on app-rfq-listing-content "Sort by Sort by Search PR10007750 Category Owner Type" at bounding box center [783, 277] width 717 height 257
type input "10007750"
click at [820, 161] on input "10007750" at bounding box center [884, 162] width 207 height 22
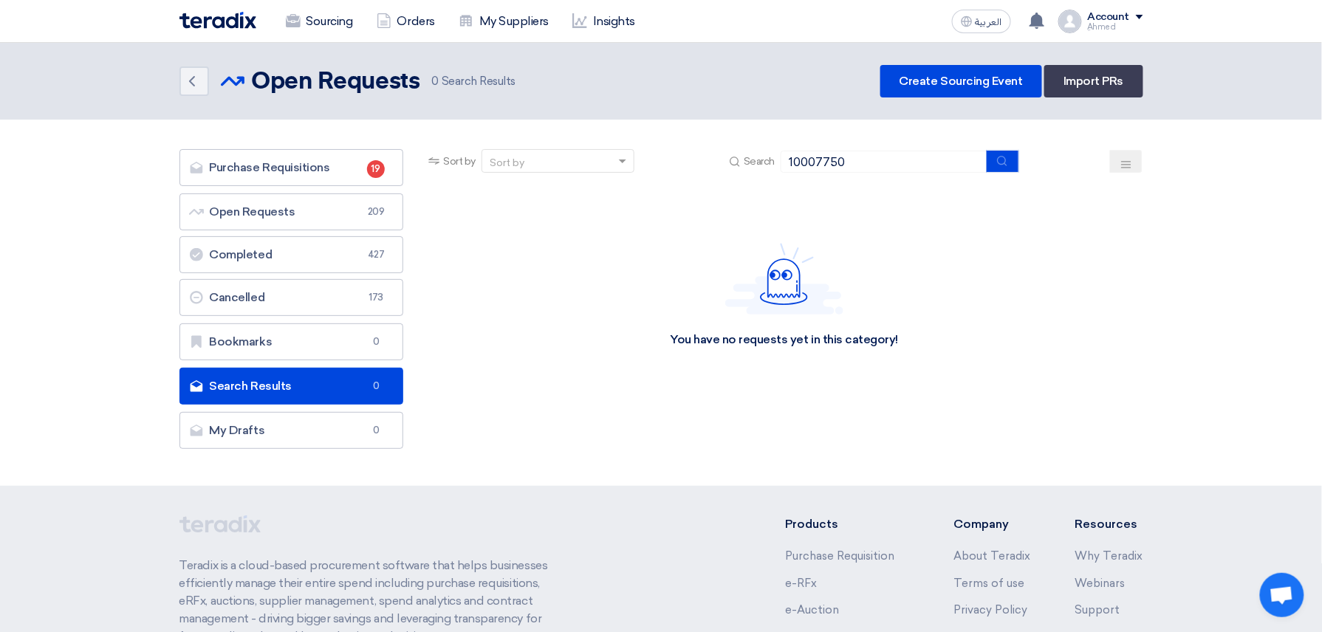
click at [541, 207] on div "You have no requests yet in this category!" at bounding box center [783, 296] width 717 height 222
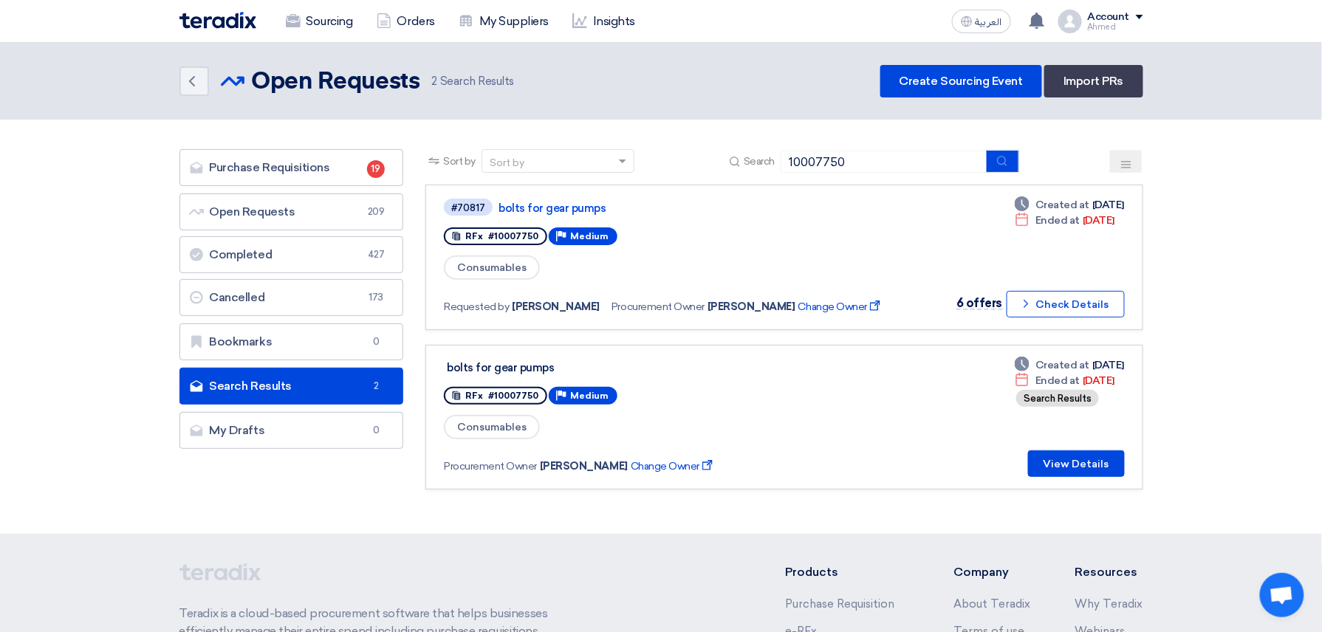
click at [914, 149] on div "Sort by Sort by Search 10007750" at bounding box center [783, 166] width 717 height 35
click at [589, 199] on div "#70817 bolts for gear pumps" at bounding box center [671, 207] width 454 height 20
click at [589, 202] on link "bolts for gear pumps" at bounding box center [683, 208] width 369 height 13
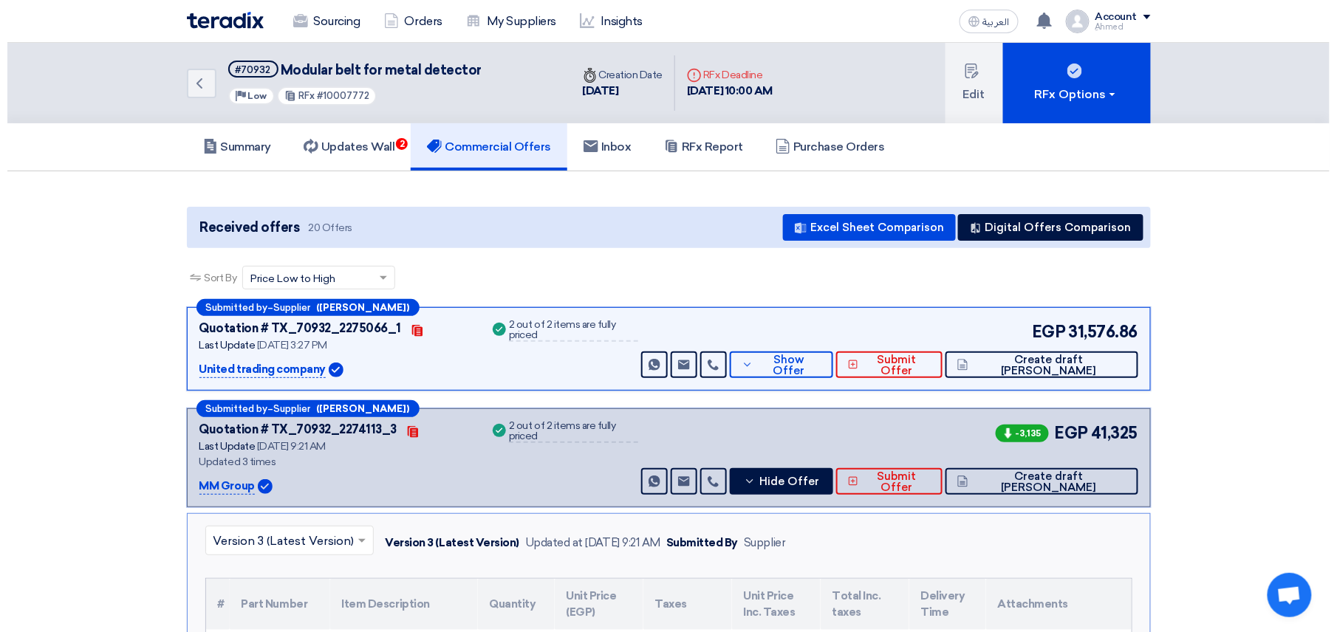
scroll to position [98, 0]
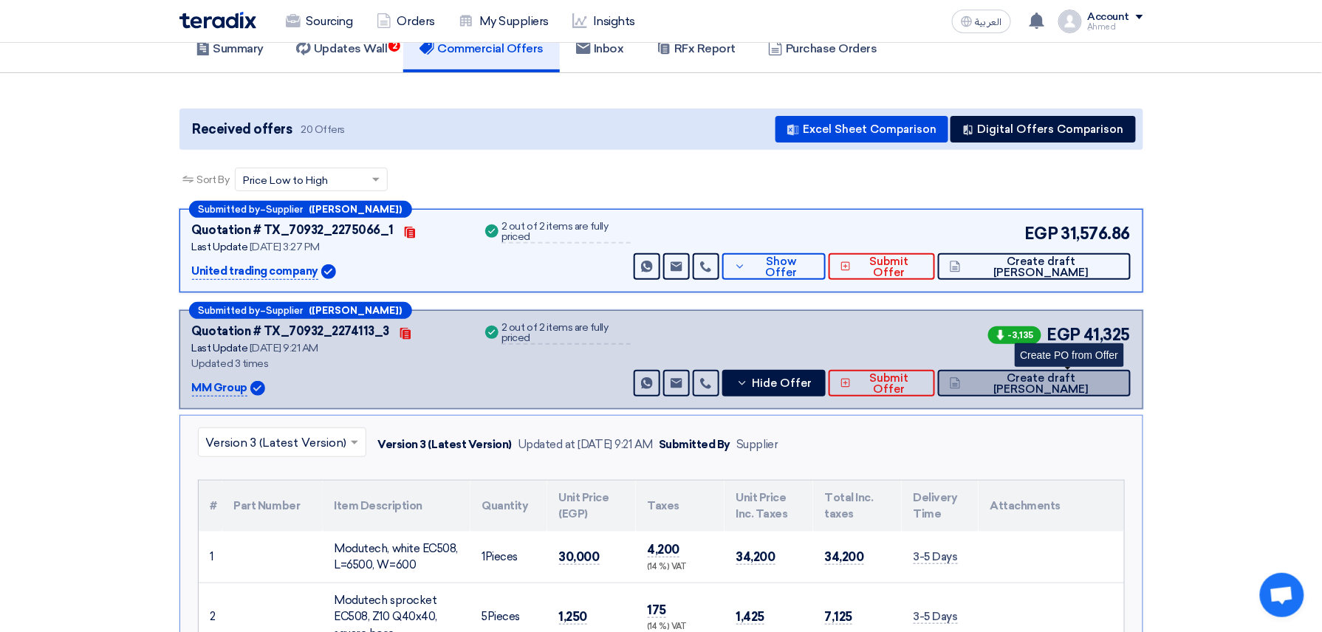
click at [1084, 381] on span "Create draft [PERSON_NAME]" at bounding box center [1042, 384] width 154 height 22
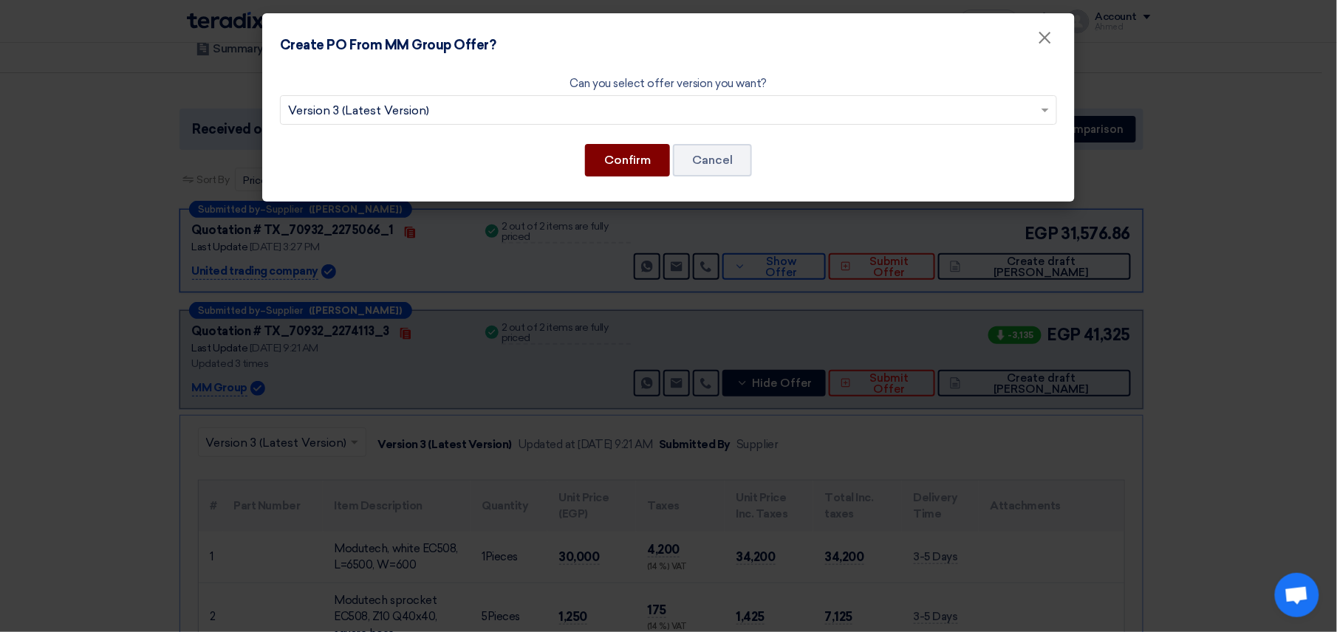
click at [612, 152] on button "Confirm" at bounding box center [627, 160] width 85 height 32
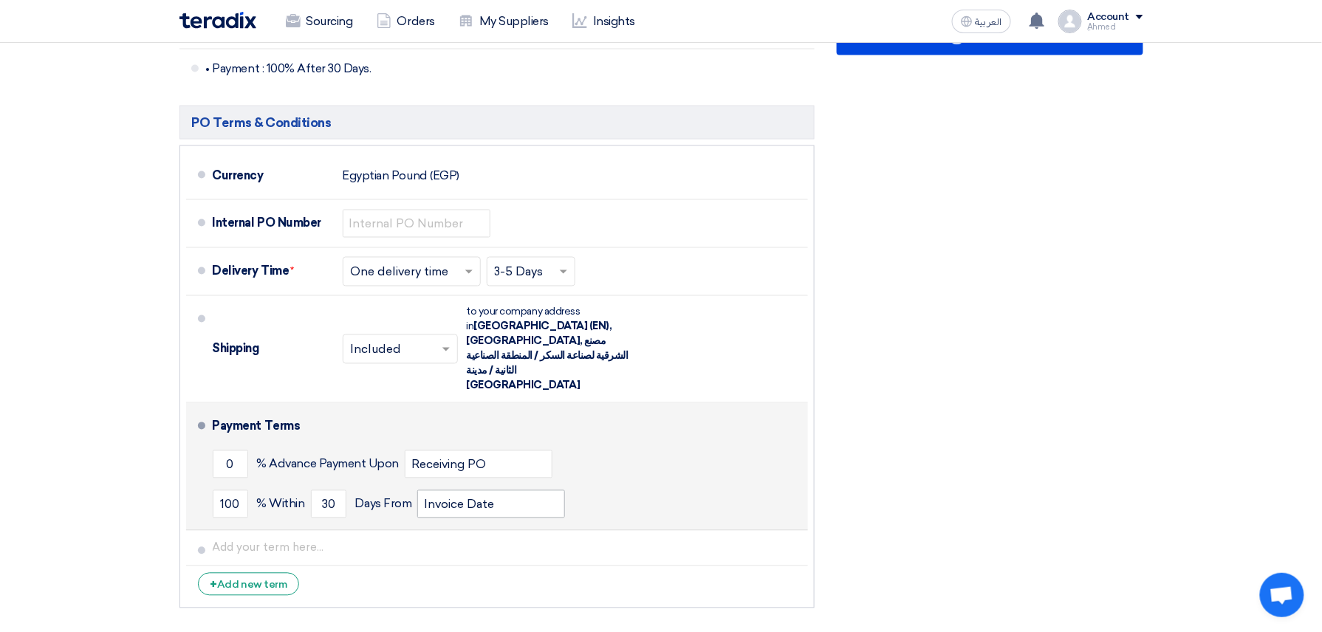
scroll to position [787, 0]
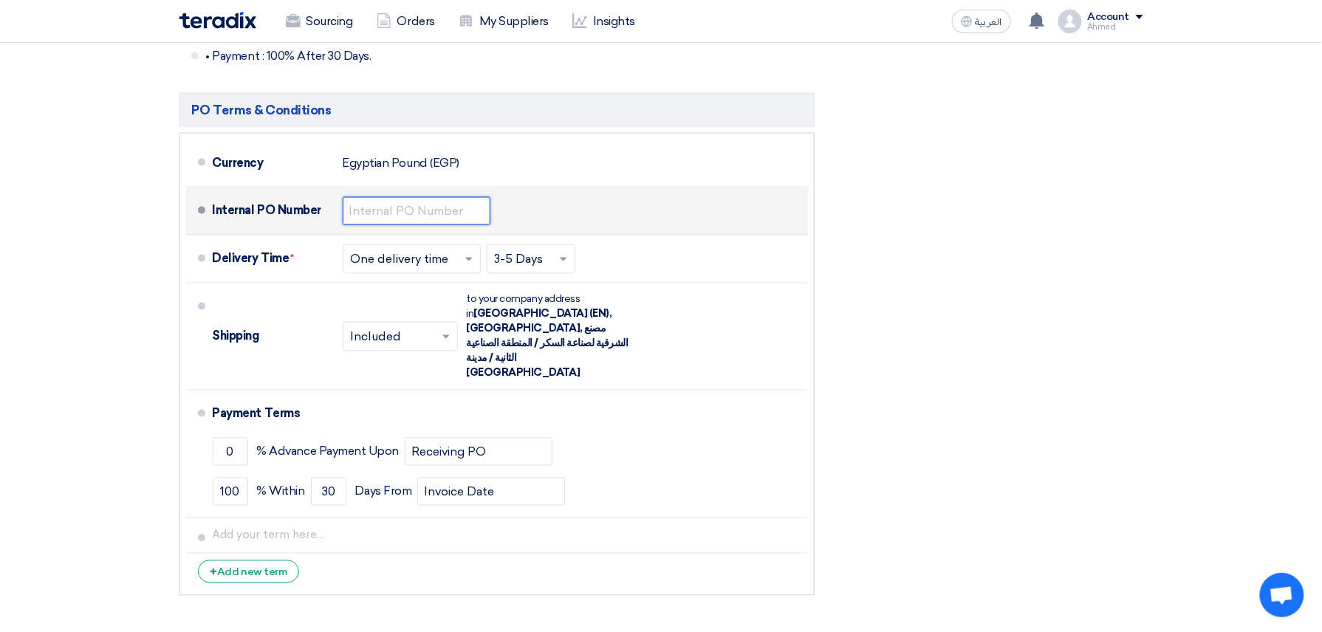
click at [403, 197] on input "text" at bounding box center [417, 211] width 148 height 28
paste input "4500009432"
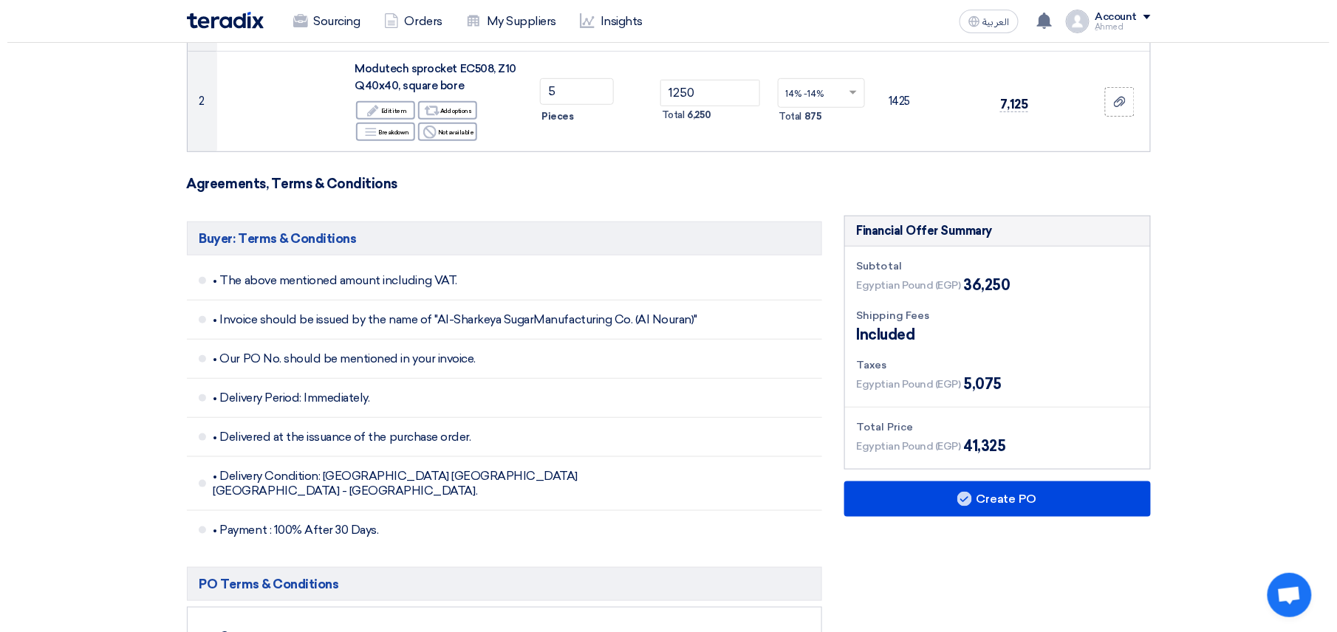
scroll to position [689, 0]
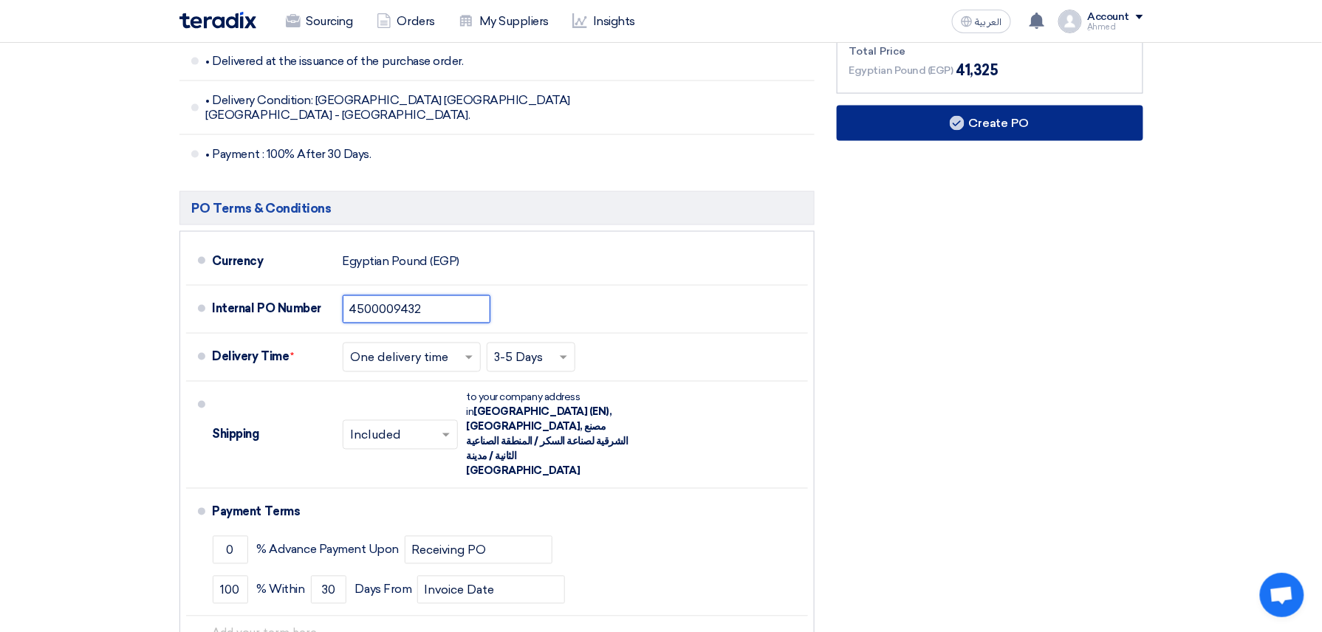
type input "4500009432"
click at [1011, 137] on button "Create PO" at bounding box center [990, 123] width 307 height 35
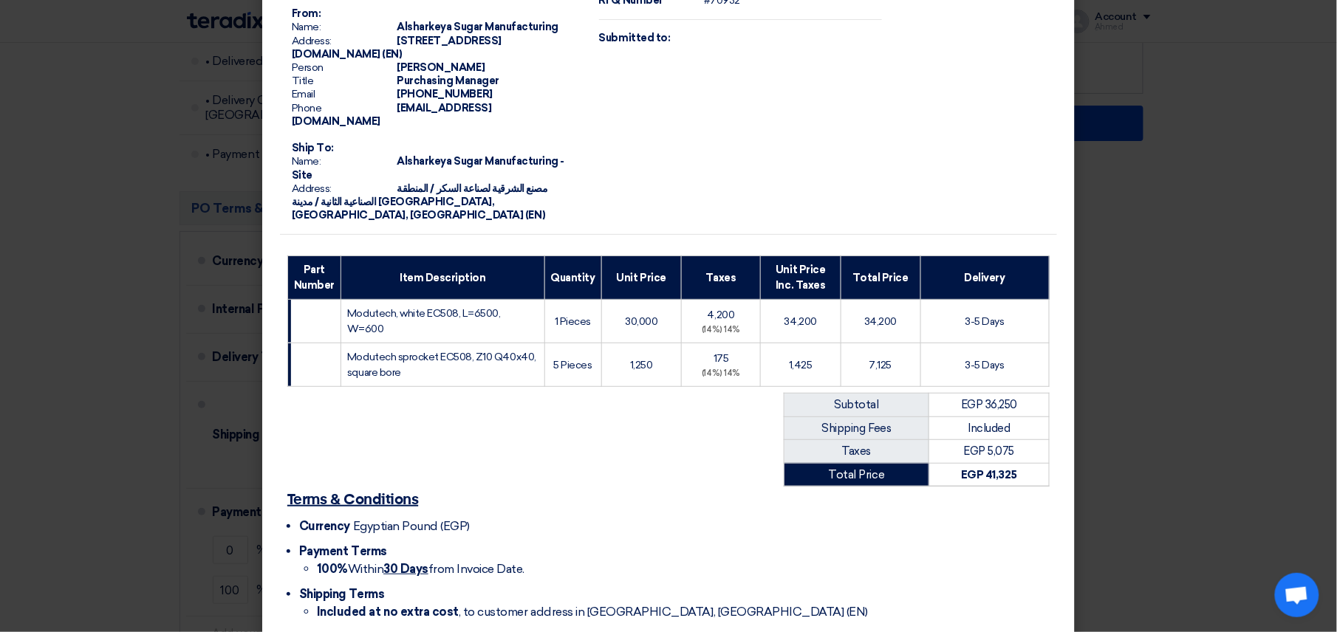
scroll to position [165, 0]
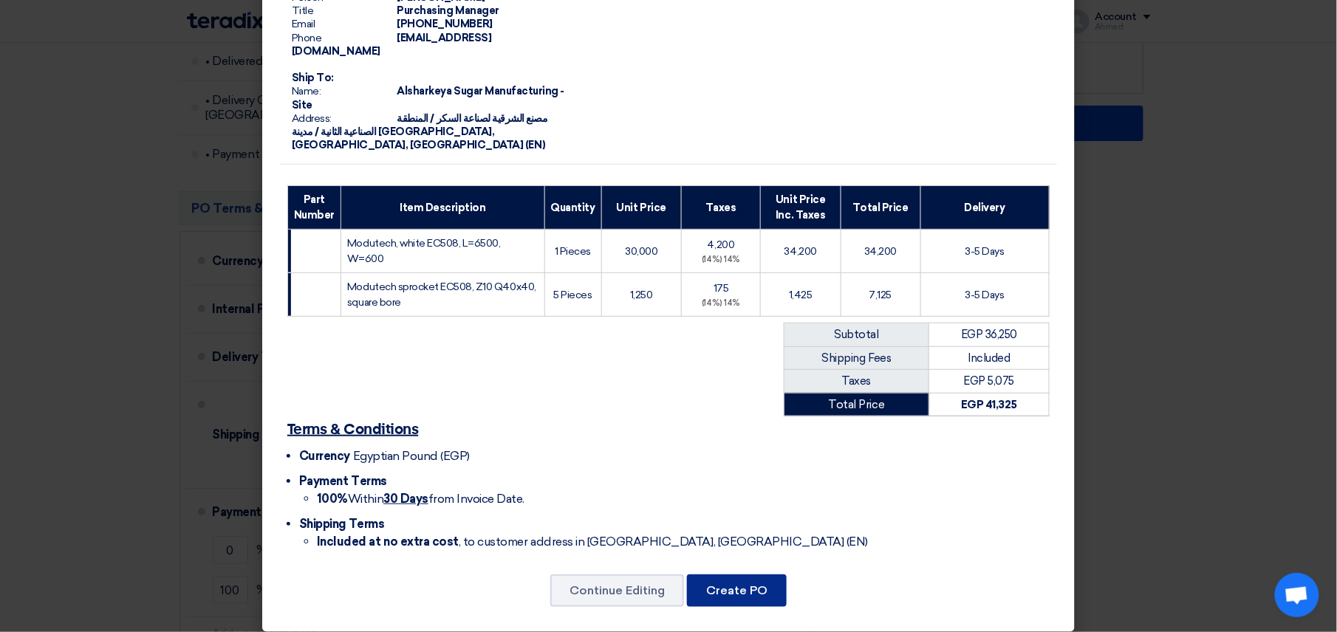
click at [719, 592] on button "Create PO" at bounding box center [737, 591] width 100 height 32
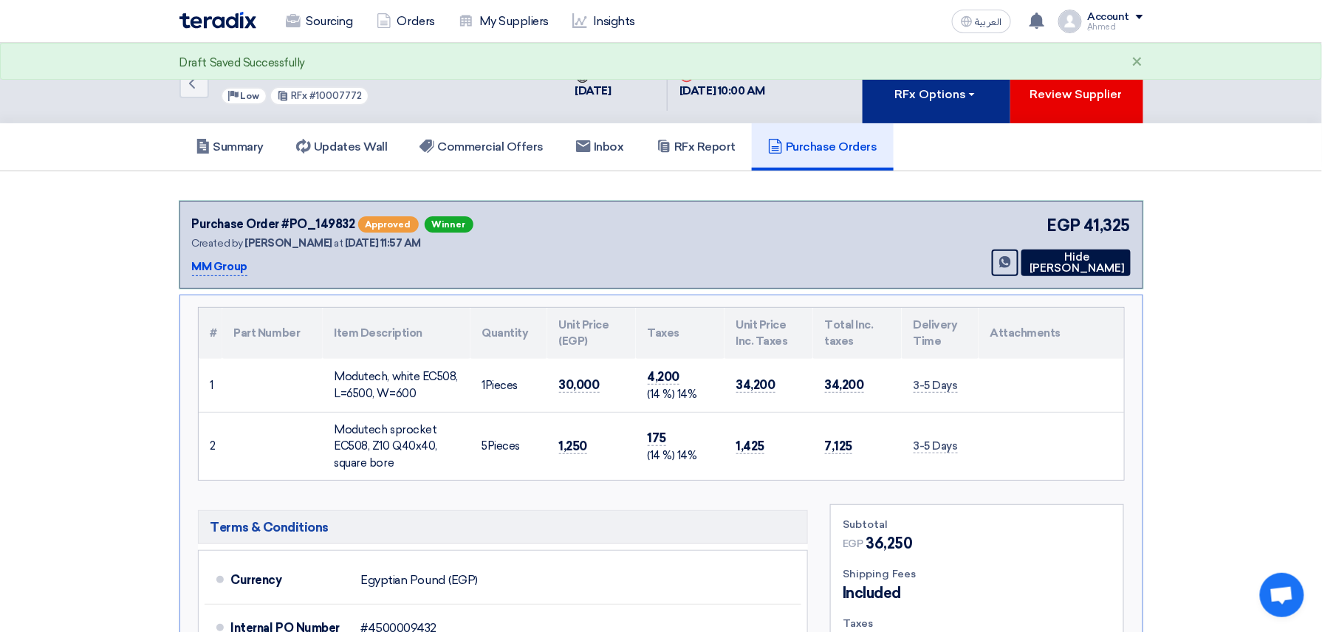
click at [956, 101] on div "RFx Options" at bounding box center [935, 95] width 83 height 18
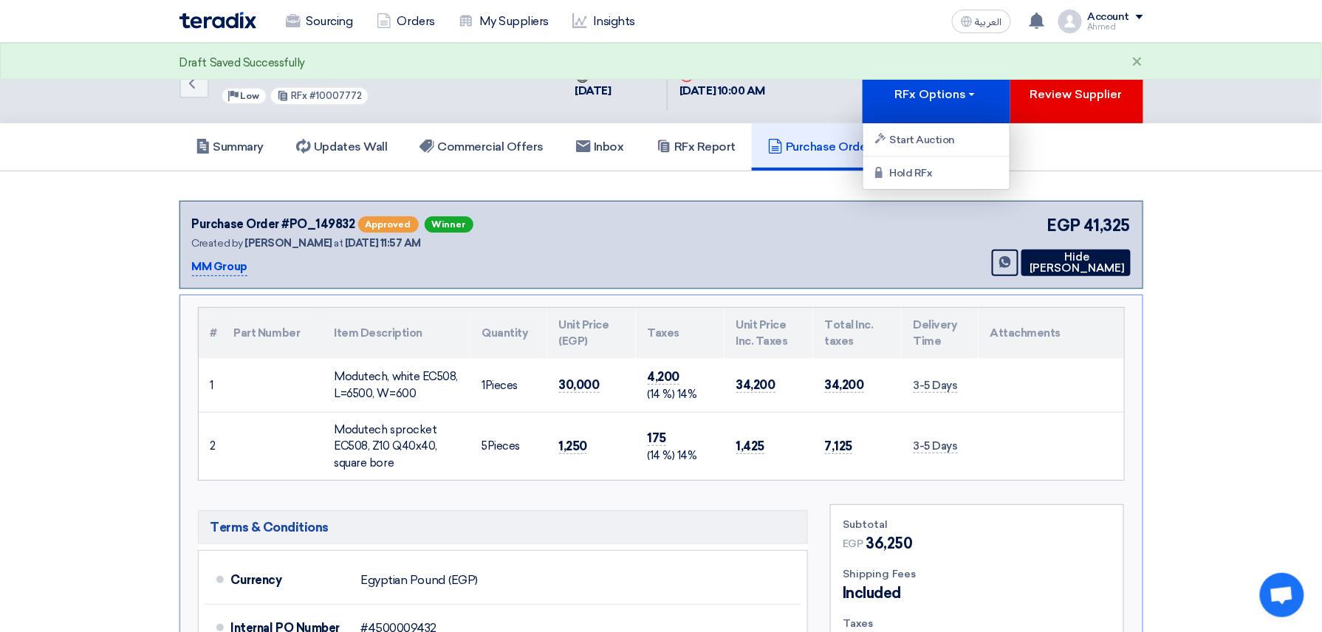
click at [1278, 118] on div "Back #70932 Modular belt for metal detector Priority Low RFx #10007772 Time Cre…" at bounding box center [661, 83] width 1322 height 81
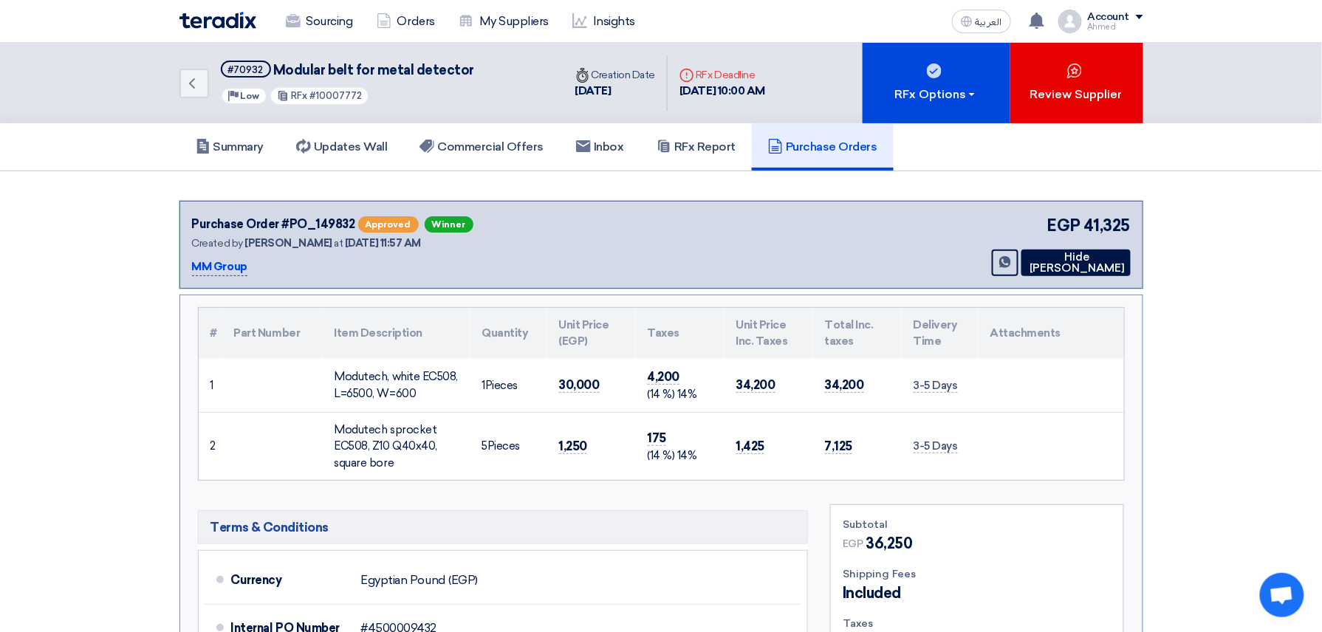
click at [1214, 165] on div "Summary Updates Wall Commercial Offers Inbox RFx Report Purchase Orders" at bounding box center [661, 147] width 1322 height 48
click at [190, 89] on icon "Back" at bounding box center [192, 84] width 18 height 18
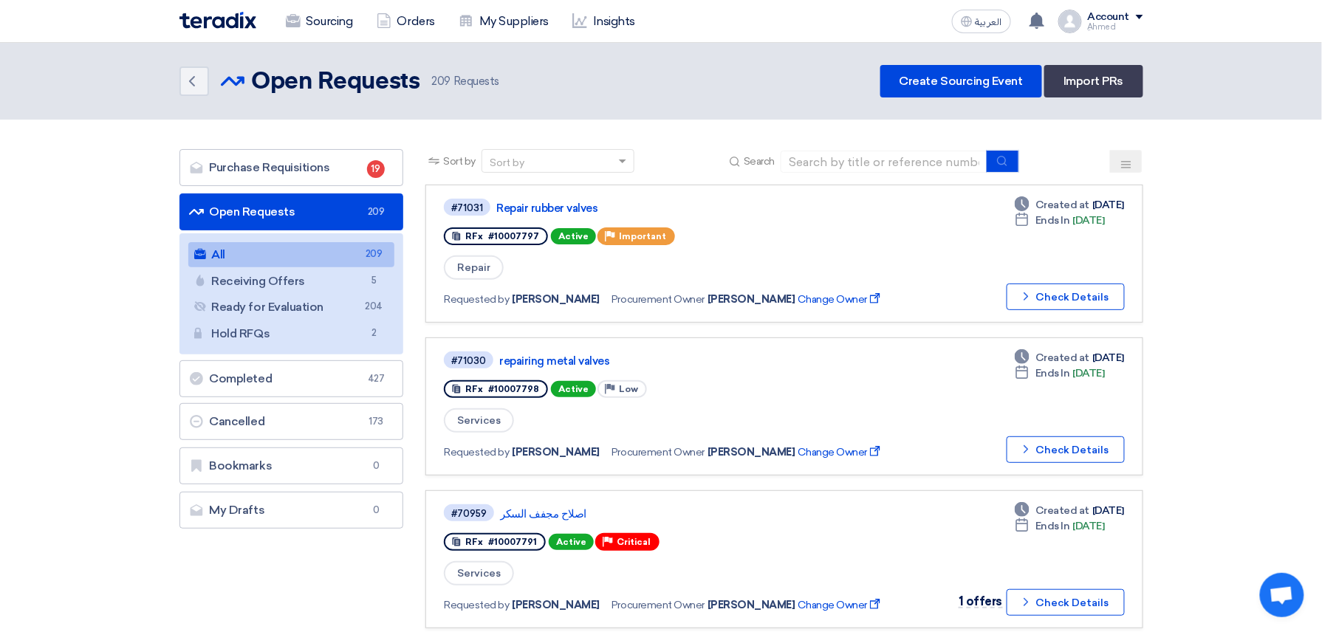
click at [1044, 4] on div "Sourcing Orders My Suppliers Insights العربية ع a new question for PVC belt for…" at bounding box center [661, 21] width 986 height 42
click at [1040, 24] on use at bounding box center [1037, 21] width 15 height 16
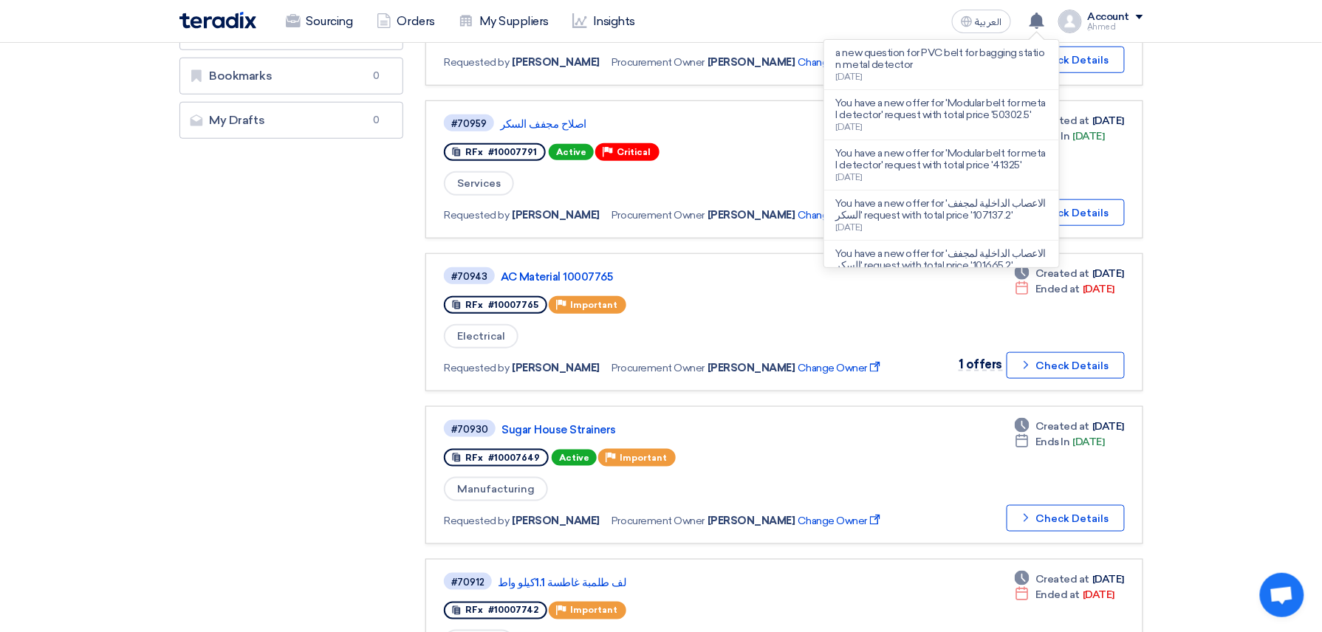
scroll to position [394, 0]
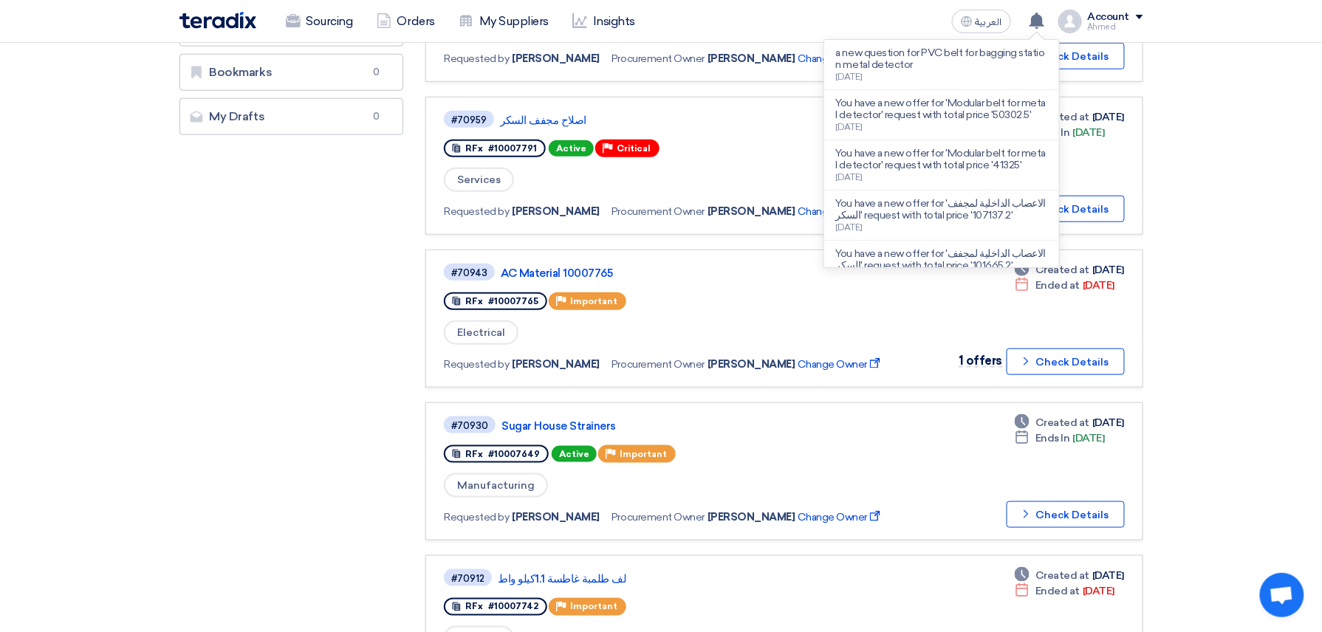
click at [1289, 264] on section "Purchase Requisitions Purchase Requisitions 19 Open Requests Open Requests 209 …" at bounding box center [661, 556] width 1322 height 1660
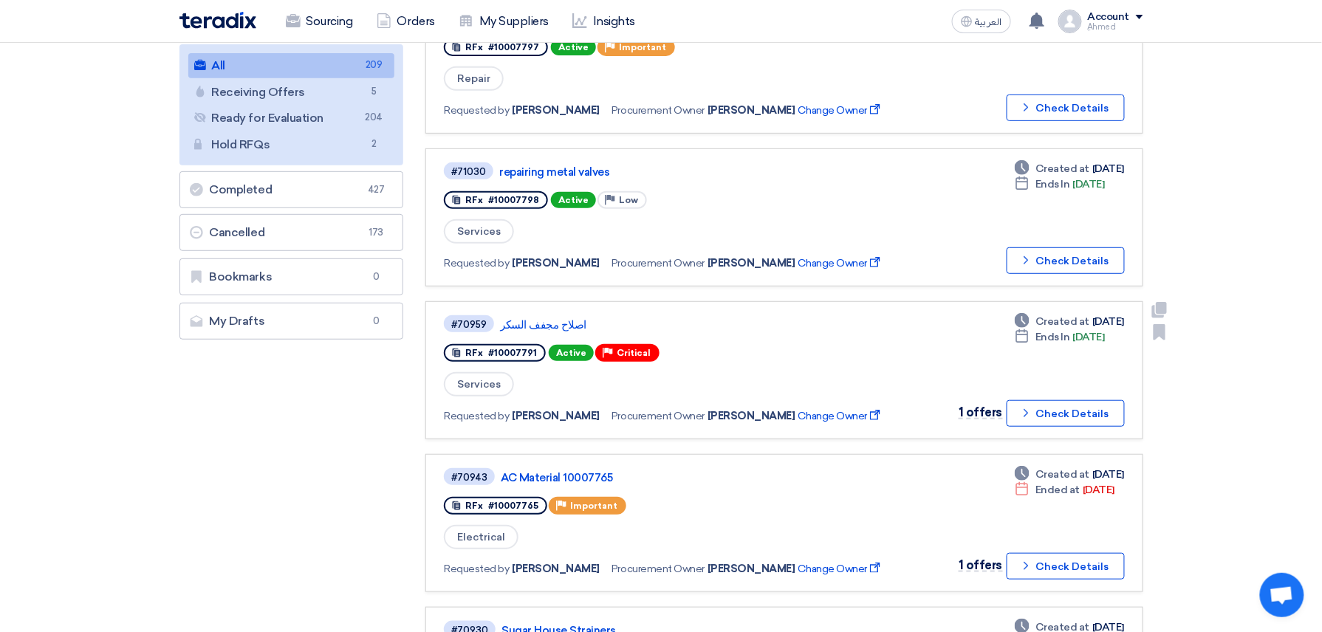
scroll to position [0, 0]
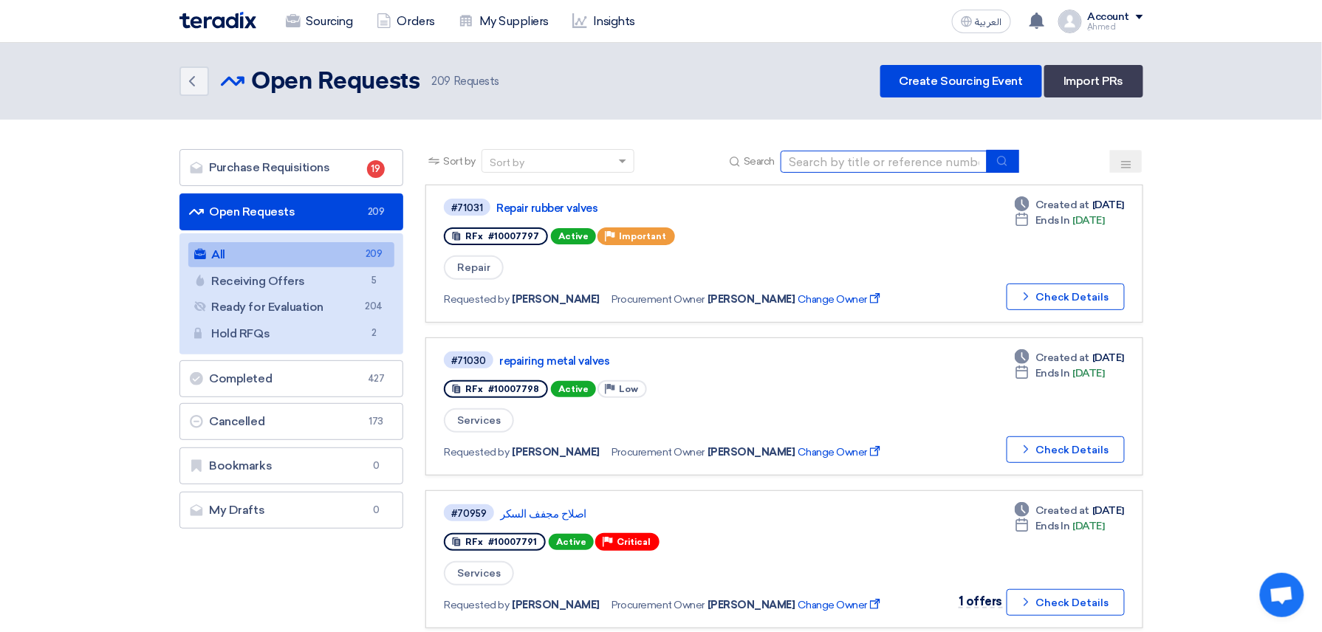
click at [928, 162] on input at bounding box center [884, 162] width 207 height 22
paste input "10007750"
type input "10007750"
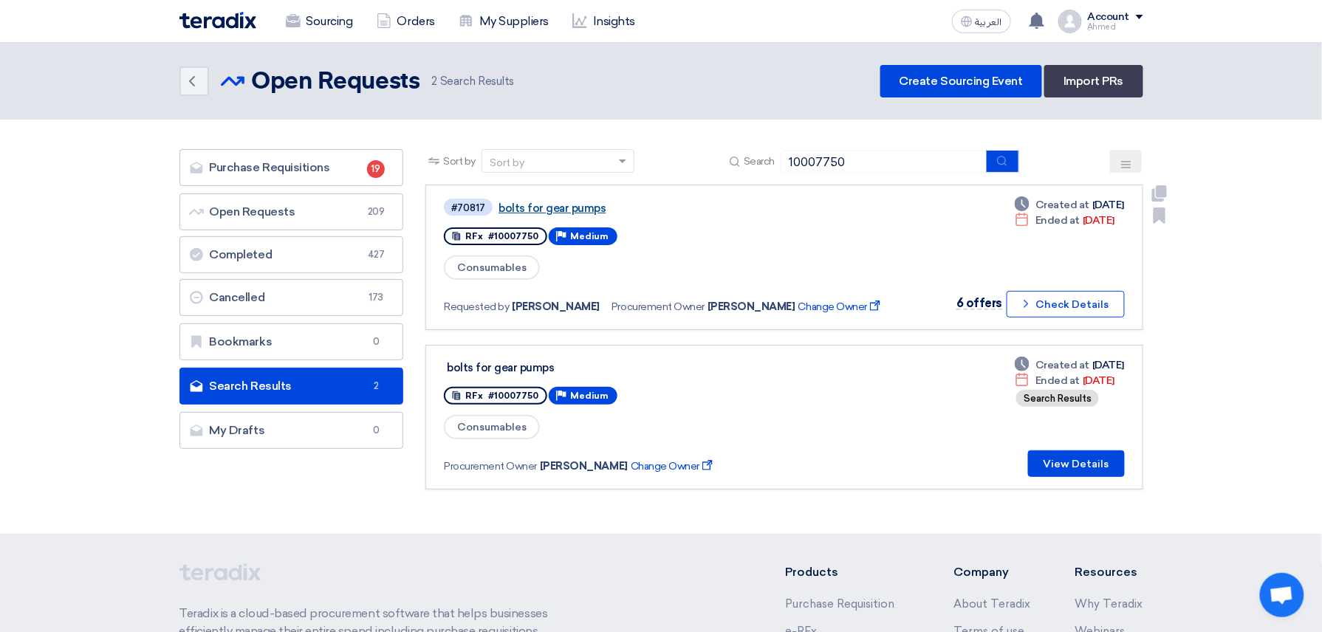
click at [532, 208] on link "bolts for gear pumps" at bounding box center [683, 208] width 369 height 13
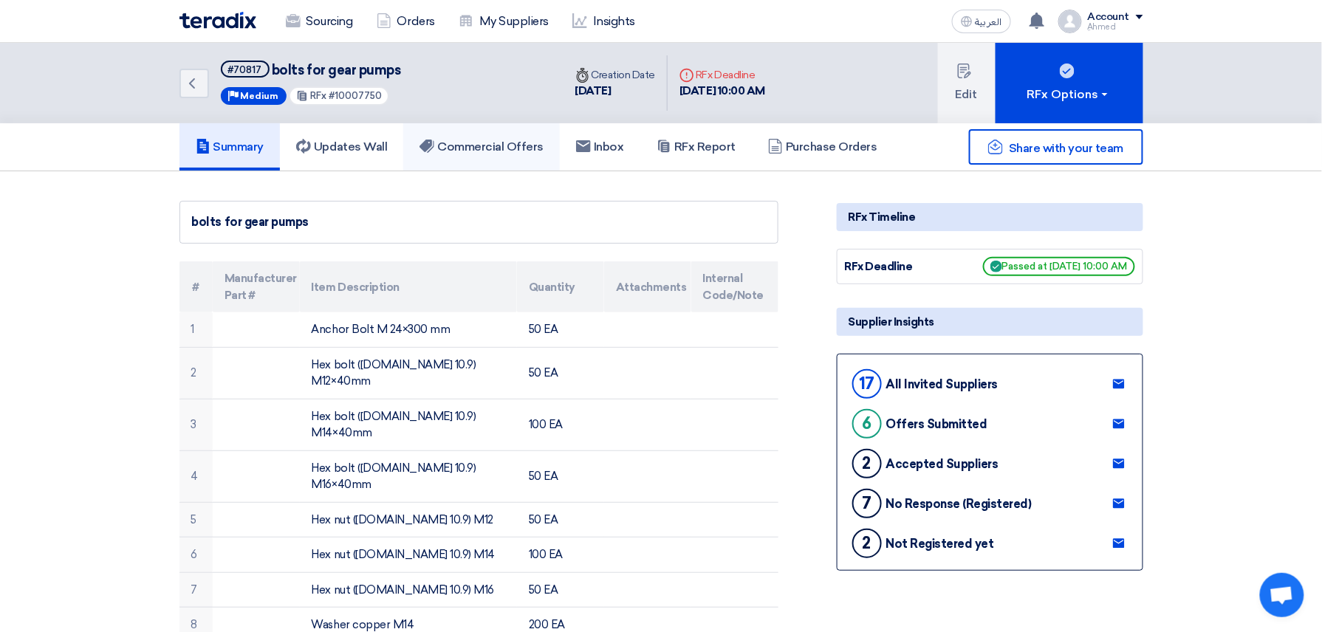
click at [514, 148] on h5 "Commercial Offers" at bounding box center [482, 147] width 124 height 15
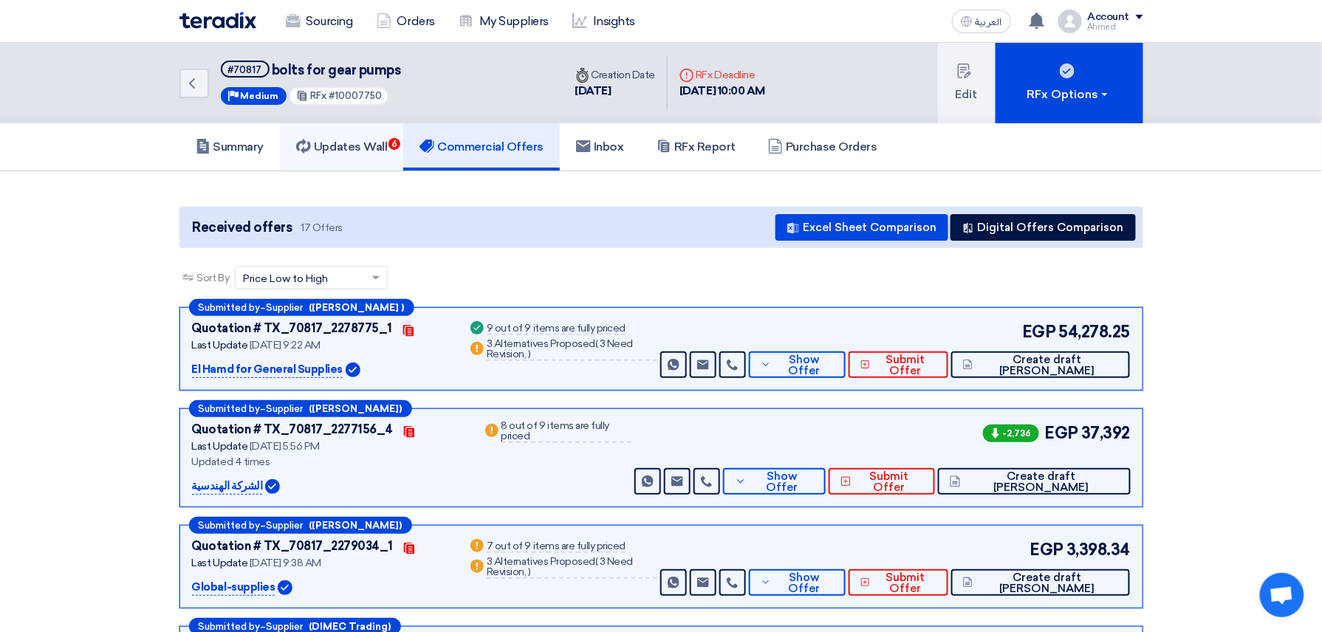
click at [400, 165] on link "Updates Wall 6" at bounding box center [341, 146] width 123 height 47
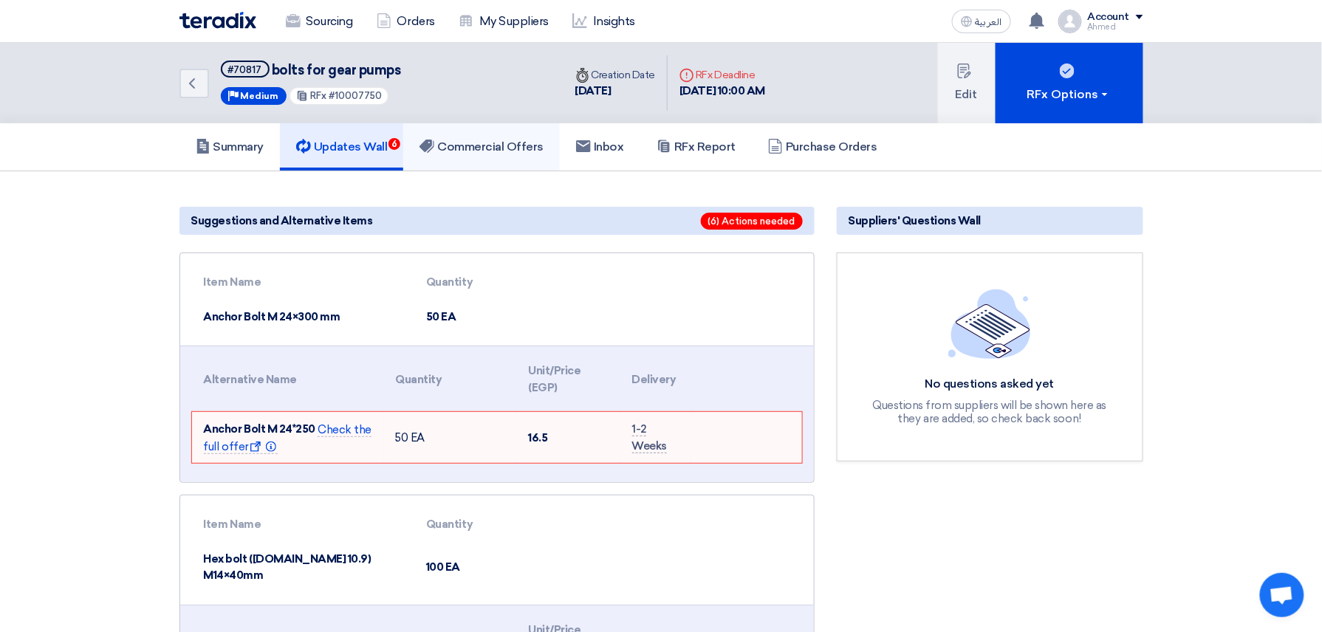
click at [498, 137] on link "Commercial Offers" at bounding box center [481, 146] width 157 height 47
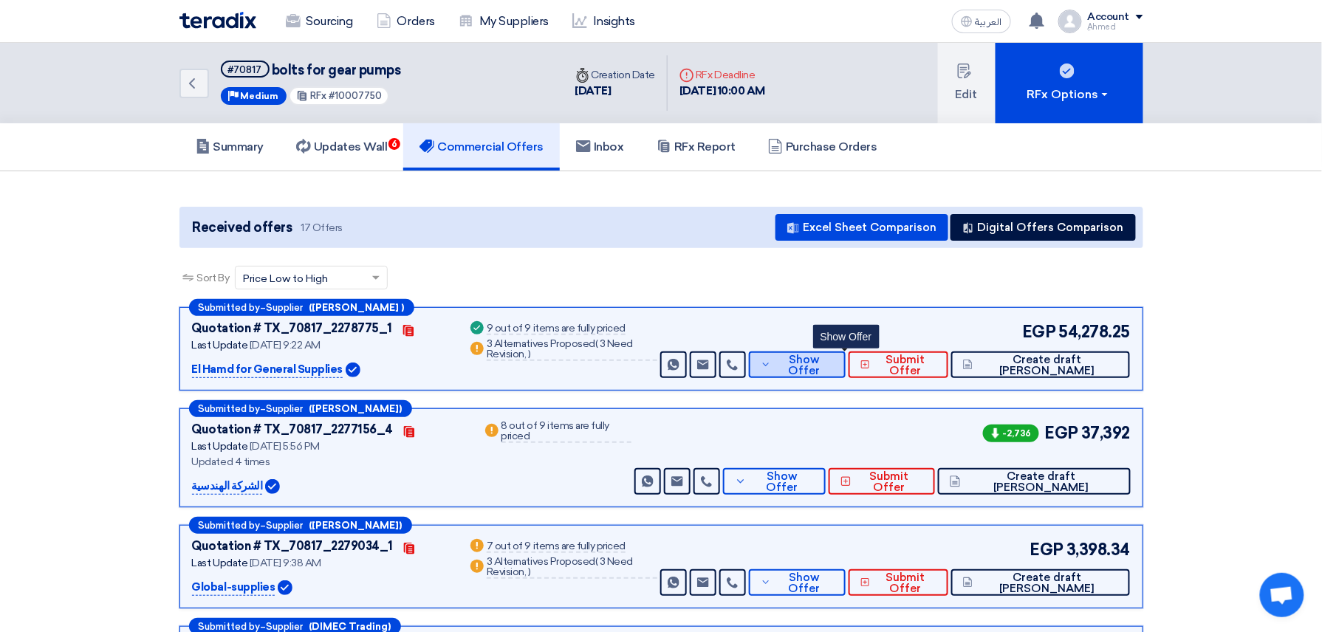
click at [833, 366] on span "Show Offer" at bounding box center [804, 366] width 58 height 22
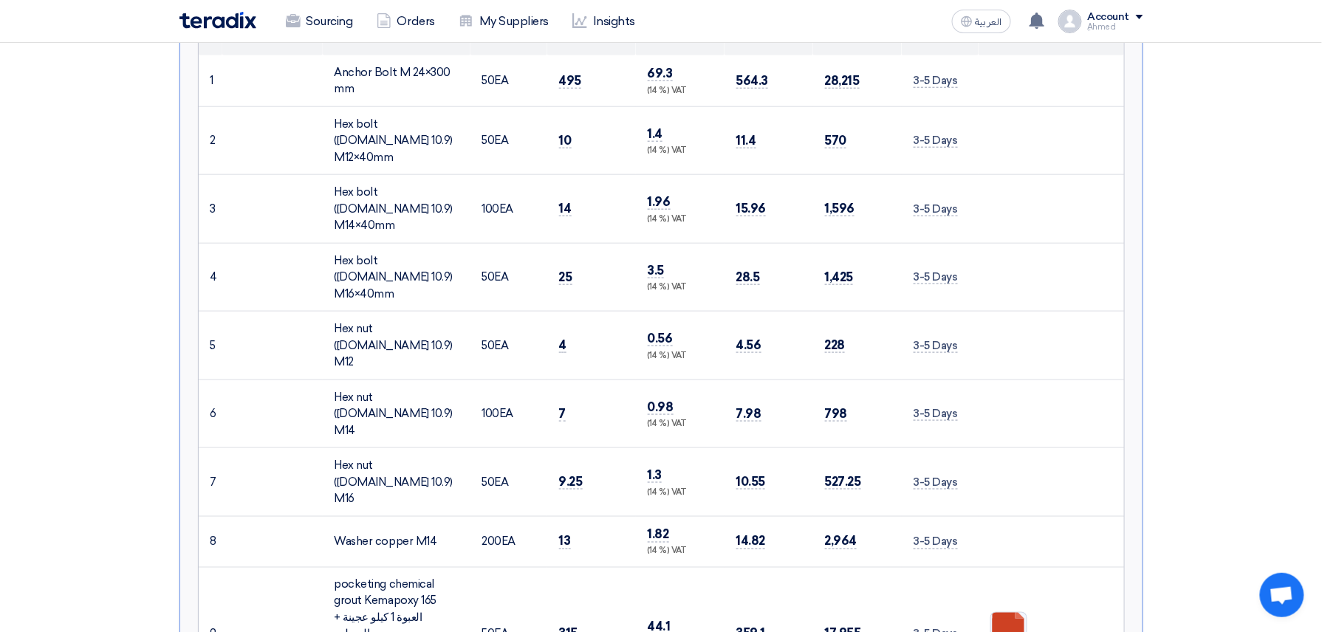
scroll to position [492, 0]
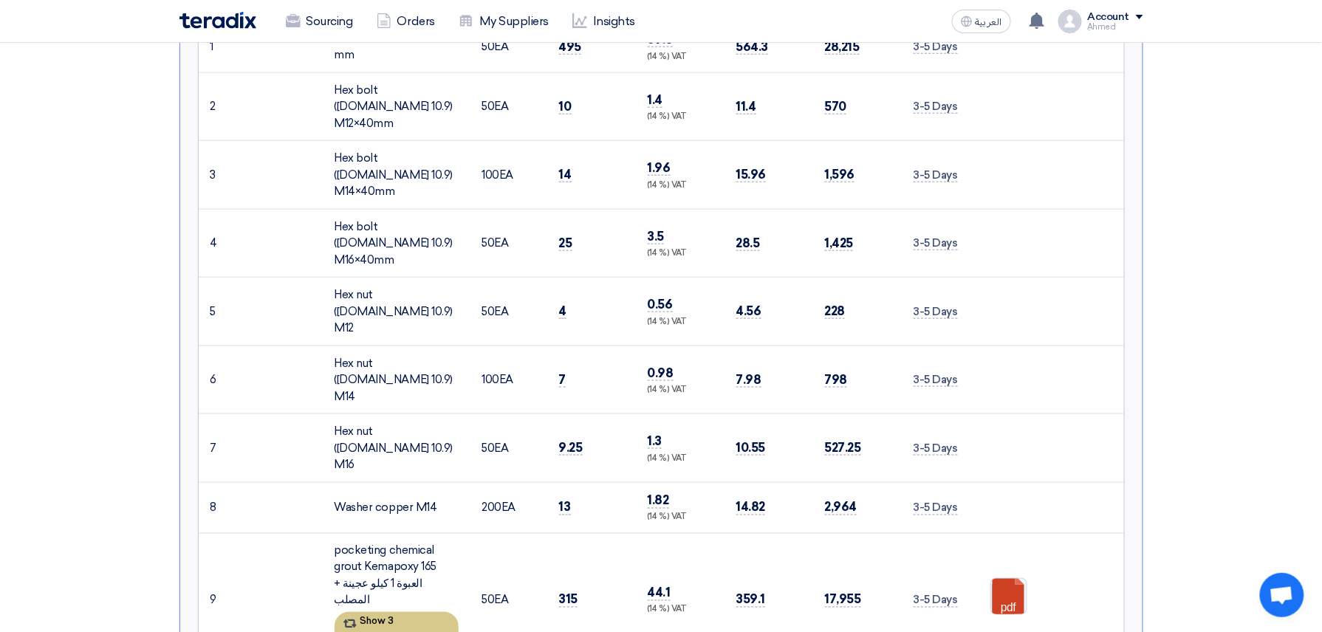
click at [423, 631] on span "3 Need Revision," at bounding box center [388, 641] width 92 height 21
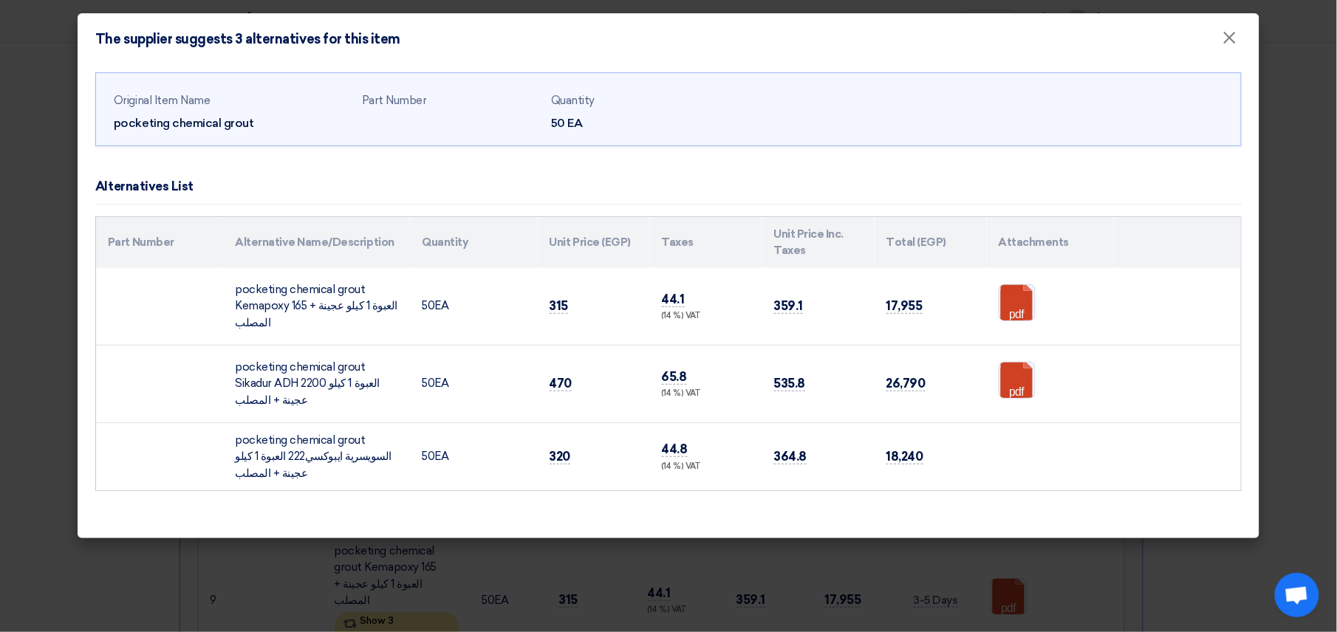
click at [739, 372] on td "65.8 (14 %) VAT" at bounding box center [706, 384] width 112 height 78
drag, startPoint x: 1225, startPoint y: 33, endPoint x: 1209, endPoint y: 52, distance: 24.1
click at [1225, 33] on span "×" at bounding box center [1229, 42] width 15 height 30
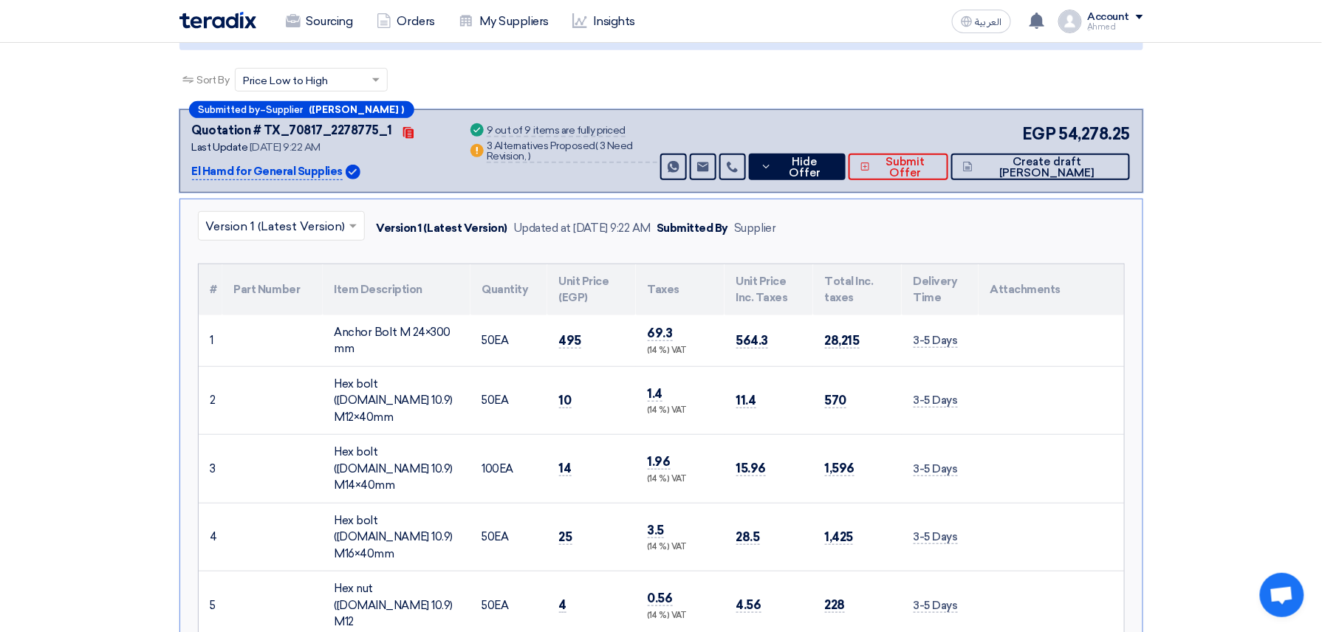
scroll to position [98, 0]
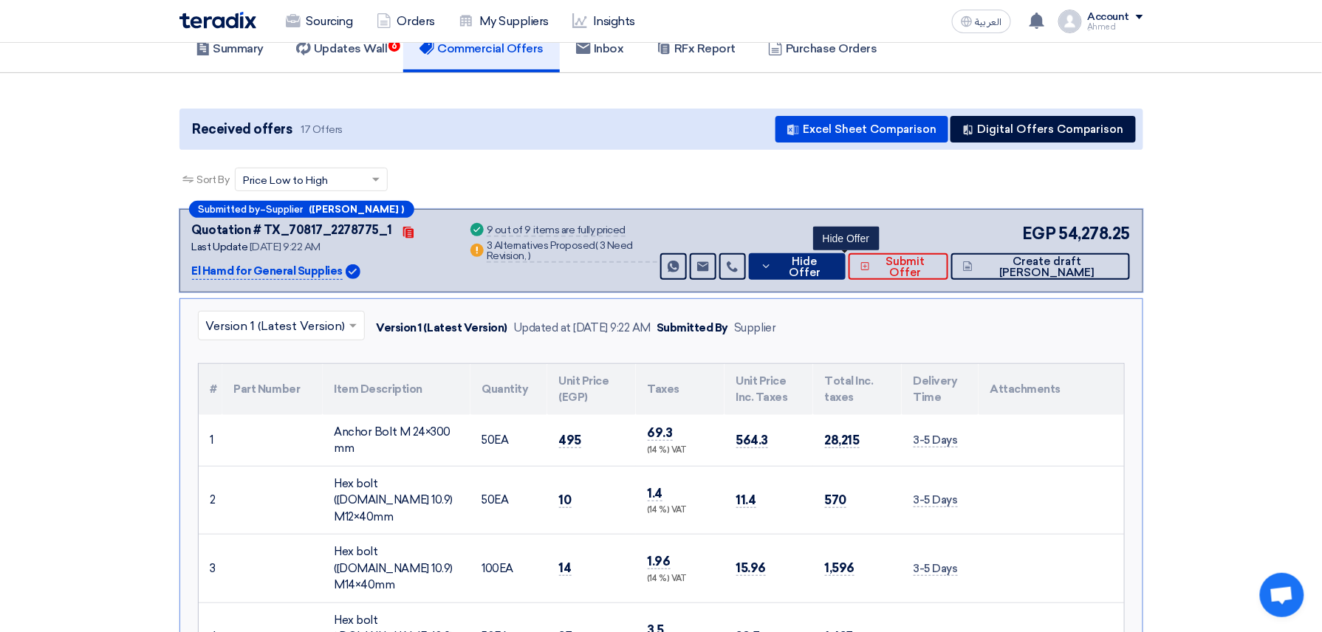
click at [833, 259] on span "Hide Offer" at bounding box center [805, 267] width 58 height 22
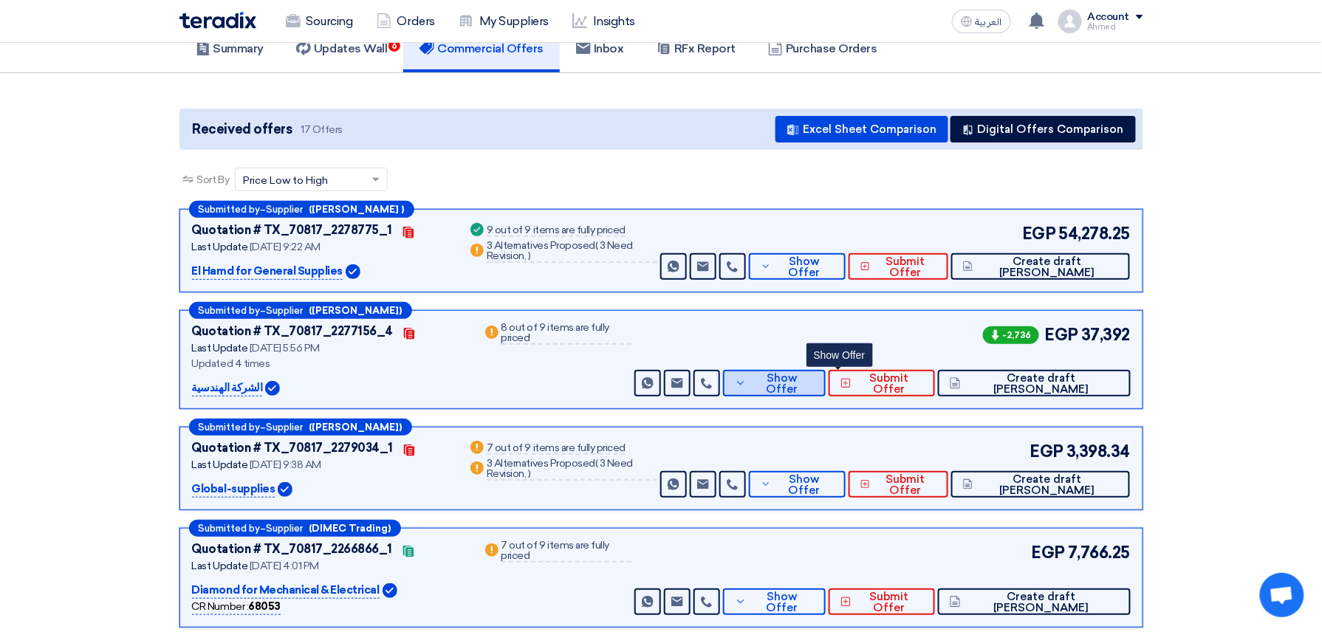
click at [814, 378] on span "Show Offer" at bounding box center [782, 384] width 64 height 22
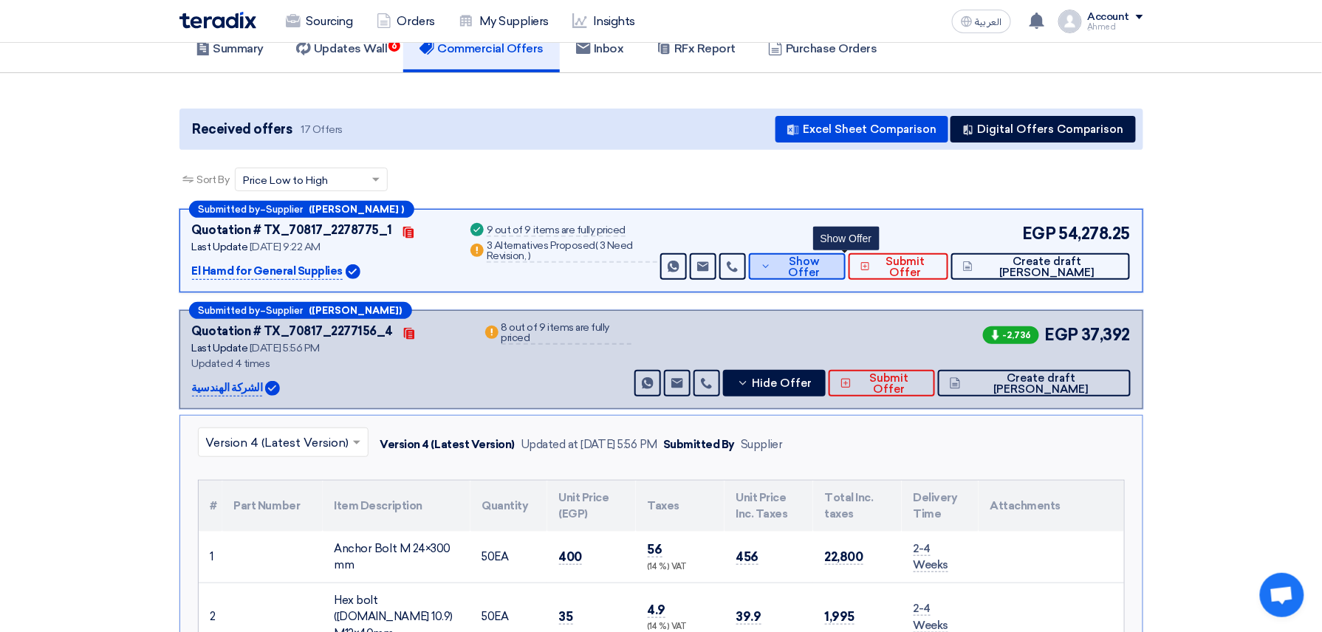
click at [833, 269] on span "Show Offer" at bounding box center [804, 267] width 58 height 22
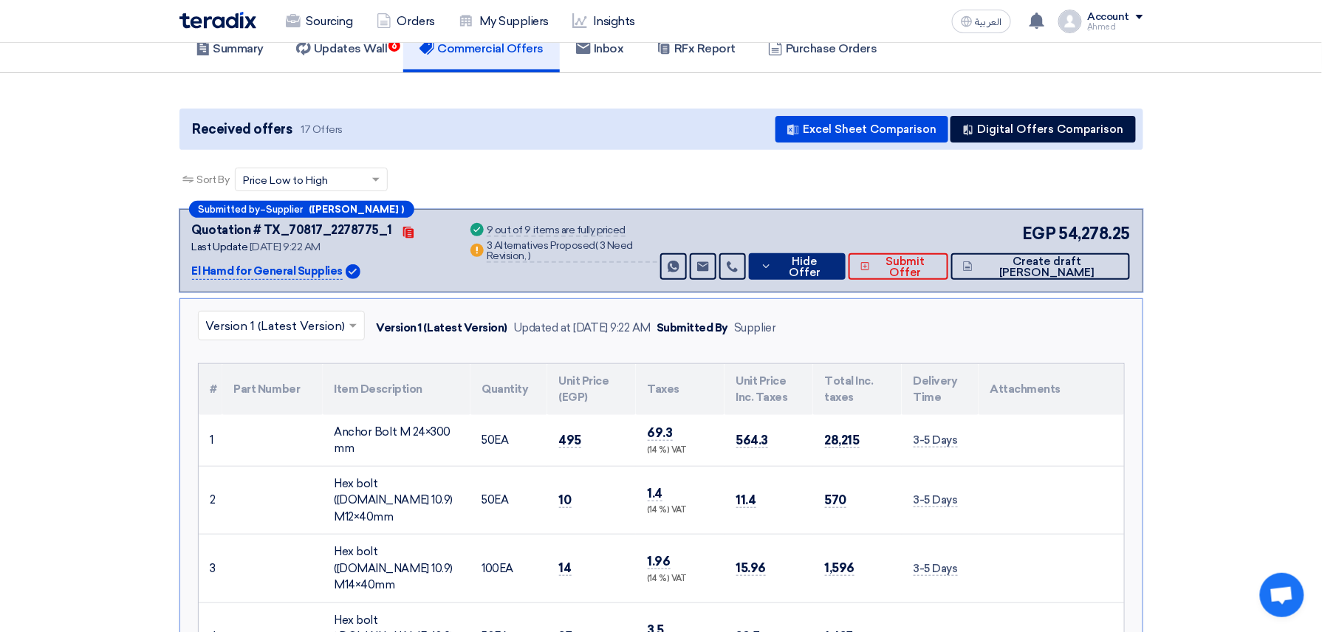
click at [846, 256] on button "Hide Offer" at bounding box center [797, 266] width 97 height 27
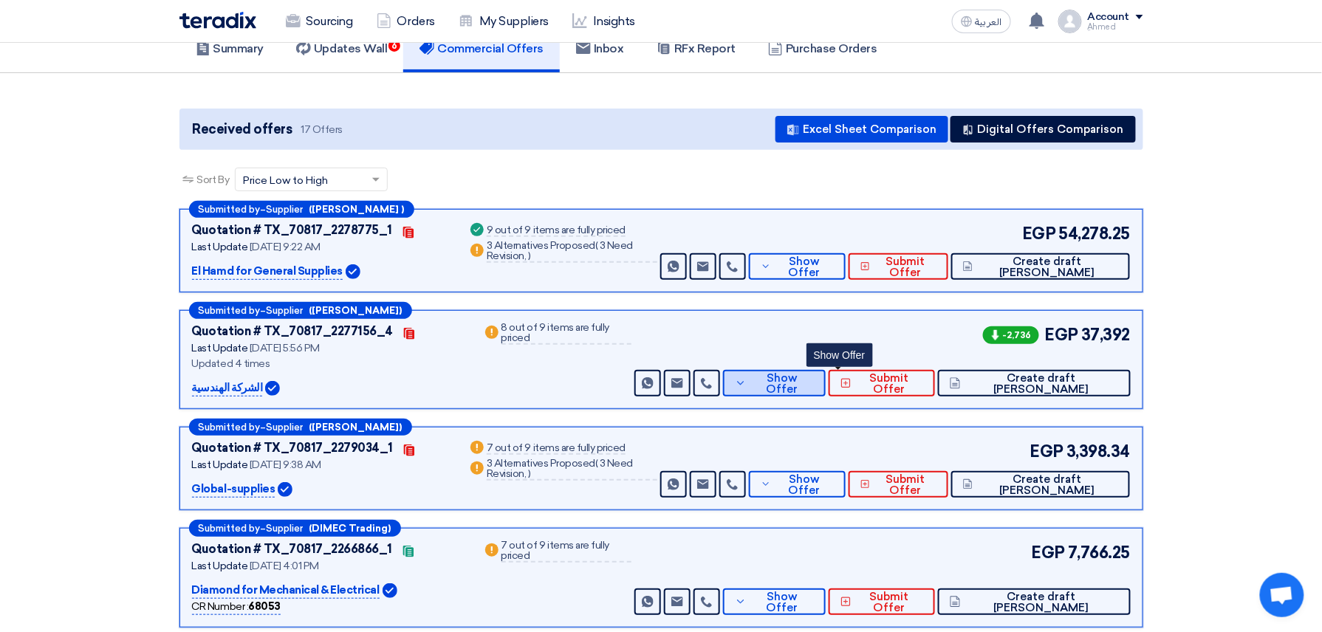
click at [823, 371] on button "Show Offer" at bounding box center [774, 383] width 103 height 27
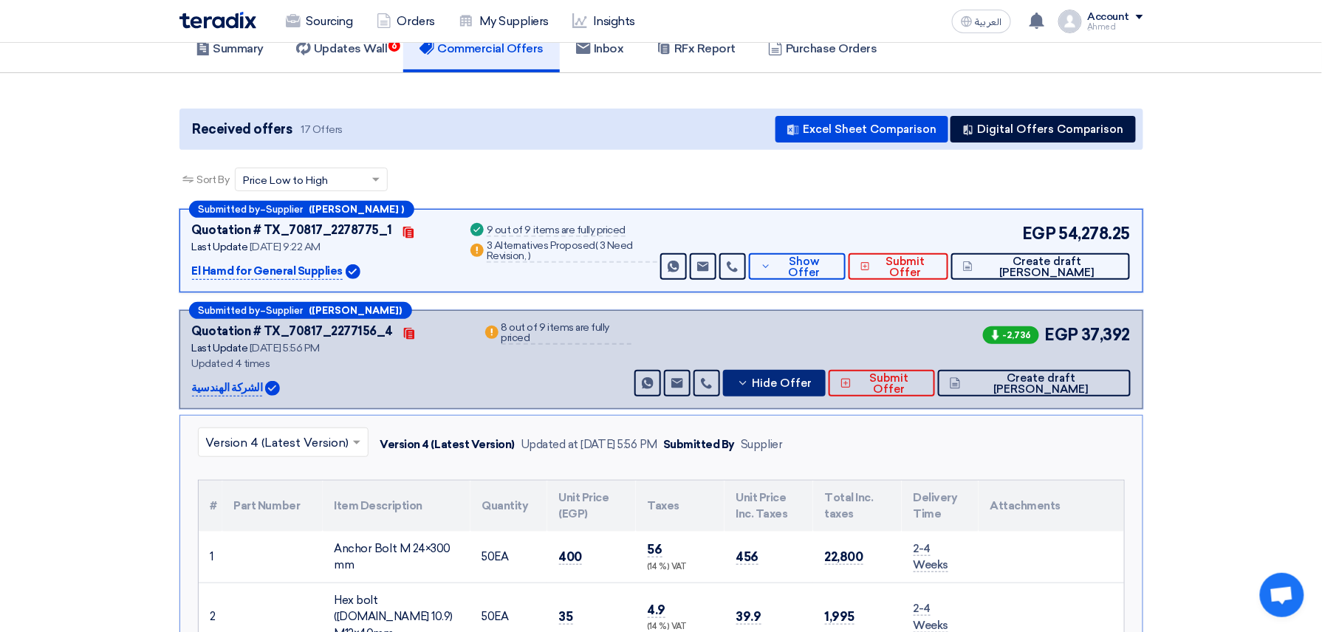
scroll to position [0, 0]
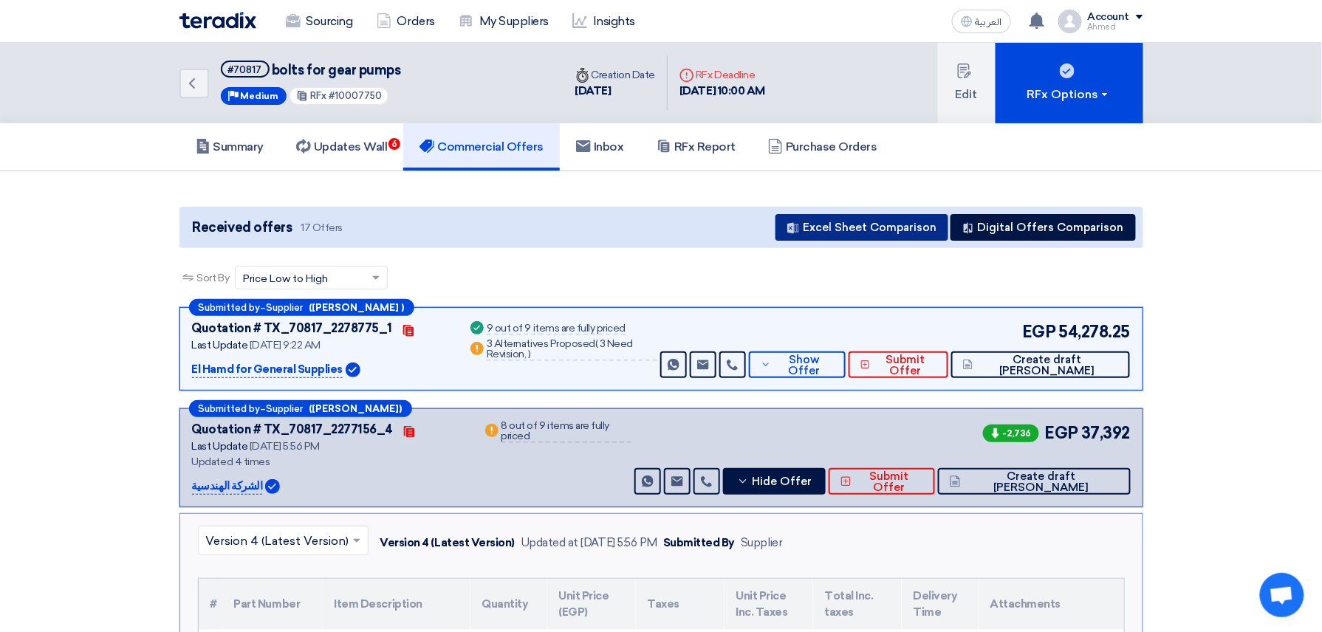
click at [872, 228] on button "Excel Sheet Comparison" at bounding box center [862, 227] width 173 height 27
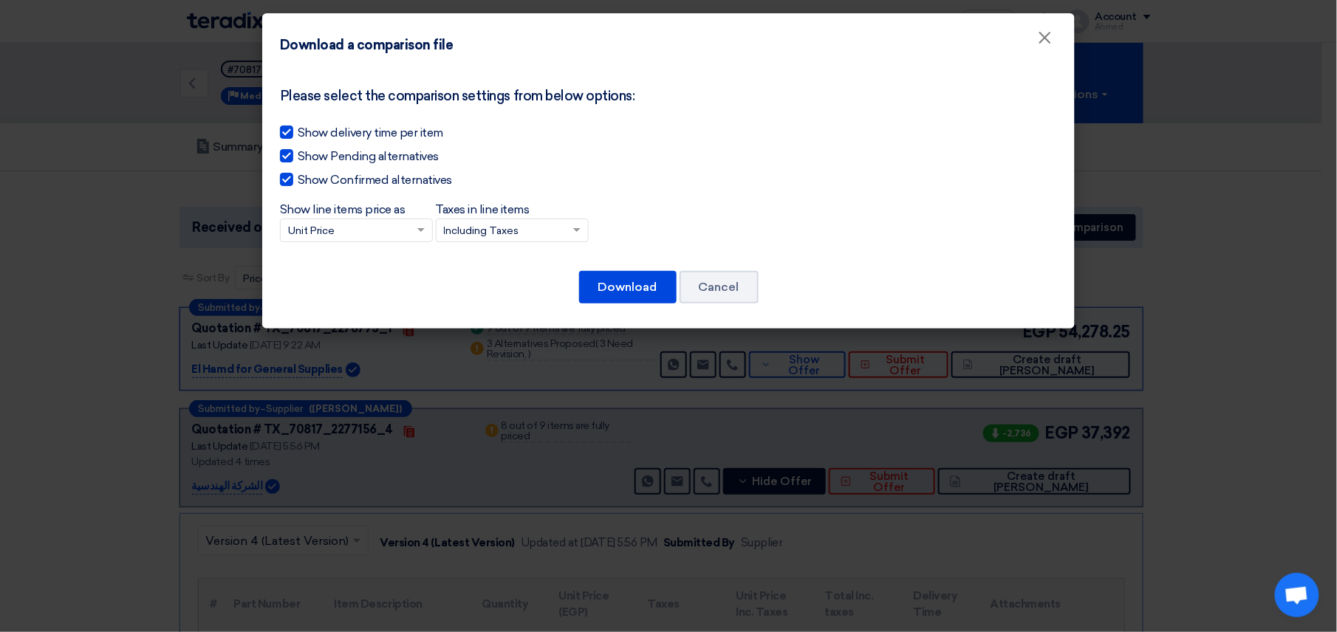
click at [535, 227] on input "Taxes in line items × Including Taxes" at bounding box center [505, 231] width 122 height 24
click at [492, 282] on span "Excluding Taxes" at bounding box center [483, 284] width 78 height 13
click at [492, 244] on input "Taxes in line items × Including Taxes Including Taxes Excluding Taxes" at bounding box center [505, 231] width 122 height 24
click at [619, 290] on button "Download" at bounding box center [627, 287] width 97 height 32
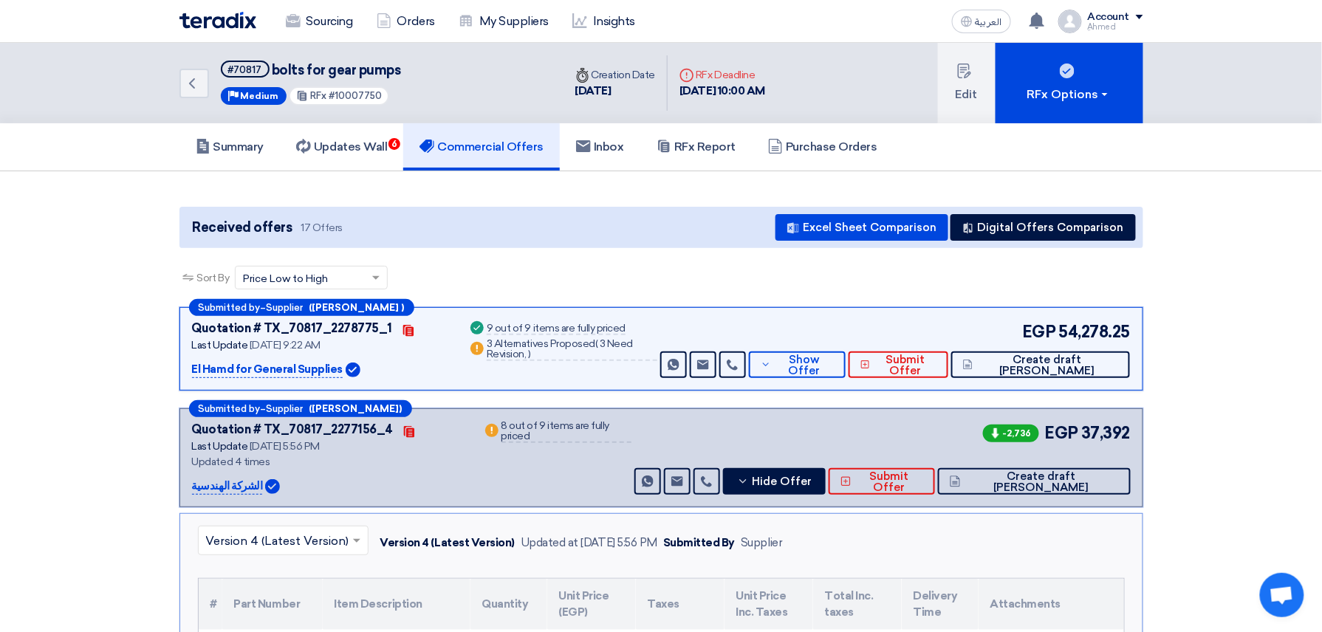
click at [340, 98] on span "#10007750" at bounding box center [355, 95] width 53 height 11
copy span "10007750"
click at [846, 373] on button "Show Offer" at bounding box center [797, 365] width 97 height 27
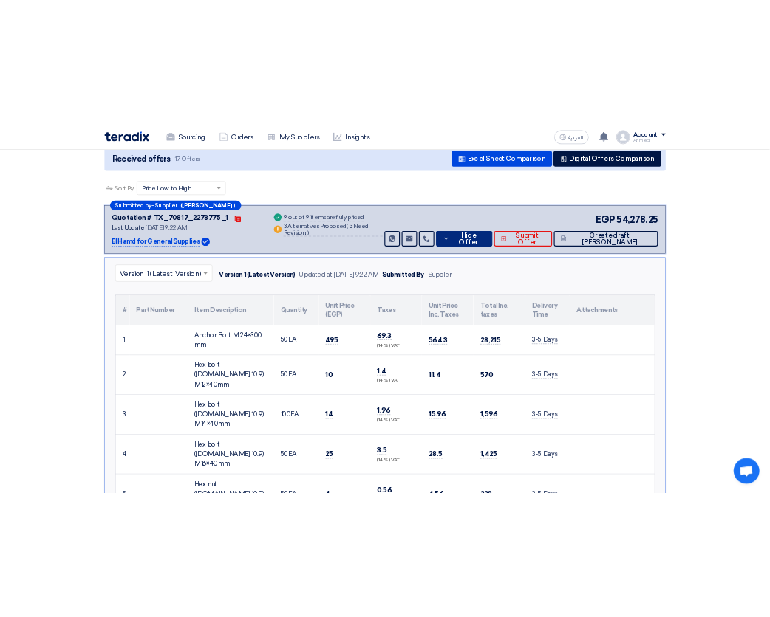
scroll to position [492, 0]
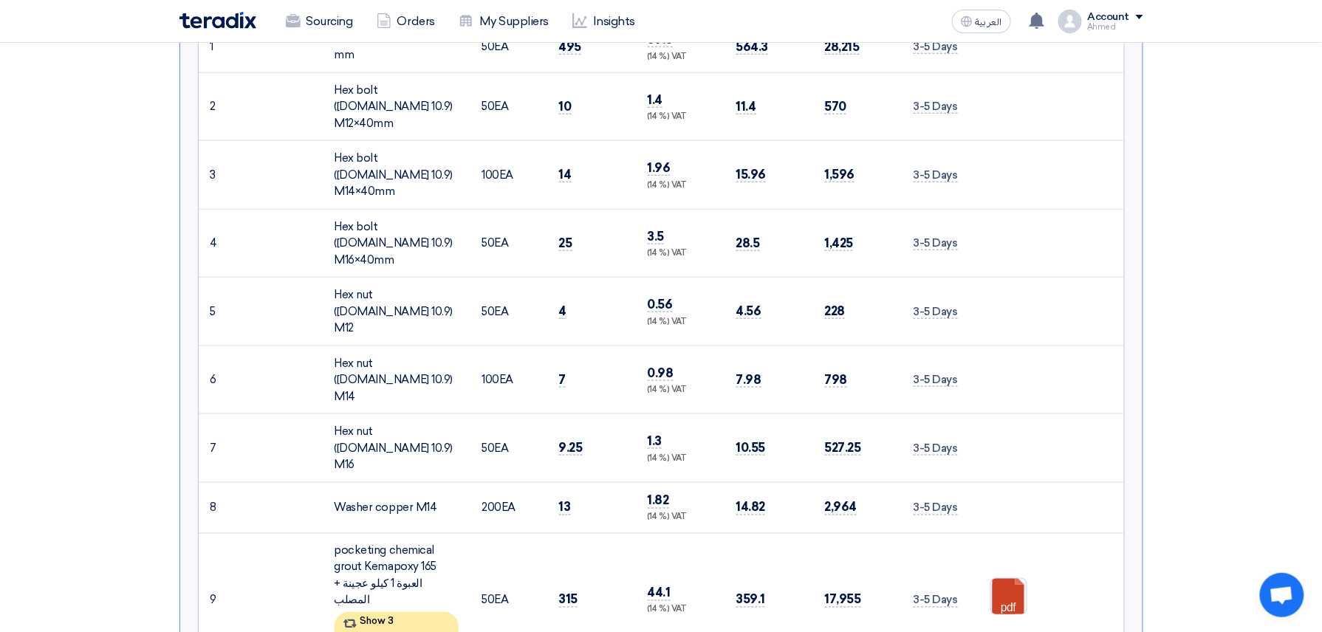
drag, startPoint x: 581, startPoint y: 487, endPoint x: 551, endPoint y: 487, distance: 29.5
click at [551, 533] on td "315" at bounding box center [591, 600] width 89 height 134
copy span "315"
